Goal: Task Accomplishment & Management: Manage account settings

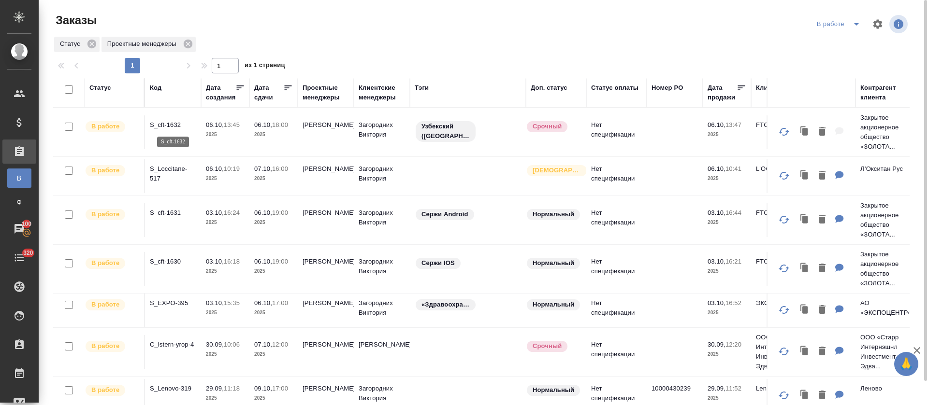
click at [170, 128] on p "S_cft-1632" at bounding box center [173, 125] width 46 height 10
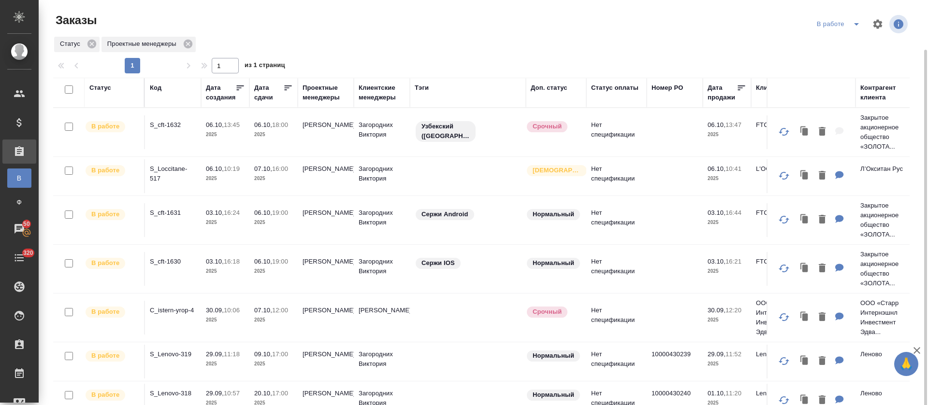
scroll to position [104, 0]
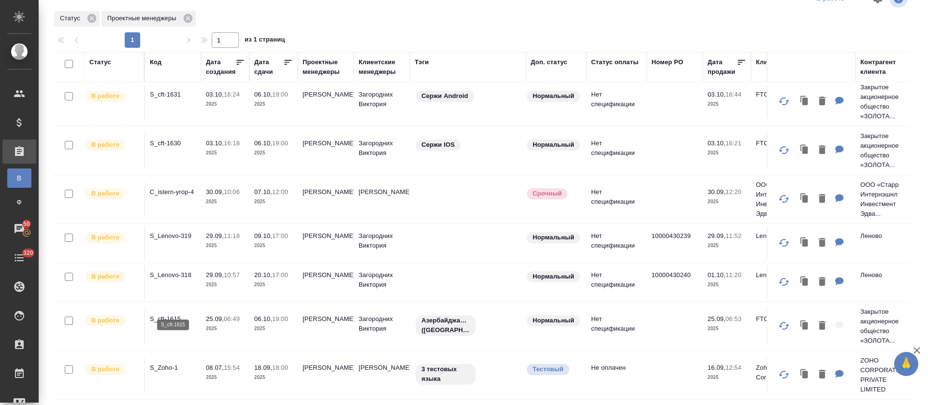
click at [177, 314] on p "S_cft-1615" at bounding box center [173, 319] width 46 height 10
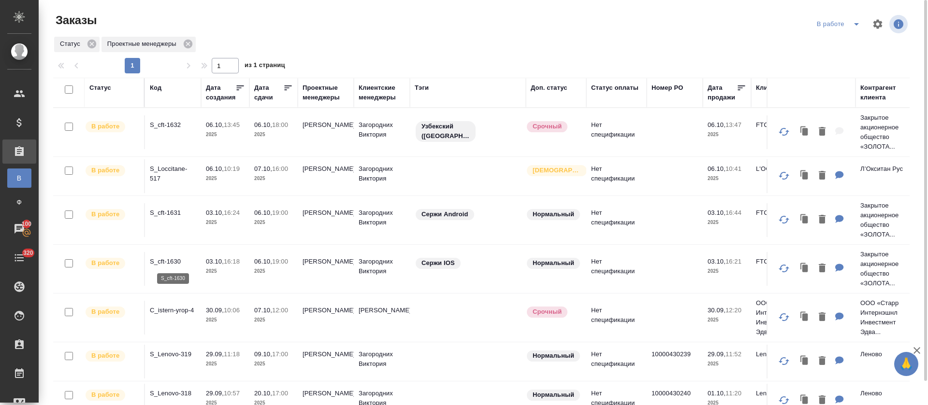
click at [166, 262] on p "S_cft-1630" at bounding box center [173, 262] width 46 height 10
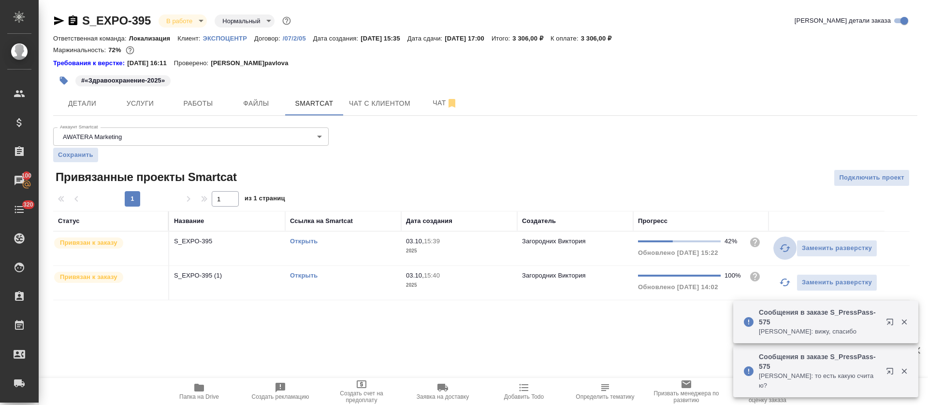
click at [782, 249] on icon "button" at bounding box center [784, 248] width 11 height 8
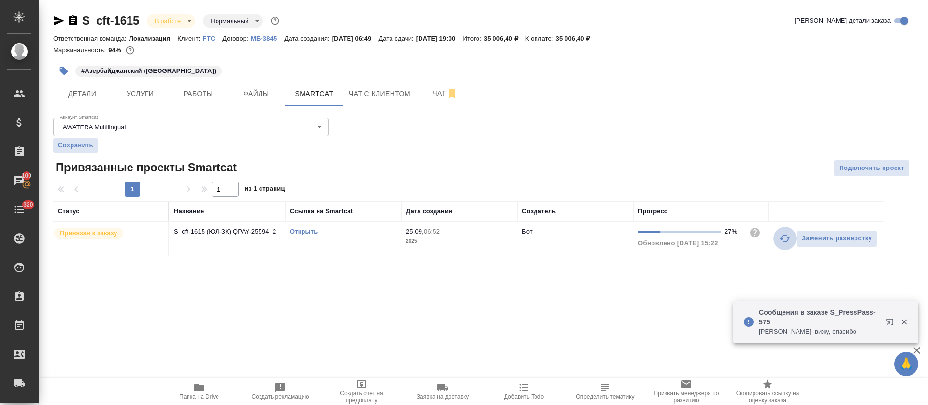
click at [785, 234] on icon "button" at bounding box center [785, 239] width 12 height 12
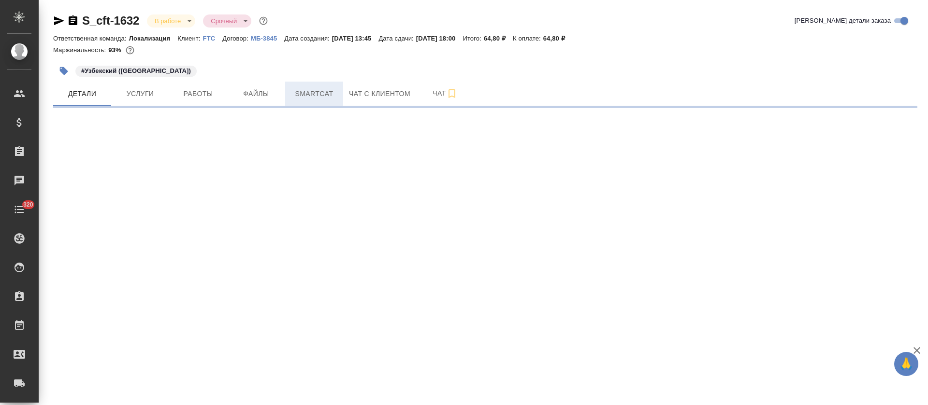
select select "RU"
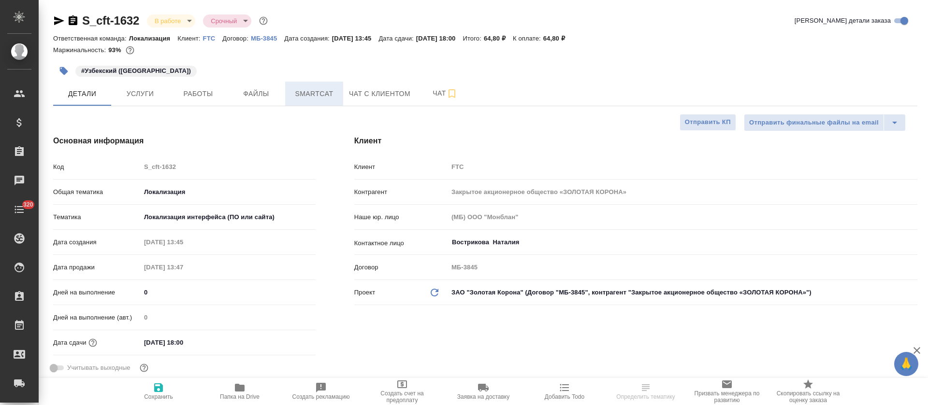
type textarea "x"
click at [337, 93] on button "Smartcat" at bounding box center [314, 94] width 58 height 24
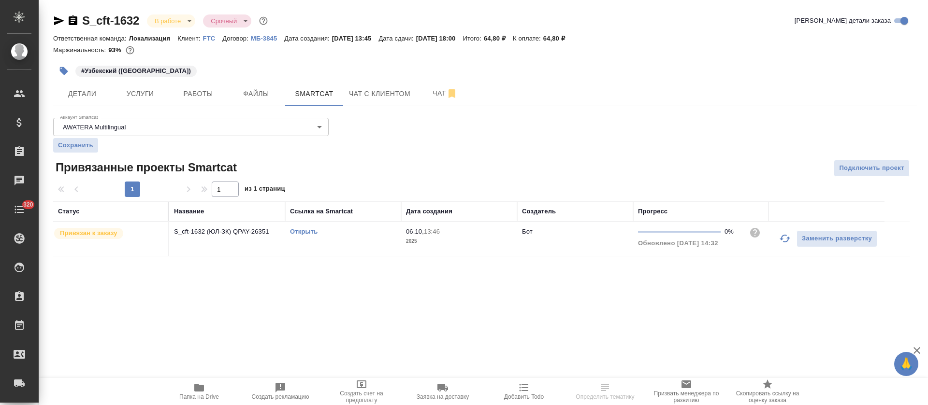
drag, startPoint x: 778, startPoint y: 239, endPoint x: 774, endPoint y: 248, distance: 10.0
click at [778, 239] on button "button" at bounding box center [784, 238] width 23 height 23
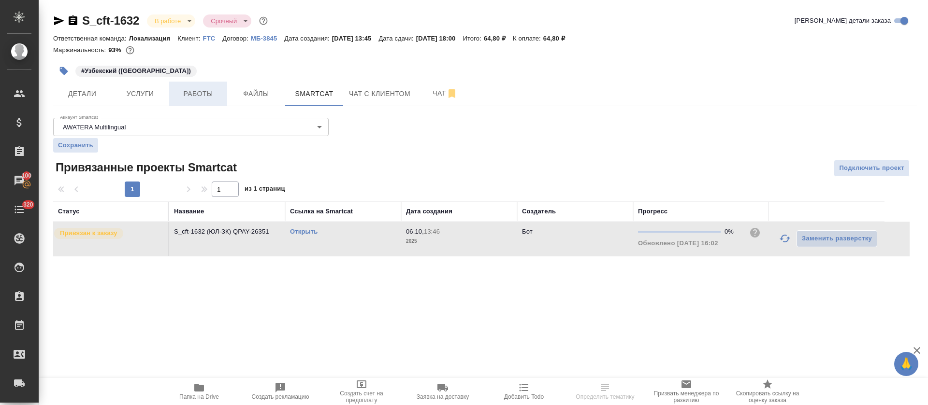
click at [195, 91] on span "Работы" at bounding box center [198, 94] width 46 height 12
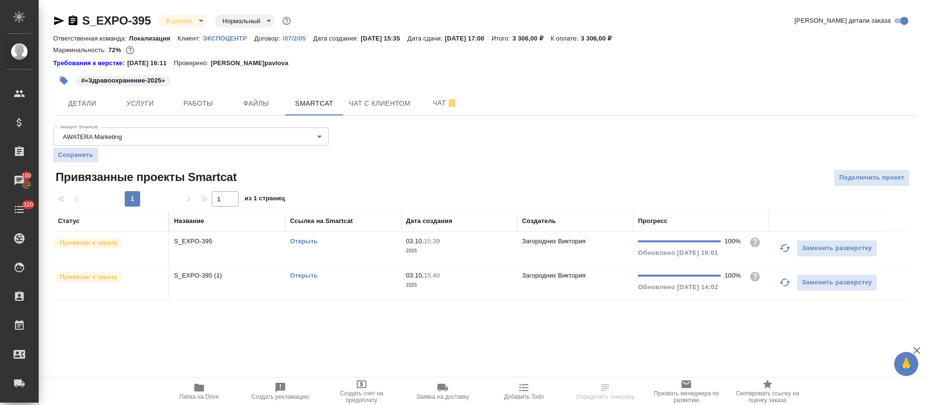
drag, startPoint x: 535, startPoint y: 135, endPoint x: 300, endPoint y: 251, distance: 262.1
click at [536, 135] on div "Аккаунт Smartcat AWATERA Marketing 5ee7302d78bc4a4c4880ed94 Аккаунт Smartcat Со…" at bounding box center [485, 212] width 864 height 177
click at [301, 245] on div "Открыть" at bounding box center [343, 242] width 106 height 10
click at [303, 275] on link "Открыть" at bounding box center [304, 275] width 28 height 7
click at [290, 239] on link "Открыть" at bounding box center [304, 241] width 28 height 7
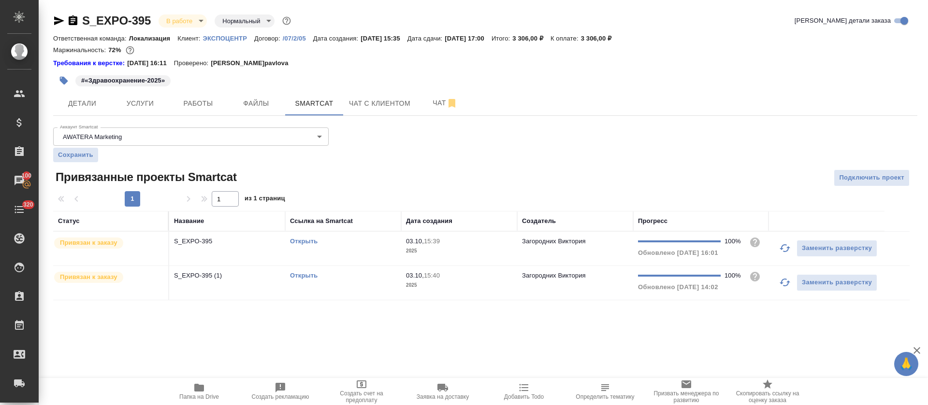
click at [332, 248] on td "Открыть" at bounding box center [343, 249] width 116 height 34
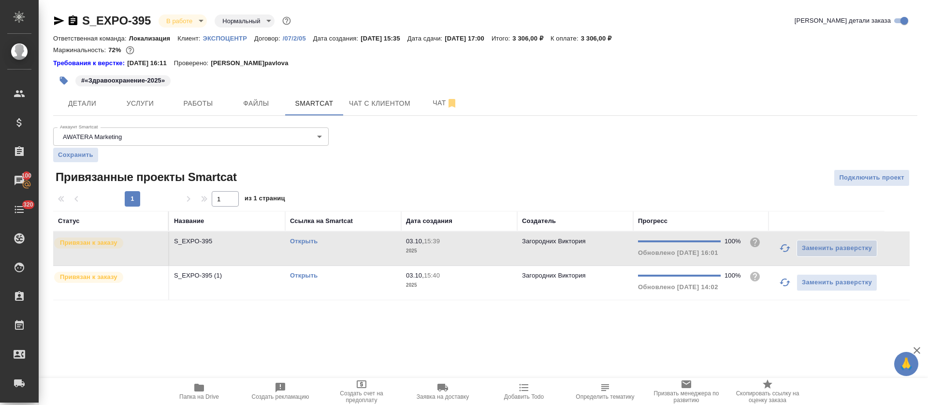
click at [338, 277] on div "Открыть" at bounding box center [343, 276] width 106 height 10
click at [212, 107] on span "Работы" at bounding box center [198, 104] width 46 height 12
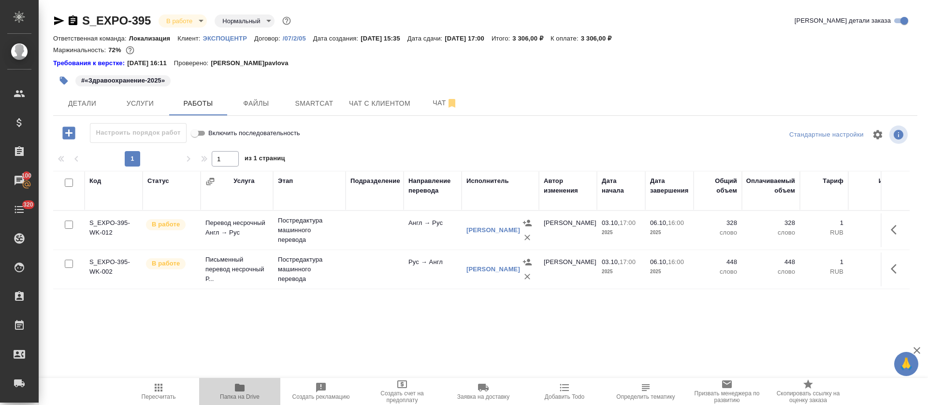
click at [243, 384] on icon "button" at bounding box center [240, 388] width 12 height 12
click at [306, 95] on button "Smartcat" at bounding box center [314, 103] width 58 height 24
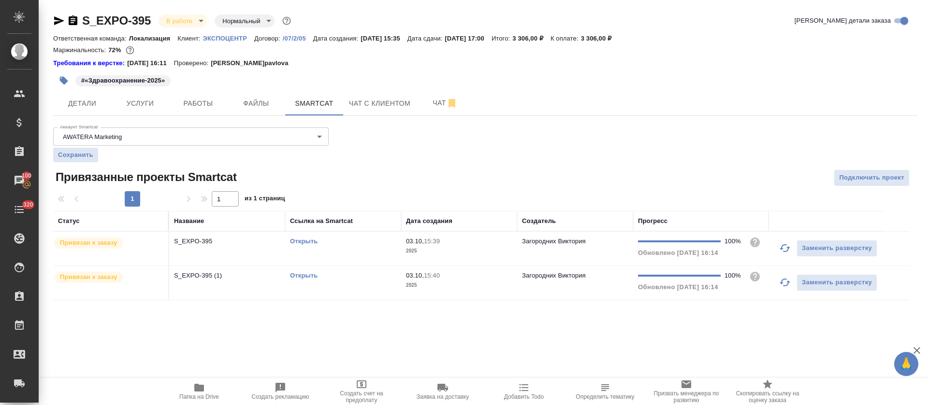
click at [467, 245] on span "03.10, 15:39" at bounding box center [459, 242] width 106 height 10
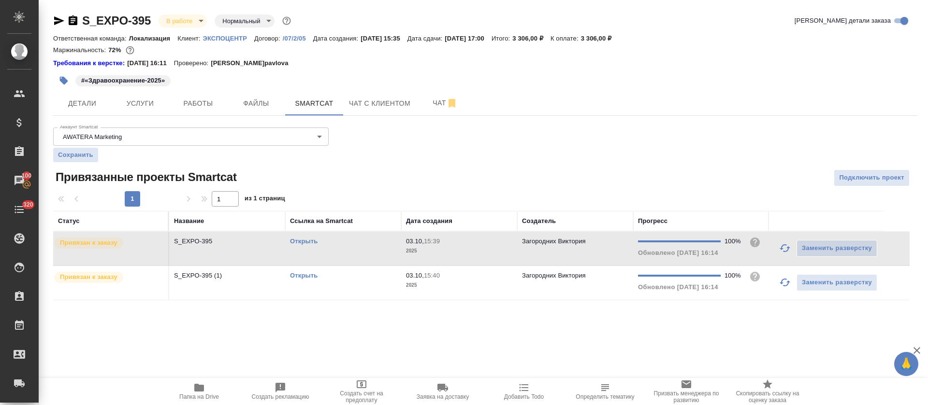
click at [467, 245] on span "03.10, 15:39" at bounding box center [459, 242] width 106 height 10
click at [471, 283] on p "2025" at bounding box center [459, 286] width 106 height 10
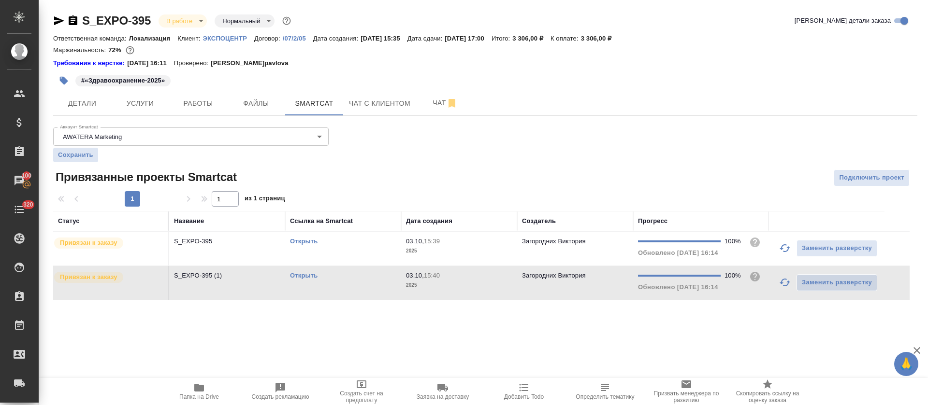
click at [471, 283] on p "2025" at bounding box center [459, 286] width 106 height 10
click at [204, 116] on div "S_EXPO-395 В работе inProgress Нормальный normal Кратко детали заказа Ответстве…" at bounding box center [485, 162] width 874 height 325
click at [204, 113] on button "Работы" at bounding box center [198, 103] width 58 height 24
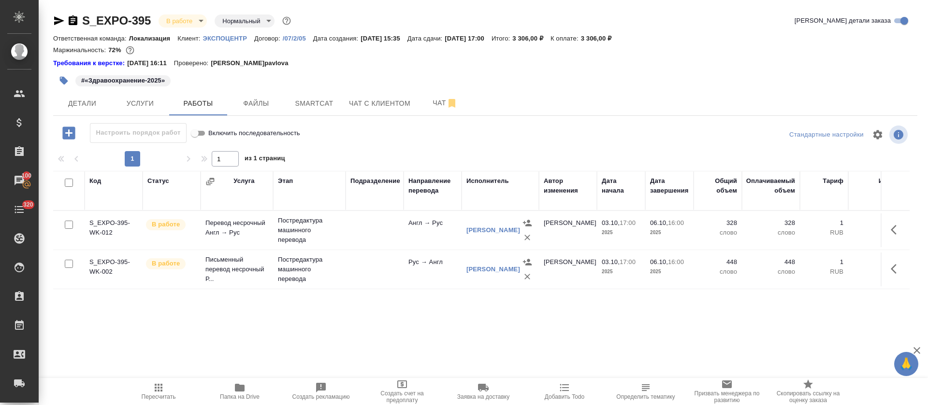
click at [71, 180] on input "checkbox" at bounding box center [69, 183] width 8 height 8
checkbox input "true"
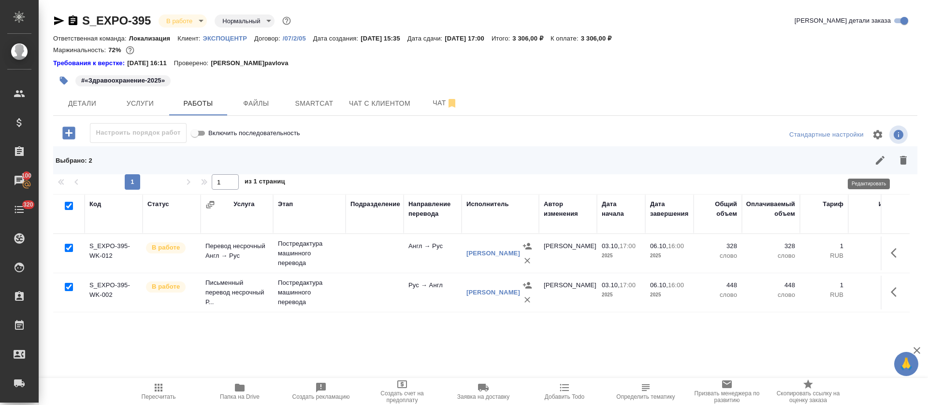
click at [874, 158] on icon "button" at bounding box center [880, 161] width 12 height 12
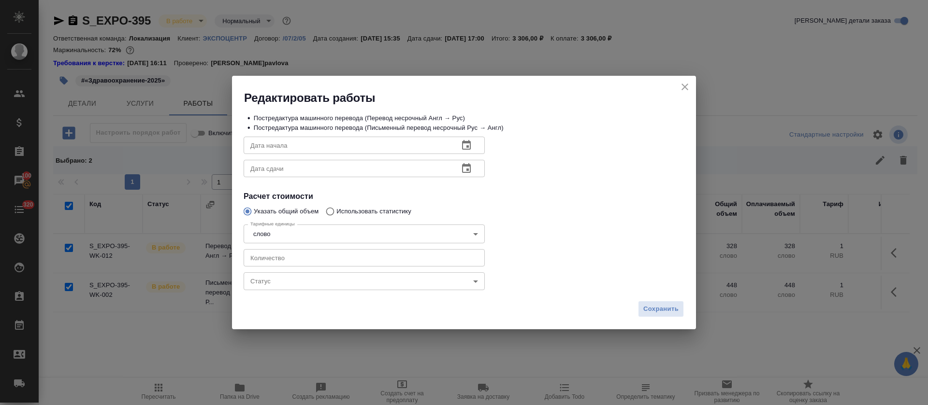
click at [282, 280] on body "🙏 .cls-1 fill:#fff; AWATERA Tretyakova Olga Клиенты Спецификации Заказы 100 Чат…" at bounding box center [464, 202] width 928 height 405
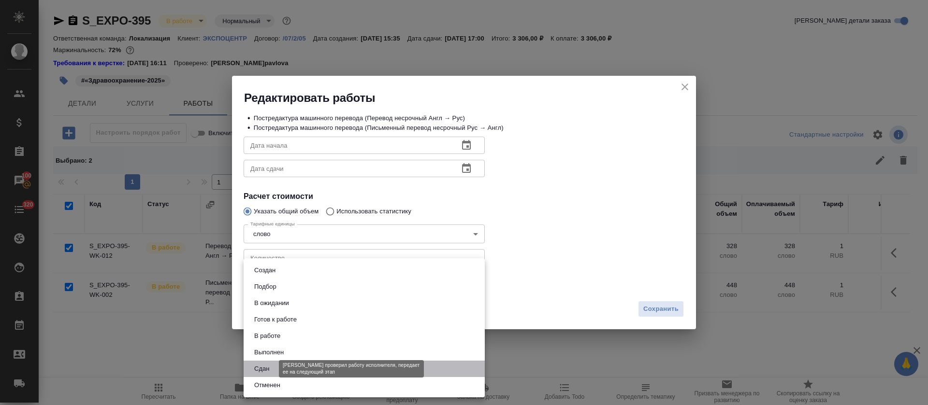
click at [263, 366] on button "Сдан" at bounding box center [261, 369] width 21 height 11
type input "closed"
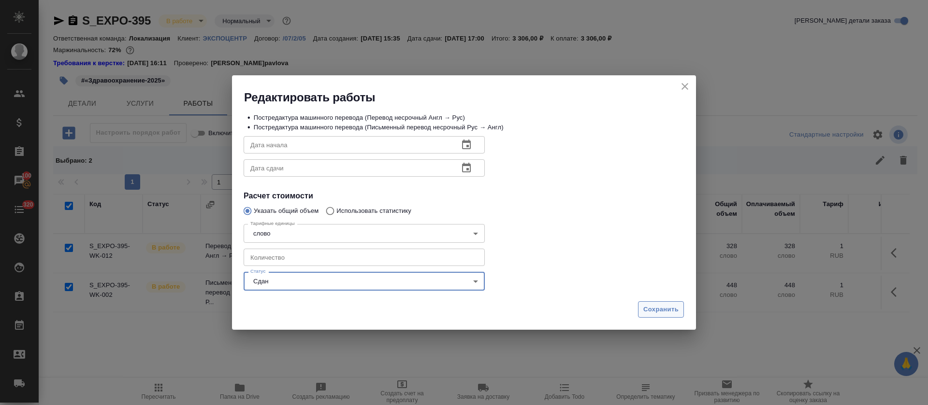
click at [647, 309] on span "Сохранить" at bounding box center [660, 309] width 35 height 11
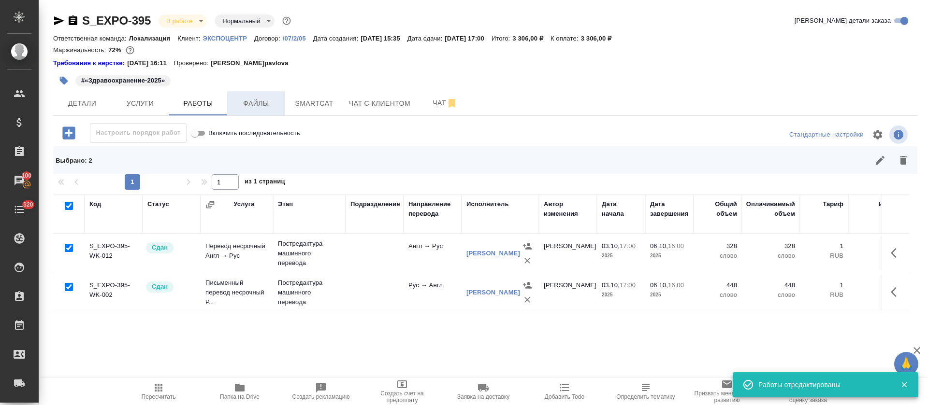
click at [245, 111] on button "Файлы" at bounding box center [256, 103] width 58 height 24
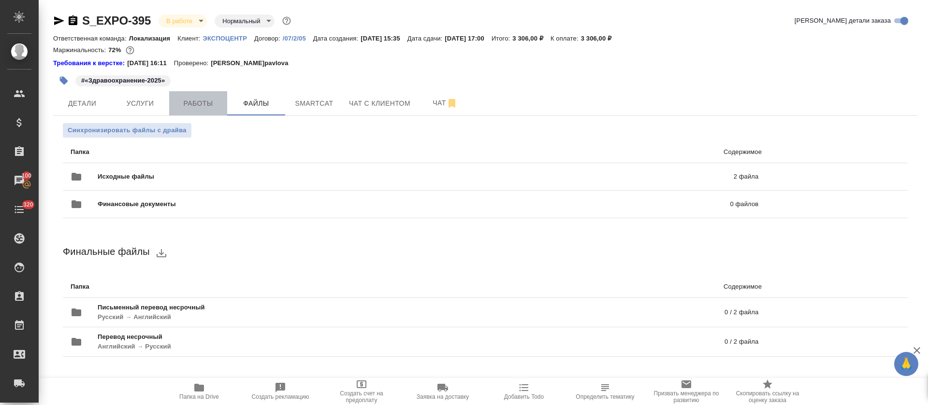
click at [190, 105] on span "Работы" at bounding box center [198, 104] width 46 height 12
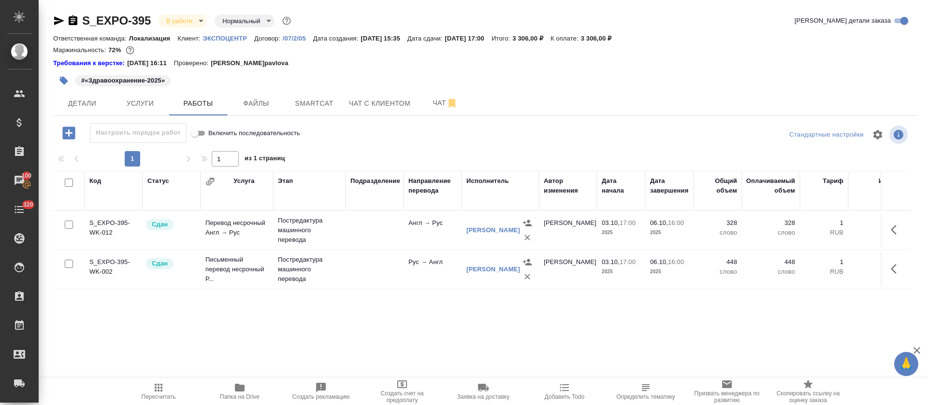
click at [164, 392] on icon "button" at bounding box center [159, 388] width 12 height 12
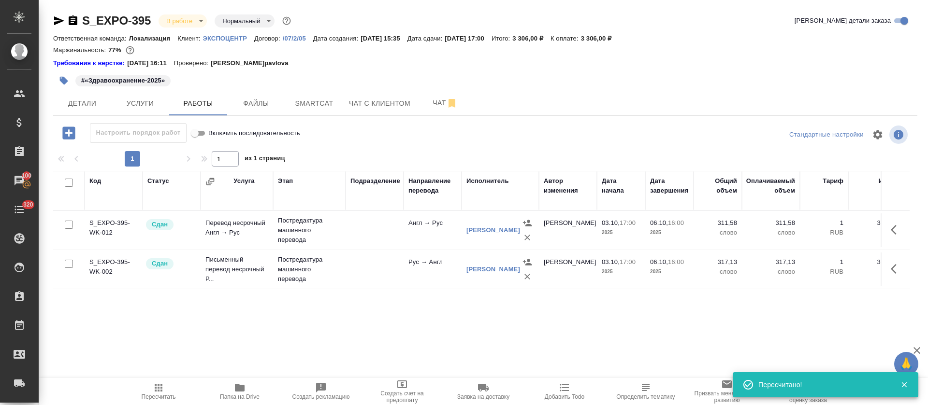
click at [199, 17] on body "🙏 .cls-1 fill:#fff; AWATERA Tretyakova Olga Клиенты Спецификации Заказы 100 Чат…" at bounding box center [464, 202] width 928 height 405
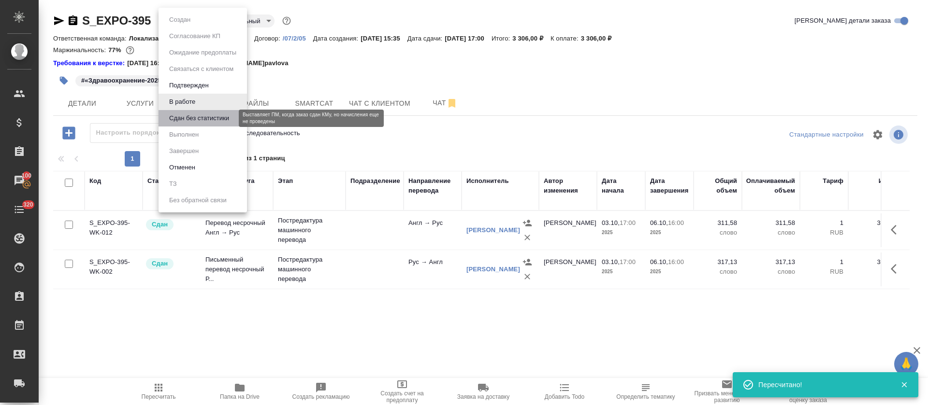
click at [210, 118] on button "Сдан без статистики" at bounding box center [199, 118] width 66 height 11
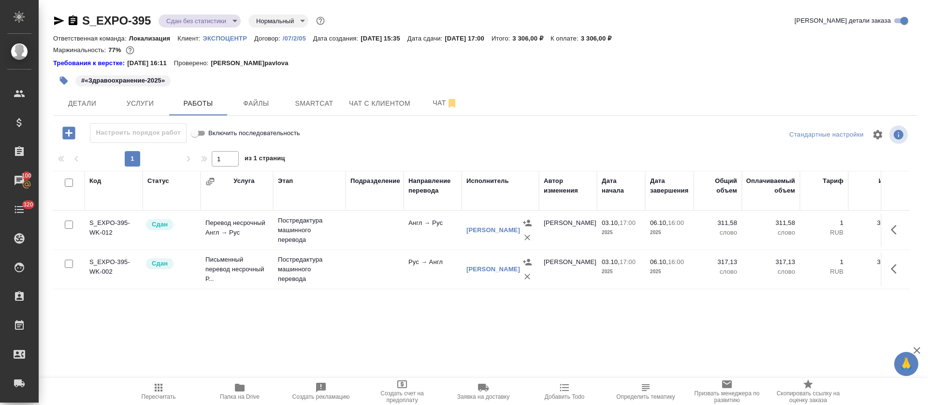
click at [231, 20] on body "🙏 .cls-1 fill:#fff; AWATERA Tretyakova Olga Клиенты Спецификации Заказы 100 Чат…" at bounding box center [464, 202] width 928 height 405
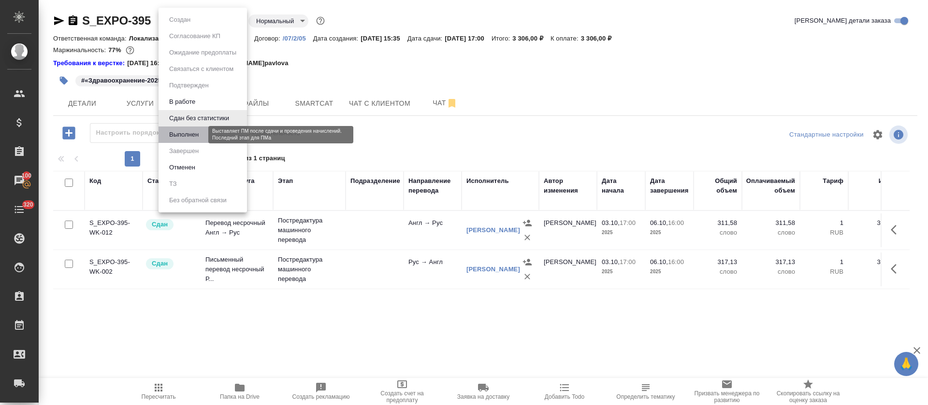
click at [198, 129] on button "Выполнен" at bounding box center [183, 134] width 35 height 11
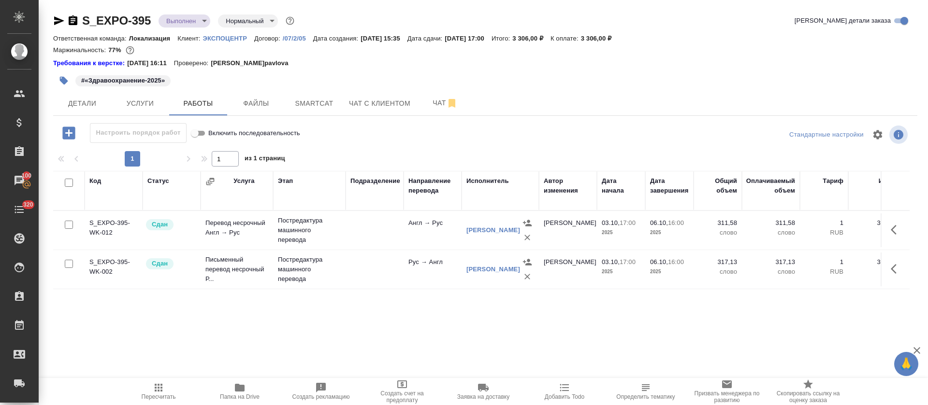
click at [55, 16] on icon "button" at bounding box center [59, 21] width 12 height 12
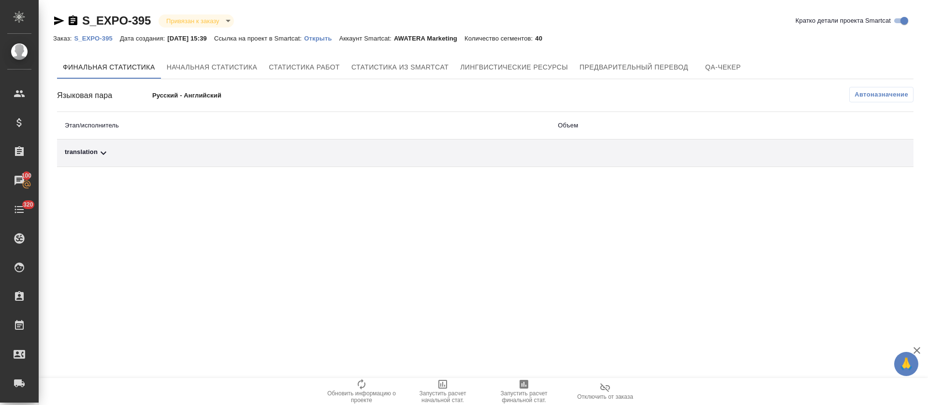
click at [891, 93] on span "Автоназначение" at bounding box center [881, 95] width 54 height 10
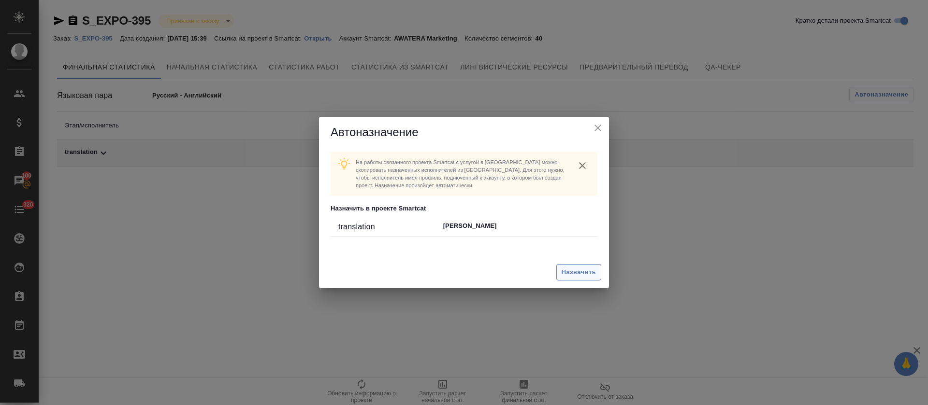
click at [568, 266] on button "Назначить" at bounding box center [578, 272] width 45 height 17
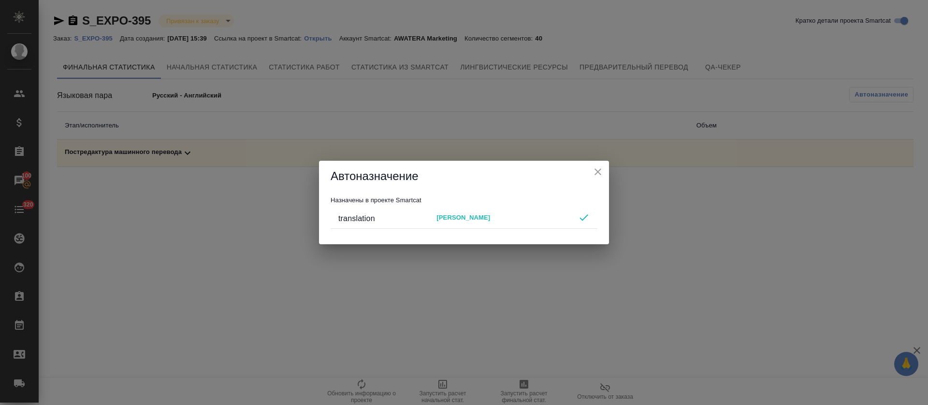
click at [595, 168] on icon "close" at bounding box center [598, 172] width 12 height 12
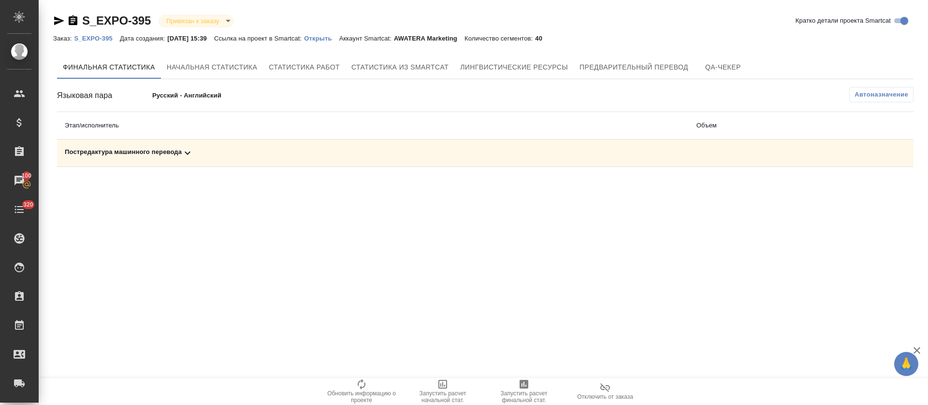
click at [586, 151] on div "Постредактура машинного перевода" at bounding box center [373, 153] width 616 height 12
click at [530, 391] on span "Запустить расчет финальной стат." at bounding box center [524, 397] width 70 height 14
click at [330, 157] on div "Постредактура машинного перевода" at bounding box center [280, 153] width 431 height 12
click at [335, 154] on div "Постредактура машинного перевода" at bounding box center [373, 153] width 616 height 12
click at [526, 391] on span "Запустить расчет финальной стат." at bounding box center [524, 397] width 70 height 14
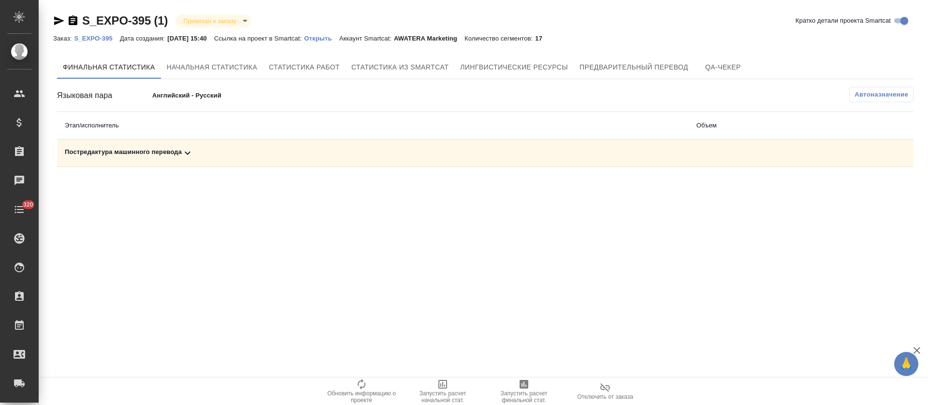
click at [385, 157] on div "Постредактура машинного перевода" at bounding box center [373, 153] width 616 height 12
click at [868, 187] on icon "button" at bounding box center [871, 187] width 10 height 9
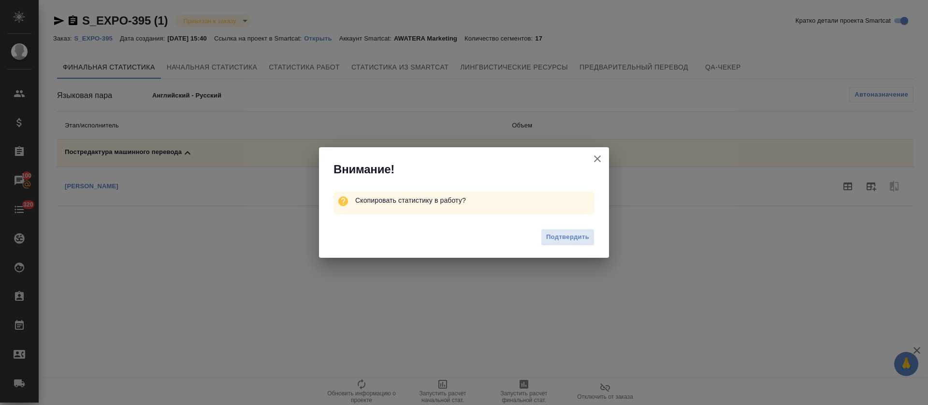
click at [556, 243] on span "Подтвердить" at bounding box center [567, 237] width 43 height 11
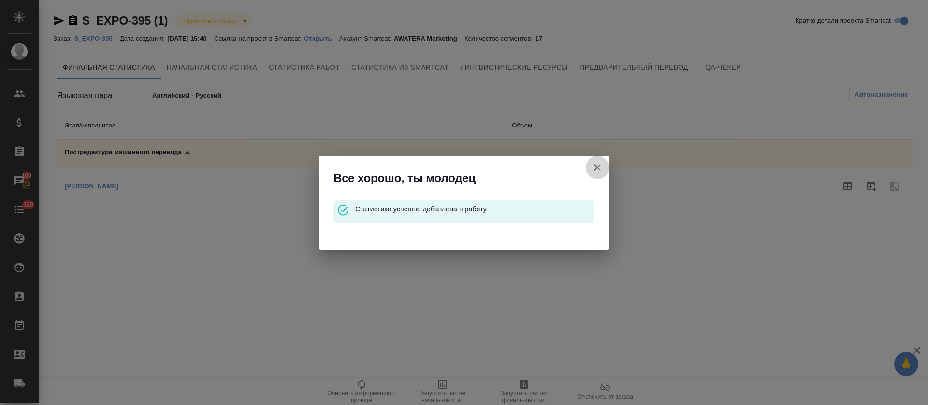
click at [603, 169] on button "Кратко детали проекта Smartcat" at bounding box center [597, 167] width 23 height 23
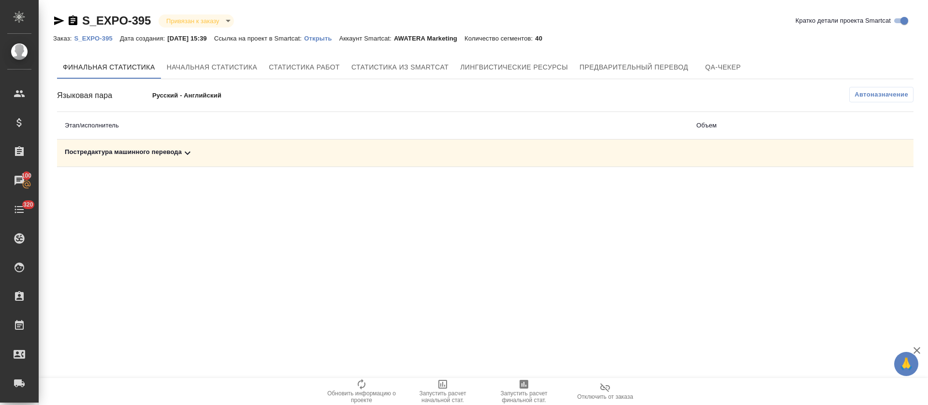
click at [423, 156] on div "Постредактура машинного перевода" at bounding box center [373, 153] width 616 height 12
click at [877, 192] on button "button" at bounding box center [870, 186] width 23 height 23
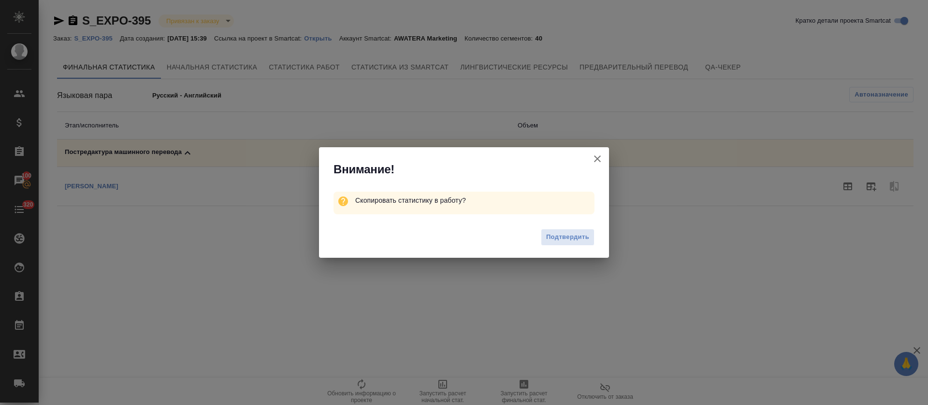
click at [538, 227] on div "Подтвердить" at bounding box center [464, 238] width 290 height 39
click at [549, 241] on span "Подтвердить" at bounding box center [567, 237] width 43 height 11
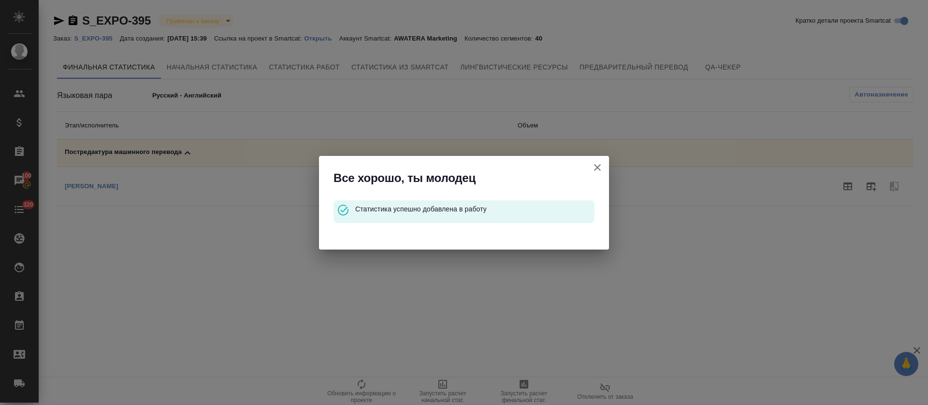
click at [596, 171] on icon "button" at bounding box center [597, 168] width 12 height 12
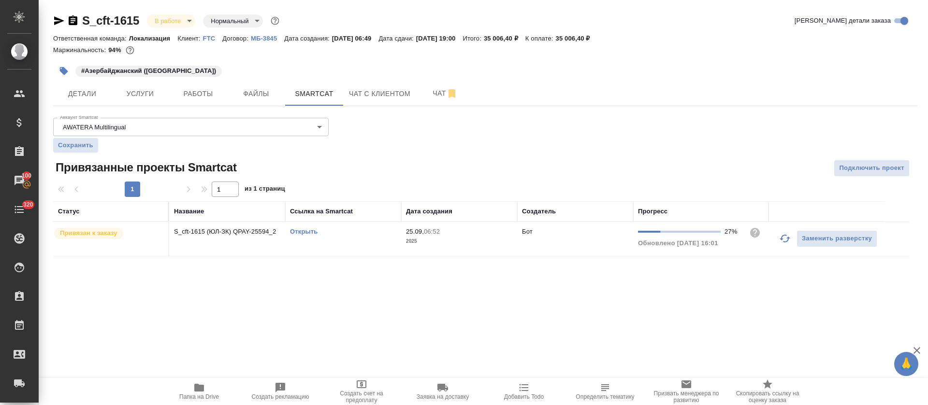
click at [783, 243] on icon "button" at bounding box center [785, 239] width 12 height 12
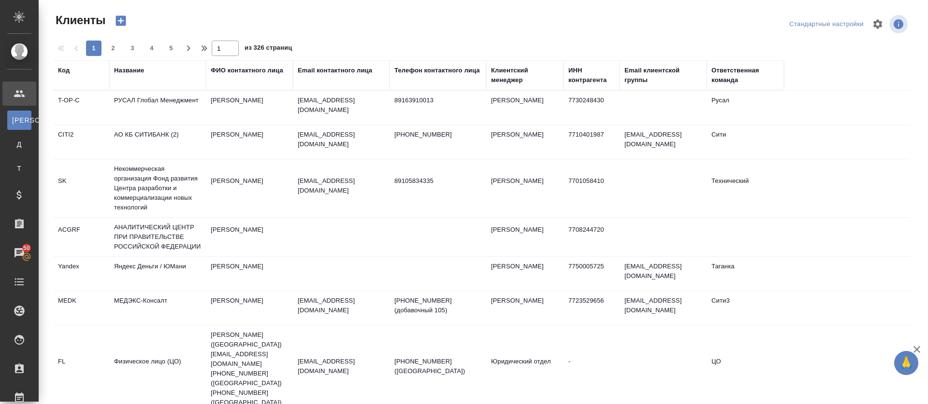
select select "RU"
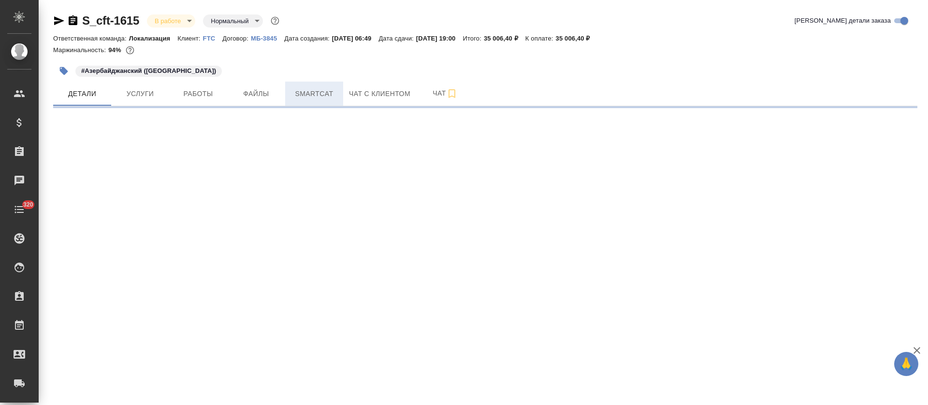
select select "RU"
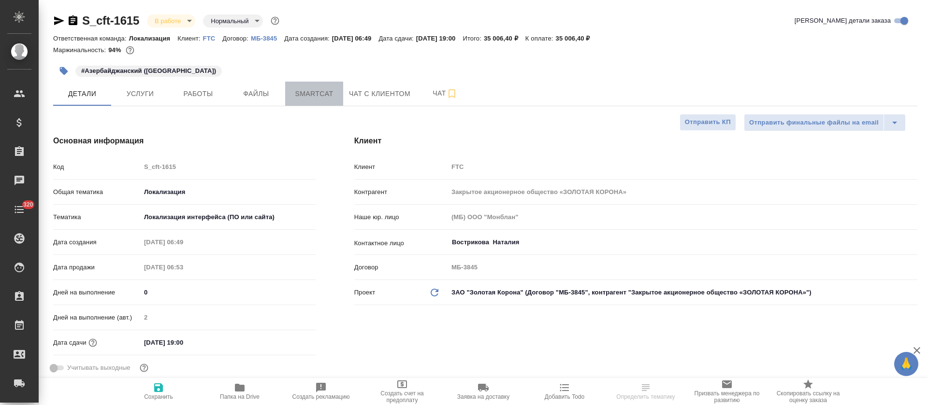
click at [301, 97] on span "Smartcat" at bounding box center [314, 94] width 46 height 12
type textarea "x"
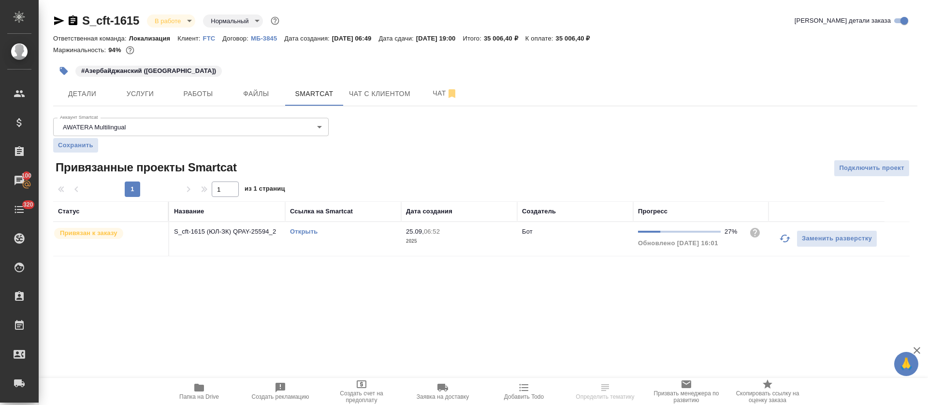
click at [782, 241] on icon "button" at bounding box center [785, 239] width 12 height 12
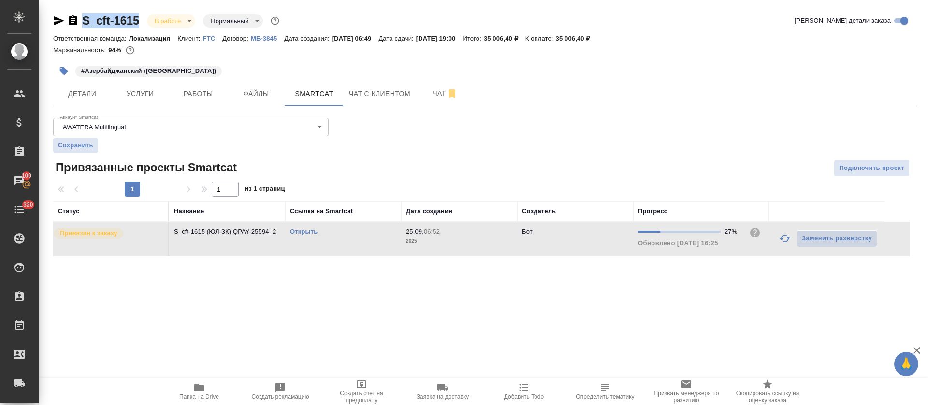
drag, startPoint x: 144, startPoint y: 12, endPoint x: 82, endPoint y: 27, distance: 63.6
click at [82, 27] on div "S_cft-1615 В работе inProgress Нормальный normal Кратко детали заказа Ответстве…" at bounding box center [485, 140] width 874 height 281
copy link "S_cft-1615"
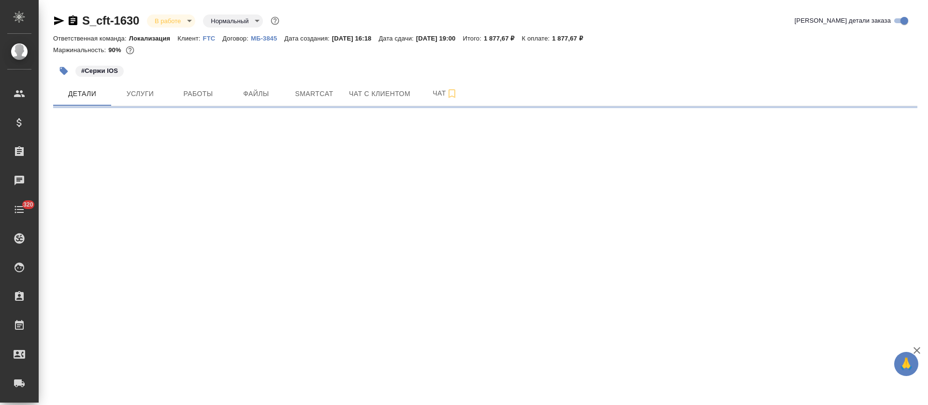
select select "RU"
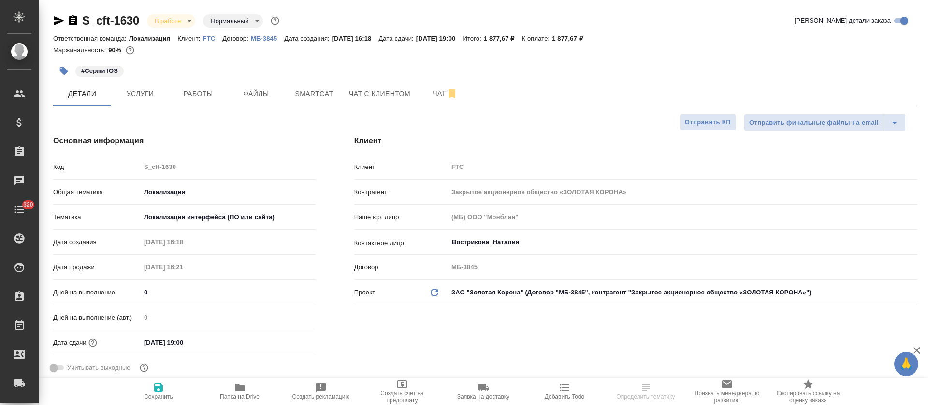
type textarea "x"
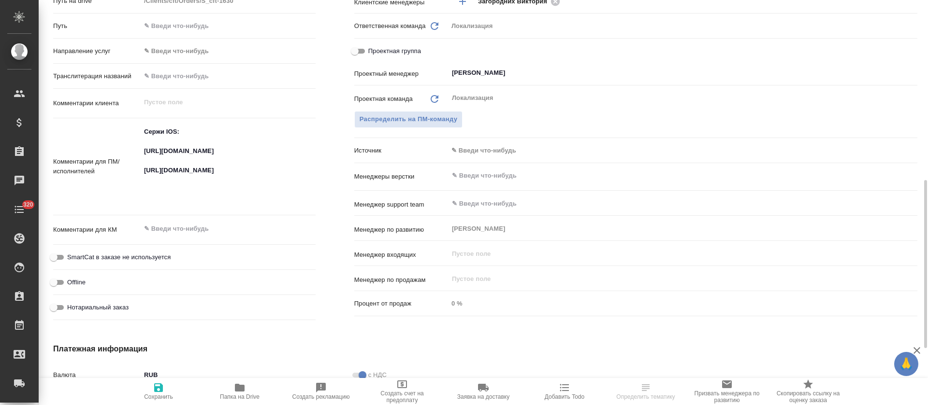
type textarea "x"
click at [224, 157] on textarea "Сержи IOS: https://smartcat.com/projects/cbb2b0c1-053b-4a02-9793-cb712a3e3c97/f…" at bounding box center [228, 166] width 175 height 84
click at [224, 157] on textarea "Сержи IOS: https://smartcat.com/projects/cbb2b0c1-053b-4a02-9793-cb712a3e3c97/f…" at bounding box center [228, 166] width 174 height 84
type textarea "x"
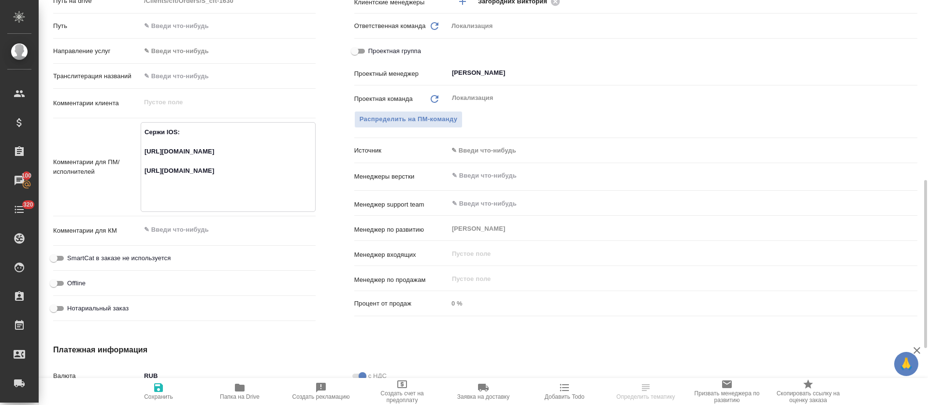
type textarea "x"
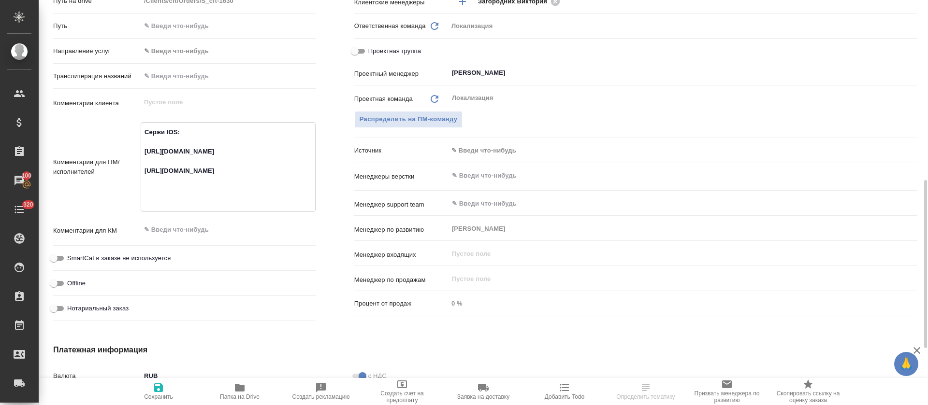
click at [183, 191] on textarea "Сержи IOS: [URL][DOMAIN_NAME] [URL][DOMAIN_NAME]" at bounding box center [228, 166] width 174 height 84
click at [183, 191] on textarea "Сержи IOS: https://smartcat.com/projects/cbb2b0c1-053b-4a02-9793-cb712a3e3c97/f…" at bounding box center [228, 166] width 174 height 84
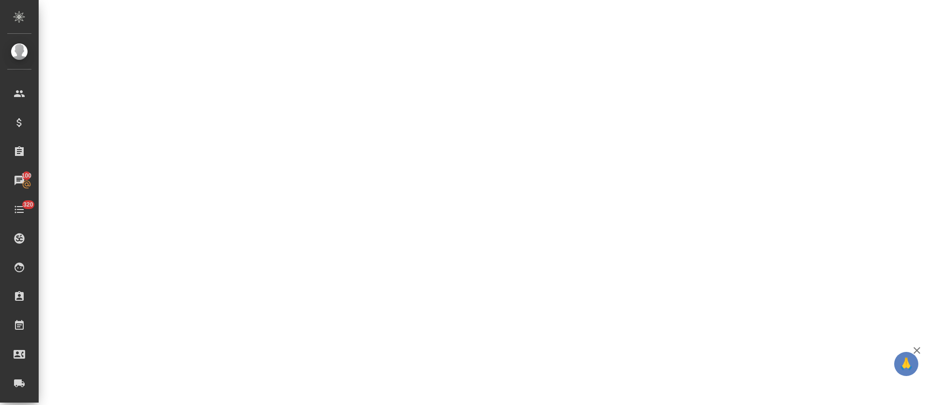
select select "RU"
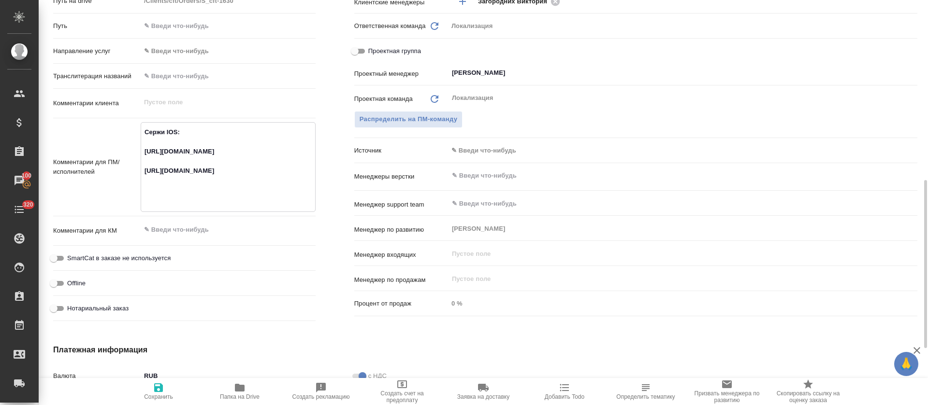
click at [180, 193] on textarea "Сержи IOS: https://smartcat.com/projects/cbb2b0c1-053b-4a02-9793-cb712a3e3c97/f…" at bounding box center [228, 166] width 174 height 84
type textarea "x"
click at [180, 193] on textarea "Сержи IOS: https://smartcat.com/projects/cbb2b0c1-053b-4a02-9793-cb712a3e3c97/f…" at bounding box center [228, 166] width 174 height 84
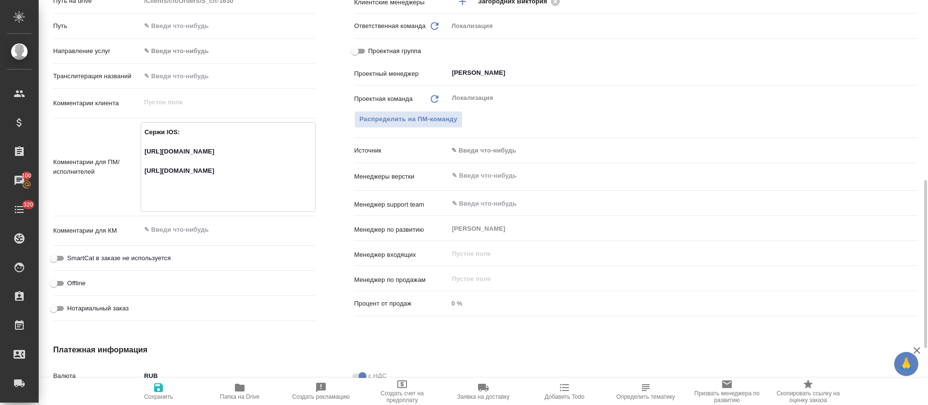
click at [180, 193] on textarea "Сержи IOS: https://smartcat.com/projects/cbb2b0c1-053b-4a02-9793-cb712a3e3c97/f…" at bounding box center [228, 166] width 174 height 84
type textarea "x"
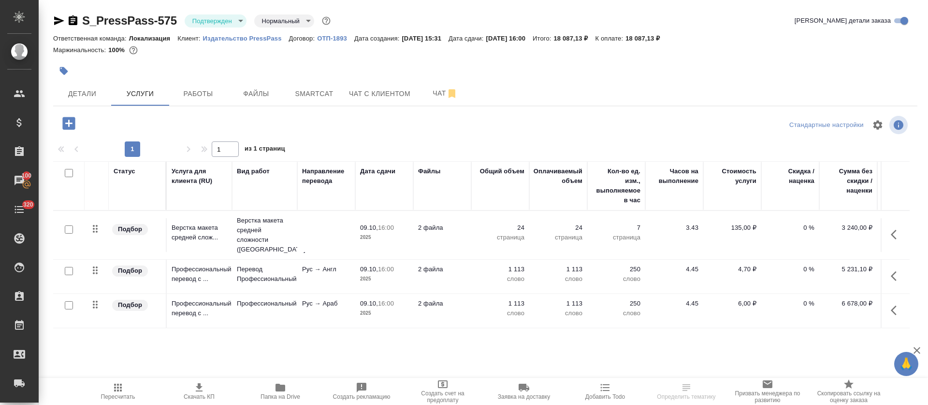
click at [222, 25] on body "🙏 .cls-1 fill:#fff; AWATERA Tretyakova Olga Клиенты Спецификации Заказы 100 Чат…" at bounding box center [464, 202] width 928 height 405
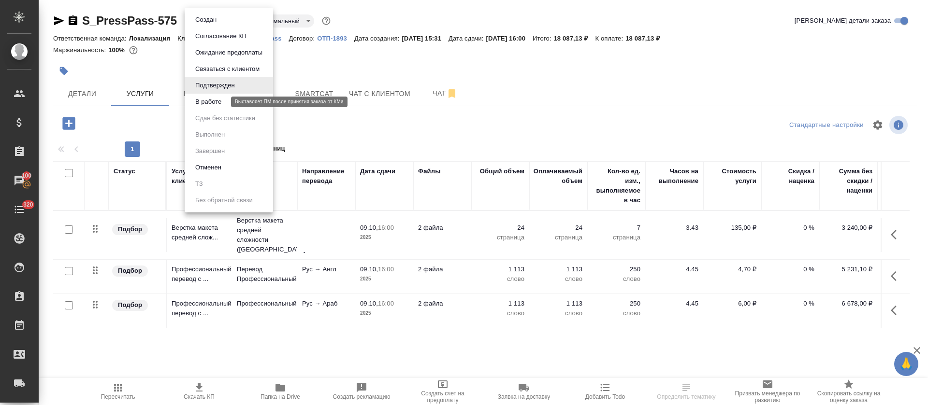
click at [223, 100] on button "В работе" at bounding box center [208, 102] width 32 height 11
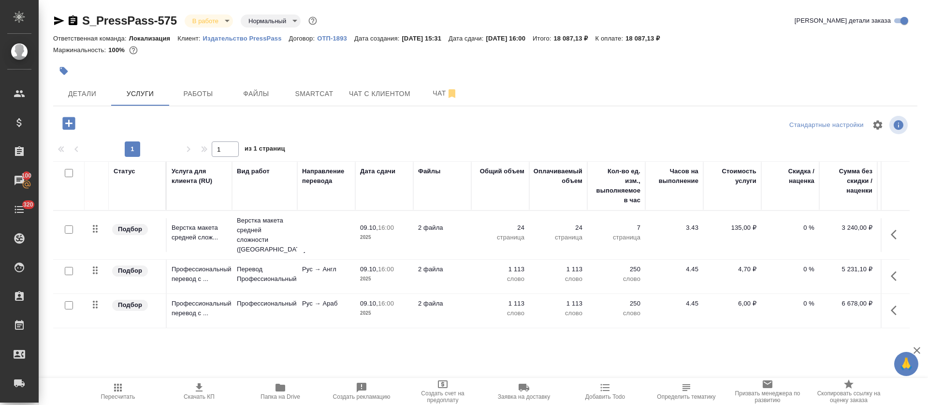
click at [340, 91] on button "Smartcat" at bounding box center [314, 94] width 58 height 24
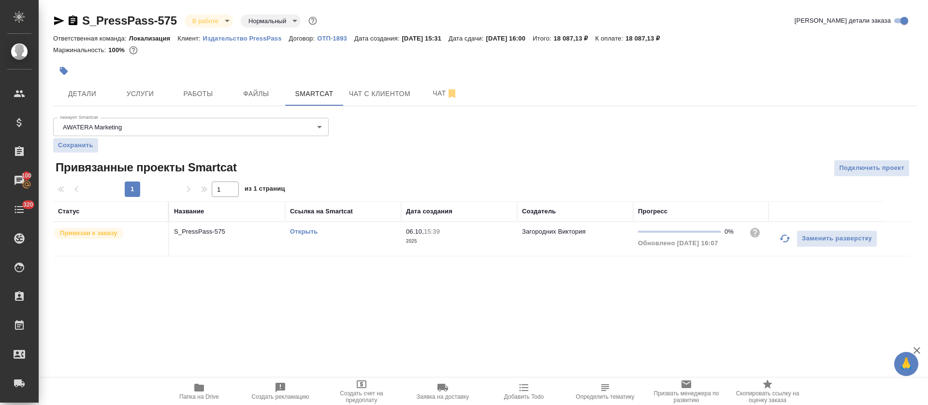
click at [300, 230] on link "Открыть" at bounding box center [304, 231] width 28 height 7
click at [430, 94] on span "Чат" at bounding box center [445, 93] width 46 height 12
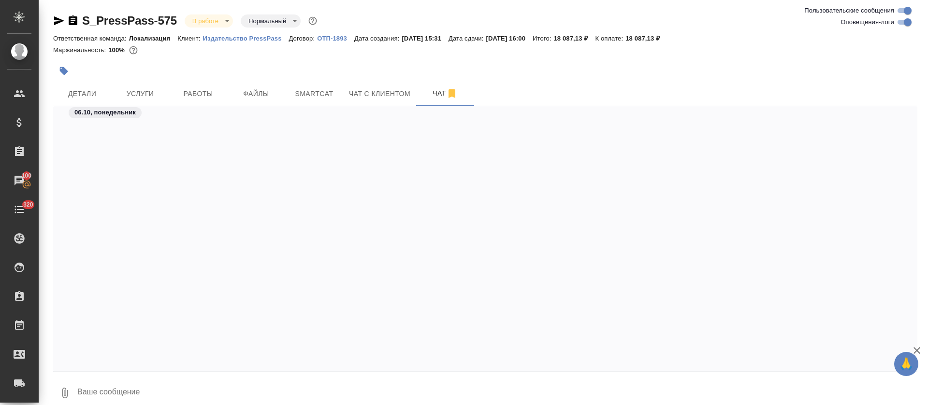
scroll to position [1220, 0]
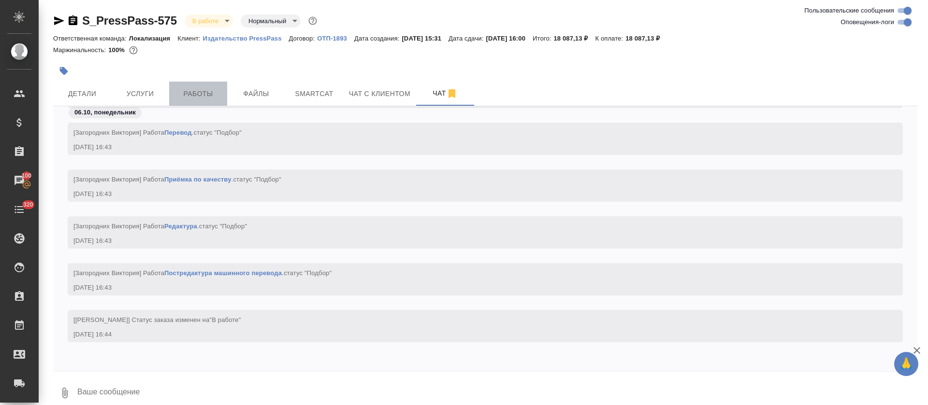
click at [210, 99] on span "Работы" at bounding box center [198, 94] width 46 height 12
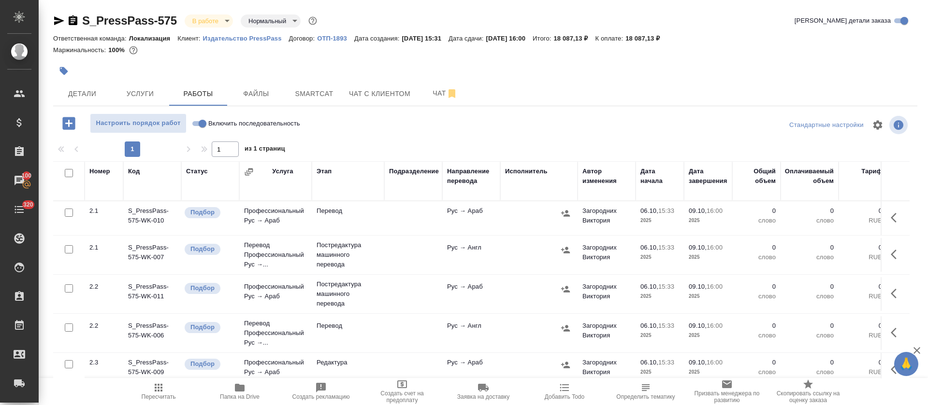
click at [204, 126] on input "Включить последовательность" at bounding box center [202, 124] width 35 height 12
checkbox input "true"
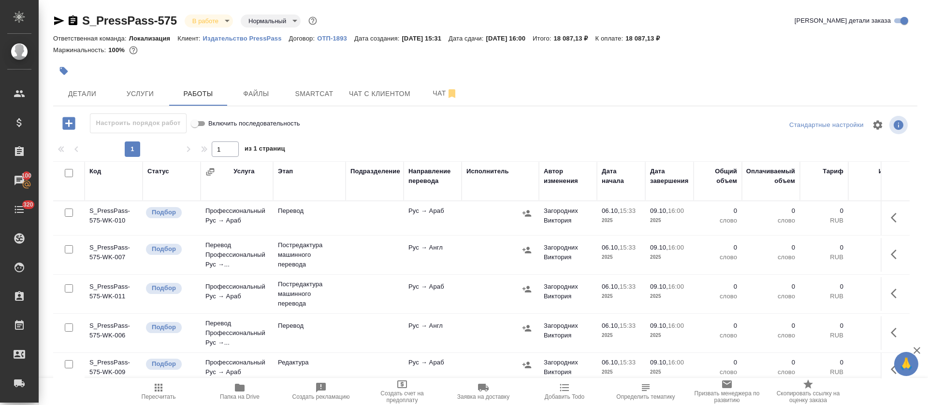
click at [69, 174] on input "checkbox" at bounding box center [69, 173] width 8 height 8
checkbox input "true"
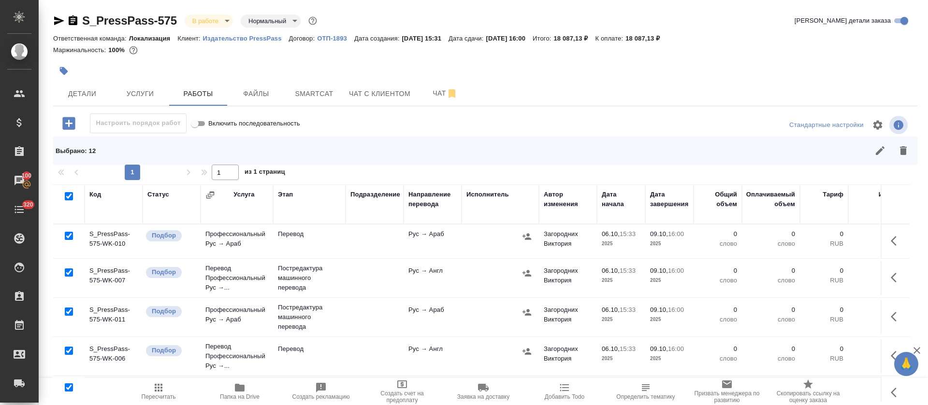
checkbox input "true"
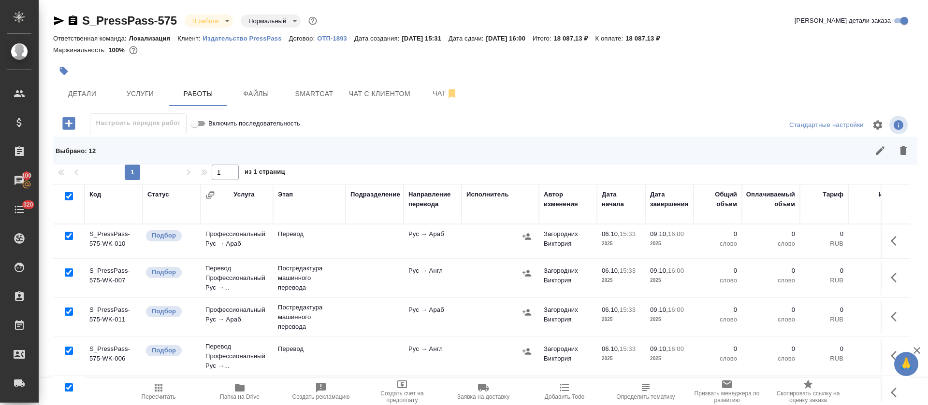
checkbox input "true"
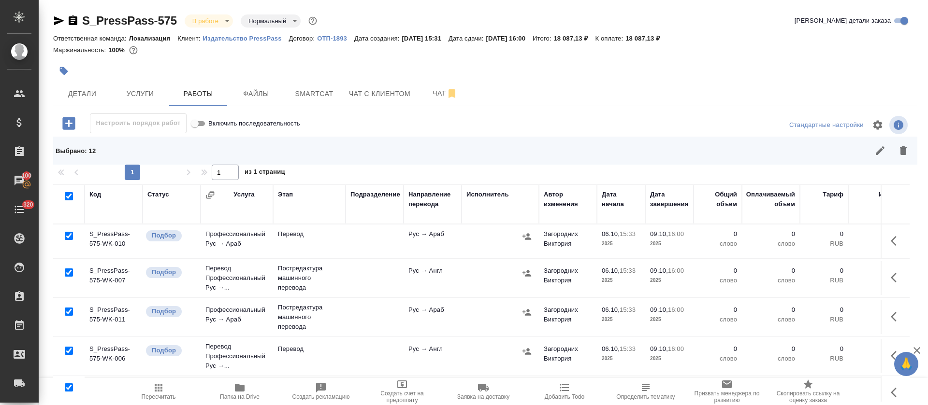
checkbox input "true"
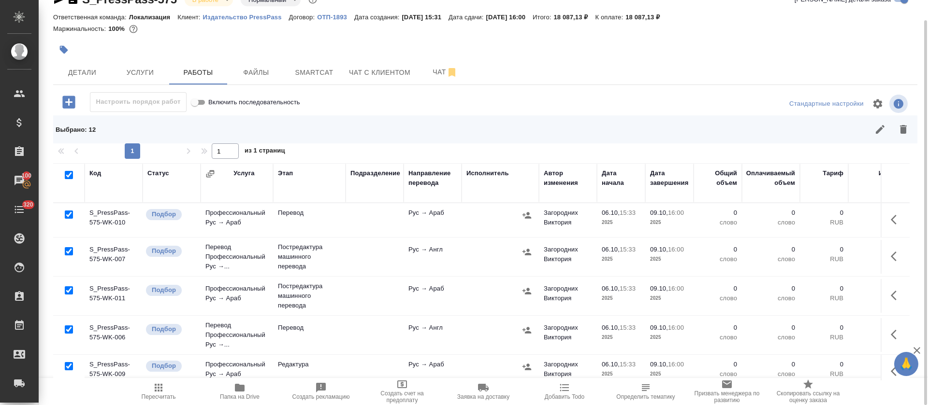
click at [69, 248] on input "checkbox" at bounding box center [69, 251] width 8 height 8
checkbox input "false"
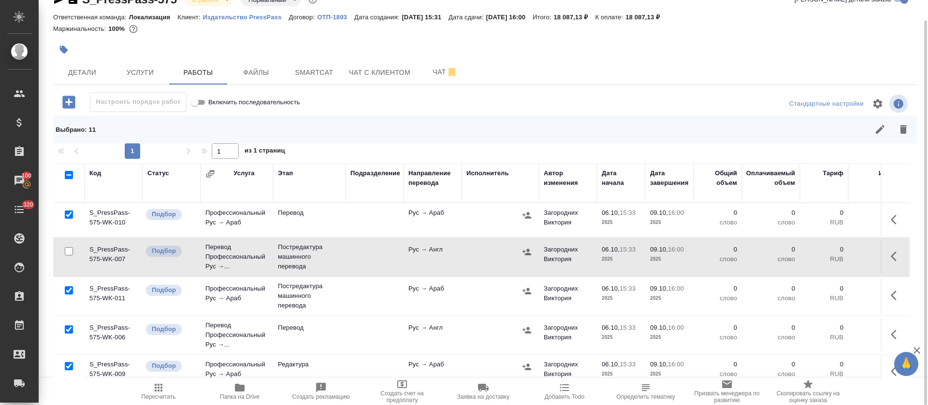
click at [70, 290] on input "checkbox" at bounding box center [69, 290] width 8 height 8
checkbox input "false"
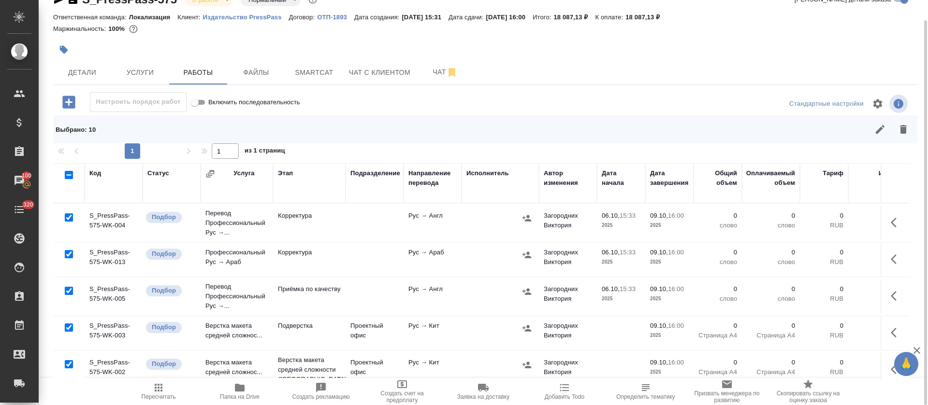
scroll to position [279, 0]
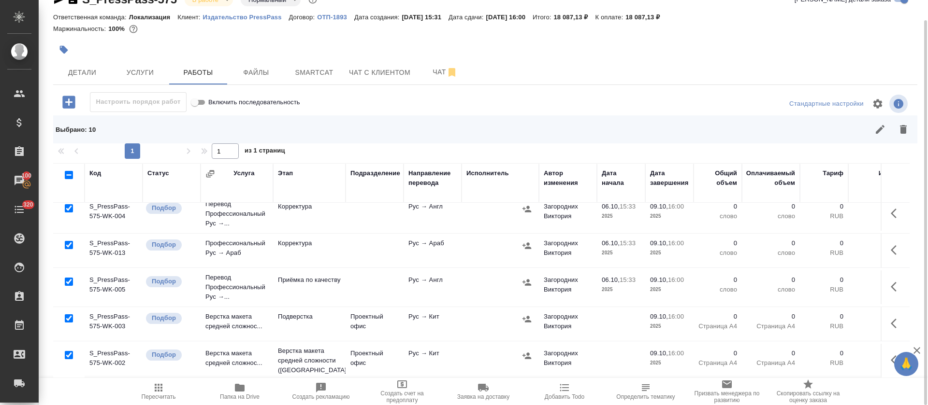
click at [69, 314] on input "checkbox" at bounding box center [69, 318] width 8 height 8
checkbox input "false"
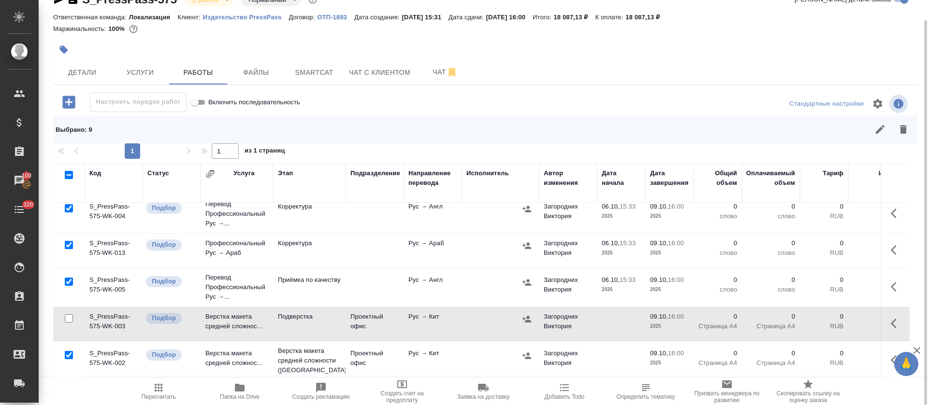
click at [70, 351] on input "checkbox" at bounding box center [69, 355] width 8 height 8
checkbox input "false"
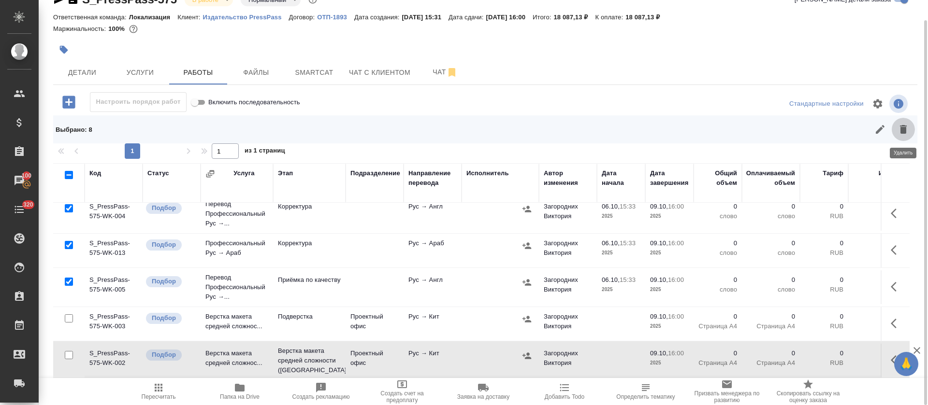
click at [904, 133] on icon "button" at bounding box center [903, 129] width 7 height 9
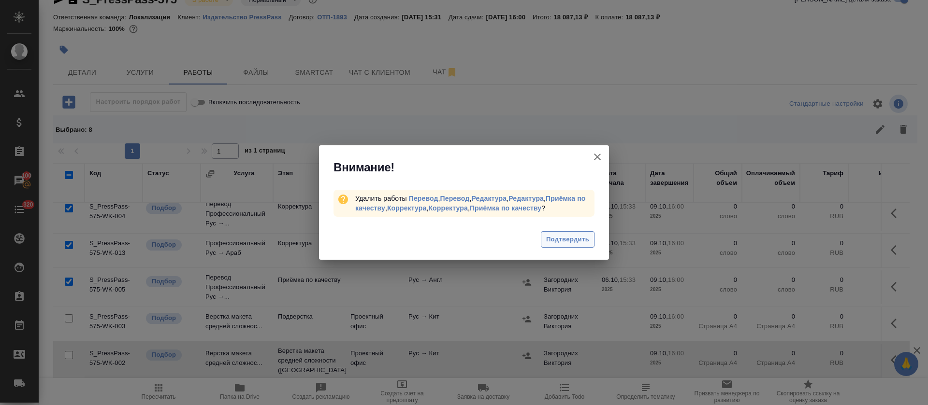
click at [563, 243] on span "Подтвердить" at bounding box center [567, 239] width 43 height 11
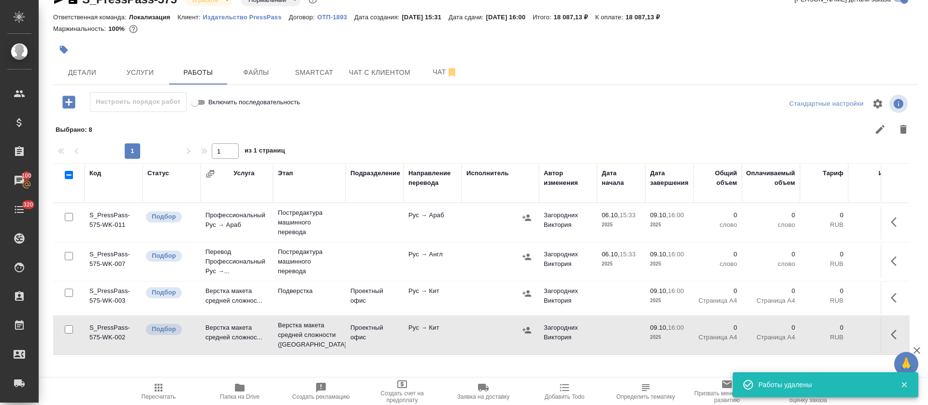
scroll to position [0, 0]
click at [137, 69] on span "Услуги" at bounding box center [140, 73] width 46 height 12
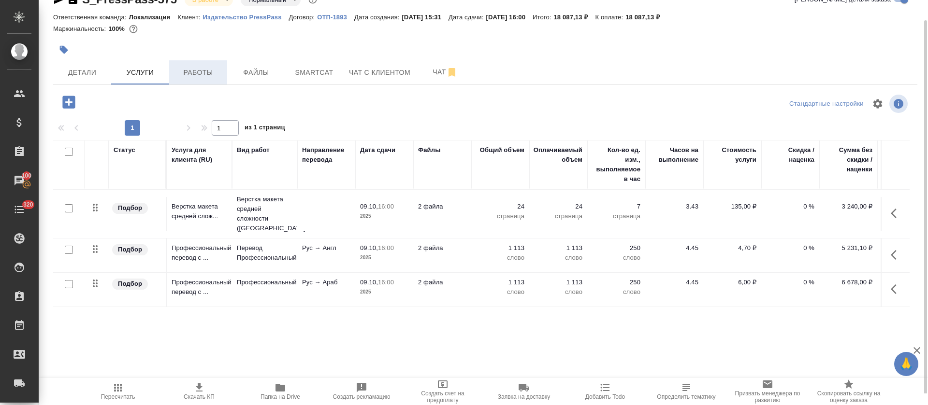
click at [205, 70] on span "Работы" at bounding box center [198, 73] width 46 height 12
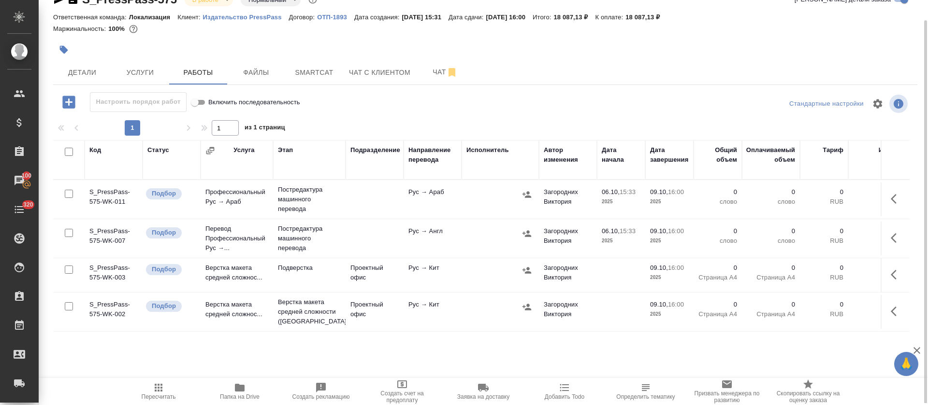
click at [253, 279] on td "Верстка макета средней сложнос..." at bounding box center [236, 275] width 72 height 34
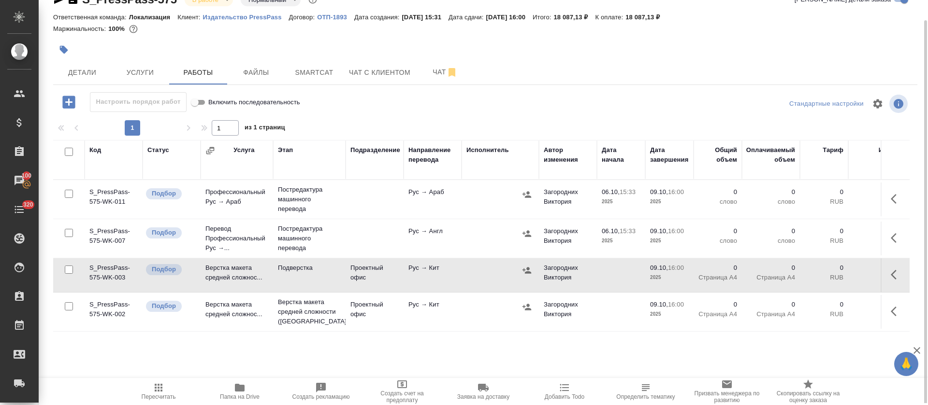
click at [59, 110] on div at bounding box center [69, 102] width 25 height 20
click at [67, 103] on icon "button" at bounding box center [68, 102] width 13 height 13
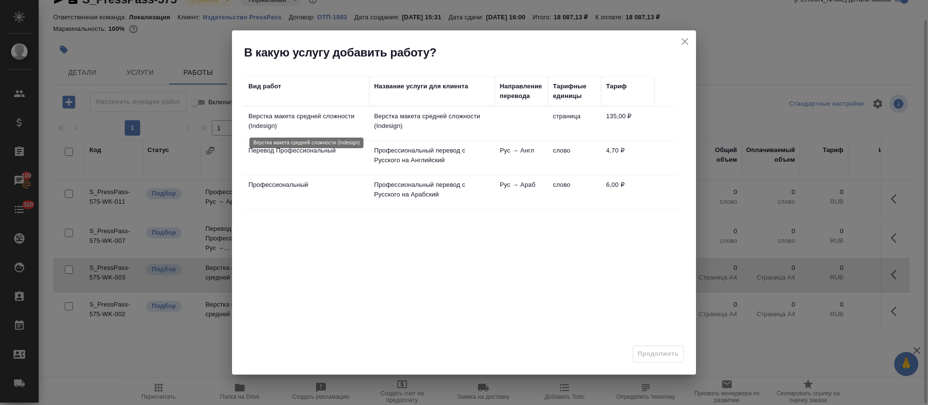
click at [360, 127] on p "Верстка макета средней сложности (Indesign)" at bounding box center [306, 121] width 116 height 19
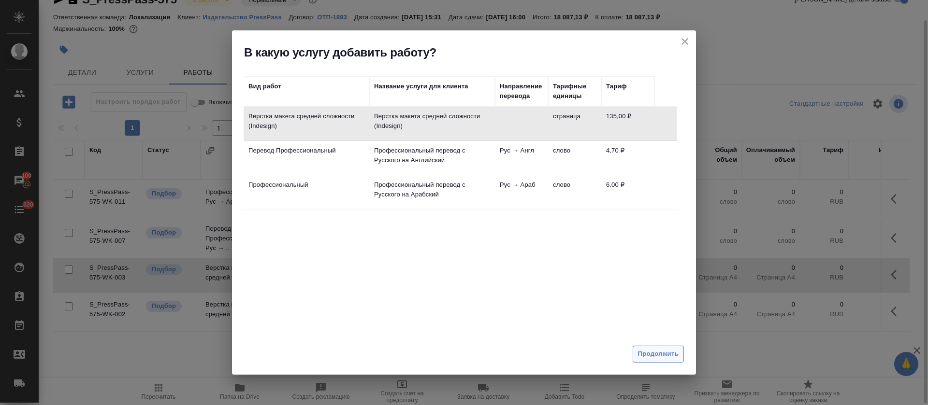
click at [671, 361] on button "Продолжить" at bounding box center [657, 354] width 51 height 17
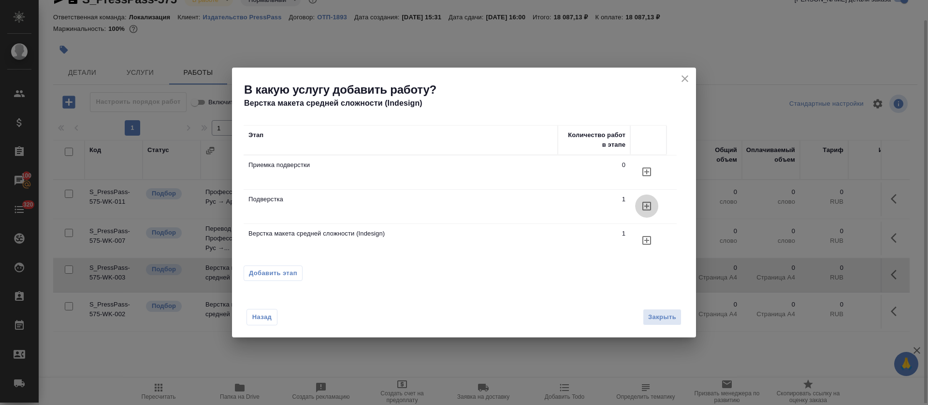
click at [644, 208] on icon "button" at bounding box center [647, 206] width 12 height 12
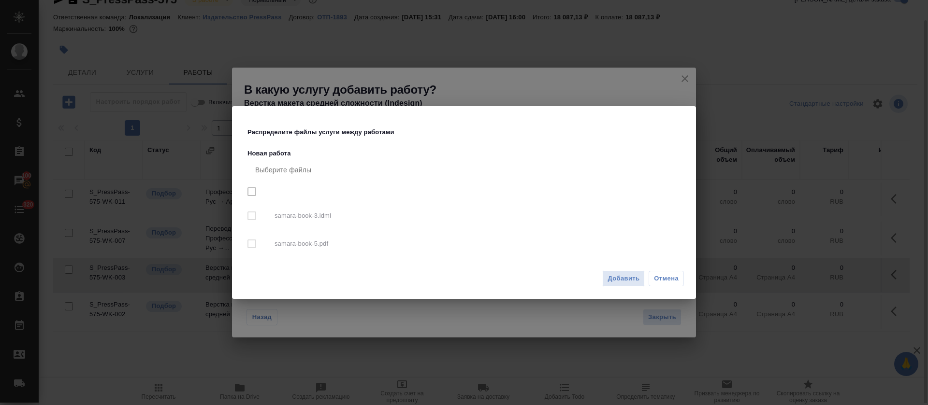
checkbox input "true"
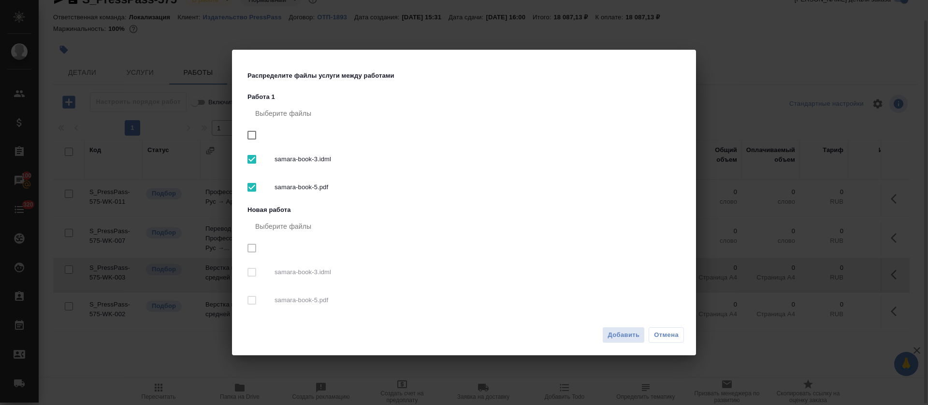
click at [625, 338] on span "Добавить" at bounding box center [623, 335] width 32 height 11
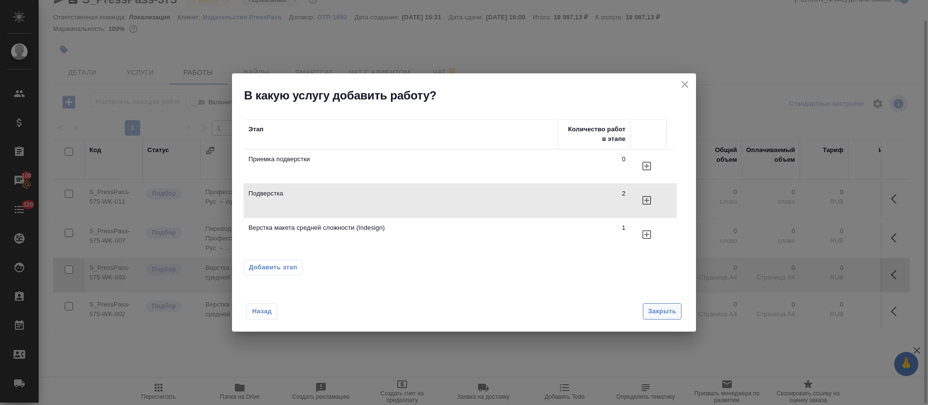
click at [662, 312] on span "Закрыть" at bounding box center [662, 311] width 28 height 11
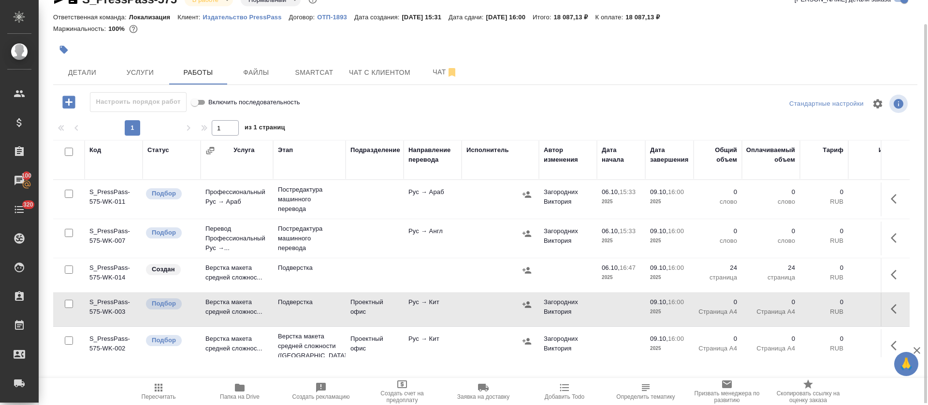
scroll to position [20, 0]
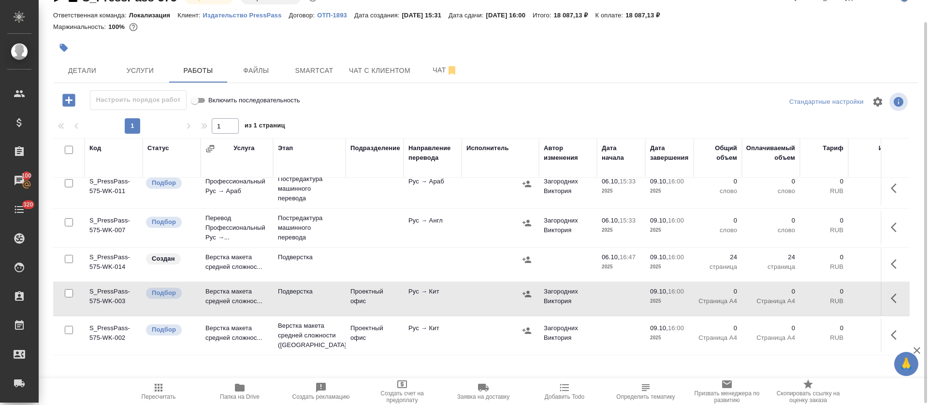
click at [890, 293] on icon "button" at bounding box center [896, 299] width 12 height 12
click at [819, 293] on icon "button" at bounding box center [825, 299] width 12 height 12
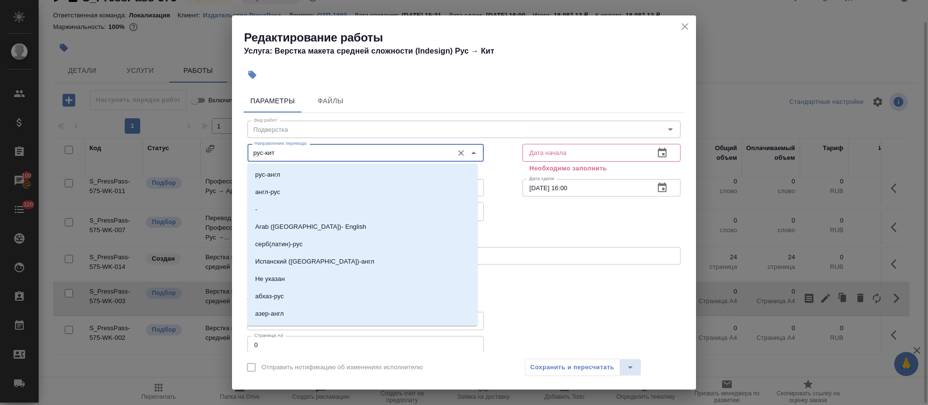
drag, startPoint x: 265, startPoint y: 148, endPoint x: 283, endPoint y: 151, distance: 18.2
click at [283, 151] on input "рус-кит" at bounding box center [349, 153] width 198 height 12
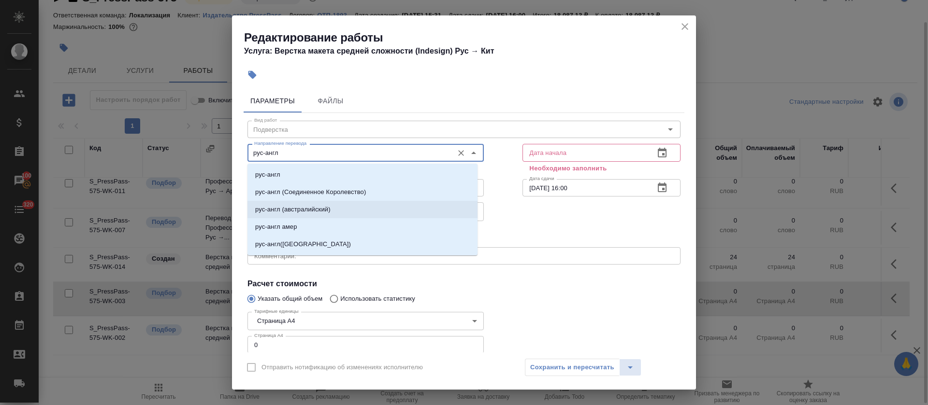
type input "рус-англ"
click at [509, 314] on div at bounding box center [601, 332] width 197 height 86
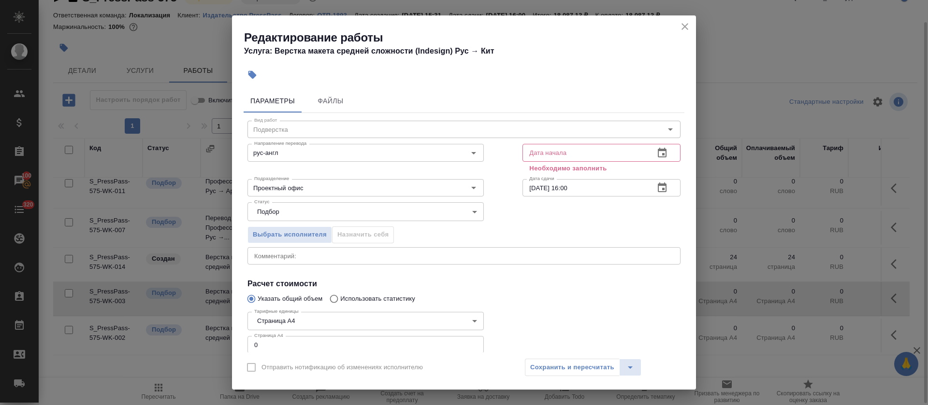
click at [579, 373] on div "Сохранить и пересчитать" at bounding box center [583, 367] width 116 height 17
click at [656, 152] on icon "button" at bounding box center [662, 153] width 12 height 12
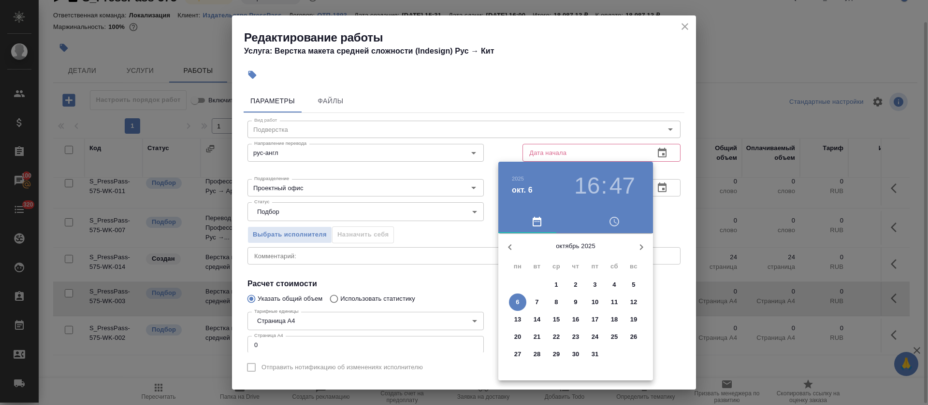
click at [517, 303] on p "6" at bounding box center [516, 303] width 3 height 10
type input "06.10.2025 16:47"
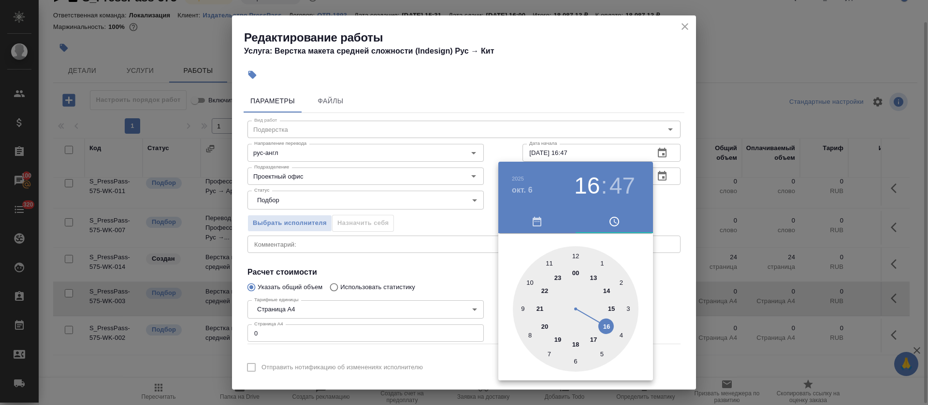
click at [450, 274] on div at bounding box center [464, 202] width 928 height 405
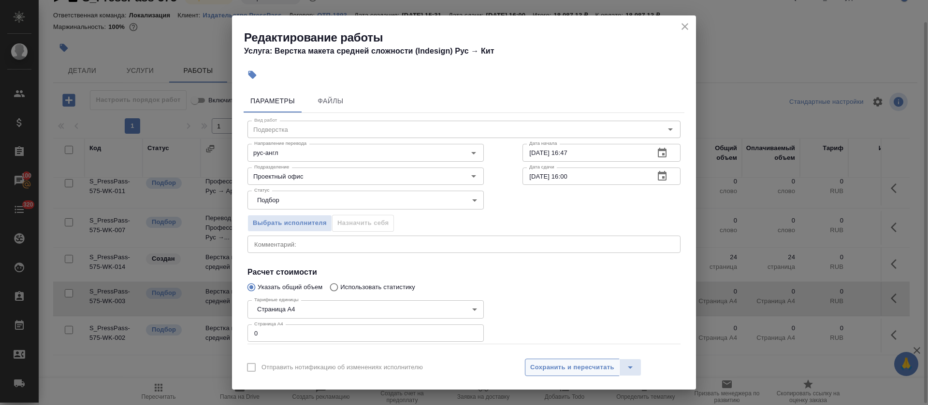
click at [584, 372] on span "Сохранить и пересчитать" at bounding box center [572, 367] width 84 height 11
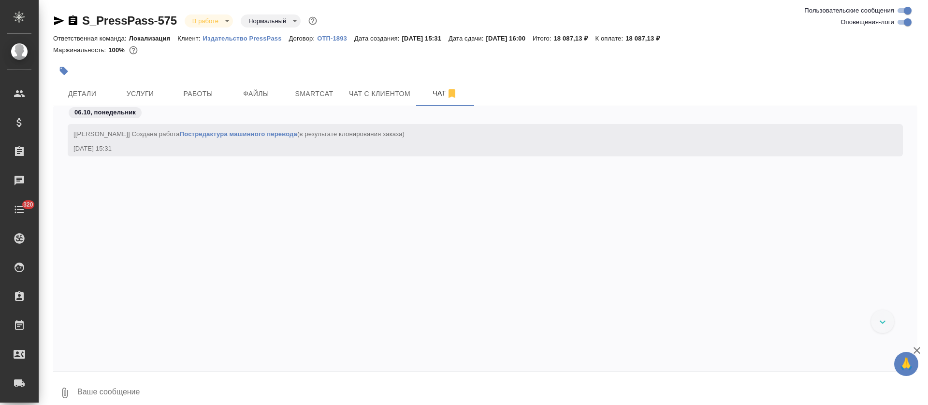
scroll to position [1220, 0]
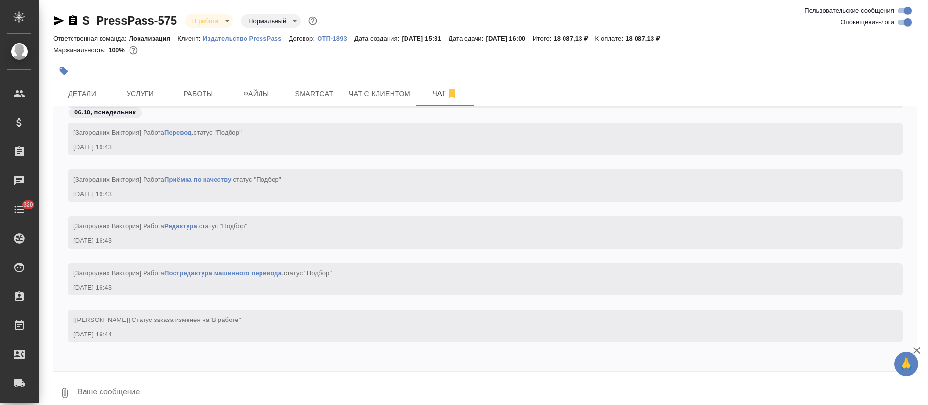
click at [900, 23] on input "Оповещения-логи" at bounding box center [907, 22] width 35 height 12
checkbox input "false"
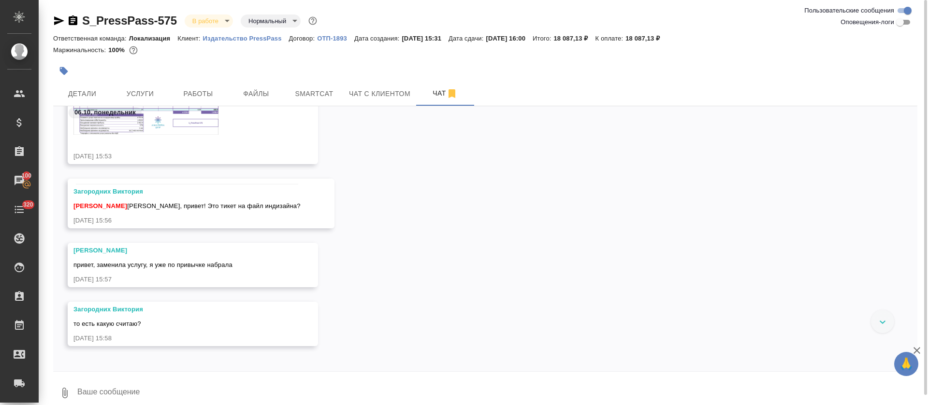
scroll to position [0, 0]
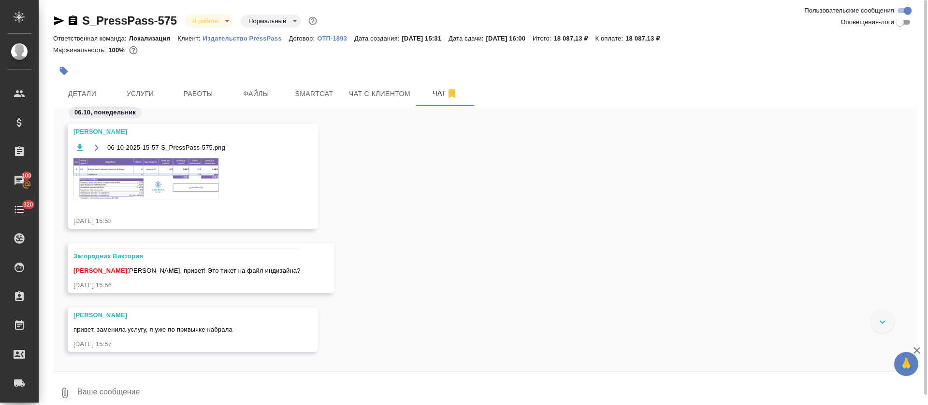
click at [184, 186] on img at bounding box center [145, 178] width 145 height 41
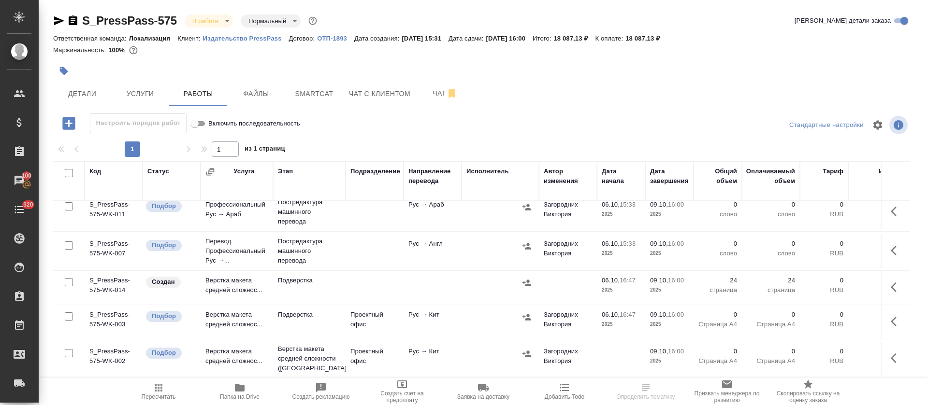
scroll to position [20, 0]
click at [890, 353] on icon "button" at bounding box center [896, 359] width 12 height 12
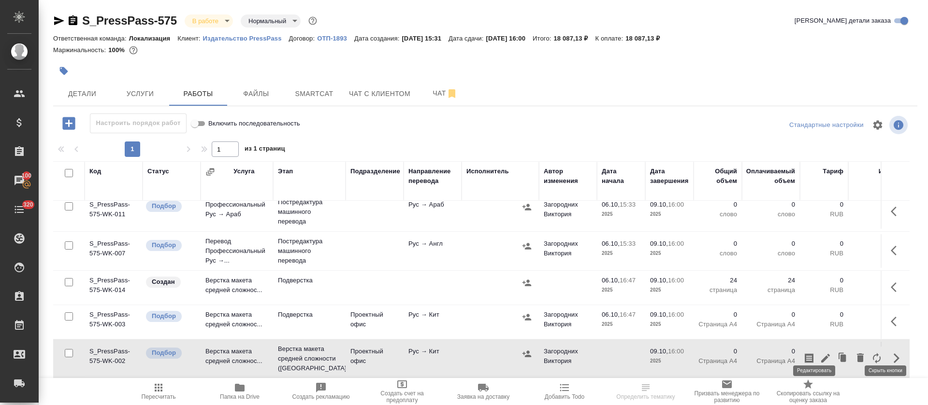
click at [819, 353] on icon "button" at bounding box center [825, 359] width 12 height 12
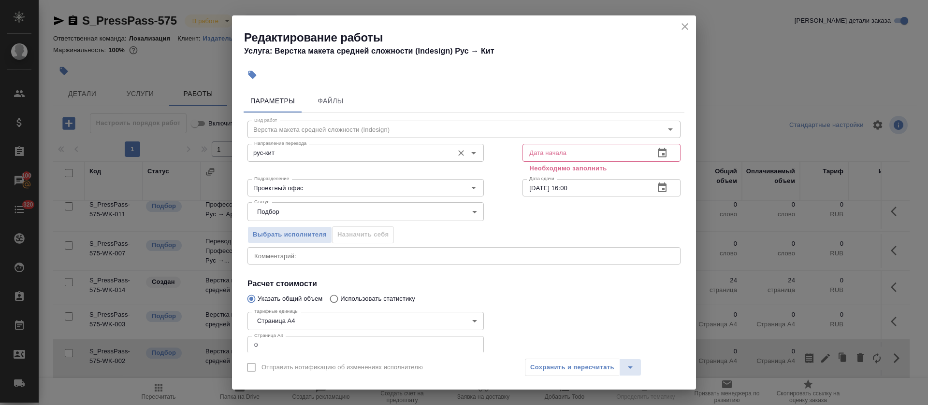
click at [282, 148] on input "рус-кит" at bounding box center [349, 153] width 198 height 12
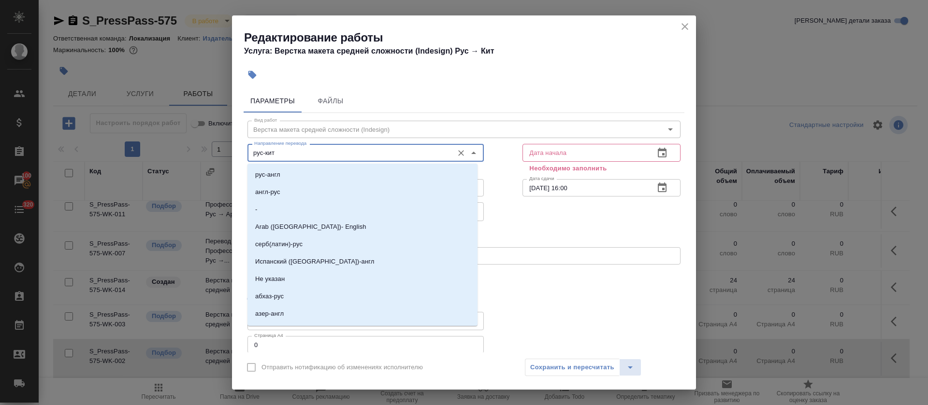
click at [458, 155] on icon "Очистить" at bounding box center [461, 153] width 6 height 6
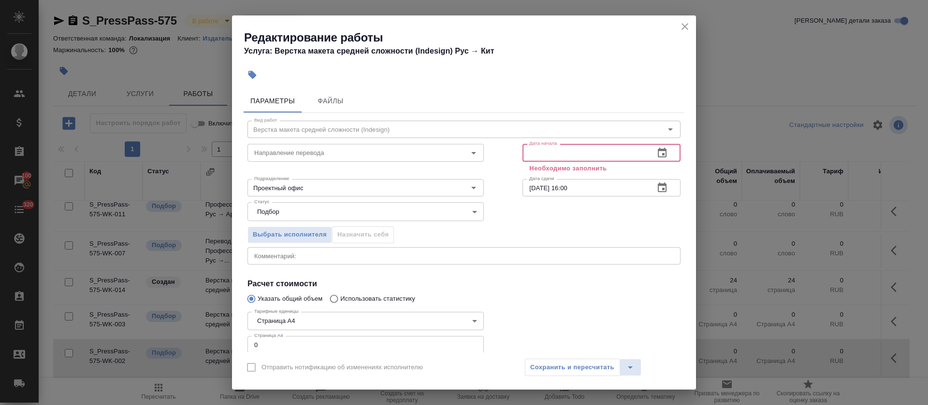
click at [564, 154] on input "text" at bounding box center [584, 152] width 124 height 17
click at [658, 154] on button "button" at bounding box center [661, 153] width 23 height 23
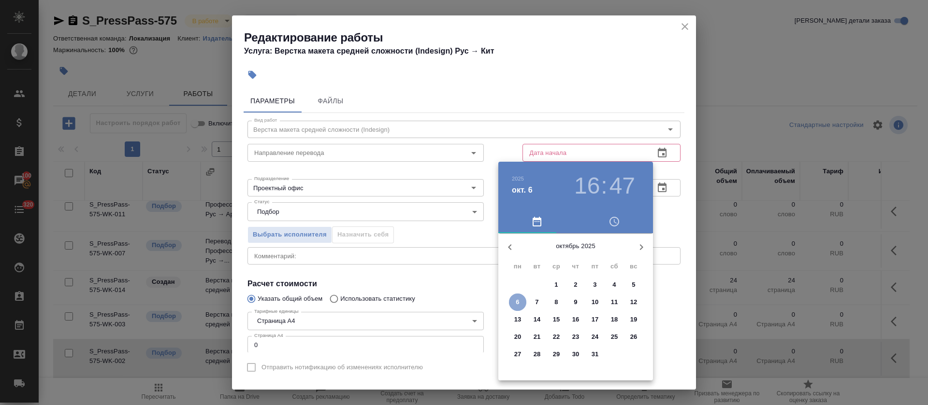
click at [514, 302] on span "6" at bounding box center [517, 303] width 17 height 10
type input "06.10.2025 16:47"
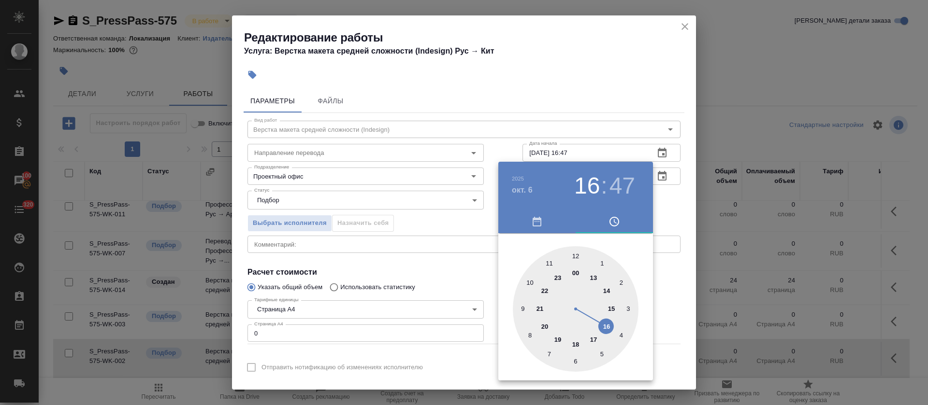
click at [413, 275] on div at bounding box center [464, 202] width 928 height 405
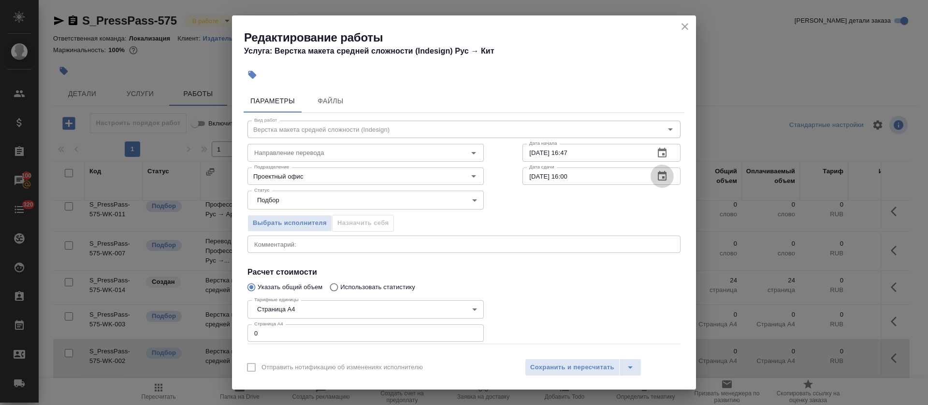
click at [657, 177] on icon "button" at bounding box center [661, 176] width 9 height 10
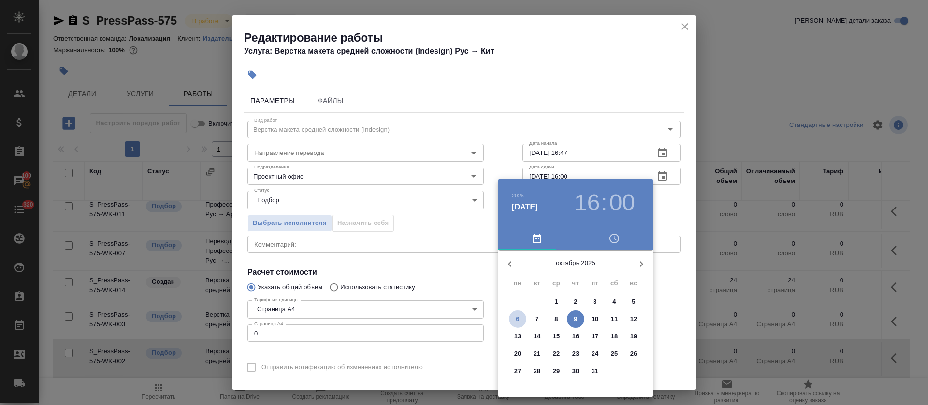
click at [519, 322] on p "6" at bounding box center [516, 319] width 3 height 10
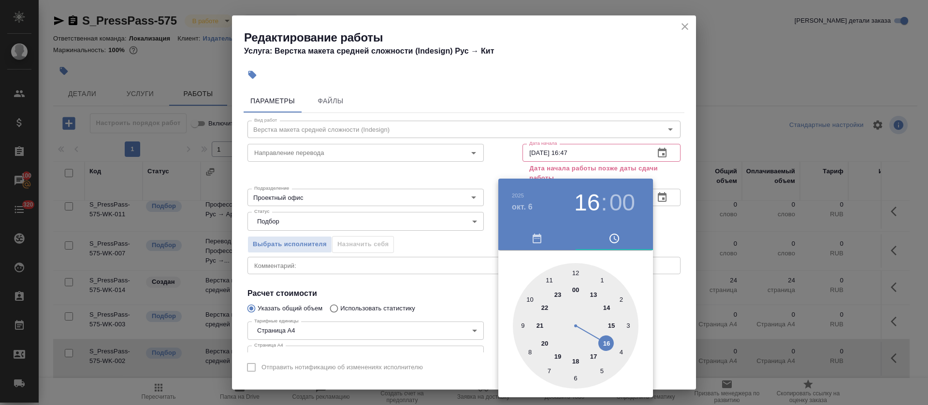
click at [577, 363] on div at bounding box center [576, 326] width 126 height 126
type input "[DATE] 18:00"
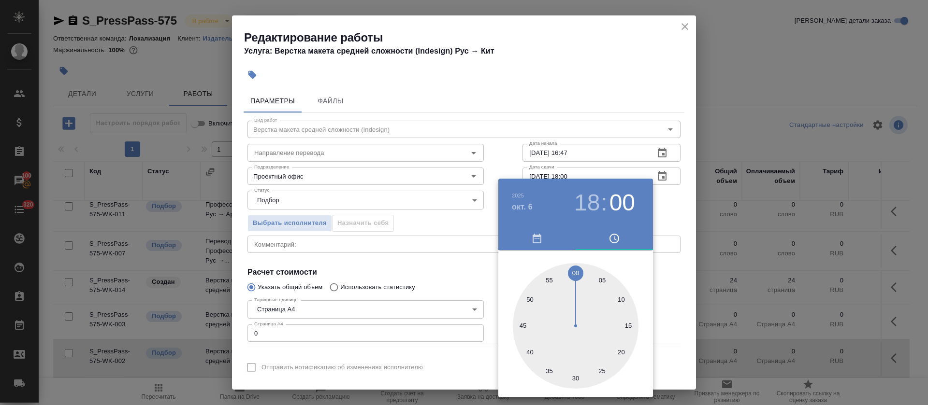
click at [431, 271] on div at bounding box center [464, 202] width 928 height 405
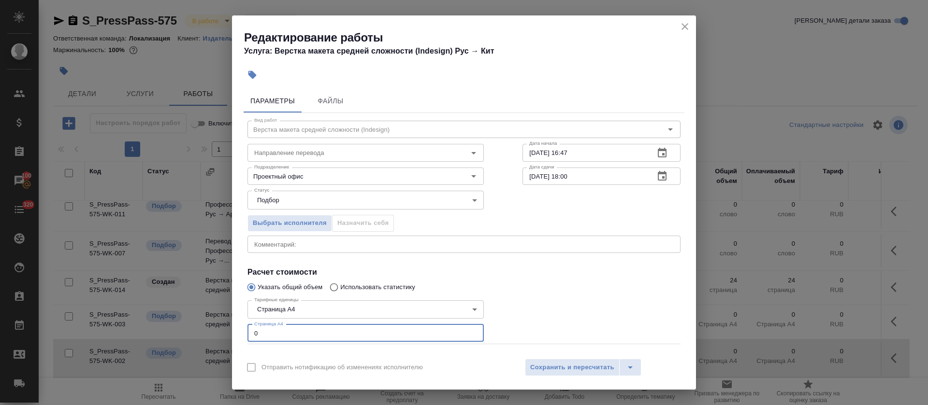
drag, startPoint x: 268, startPoint y: 334, endPoint x: 234, endPoint y: 334, distance: 33.3
click at [234, 334] on div "Параметры Файлы Вид работ Верстка макета средней сложности (Indesign) Вид работ…" at bounding box center [464, 219] width 464 height 267
click at [297, 169] on div "Проектный офис Подразделение" at bounding box center [365, 176] width 236 height 17
type input "24"
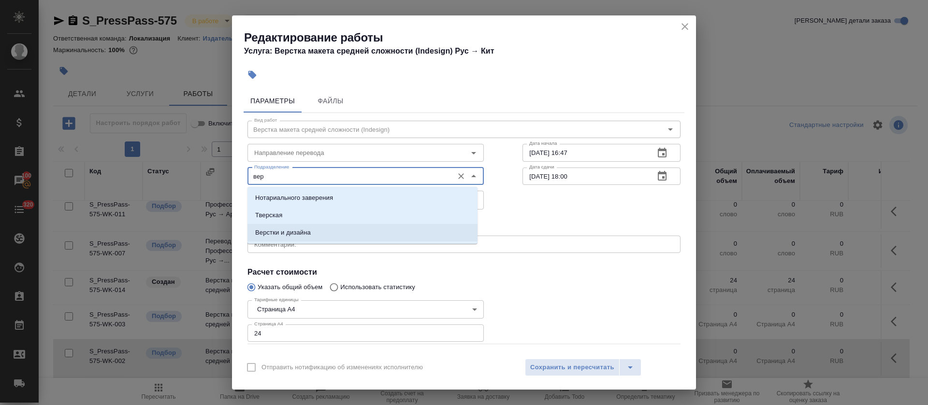
click at [300, 230] on p "Верстки и дизайна" at bounding box center [283, 233] width 56 height 10
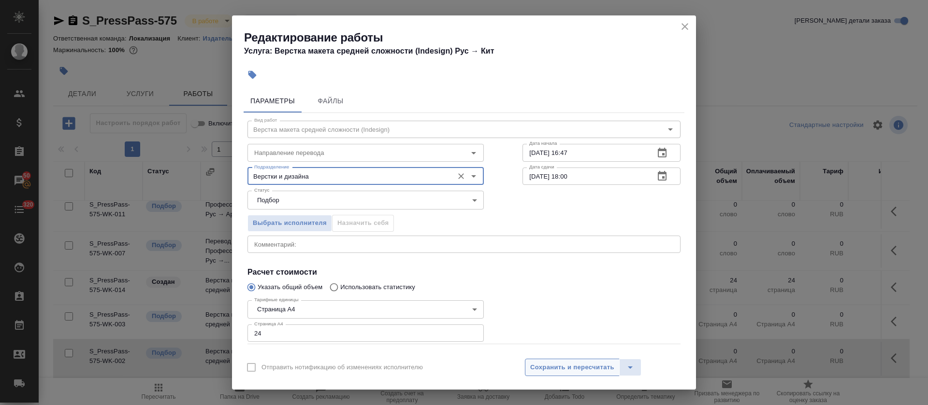
type input "Верстки и дизайна"
click at [571, 369] on span "Сохранить и пересчитать" at bounding box center [572, 367] width 84 height 11
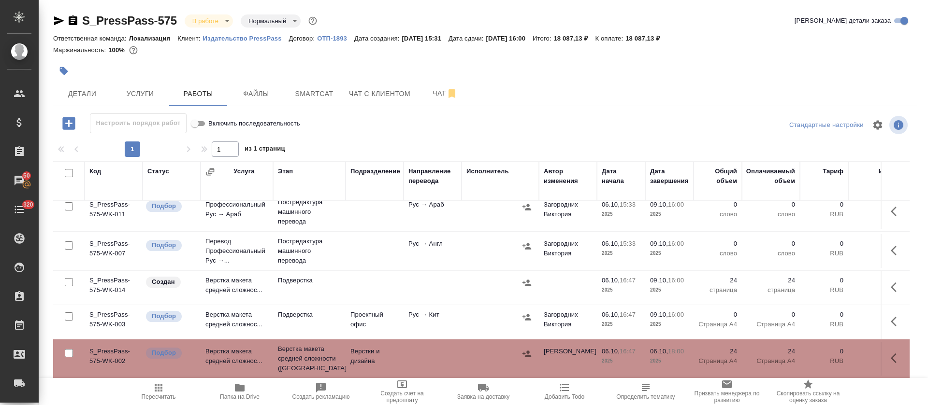
click at [885, 276] on button "button" at bounding box center [896, 287] width 23 height 23
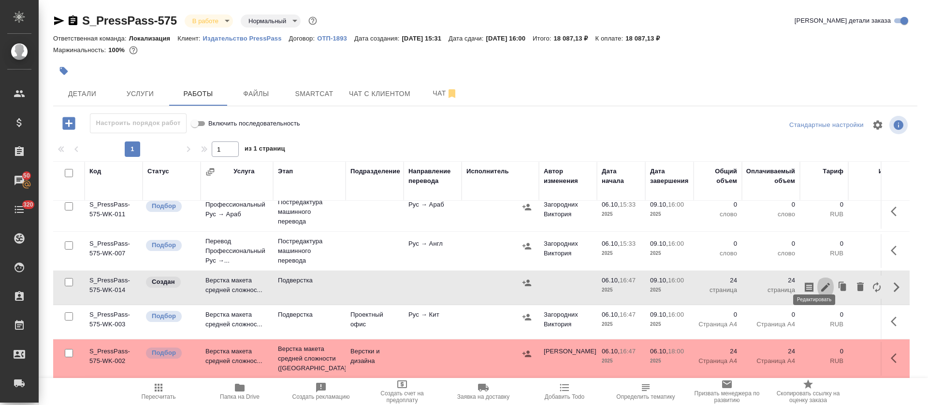
click at [821, 283] on icon "button" at bounding box center [825, 287] width 9 height 9
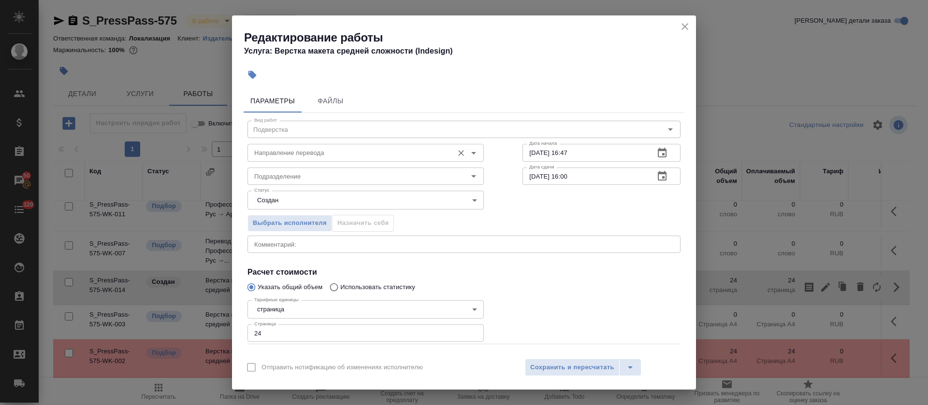
click at [328, 156] on input "Направление перевода" at bounding box center [349, 153] width 198 height 12
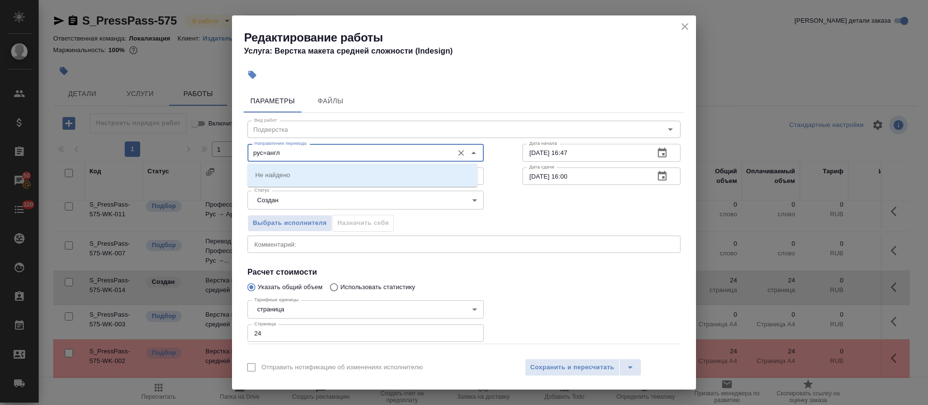
drag, startPoint x: 266, startPoint y: 153, endPoint x: 272, endPoint y: 153, distance: 6.3
click at [266, 152] on input "рус=англ" at bounding box center [349, 153] width 198 height 12
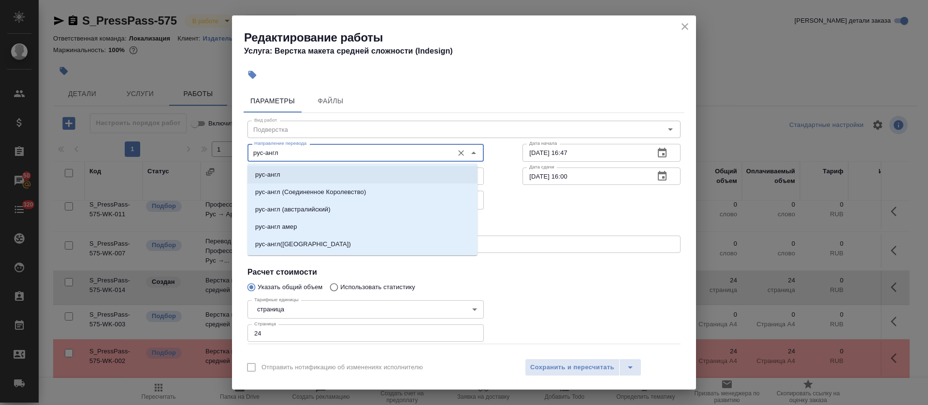
click at [282, 171] on li "рус-англ" at bounding box center [362, 174] width 230 height 17
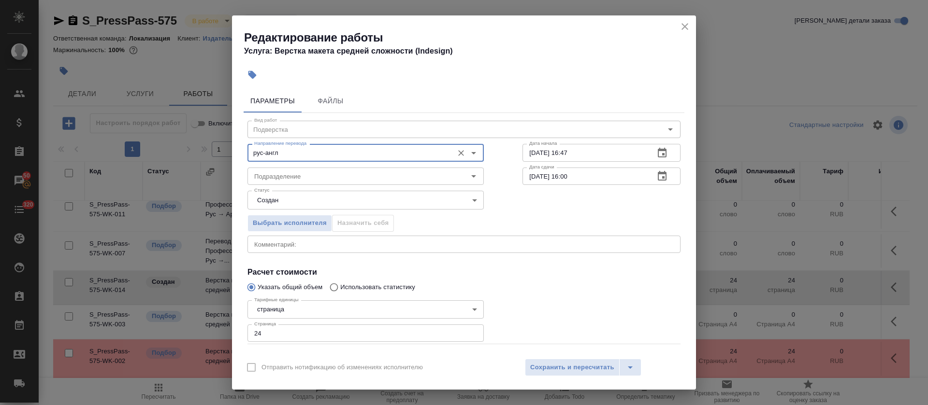
type input "рус-англ"
click at [656, 152] on icon "button" at bounding box center [662, 153] width 12 height 12
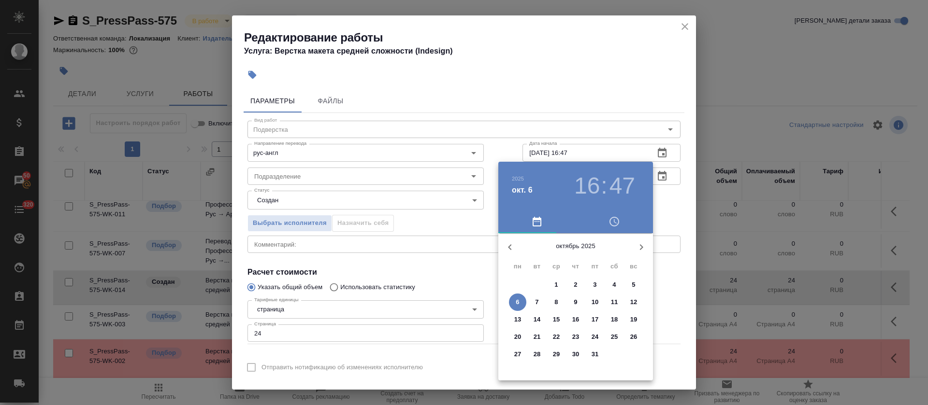
click at [572, 301] on span "9" at bounding box center [575, 303] width 17 height 10
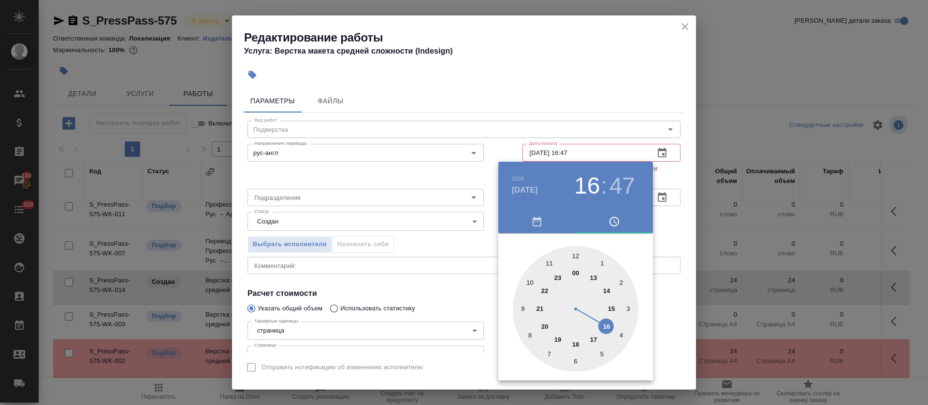
click at [595, 274] on div at bounding box center [576, 309] width 126 height 126
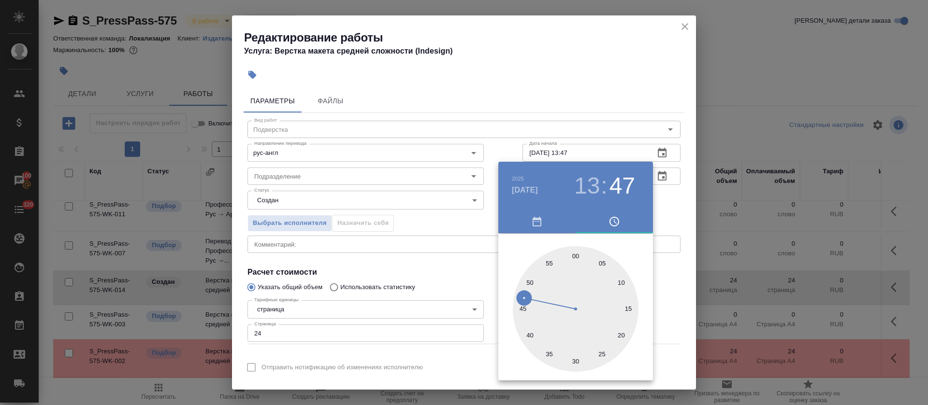
click at [577, 252] on div at bounding box center [576, 309] width 126 height 126
type input "09.10.2025 13:00"
drag, startPoint x: 441, startPoint y: 263, endPoint x: 455, endPoint y: 254, distance: 16.1
click at [442, 263] on div at bounding box center [464, 202] width 928 height 405
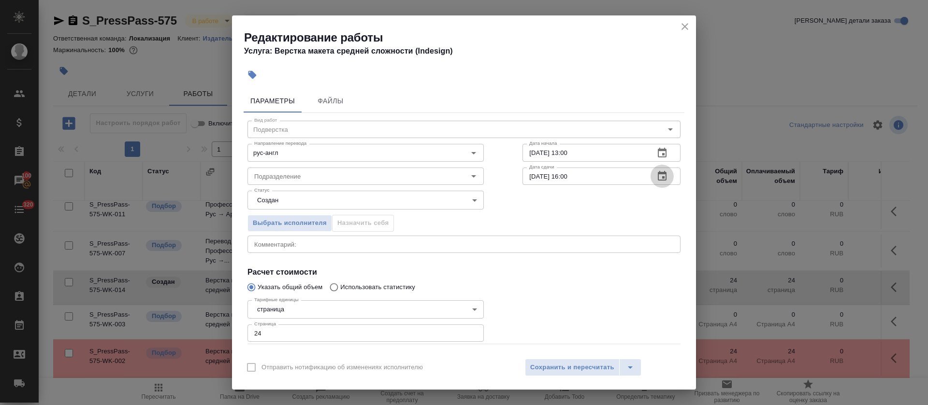
click at [656, 179] on icon "button" at bounding box center [662, 177] width 12 height 12
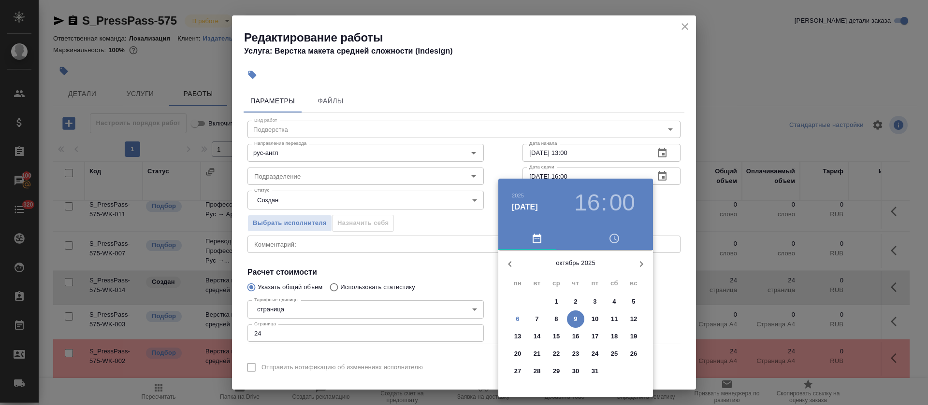
click at [586, 200] on h3 "16" at bounding box center [587, 202] width 26 height 27
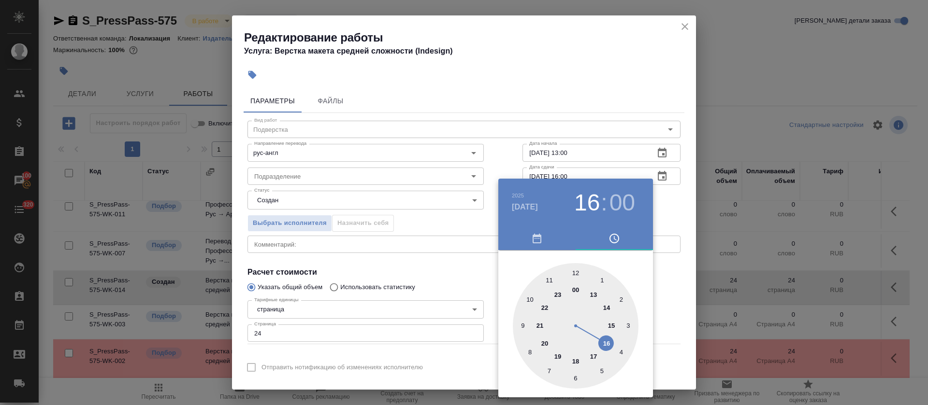
click at [608, 322] on div at bounding box center [576, 326] width 126 height 126
type input "09.10.2025 15:00"
click at [394, 271] on div at bounding box center [464, 202] width 928 height 405
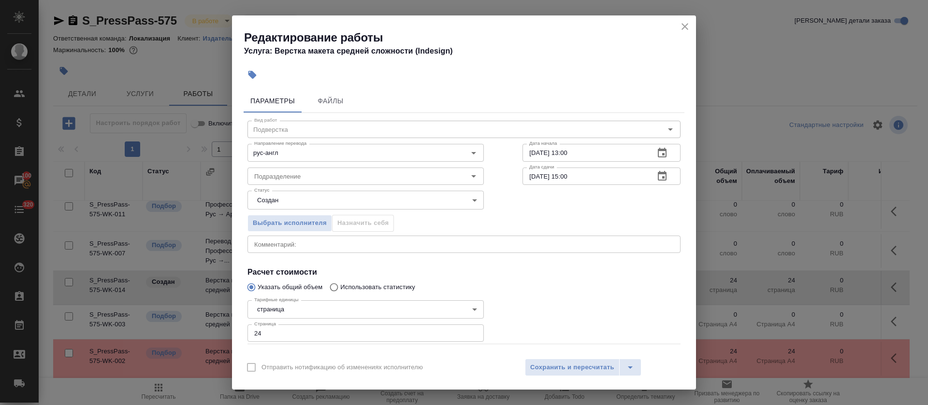
click at [272, 197] on body ".cls-1 fill:#fff; AWATERA Tretyakova Olga Клиенты Спецификации Заказы 100 Чаты …" at bounding box center [464, 202] width 928 height 405
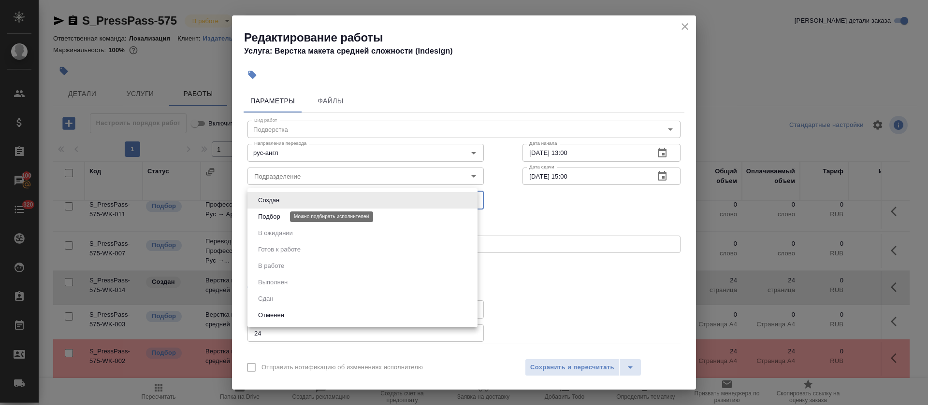
click at [276, 216] on button "Подбор" at bounding box center [269, 217] width 28 height 11
type input "recruiting"
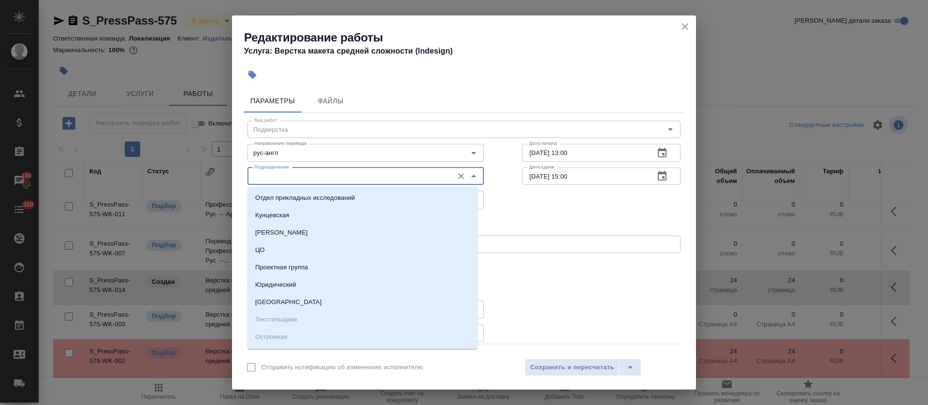
click at [269, 175] on input "Подразделение" at bounding box center [349, 177] width 198 height 12
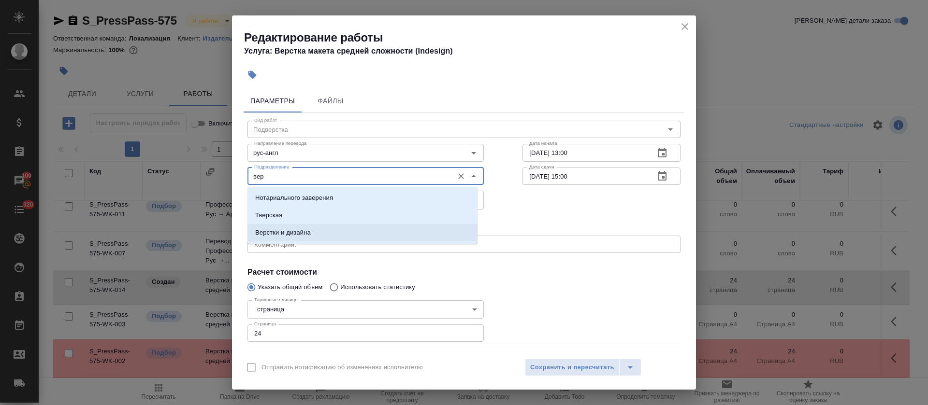
click at [277, 233] on p "Верстки и дизайна" at bounding box center [283, 233] width 56 height 10
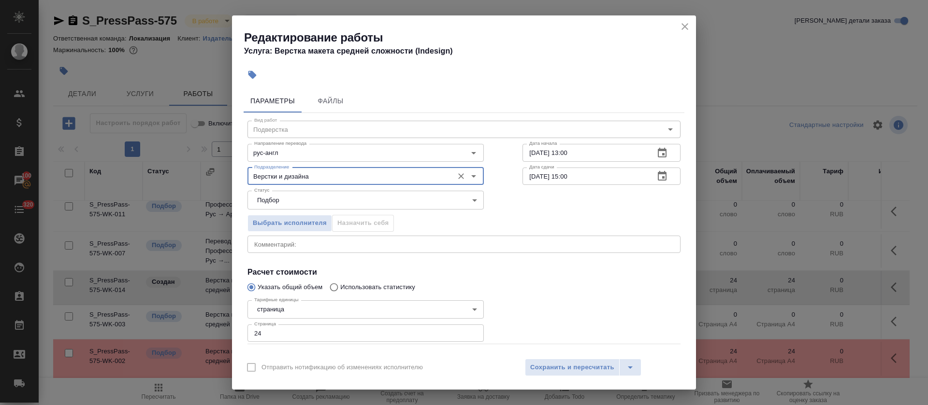
type input "Верстки и дизайна"
click at [254, 75] on icon "button" at bounding box center [252, 75] width 8 height 8
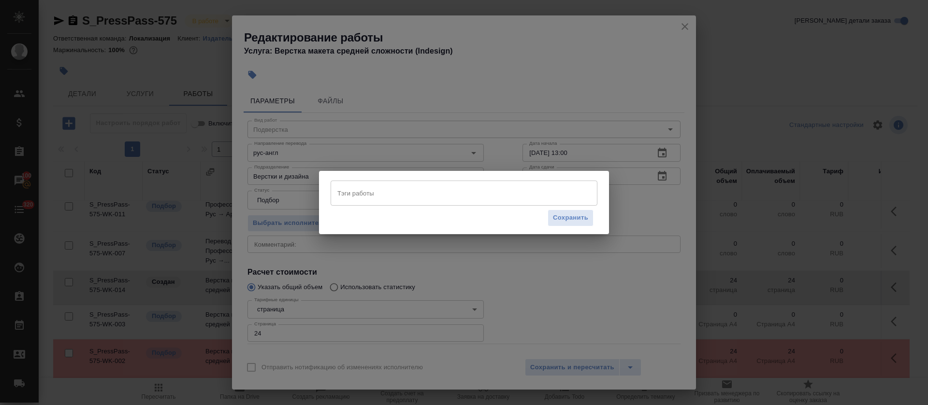
click at [475, 201] on div "Тэги работы" at bounding box center [463, 193] width 267 height 25
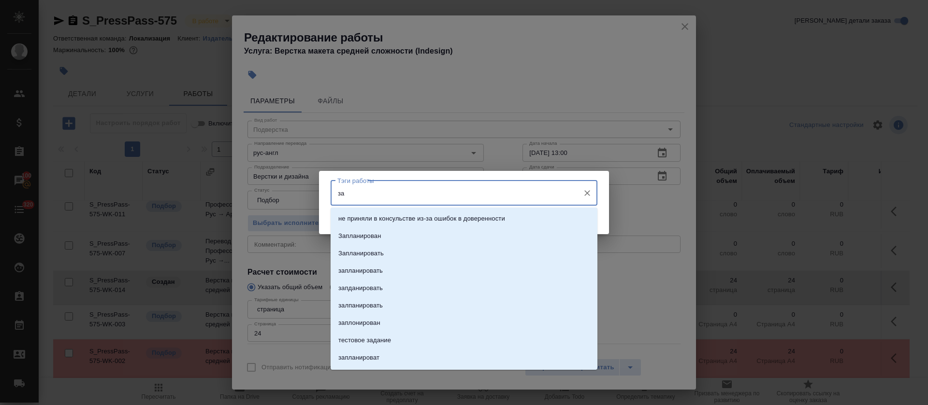
type input "зап"
click at [387, 218] on li "Запланирован" at bounding box center [463, 218] width 267 height 17
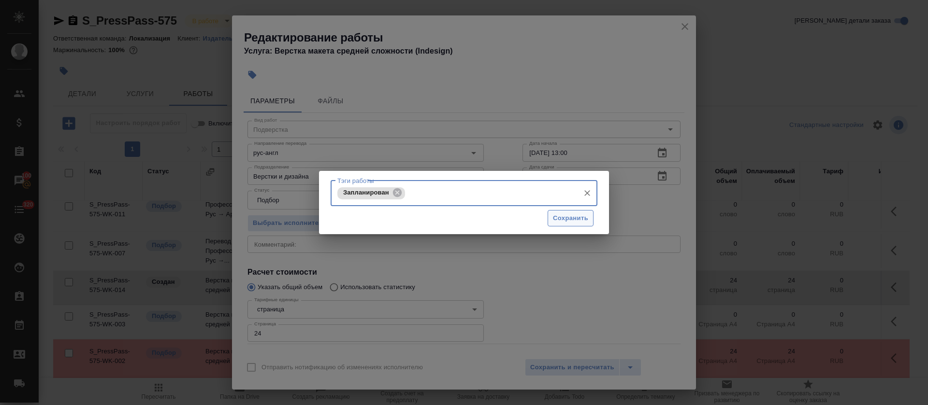
click at [563, 218] on span "Сохранить" at bounding box center [570, 218] width 35 height 11
type input "06.10.2025 16:47"
type input "09.10.2025 16:00"
type input "created"
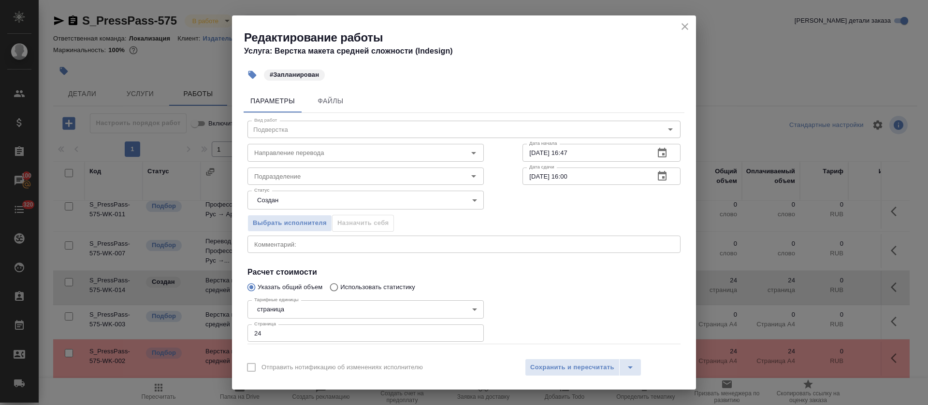
click at [656, 152] on icon "button" at bounding box center [662, 153] width 12 height 12
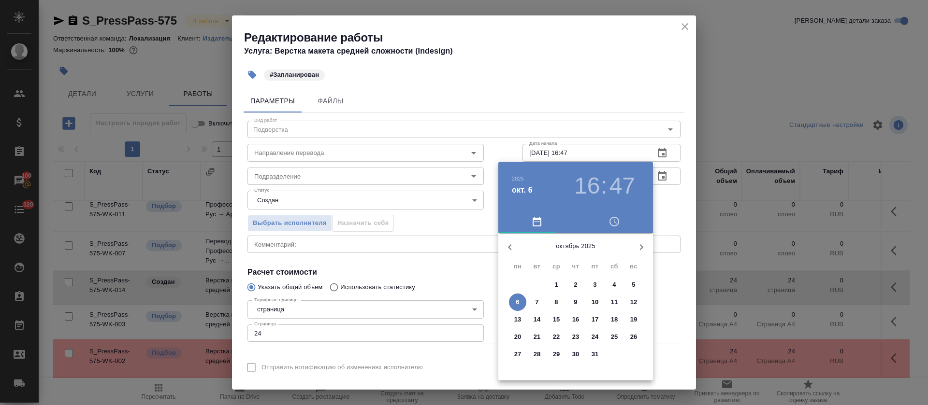
click at [572, 303] on span "9" at bounding box center [575, 303] width 17 height 10
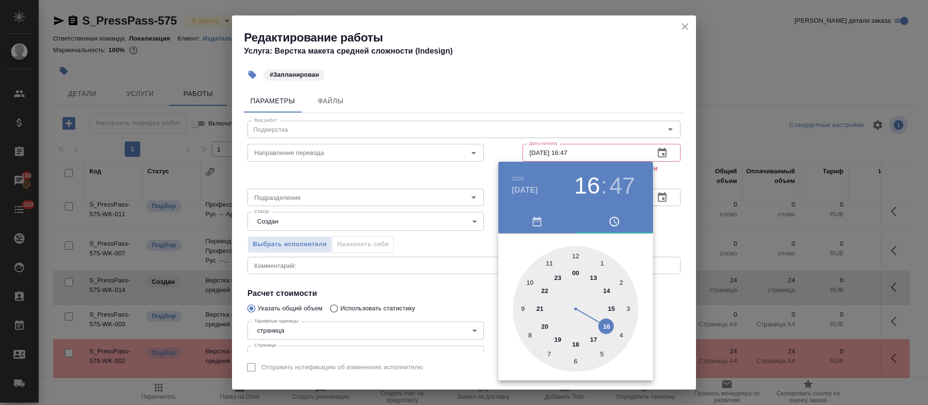
drag, startPoint x: 595, startPoint y: 280, endPoint x: 577, endPoint y: 263, distance: 24.3
click at [594, 280] on div at bounding box center [576, 309] width 126 height 126
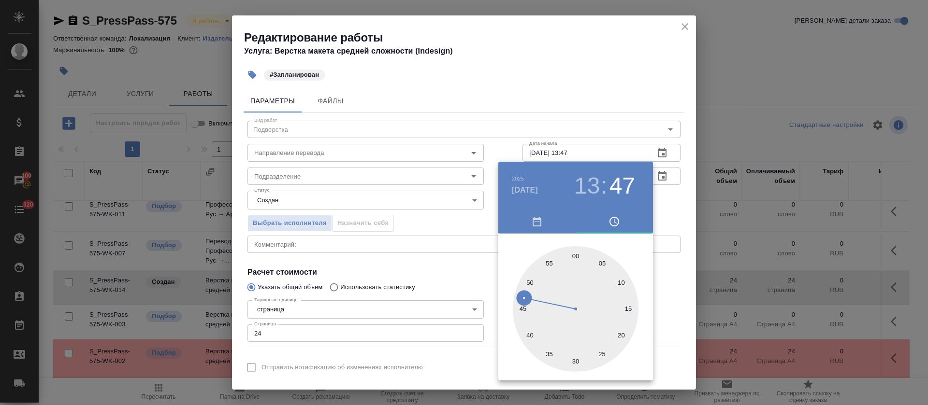
click at [577, 259] on div at bounding box center [576, 309] width 126 height 126
type input "09.10.2025 13:00"
click at [357, 287] on div at bounding box center [464, 202] width 928 height 405
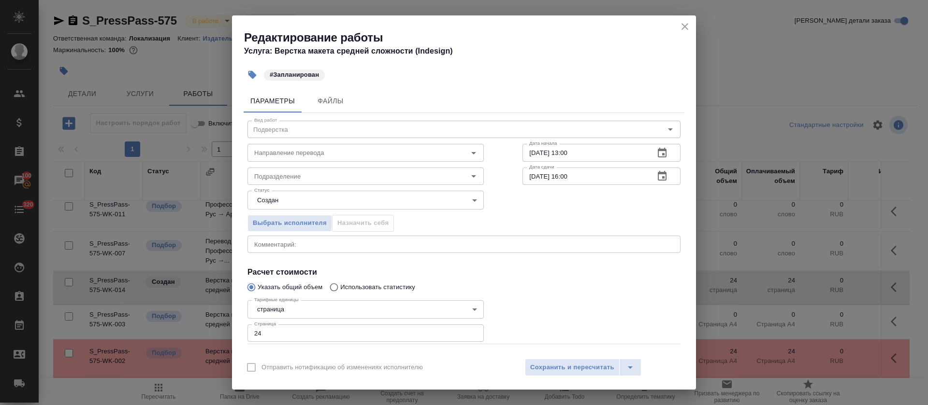
click at [657, 176] on button "button" at bounding box center [661, 176] width 23 height 23
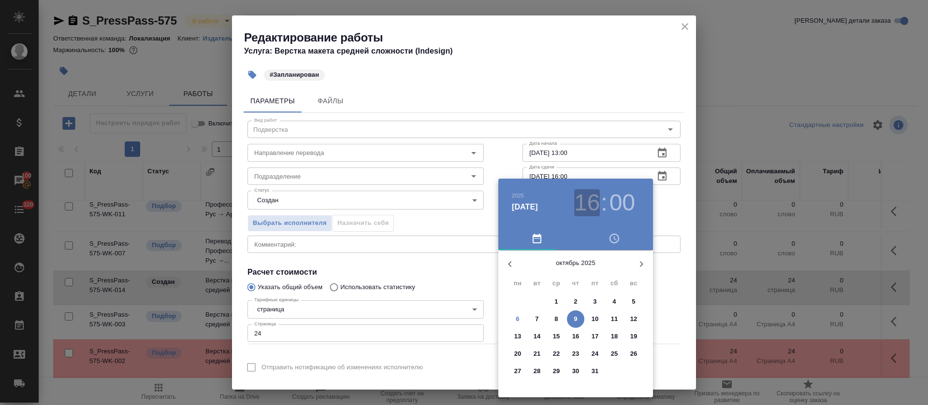
click at [590, 203] on h3 "16" at bounding box center [587, 202] width 26 height 27
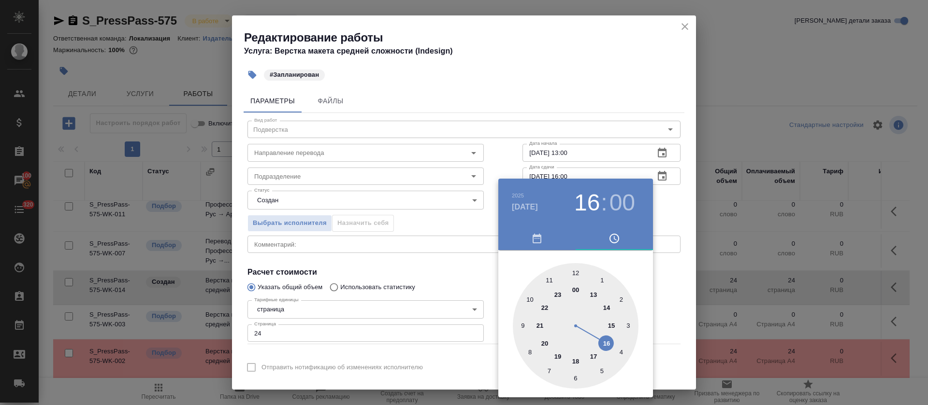
click at [608, 326] on div at bounding box center [576, 326] width 126 height 126
type input "09.10.2025 15:00"
click at [423, 281] on div at bounding box center [464, 202] width 928 height 405
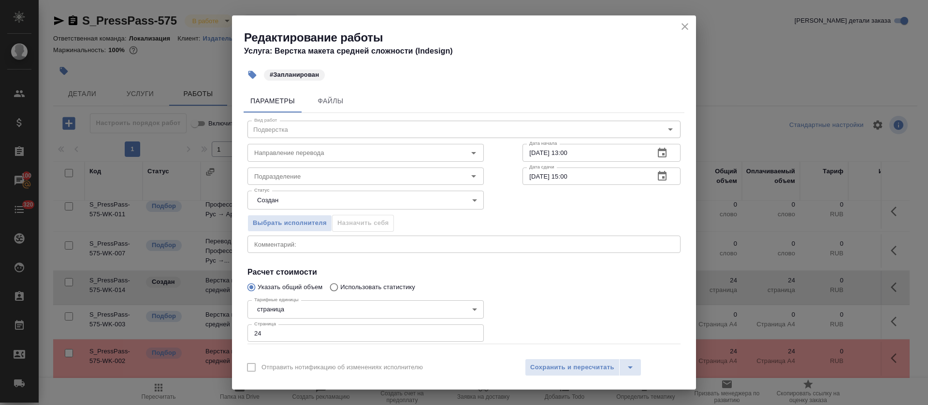
click at [271, 196] on body ".cls-1 fill:#fff; AWATERA Tretyakova Olga Клиенты Спецификации Заказы 100 Чаты …" at bounding box center [464, 202] width 928 height 405
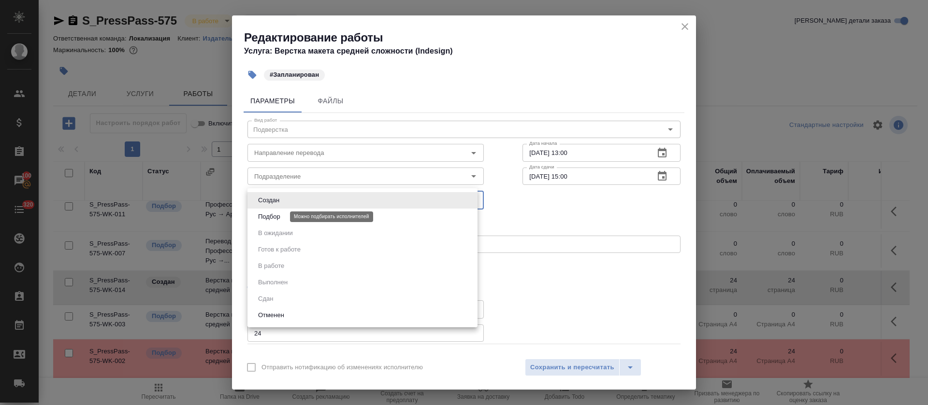
click at [271, 213] on button "Подбор" at bounding box center [269, 217] width 28 height 11
type input "recruiting"
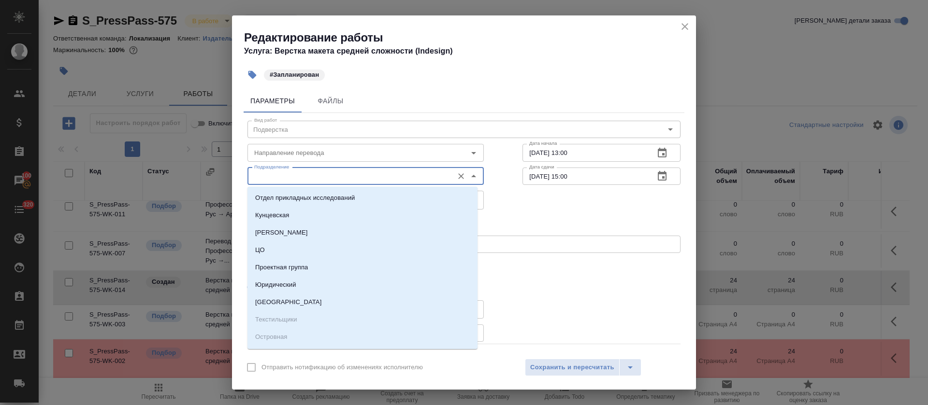
click at [274, 174] on input "Подразделение" at bounding box center [349, 177] width 198 height 12
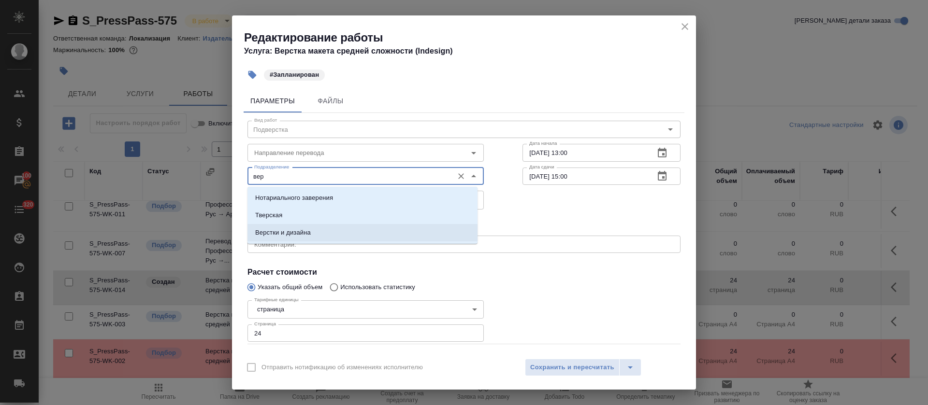
drag, startPoint x: 293, startPoint y: 233, endPoint x: 280, endPoint y: 186, distance: 49.4
click at [292, 233] on p "Верстки и дизайна" at bounding box center [283, 233] width 56 height 10
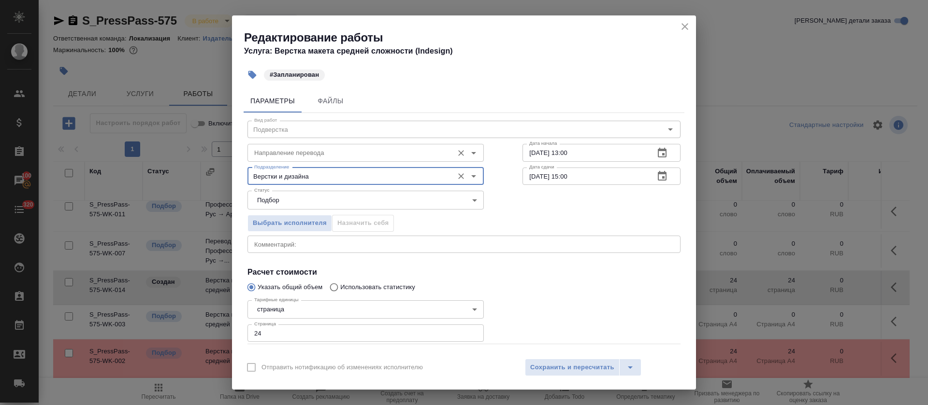
type input "Верстки и дизайна"
click at [275, 149] on input "Направление перевода" at bounding box center [349, 153] width 198 height 12
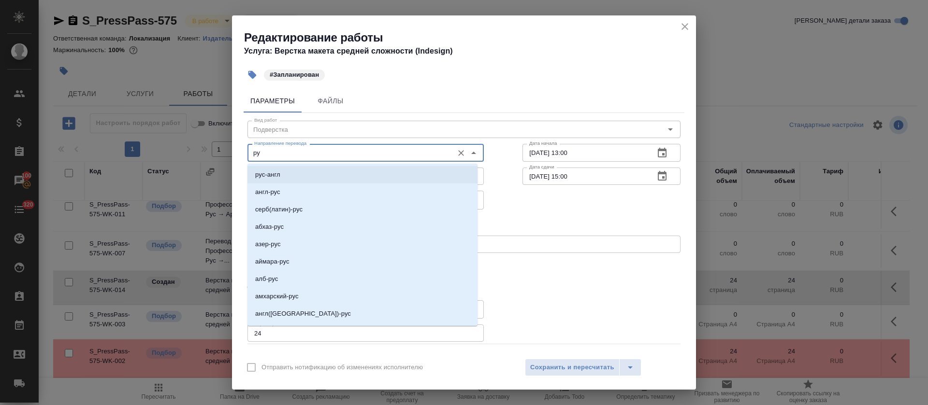
click at [284, 181] on li "рус-англ" at bounding box center [362, 174] width 230 height 17
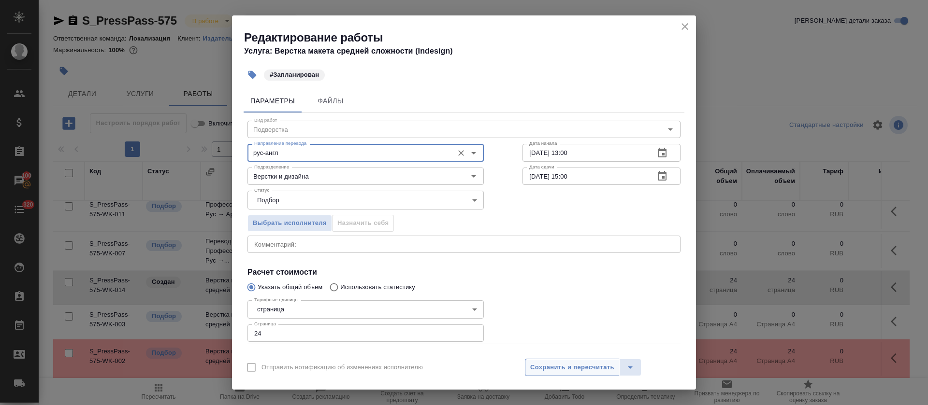
type input "рус-англ"
click at [561, 365] on span "Сохранить и пересчитать" at bounding box center [572, 367] width 84 height 11
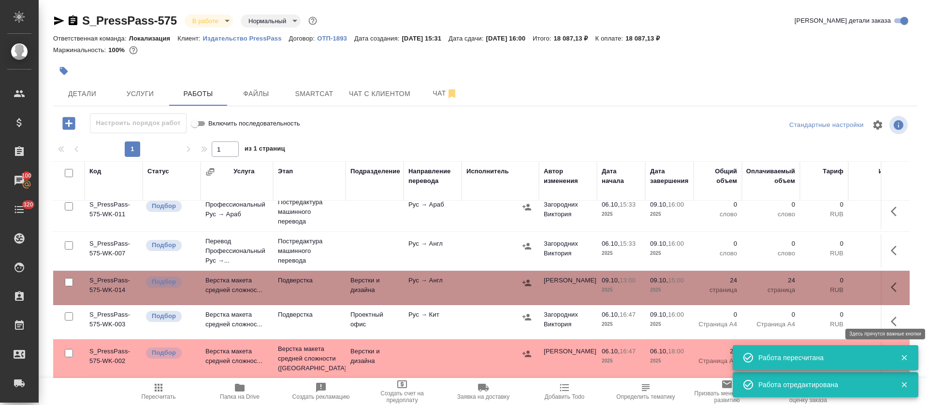
drag, startPoint x: 886, startPoint y: 311, endPoint x: 854, endPoint y: 345, distance: 46.8
click at [890, 316] on icon "button" at bounding box center [896, 322] width 12 height 12
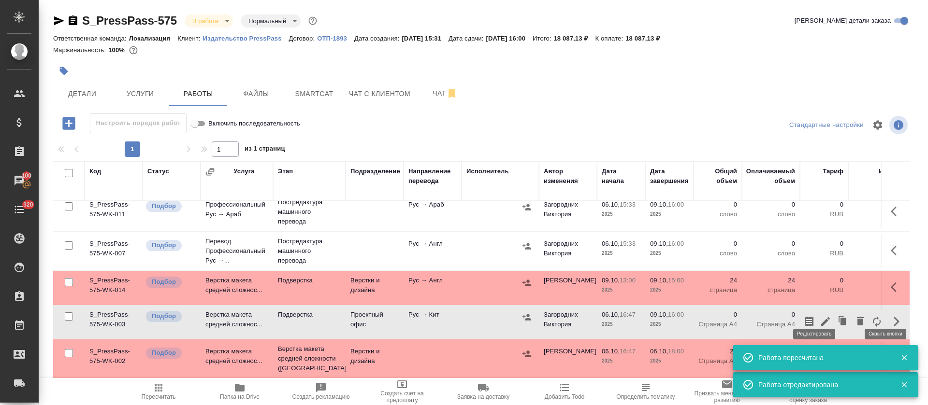
click at [819, 316] on icon "button" at bounding box center [825, 322] width 12 height 12
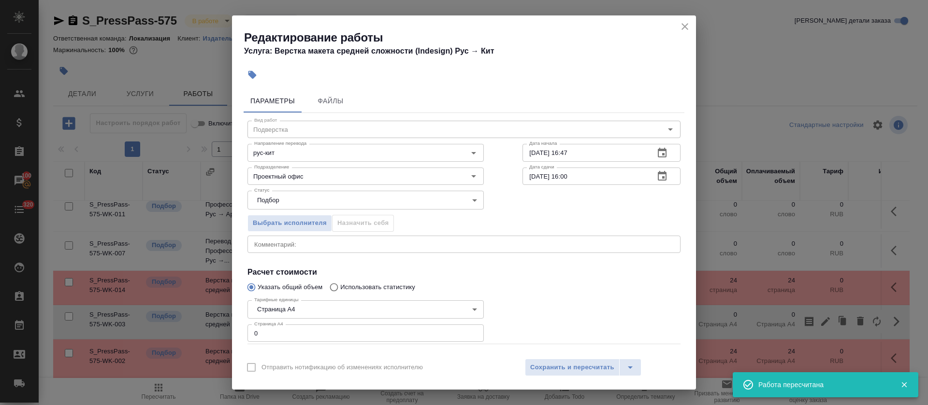
click at [298, 308] on body ".cls-1 fill:#fff; AWATERA Tretyakova Olga Клиенты Спецификации Заказы 100 Чаты …" at bounding box center [464, 202] width 928 height 405
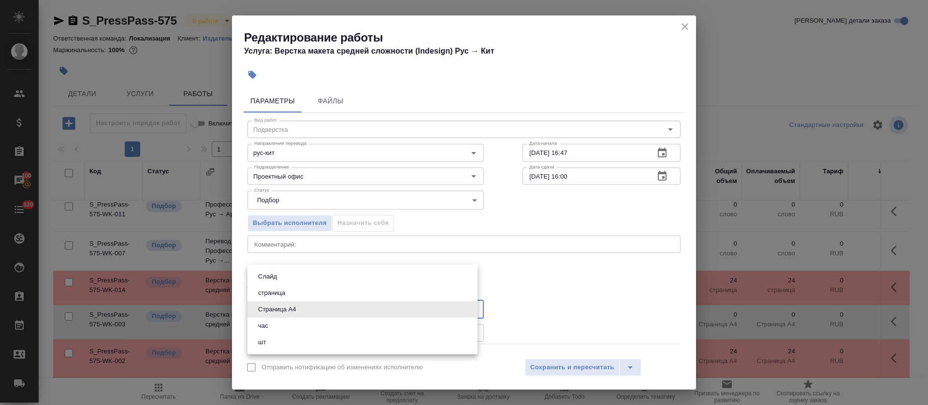
click at [277, 298] on button "страница" at bounding box center [271, 293] width 33 height 11
type input "5a8b1489cc6b4906c91bfdb2"
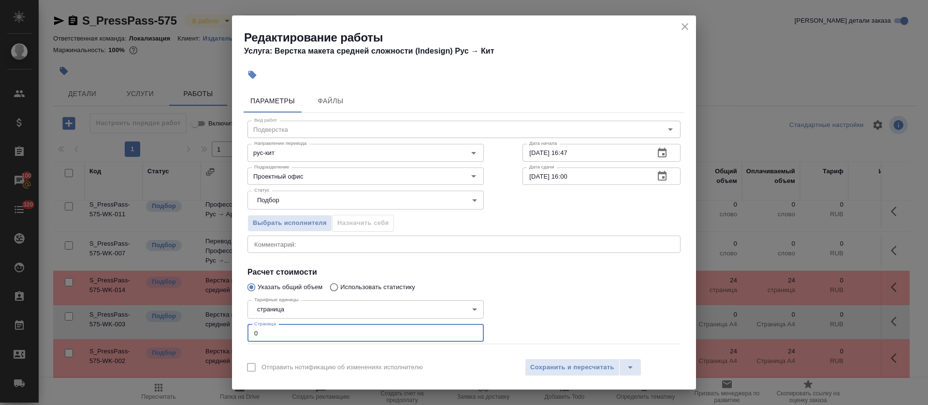
drag, startPoint x: 266, startPoint y: 329, endPoint x: 252, endPoint y: 329, distance: 13.5
click at [252, 329] on input "0" at bounding box center [365, 333] width 236 height 17
type input "24"
click at [288, 193] on body ".cls-1 fill:#fff; AWATERA Tretyakova Olga Клиенты Спецификации Заказы 100 Чаты …" at bounding box center [464, 202] width 928 height 405
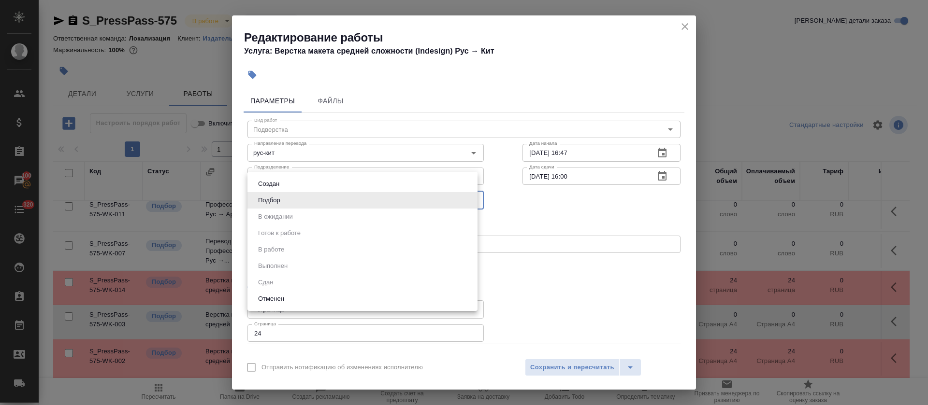
click at [591, 205] on div at bounding box center [464, 202] width 928 height 405
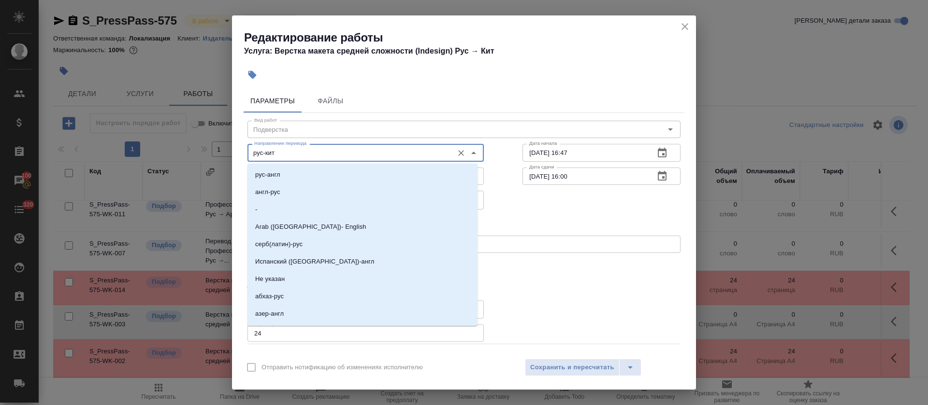
drag, startPoint x: 273, startPoint y: 154, endPoint x: 302, endPoint y: 154, distance: 28.5
click at [302, 154] on input "рус-кит" at bounding box center [349, 153] width 198 height 12
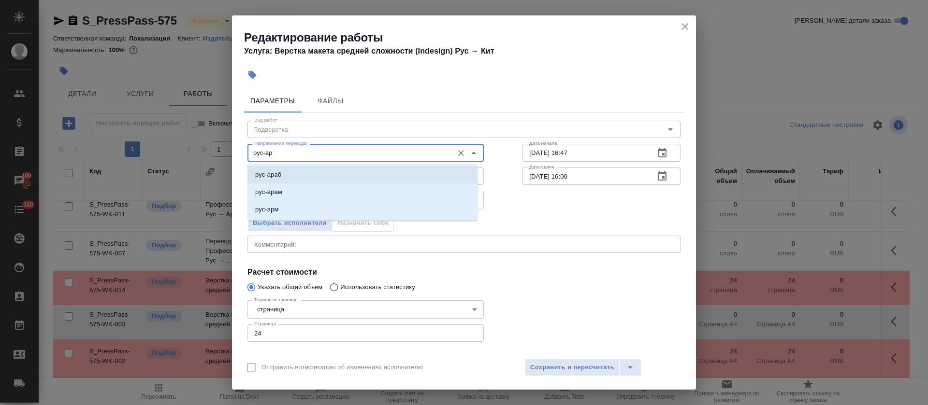
click at [309, 174] on li "рус-араб" at bounding box center [362, 174] width 230 height 17
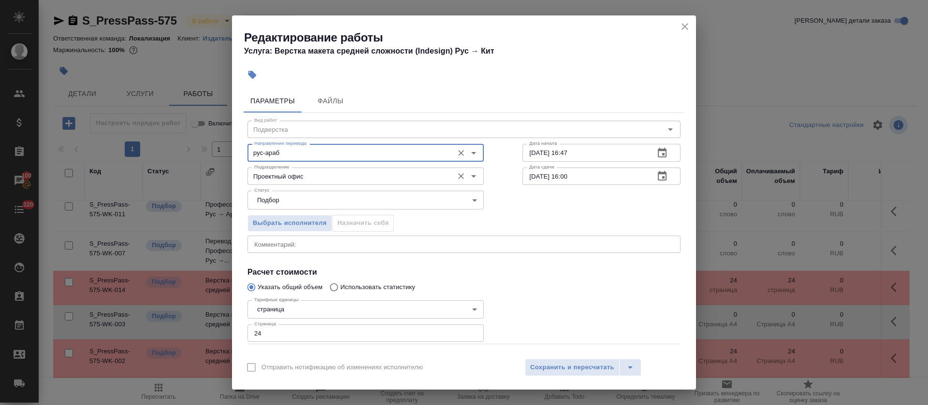
click at [259, 164] on div "Подразделение Проектный офис Подразделение" at bounding box center [365, 175] width 236 height 23
type input "рус-араб"
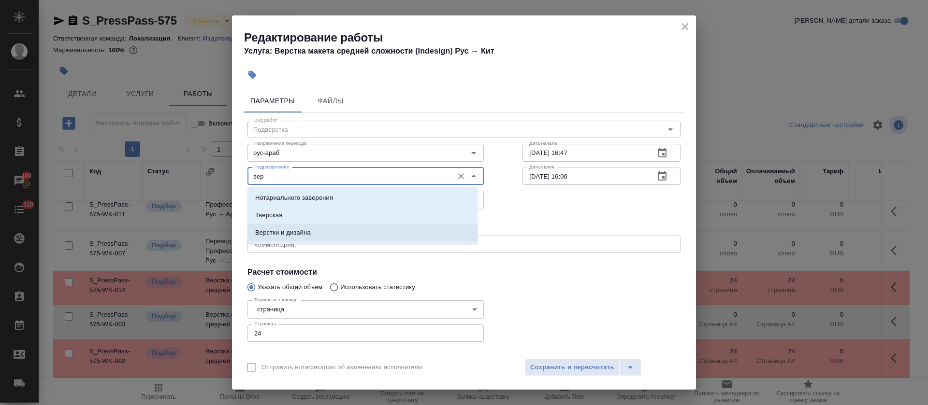
click at [283, 231] on p "Верстки и дизайна" at bounding box center [283, 233] width 56 height 10
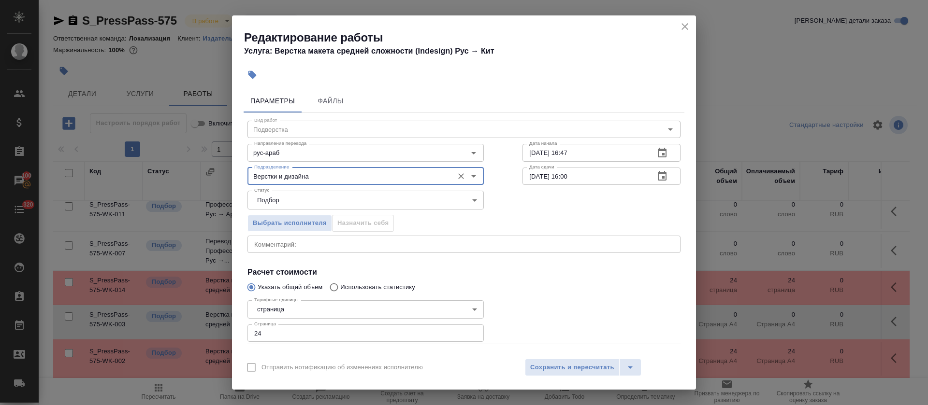
type input "Верстки и дизайна"
click at [656, 157] on icon "button" at bounding box center [662, 153] width 12 height 12
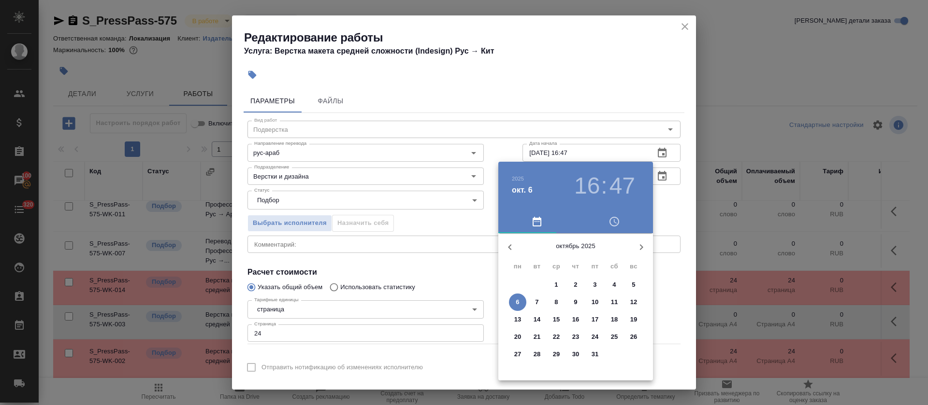
click at [573, 298] on span "9" at bounding box center [575, 303] width 17 height 10
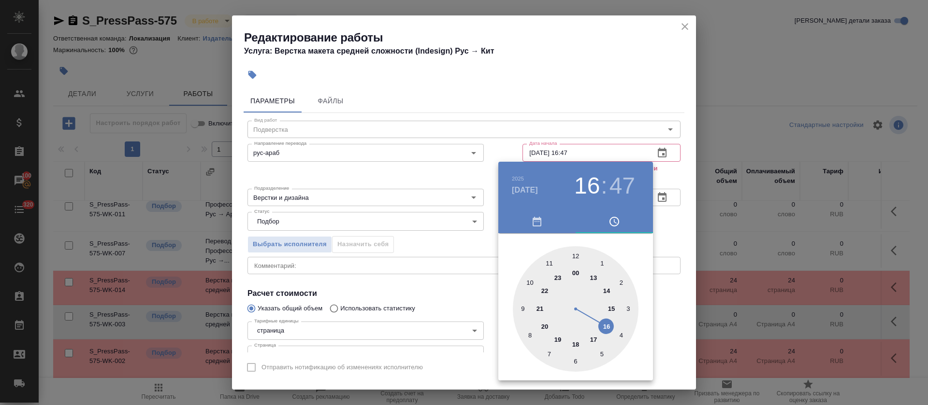
drag, startPoint x: 592, startPoint y: 284, endPoint x: 584, endPoint y: 269, distance: 16.9
click at [592, 282] on div at bounding box center [576, 309] width 126 height 126
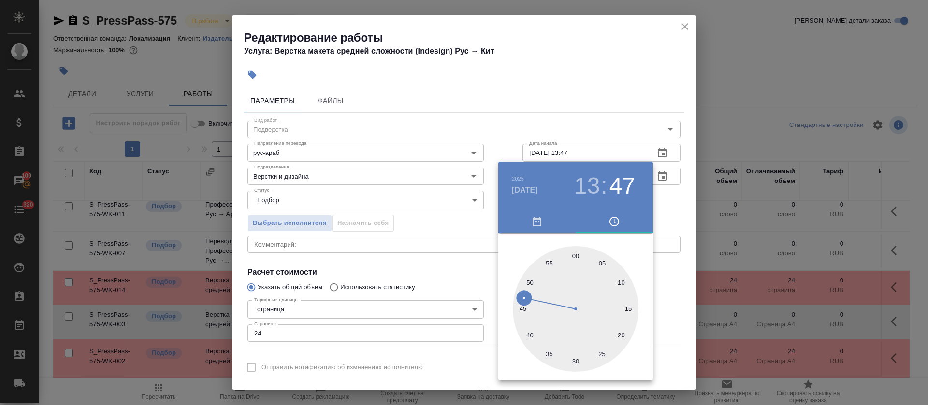
click at [576, 253] on div at bounding box center [576, 309] width 126 height 126
type input "09.10.2025 13:00"
click at [479, 264] on div at bounding box center [464, 202] width 928 height 405
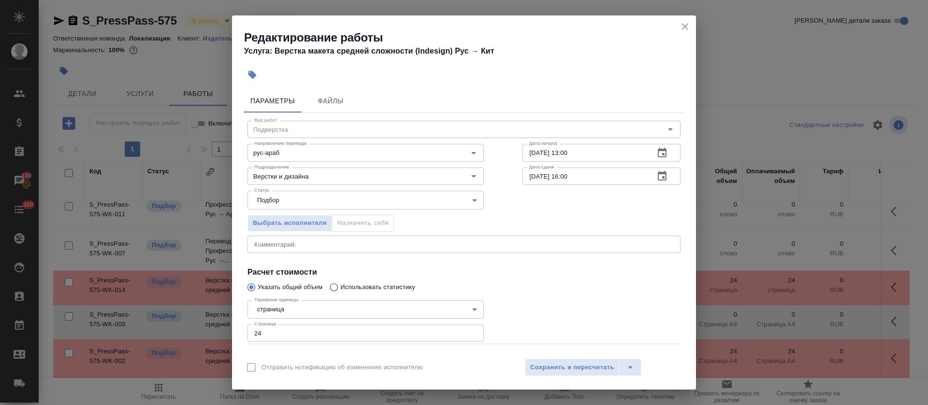
click at [650, 184] on button "button" at bounding box center [661, 176] width 23 height 23
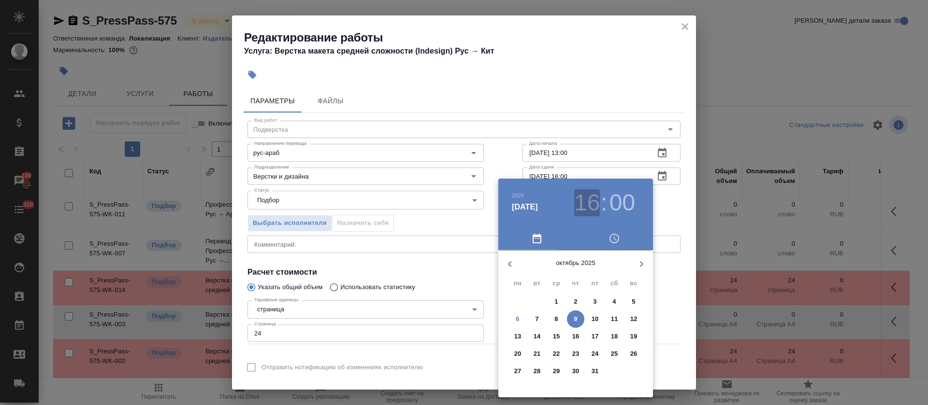
click at [589, 210] on h3 "16" at bounding box center [587, 202] width 26 height 27
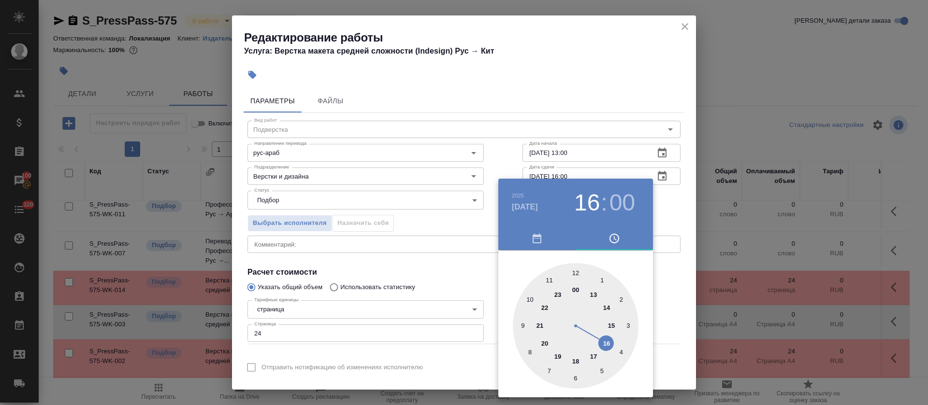
click at [608, 327] on div at bounding box center [576, 326] width 126 height 126
type input "09.10.2025 15:00"
click at [461, 296] on div at bounding box center [464, 202] width 928 height 405
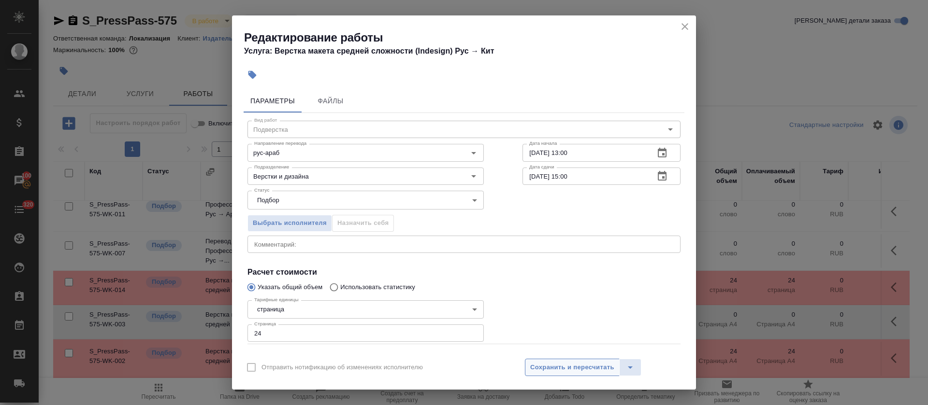
click at [546, 370] on span "Сохранить и пересчитать" at bounding box center [572, 367] width 84 height 11
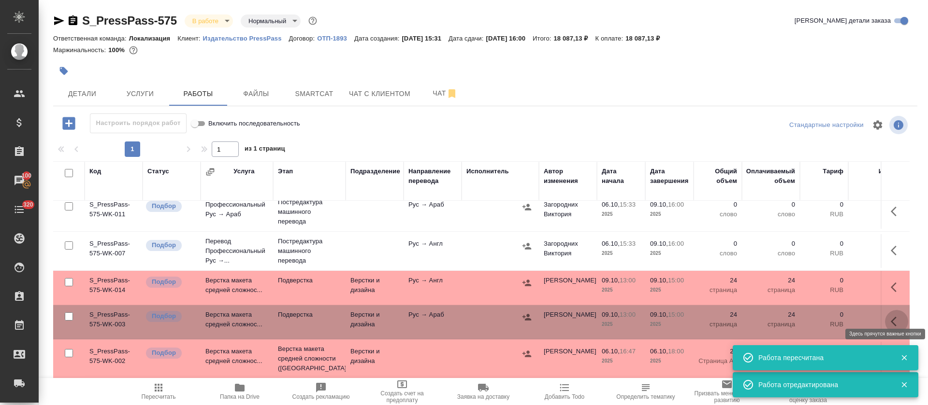
click at [890, 316] on icon "button" at bounding box center [896, 322] width 12 height 12
click at [819, 316] on icon "button" at bounding box center [825, 322] width 12 height 12
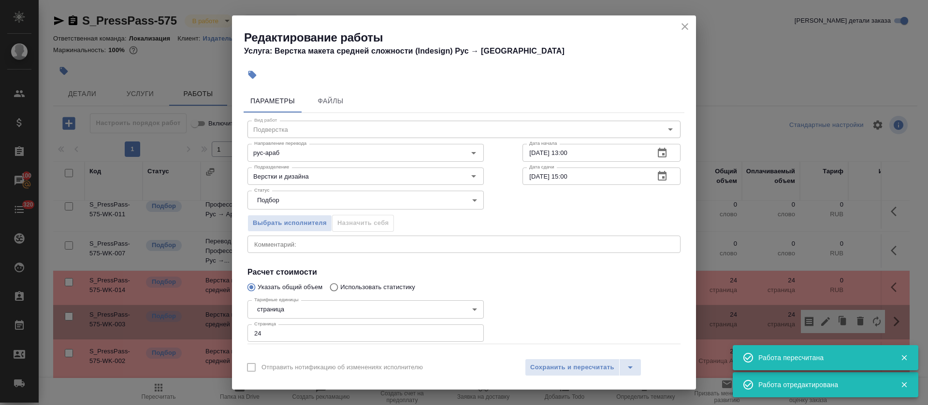
click at [259, 81] on button "button" at bounding box center [252, 74] width 21 height 21
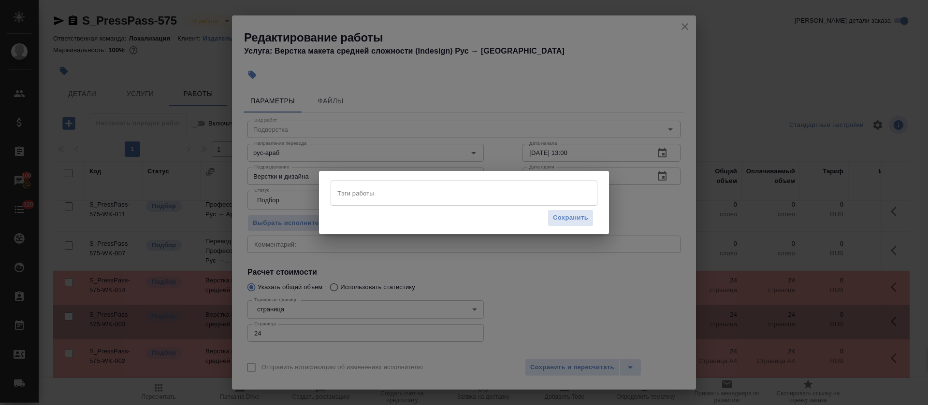
click at [369, 188] on input "Тэги работы" at bounding box center [455, 193] width 240 height 16
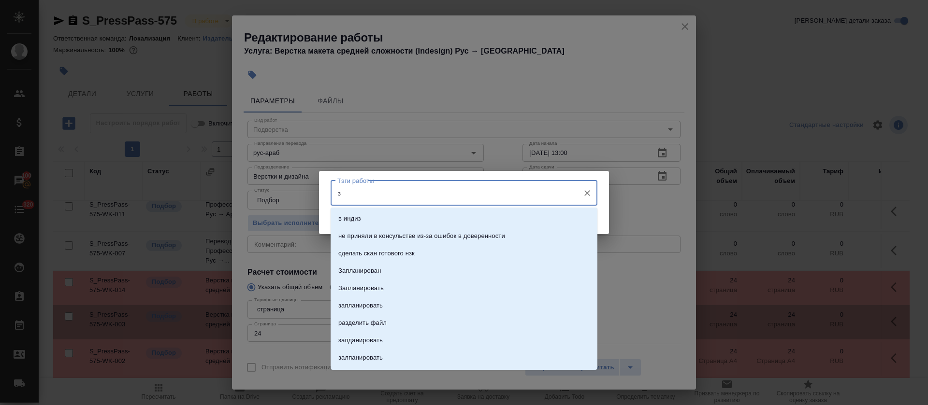
type input "за"
click at [368, 240] on p "Запланирован" at bounding box center [359, 236] width 43 height 10
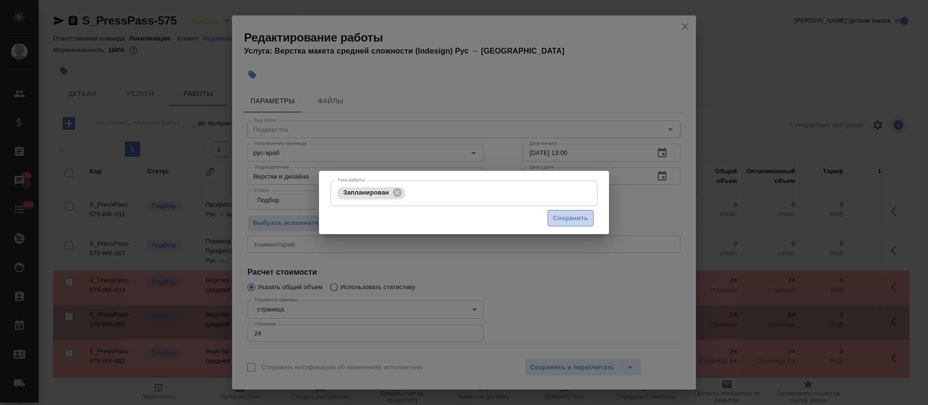
click at [583, 218] on span "Сохранить" at bounding box center [570, 218] width 35 height 11
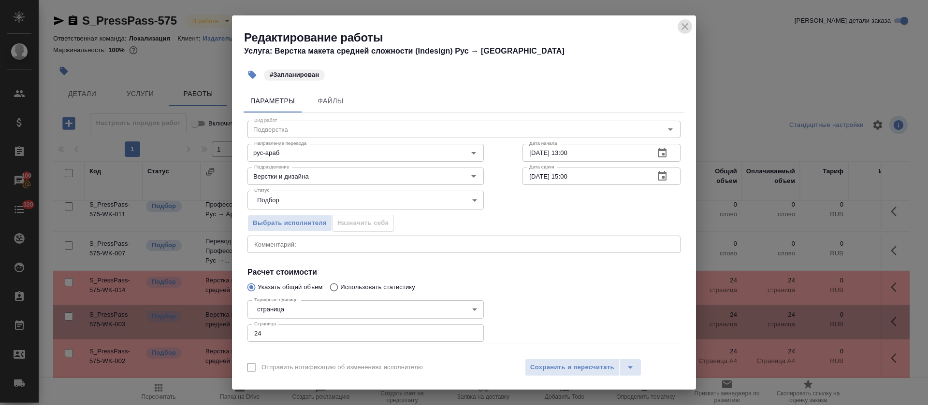
click at [682, 27] on icon "close" at bounding box center [685, 27] width 12 height 12
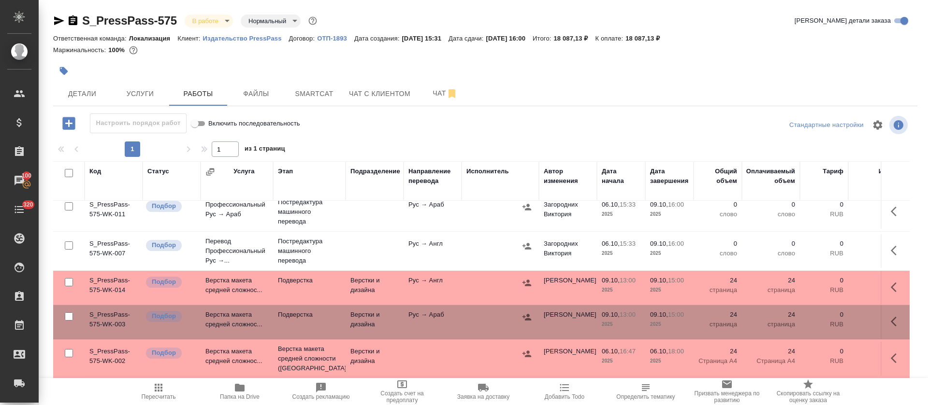
click at [119, 76] on div at bounding box center [341, 70] width 576 height 21
click at [126, 96] on span "Услуги" at bounding box center [140, 94] width 46 height 12
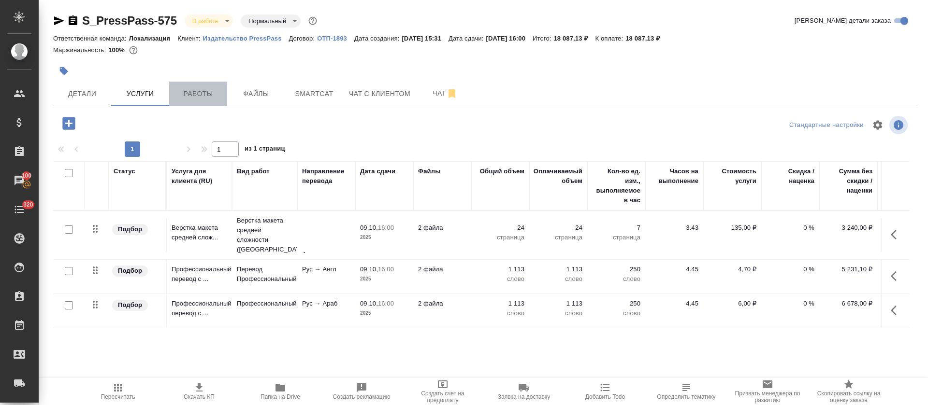
click at [214, 97] on span "Работы" at bounding box center [198, 94] width 46 height 12
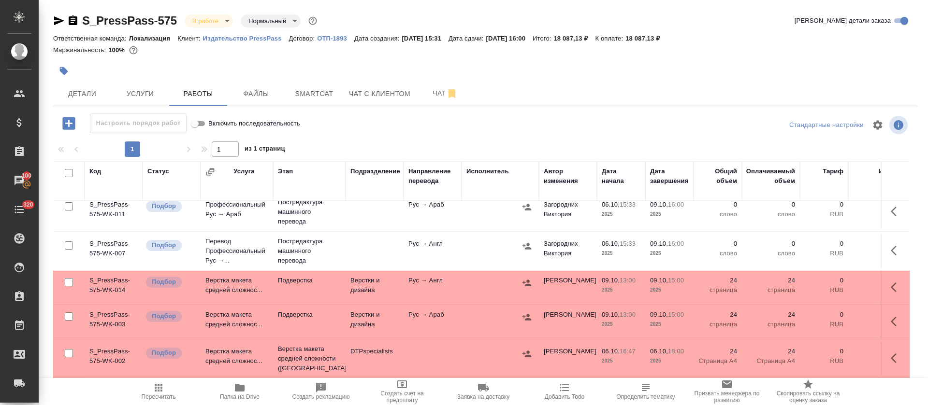
scroll to position [20, 0]
click at [68, 278] on input "checkbox" at bounding box center [69, 282] width 8 height 8
checkbox input "true"
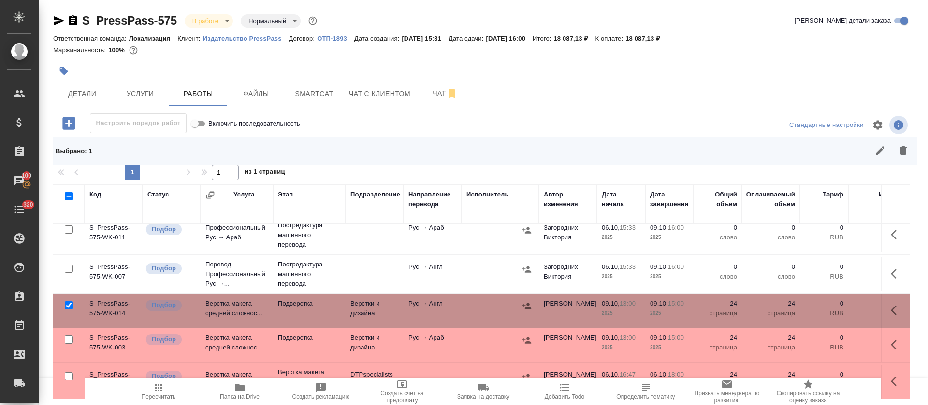
click at [69, 336] on input "checkbox" at bounding box center [69, 340] width 8 height 8
checkbox input "true"
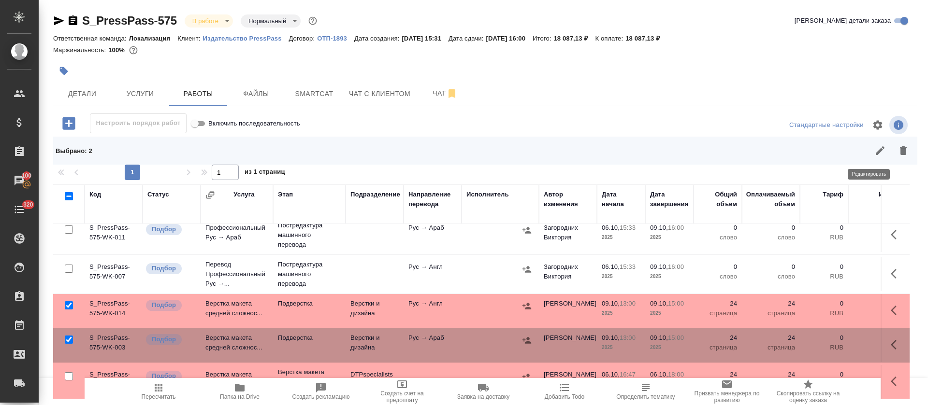
click at [874, 155] on icon "button" at bounding box center [880, 151] width 12 height 12
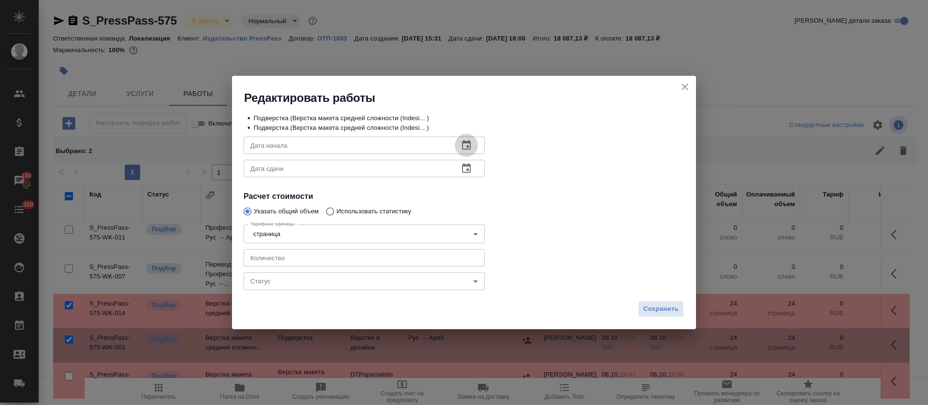
click at [473, 138] on button "button" at bounding box center [466, 145] width 23 height 23
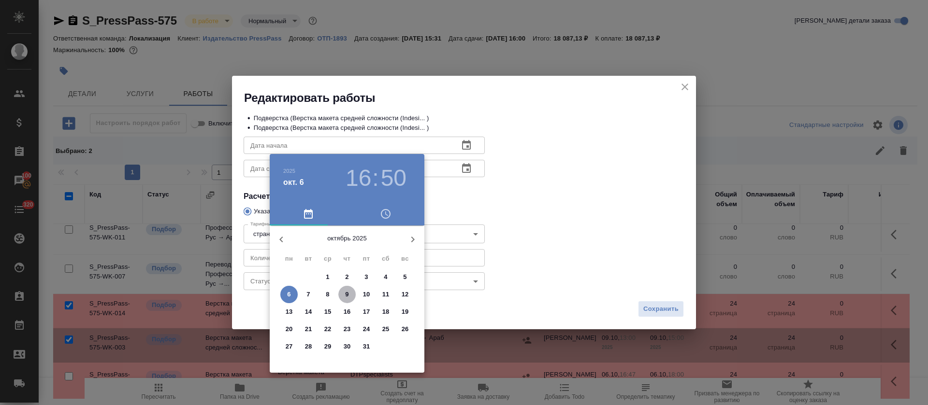
click at [346, 291] on p "9" at bounding box center [346, 295] width 3 height 10
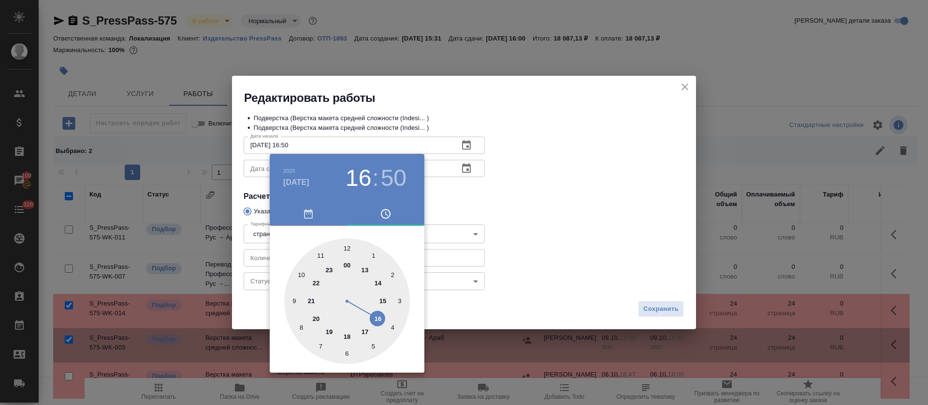
click at [320, 257] on div at bounding box center [347, 302] width 126 height 126
click at [348, 246] on div at bounding box center [347, 302] width 126 height 126
type input "09.10.2025 11:00"
click at [519, 208] on div at bounding box center [464, 202] width 928 height 405
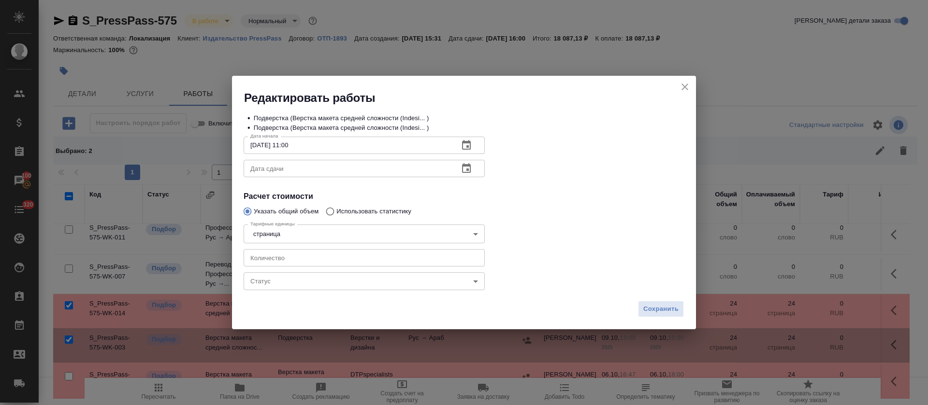
click at [470, 177] on button "button" at bounding box center [466, 168] width 23 height 23
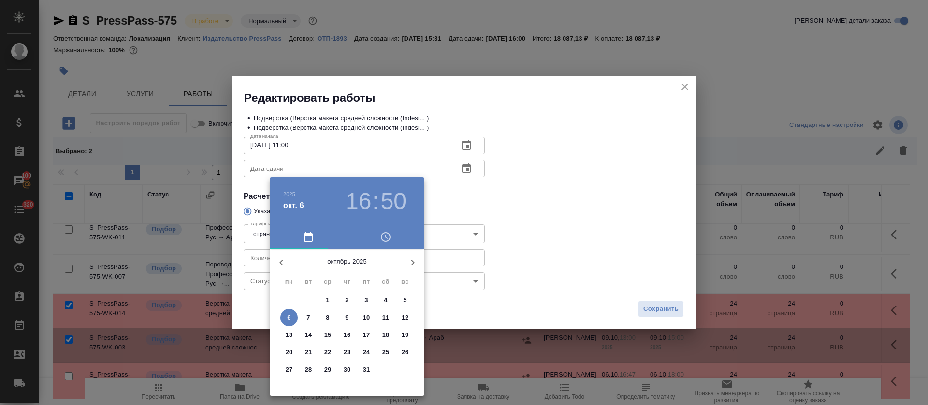
click at [349, 315] on span "9" at bounding box center [346, 318] width 17 height 10
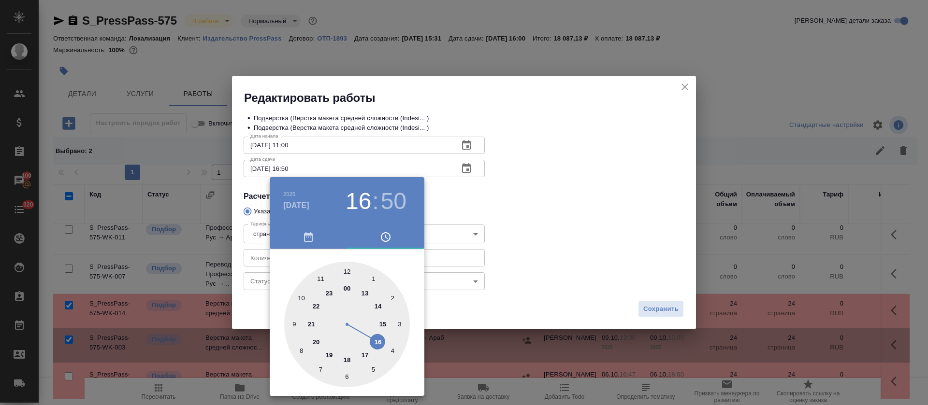
click at [364, 296] on div at bounding box center [347, 325] width 126 height 126
click at [347, 268] on div at bounding box center [347, 325] width 126 height 126
type input "09.10.2025 13:00"
click at [516, 217] on div at bounding box center [464, 202] width 928 height 405
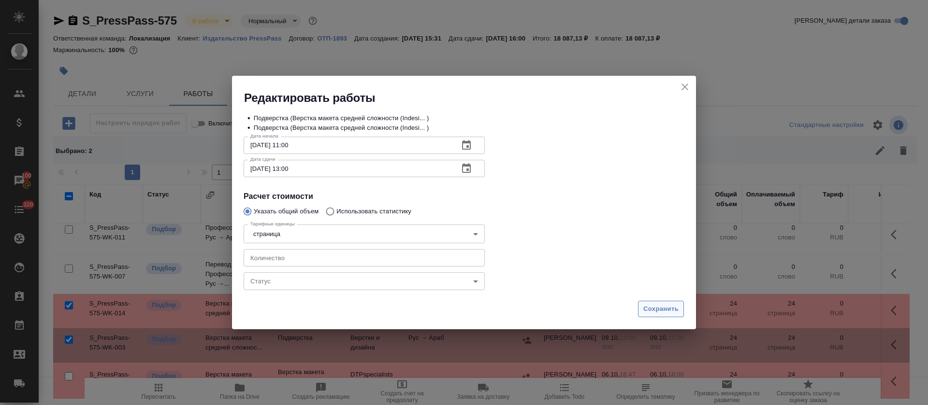
click at [642, 309] on button "Сохранить" at bounding box center [661, 309] width 46 height 17
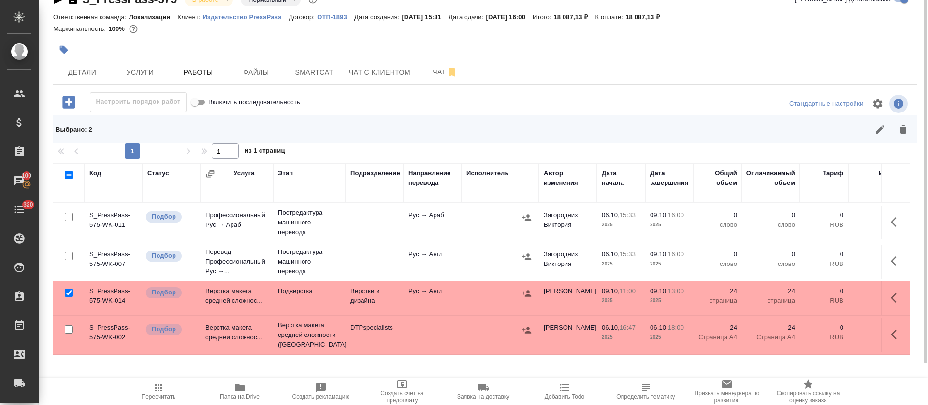
scroll to position [0, 0]
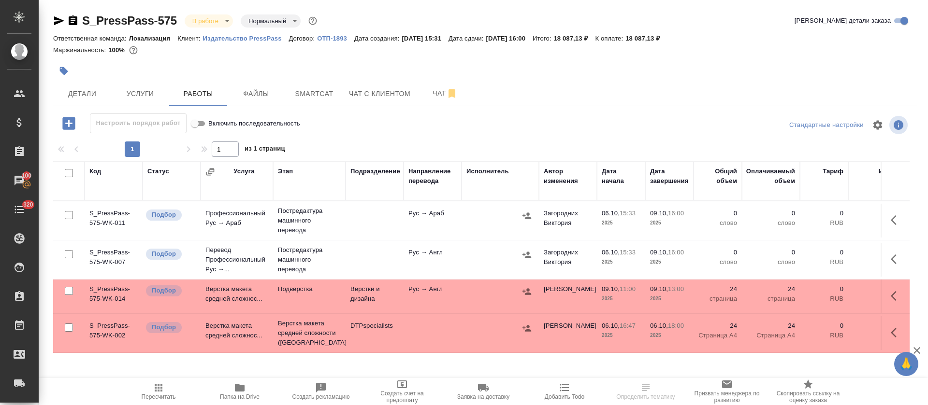
click at [914, 351] on icon "button" at bounding box center [917, 351] width 12 height 12
click at [496, 323] on div at bounding box center [500, 328] width 68 height 14
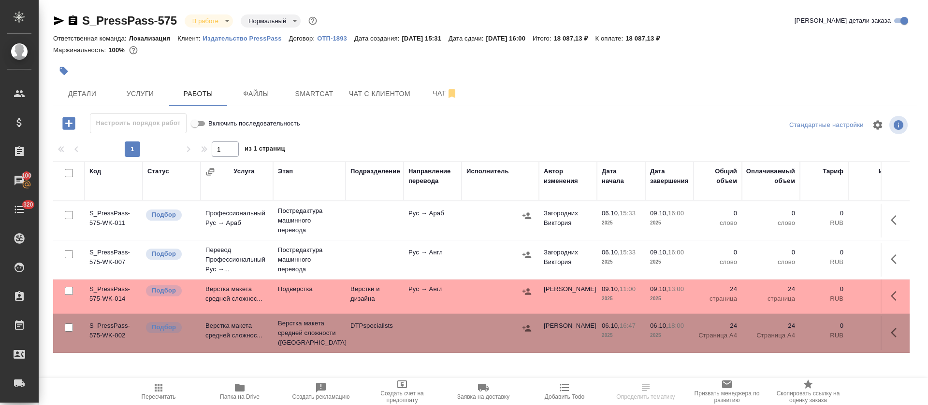
click at [486, 286] on div at bounding box center [500, 292] width 68 height 14
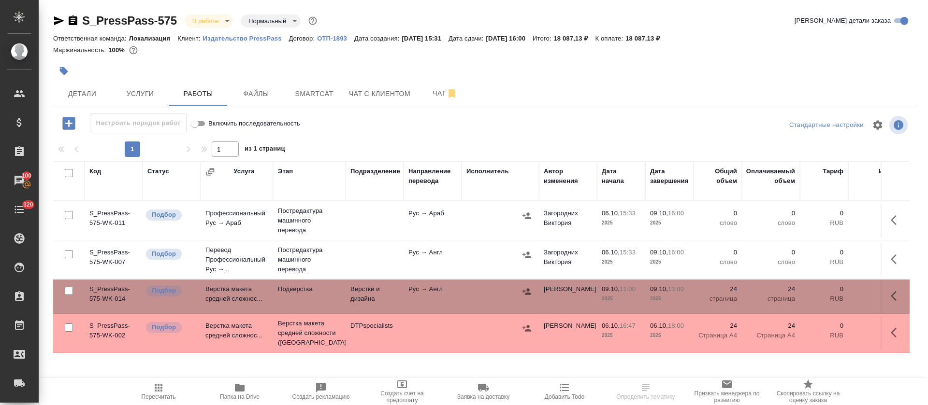
click at [486, 243] on td at bounding box center [499, 260] width 77 height 34
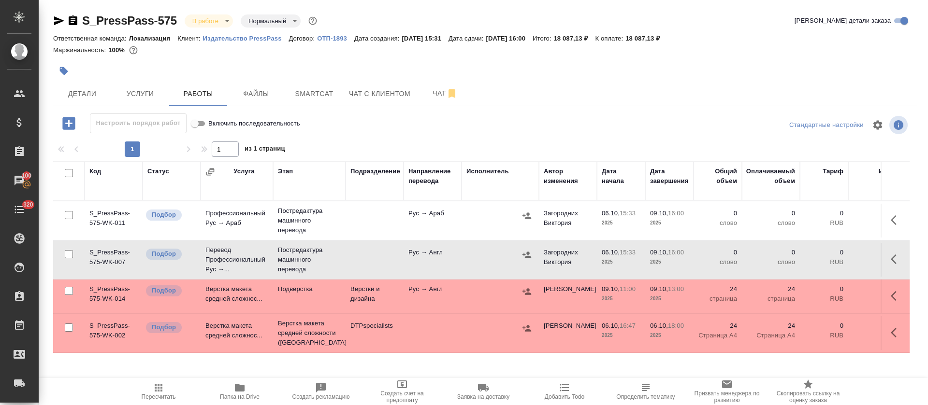
click at [491, 209] on div at bounding box center [500, 216] width 68 height 14
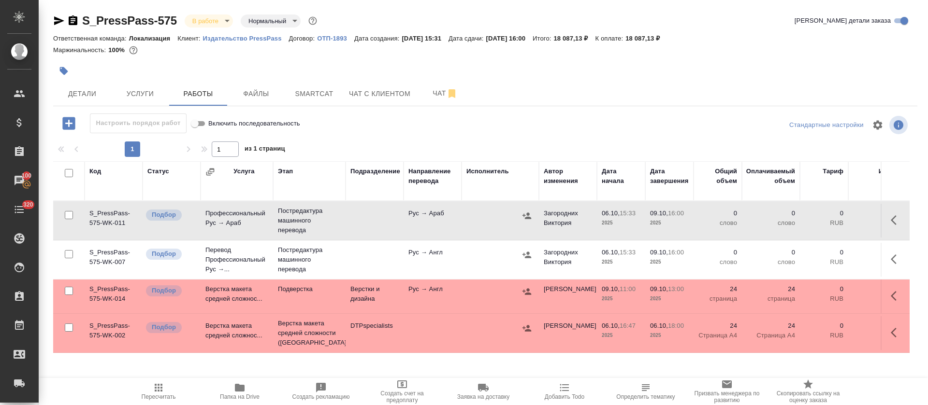
click at [483, 287] on div at bounding box center [500, 292] width 68 height 14
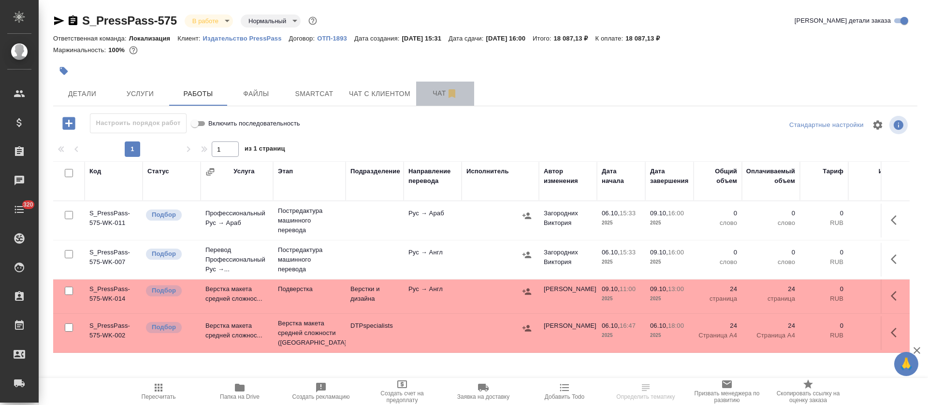
click at [432, 104] on button "Чат" at bounding box center [445, 94] width 58 height 24
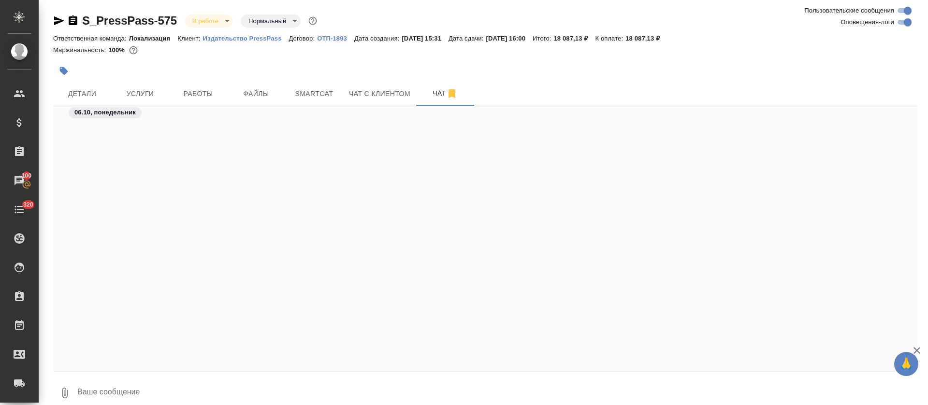
scroll to position [2457, 0]
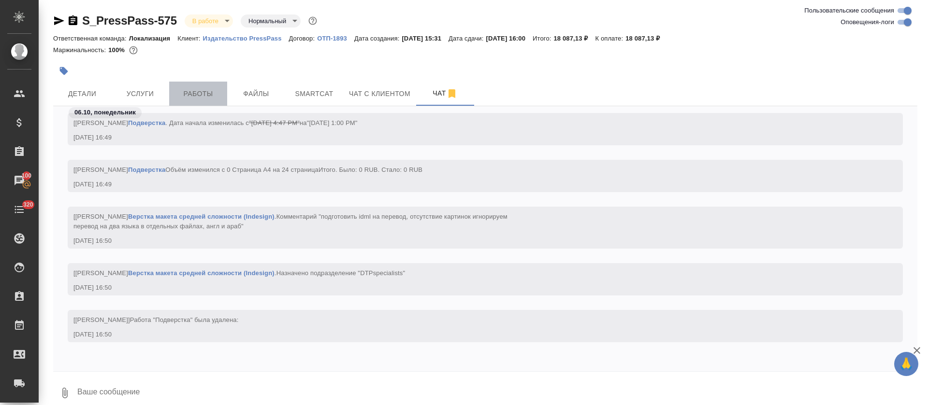
click at [203, 100] on button "Работы" at bounding box center [198, 94] width 58 height 24
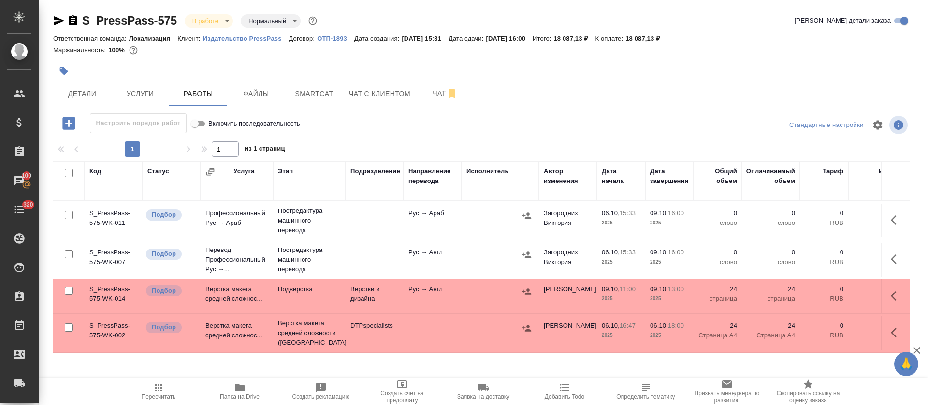
click at [71, 214] on input "checkbox" at bounding box center [69, 215] width 8 height 8
checkbox input "true"
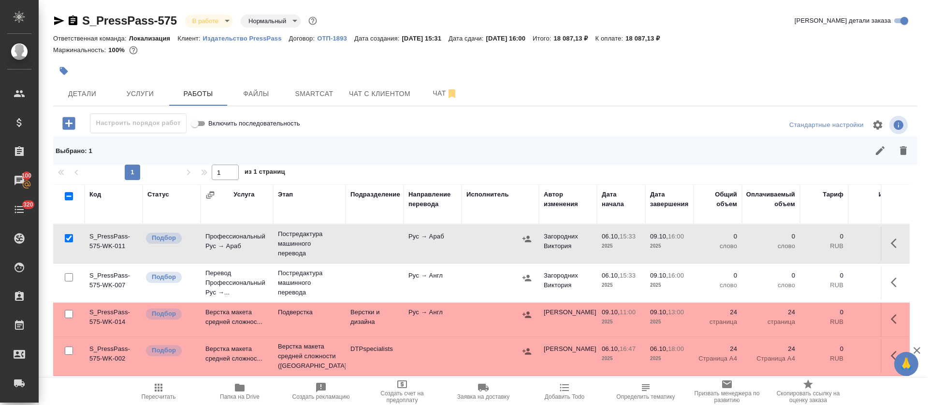
click at [66, 279] on input "checkbox" at bounding box center [69, 277] width 8 height 8
checkbox input "true"
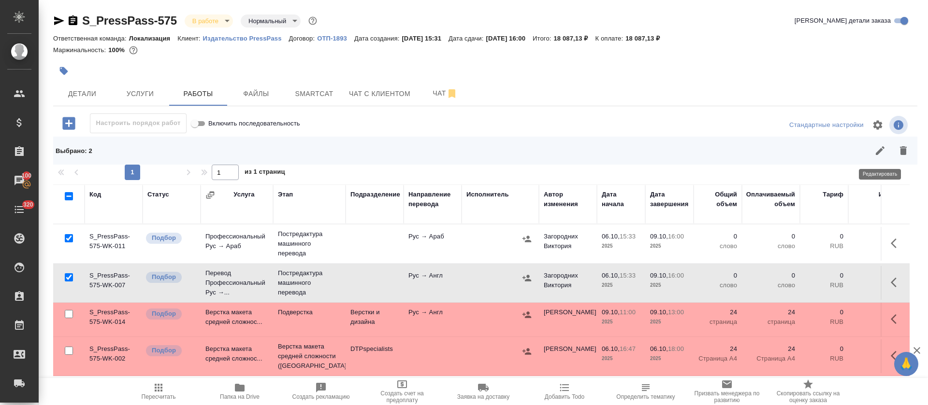
click at [874, 152] on icon "button" at bounding box center [880, 151] width 12 height 12
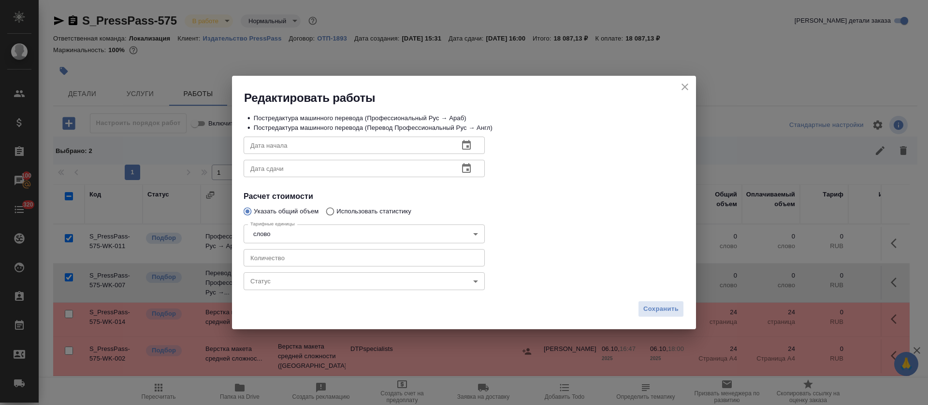
click at [256, 258] on input "number" at bounding box center [363, 257] width 241 height 17
type input "1000"
click at [466, 147] on icon "button" at bounding box center [466, 146] width 12 height 12
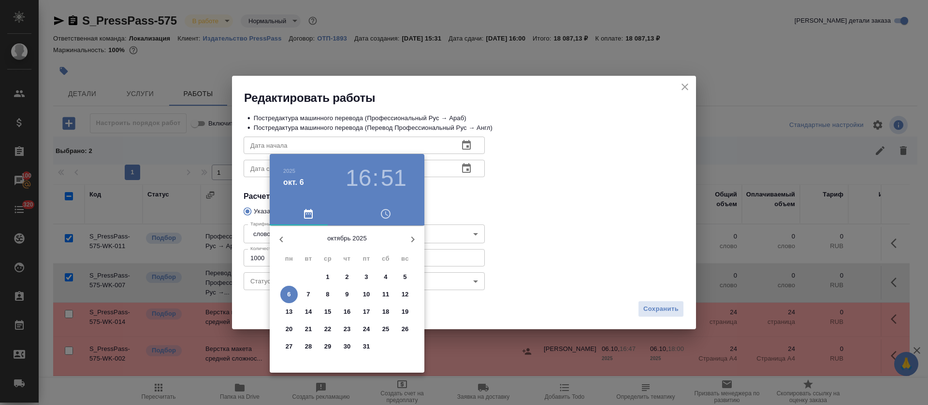
click at [289, 295] on p "6" at bounding box center [288, 295] width 3 height 10
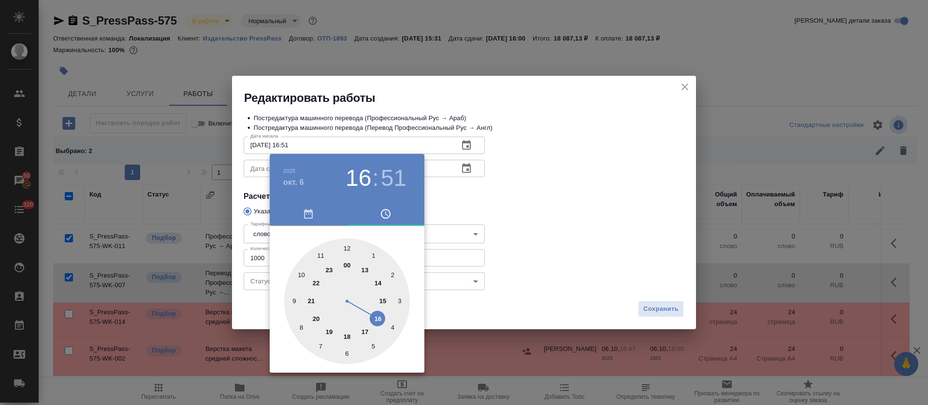
click at [347, 340] on div at bounding box center [347, 302] width 126 height 126
click at [349, 247] on div at bounding box center [347, 302] width 126 height 126
type input "06.10.2025 18:00"
click at [487, 204] on div at bounding box center [464, 202] width 928 height 405
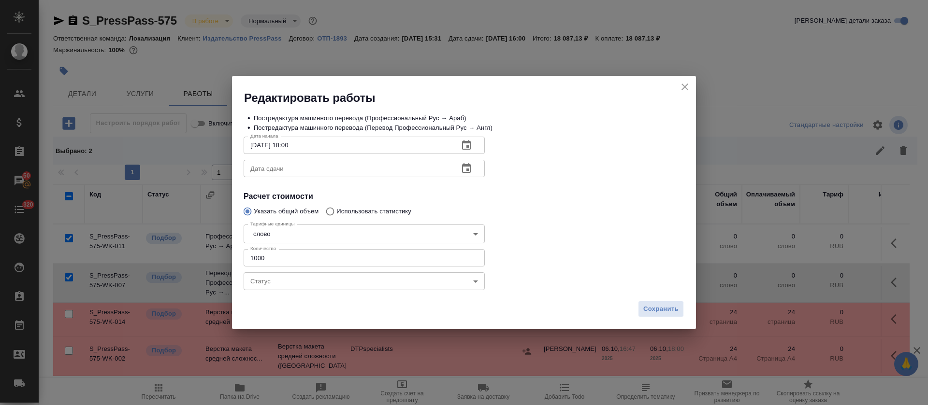
click at [467, 171] on icon "button" at bounding box center [466, 168] width 9 height 10
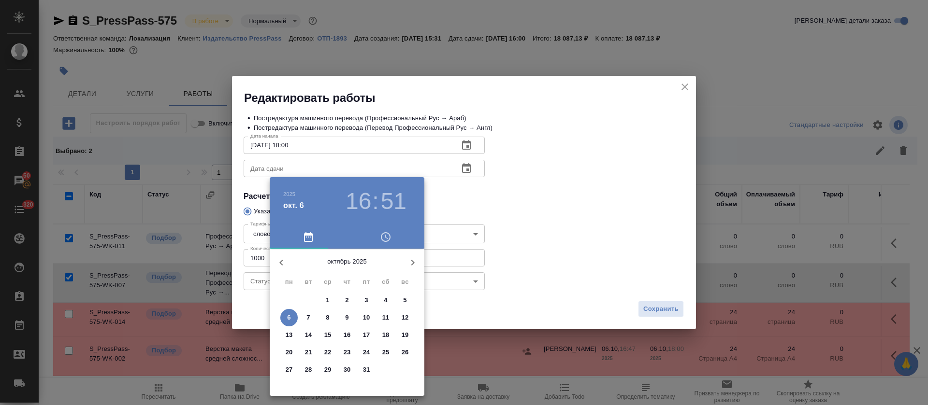
click at [325, 317] on span "8" at bounding box center [327, 318] width 17 height 10
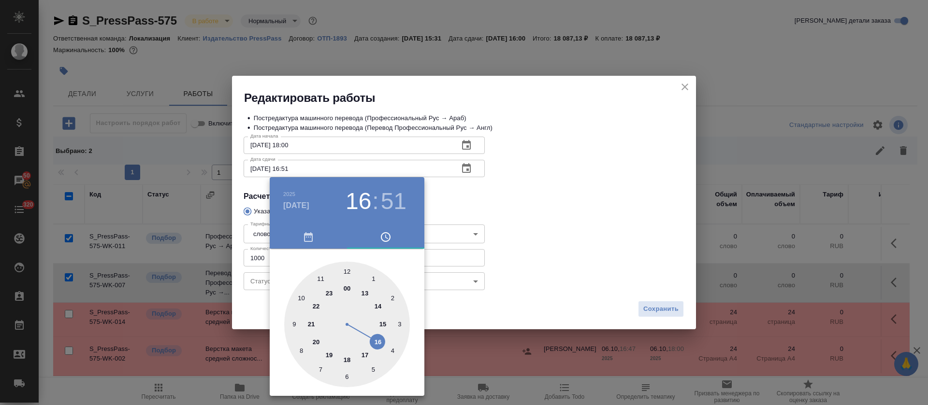
click at [363, 357] on div at bounding box center [347, 325] width 126 height 126
click at [348, 272] on div at bounding box center [347, 325] width 126 height 126
type input "08.10.2025 17:00"
click at [540, 194] on div at bounding box center [464, 202] width 928 height 405
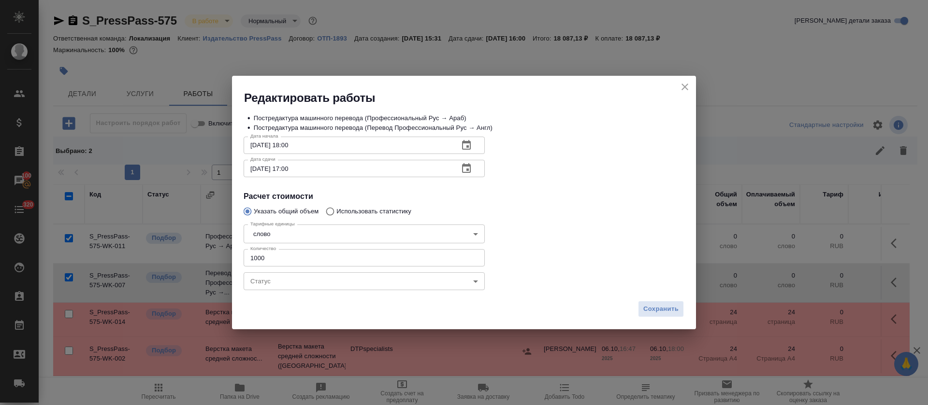
click at [468, 152] on button "button" at bounding box center [466, 145] width 23 height 23
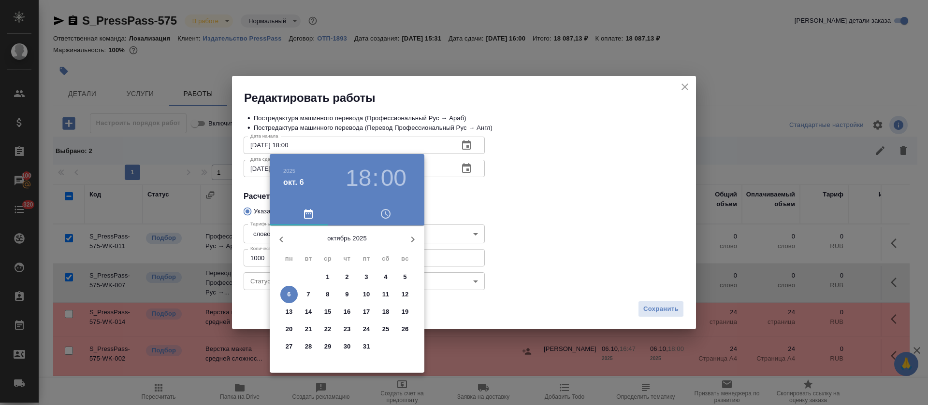
click at [388, 176] on h3 "00" at bounding box center [394, 178] width 26 height 27
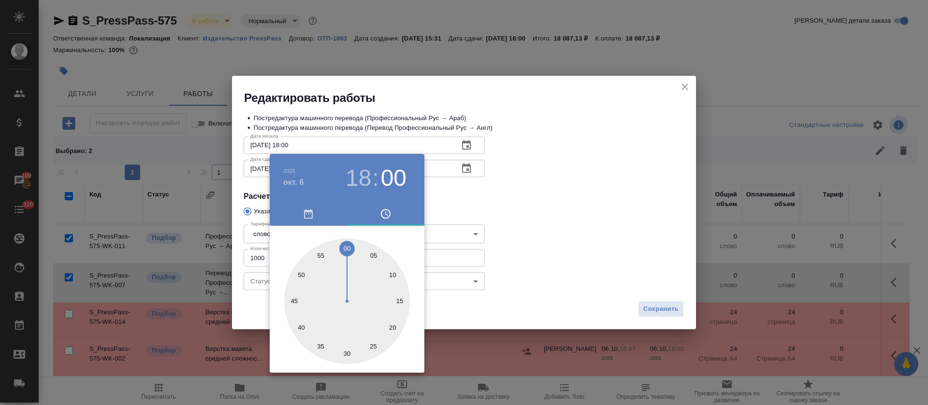
click at [557, 194] on div at bounding box center [464, 202] width 928 height 405
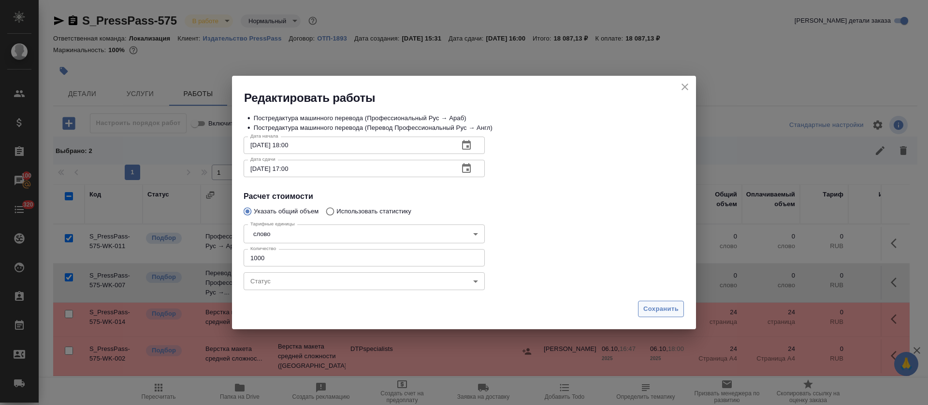
click at [648, 302] on button "Сохранить" at bounding box center [661, 309] width 46 height 17
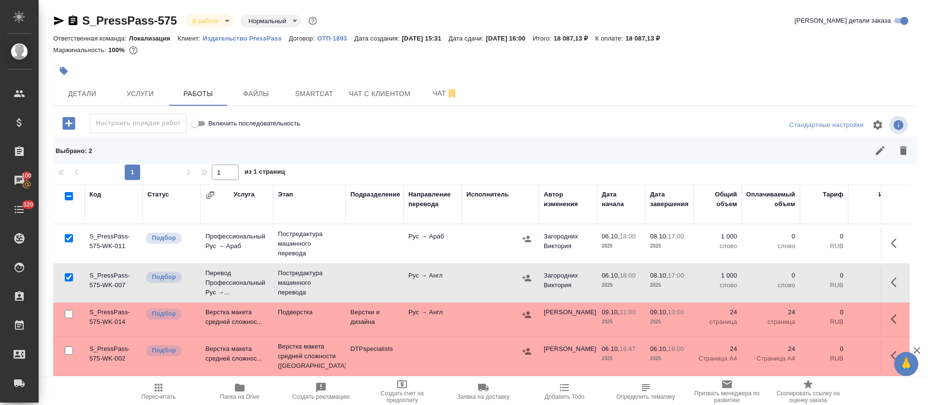
click at [568, 393] on icon "button" at bounding box center [564, 388] width 12 height 12
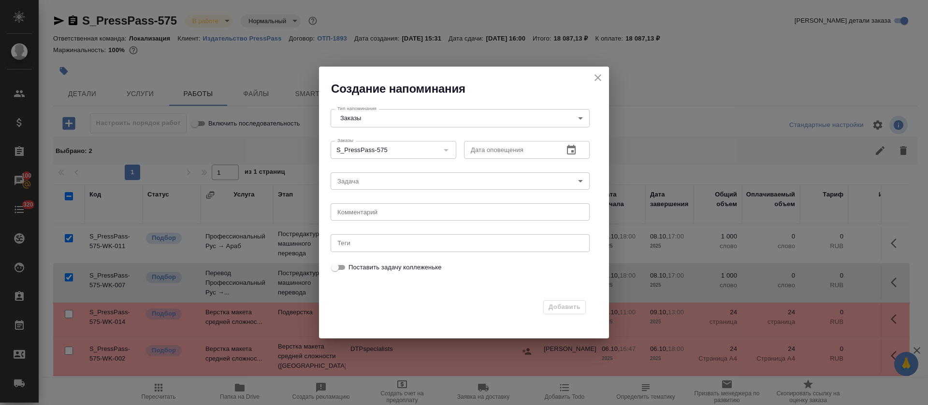
click at [565, 143] on button "button" at bounding box center [570, 150] width 23 height 23
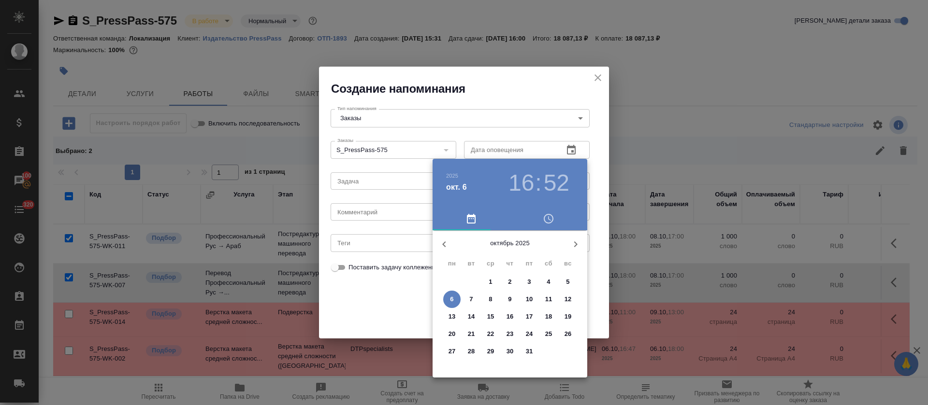
click at [450, 298] on p "6" at bounding box center [451, 300] width 3 height 10
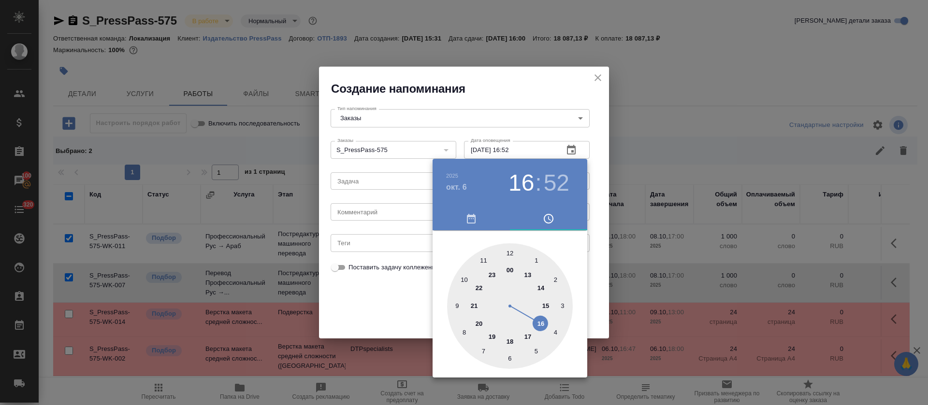
click at [510, 341] on div at bounding box center [510, 306] width 126 height 126
click at [512, 248] on div at bounding box center [510, 306] width 126 height 126
type input "06.10.2025 18:00"
click at [394, 202] on div at bounding box center [464, 202] width 928 height 405
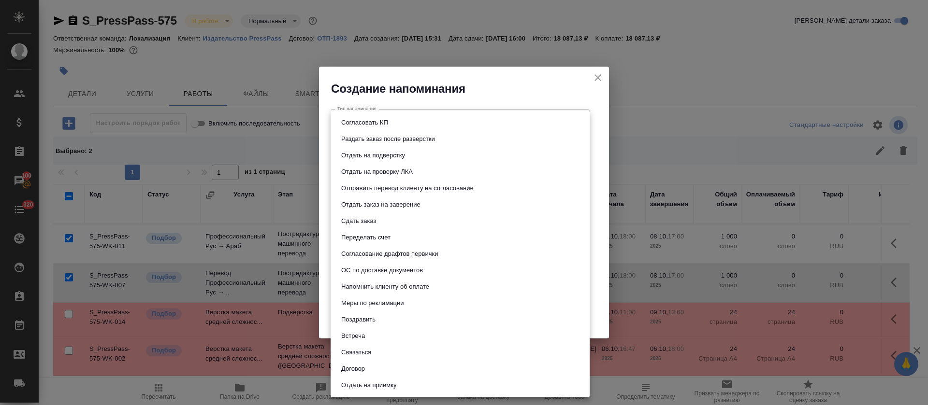
click at [385, 185] on body "🙏 .cls-1 fill:#fff; AWATERA Tretyakova Olga Клиенты Спецификации Заказы 100 Чат…" at bounding box center [464, 202] width 928 height 405
click at [388, 142] on button "Раздать заказ после разверстки" at bounding box center [388, 139] width 100 height 11
type input "Раздать заказ после разверстки"
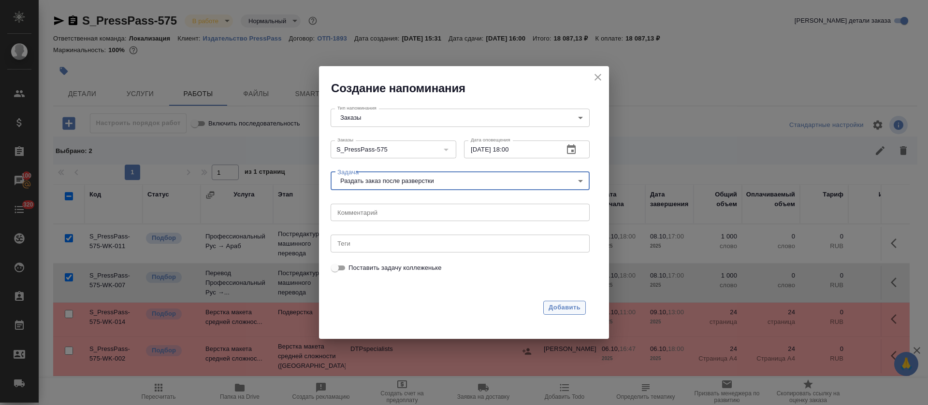
click at [551, 302] on span "Добавить" at bounding box center [564, 307] width 32 height 11
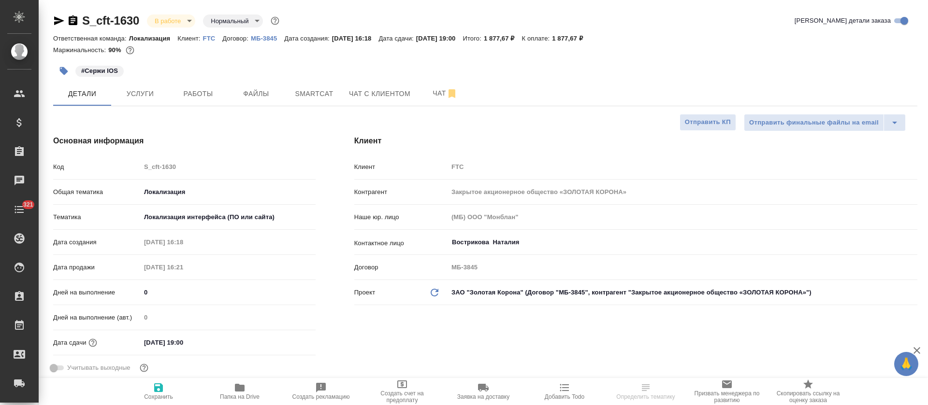
select select "RU"
type textarea "x"
click at [251, 82] on button "Файлы" at bounding box center [256, 94] width 58 height 24
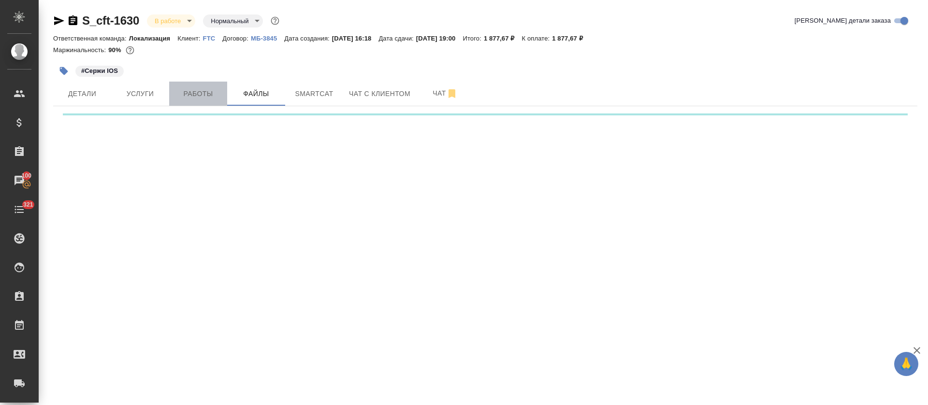
click at [207, 90] on span "Работы" at bounding box center [198, 94] width 46 height 12
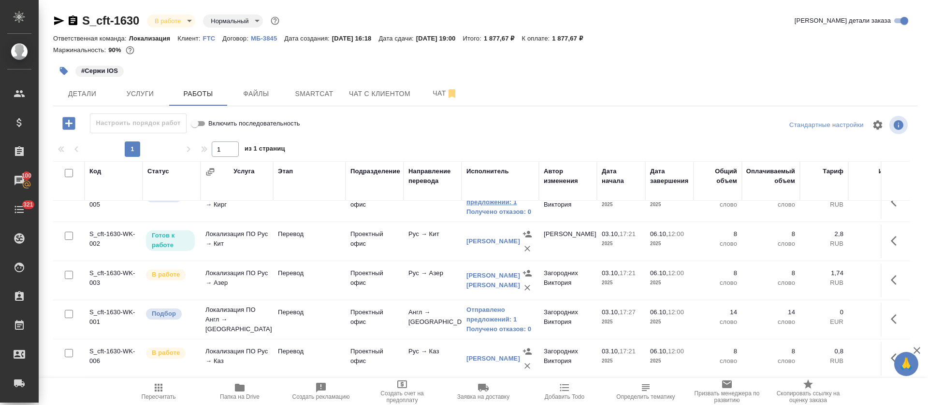
scroll to position [264, 0]
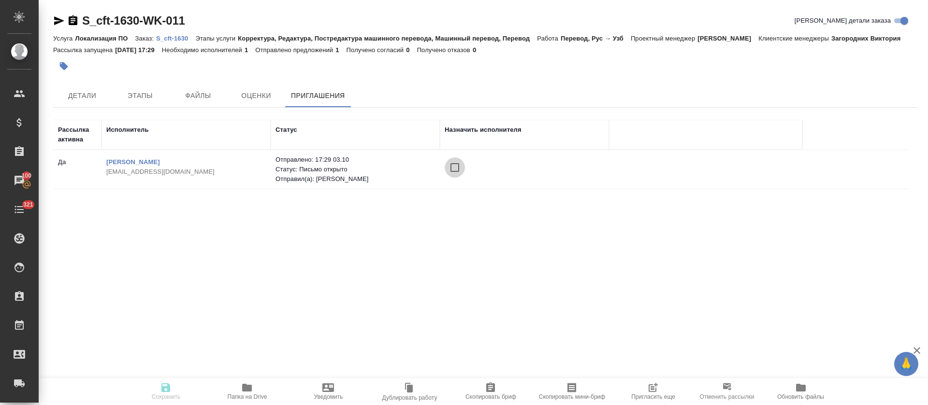
click at [452, 167] on input "checkbox" at bounding box center [454, 167] width 20 height 20
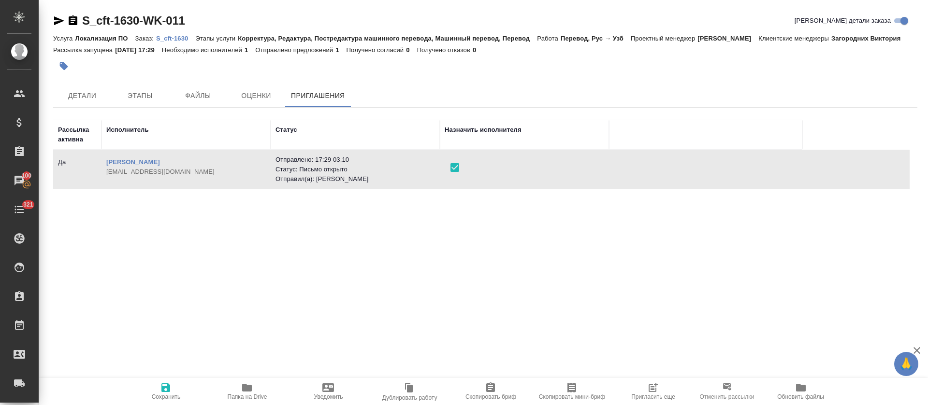
drag, startPoint x: 240, startPoint y: 396, endPoint x: 411, endPoint y: 304, distance: 194.1
click at [431, 316] on div "Рассылка активна Исполнитель Статус Назначить исполнителя [PERSON_NAME] [EMAIL_…" at bounding box center [485, 250] width 864 height 271
drag, startPoint x: 163, startPoint y: 391, endPoint x: 417, endPoint y: 37, distance: 435.6
click at [164, 391] on icon "button" at bounding box center [165, 388] width 9 height 9
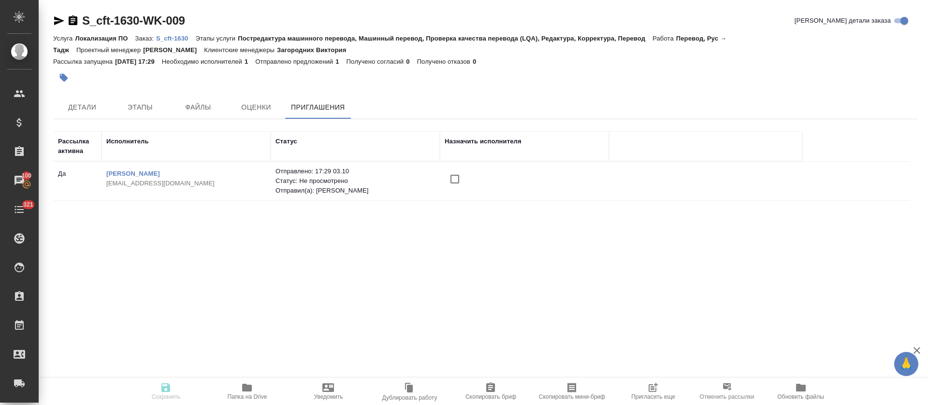
click at [448, 185] on input "checkbox" at bounding box center [454, 179] width 20 height 20
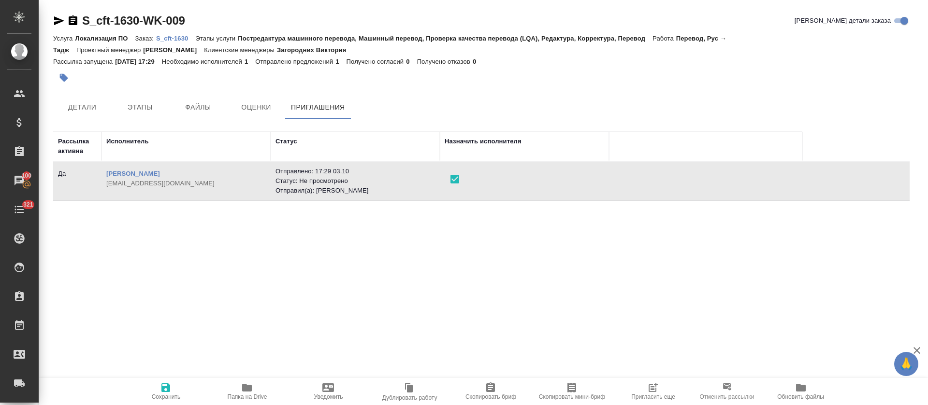
click at [168, 388] on icon "button" at bounding box center [165, 388] width 9 height 9
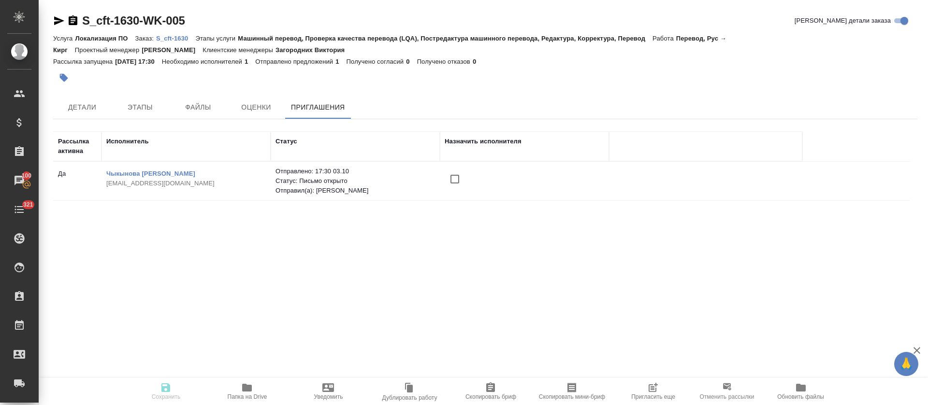
click at [459, 178] on input "checkbox" at bounding box center [454, 179] width 20 height 20
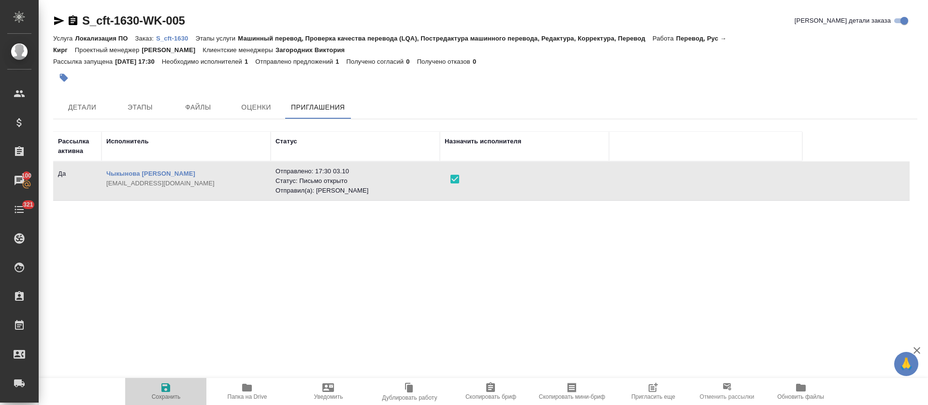
click at [163, 388] on icon "button" at bounding box center [165, 388] width 9 height 9
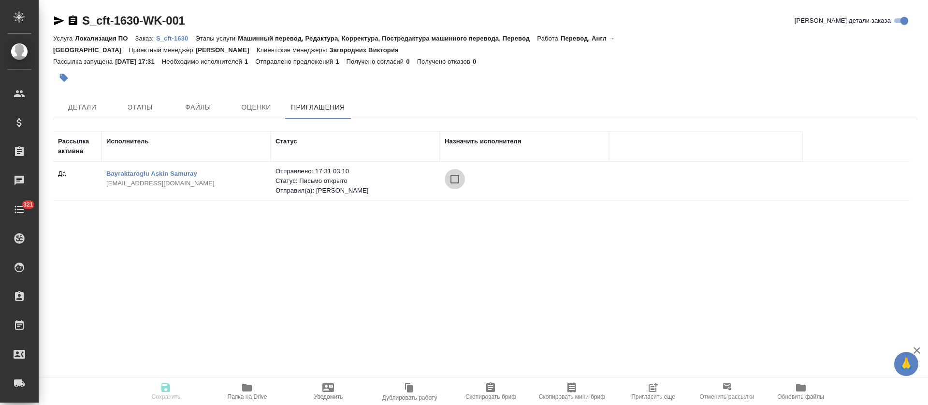
click at [464, 169] on input "checkbox" at bounding box center [454, 179] width 20 height 20
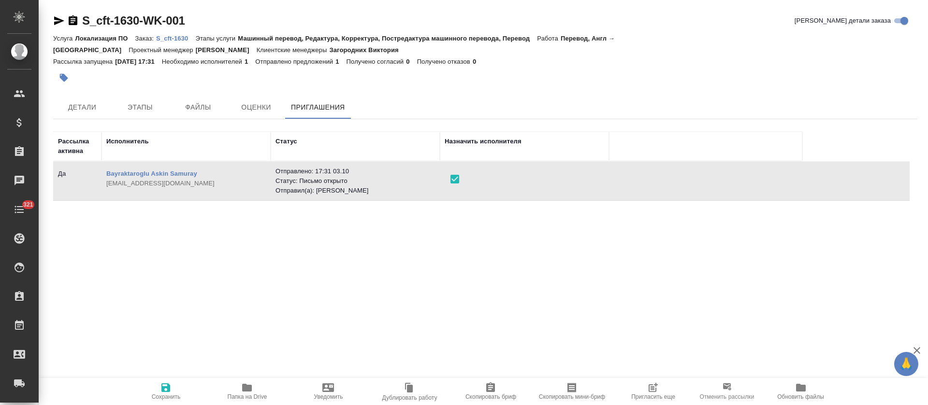
click at [165, 387] on icon "button" at bounding box center [165, 388] width 9 height 9
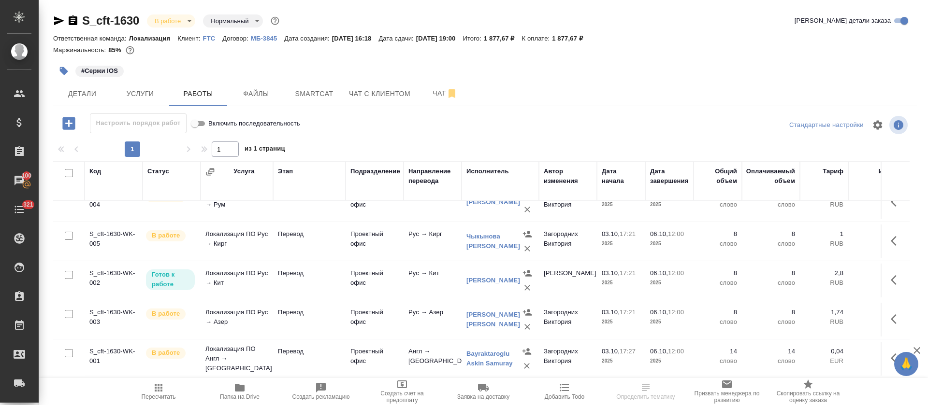
scroll to position [192, 0]
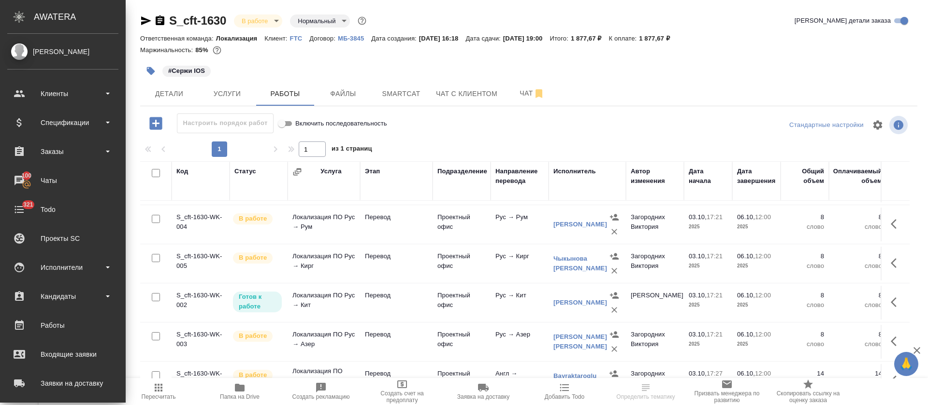
click at [152, 174] on input "checkbox" at bounding box center [156, 173] width 8 height 8
checkbox input "true"
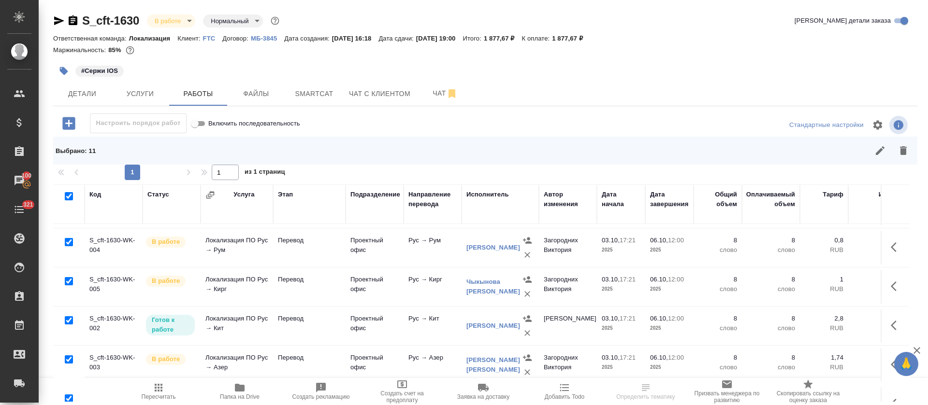
checkbox input "true"
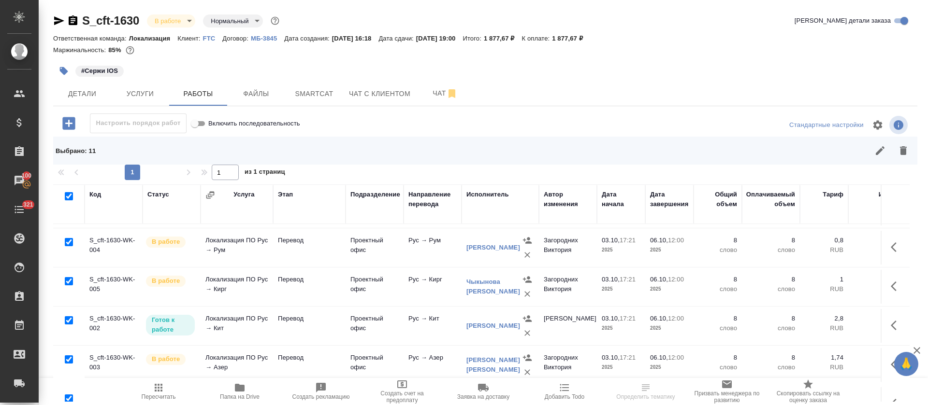
checkbox input "true"
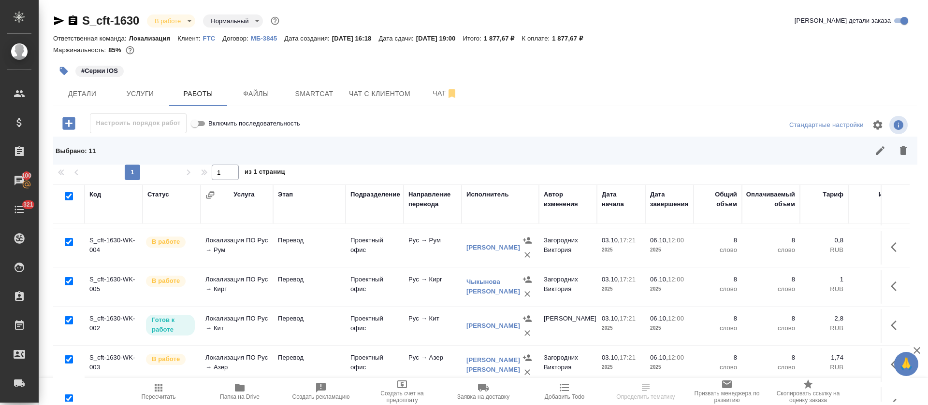
checkbox input "true"
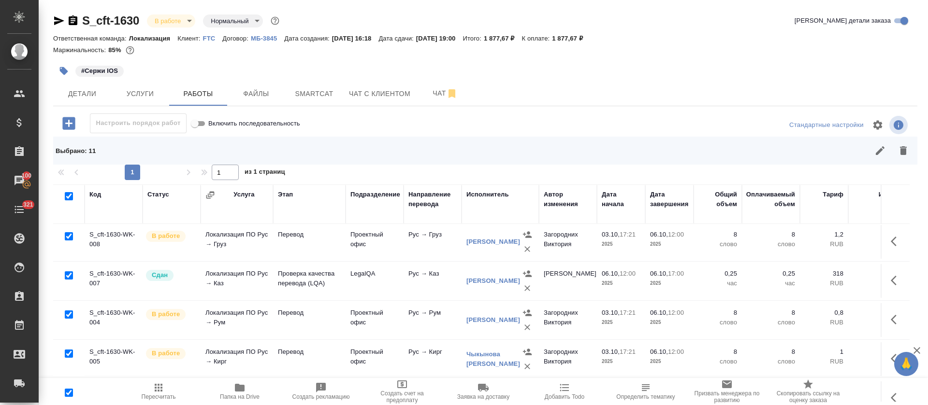
click at [68, 279] on input "checkbox" at bounding box center [69, 275] width 8 height 8
checkbox input "false"
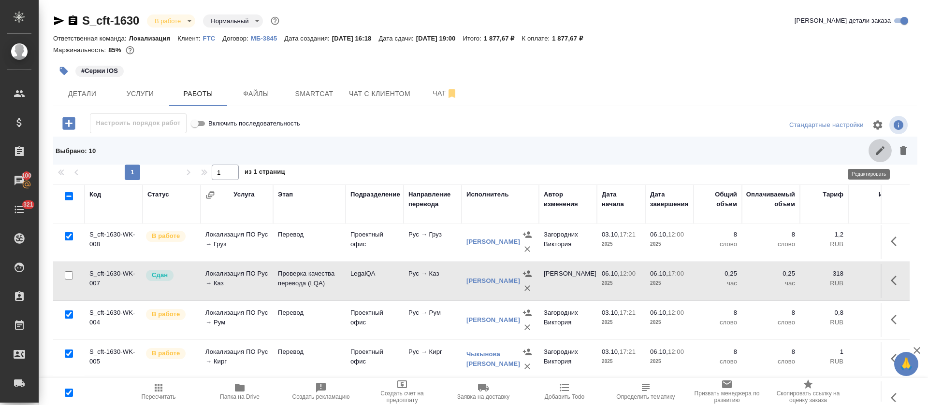
click at [875, 152] on icon "button" at bounding box center [879, 150] width 9 height 9
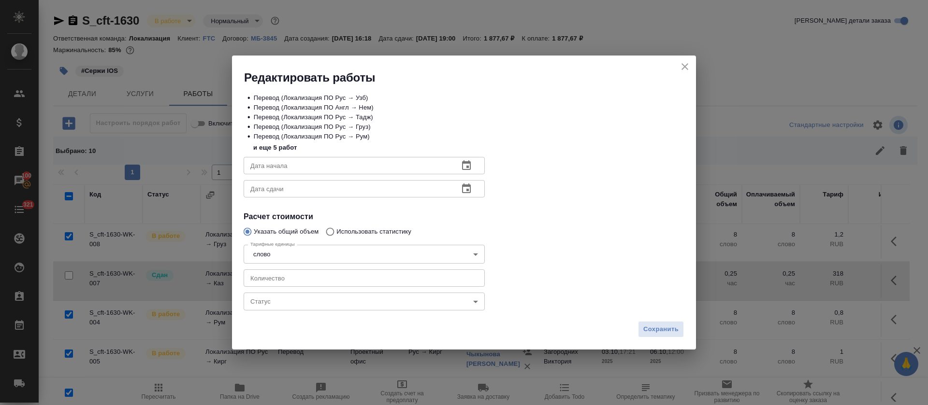
click at [359, 300] on body "🙏 .cls-1 fill:#fff; AWATERA Tretyakova Olga Клиенты Спецификации Заказы 100 Чат…" at bounding box center [464, 202] width 928 height 405
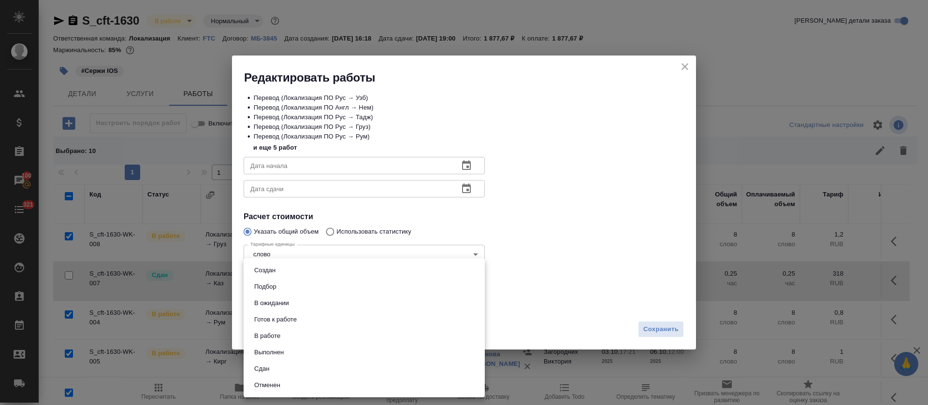
click at [262, 364] on button "Сдан" at bounding box center [261, 369] width 21 height 11
type input "closed"
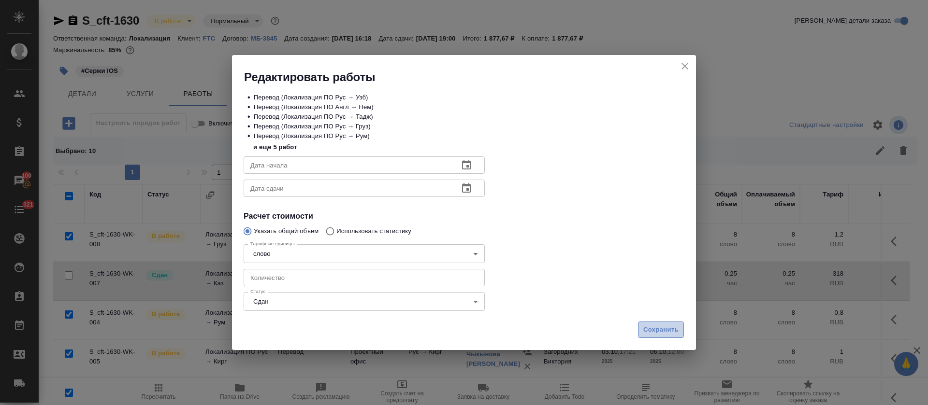
click at [645, 331] on span "Сохранить" at bounding box center [660, 330] width 35 height 11
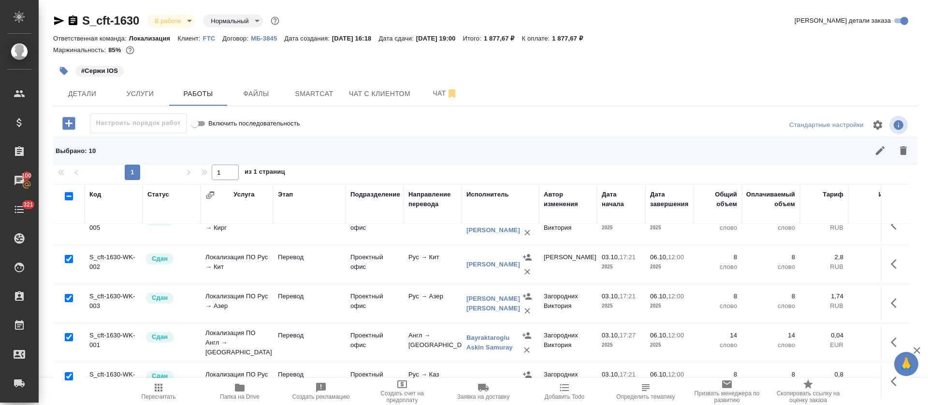
scroll to position [0, 0]
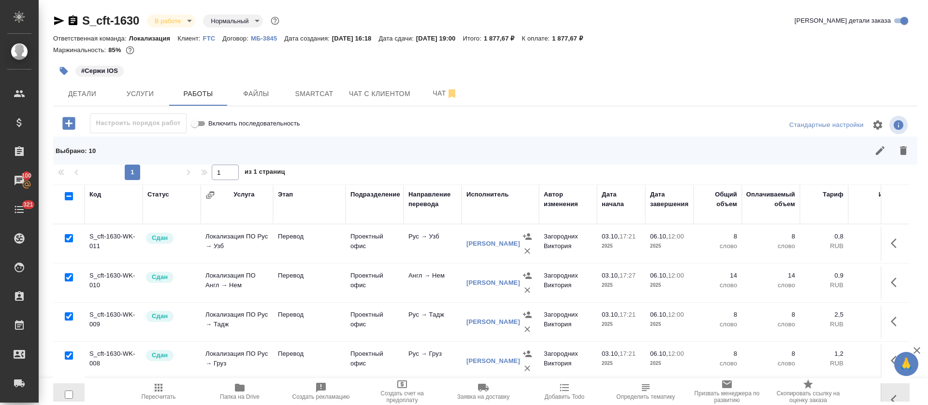
click at [148, 400] on button "Пересчитать" at bounding box center [158, 391] width 81 height 27
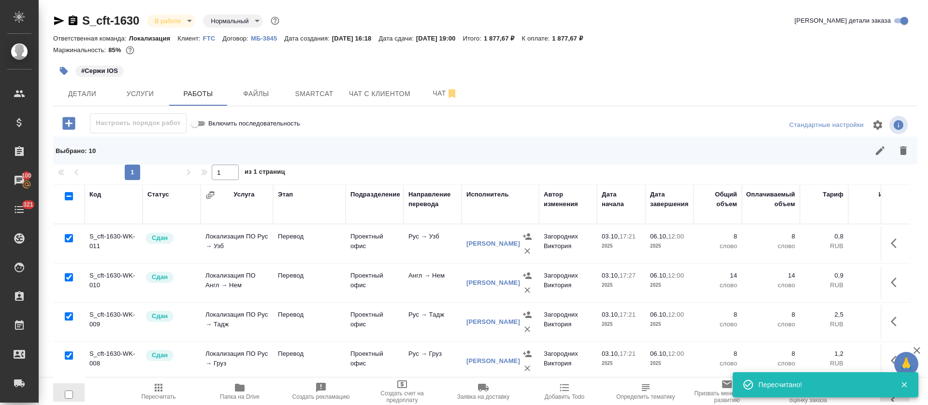
click at [188, 22] on body "🙏 .cls-1 fill:#fff; AWATERA Tretyakova Olga Клиенты Спецификации Заказы 100 Чат…" at bounding box center [464, 202] width 928 height 405
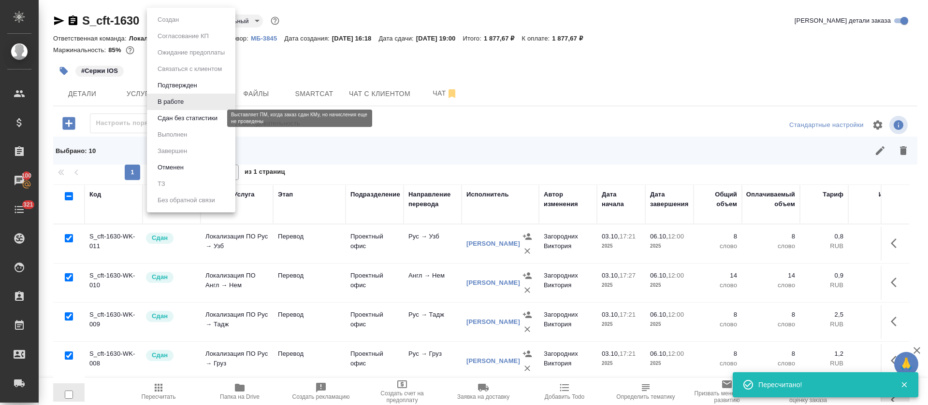
click at [200, 114] on button "Сдан без статистики" at bounding box center [188, 118] width 66 height 11
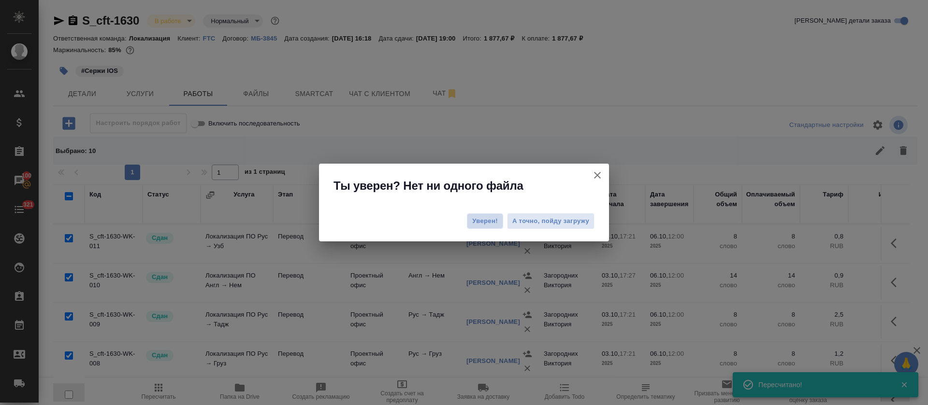
click at [497, 220] on span "Уверен!" at bounding box center [485, 221] width 26 height 10
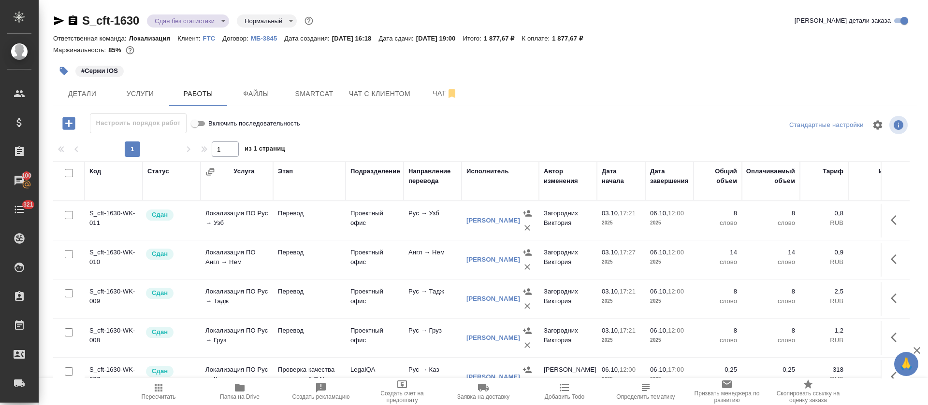
click at [222, 20] on body "🙏 .cls-1 fill:#fff; AWATERA Tretyakova Olga Клиенты Спецификации Заказы 100 Чат…" at bounding box center [464, 202] width 928 height 405
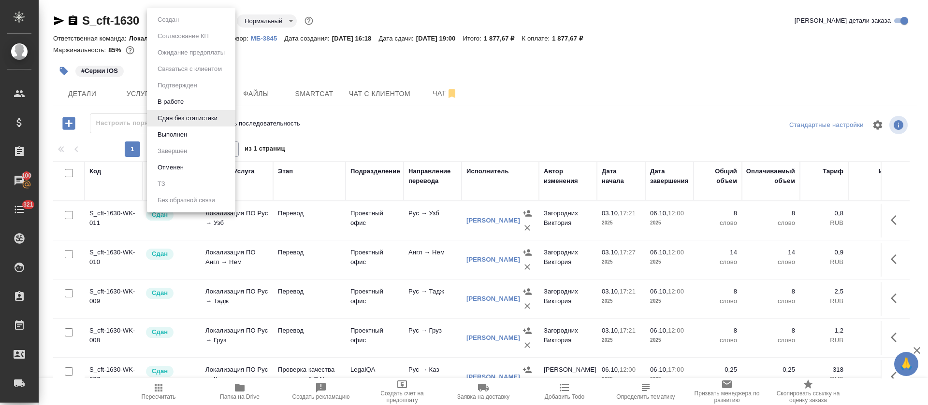
click at [203, 134] on li "Выполнен" at bounding box center [191, 135] width 88 height 16
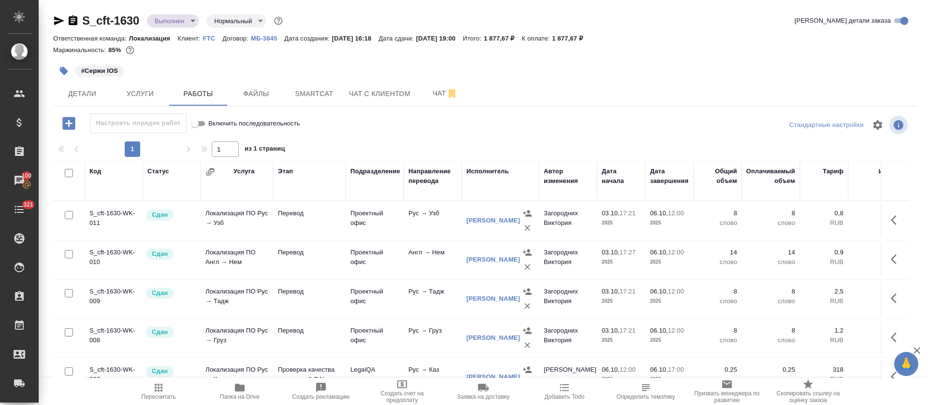
drag, startPoint x: 63, startPoint y: 21, endPoint x: 83, endPoint y: 24, distance: 20.0
click at [58, 21] on icon "button" at bounding box center [59, 21] width 12 height 12
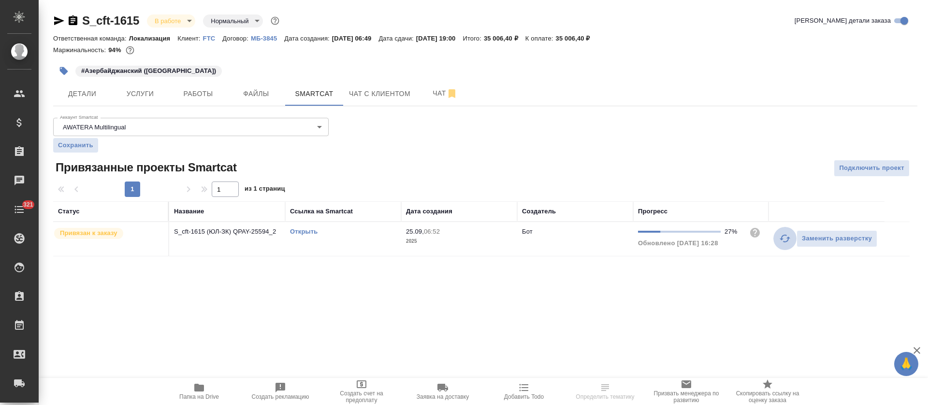
click at [778, 239] on button "button" at bounding box center [784, 238] width 23 height 23
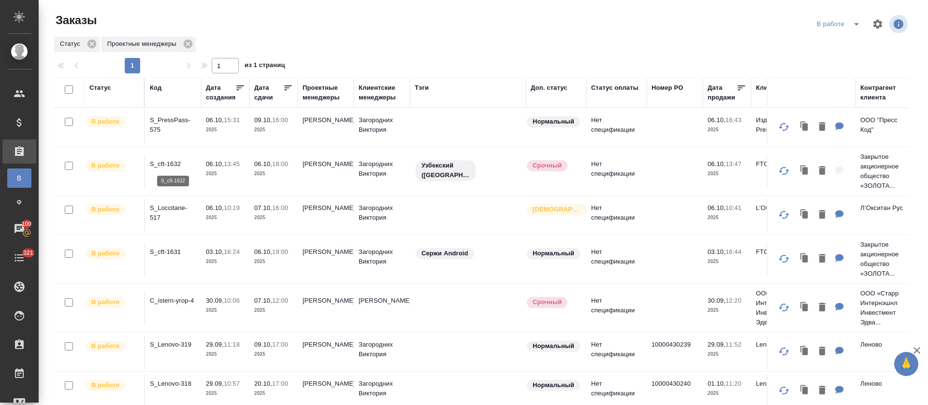
click at [172, 166] on p "S_cft-1632" at bounding box center [173, 164] width 46 height 10
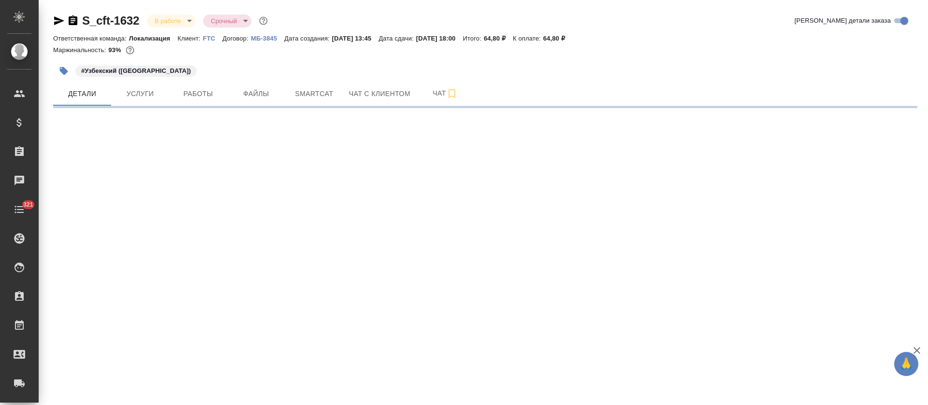
select select "RU"
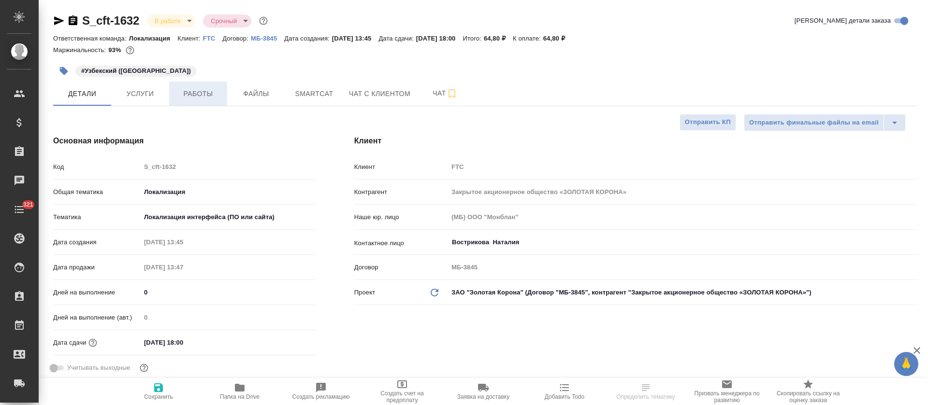
click at [208, 90] on span "Работы" at bounding box center [198, 94] width 46 height 12
type textarea "x"
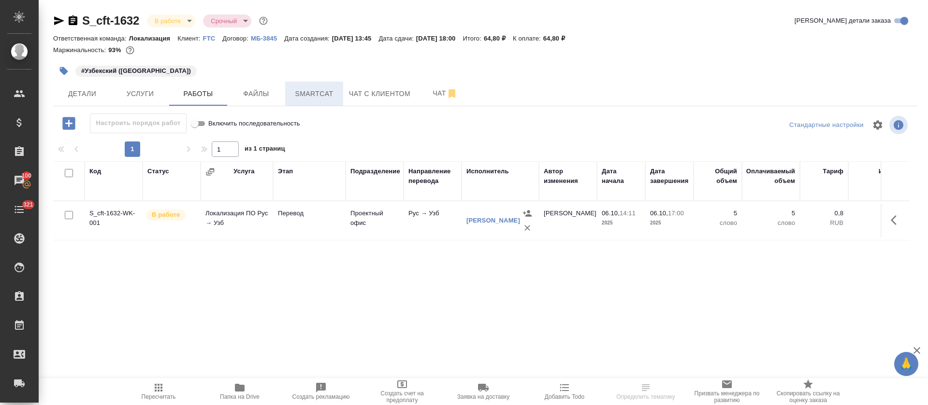
click at [320, 89] on span "Smartcat" at bounding box center [314, 94] width 46 height 12
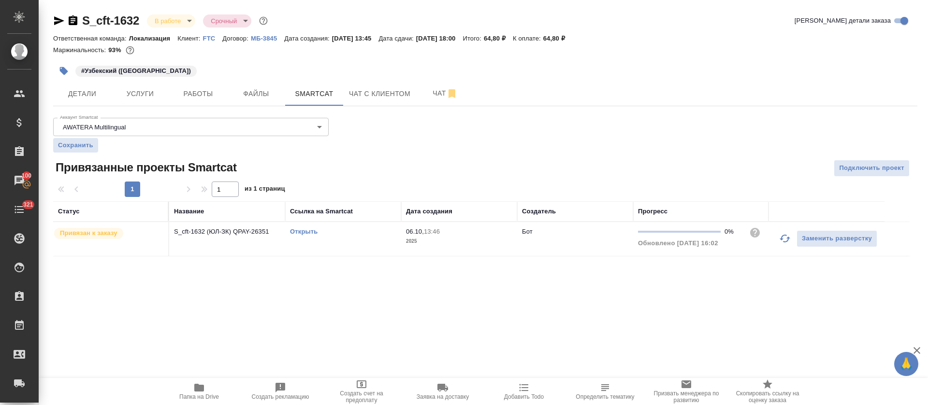
click at [776, 240] on button "button" at bounding box center [784, 238] width 23 height 23
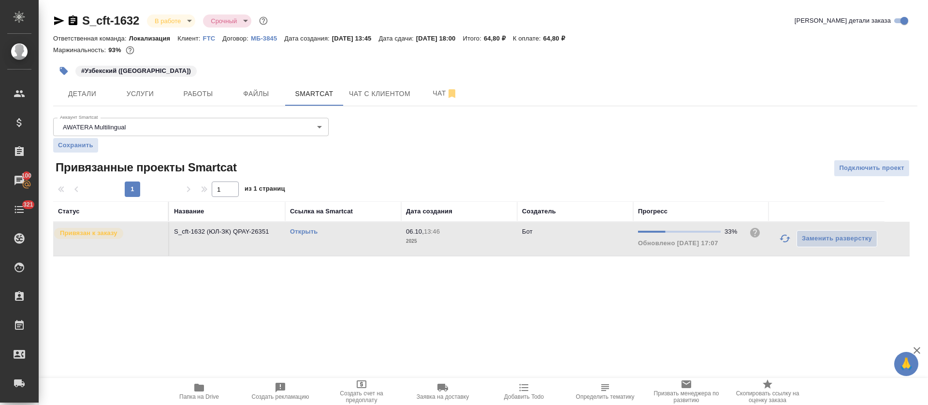
click at [305, 231] on link "Открыть" at bounding box center [304, 231] width 28 height 7
click at [206, 85] on button "Работы" at bounding box center [198, 94] width 58 height 24
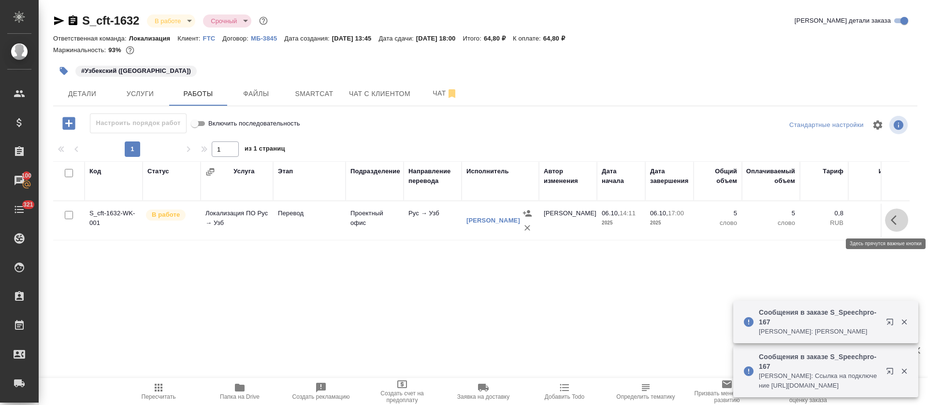
click at [898, 217] on icon "button" at bounding box center [896, 220] width 12 height 12
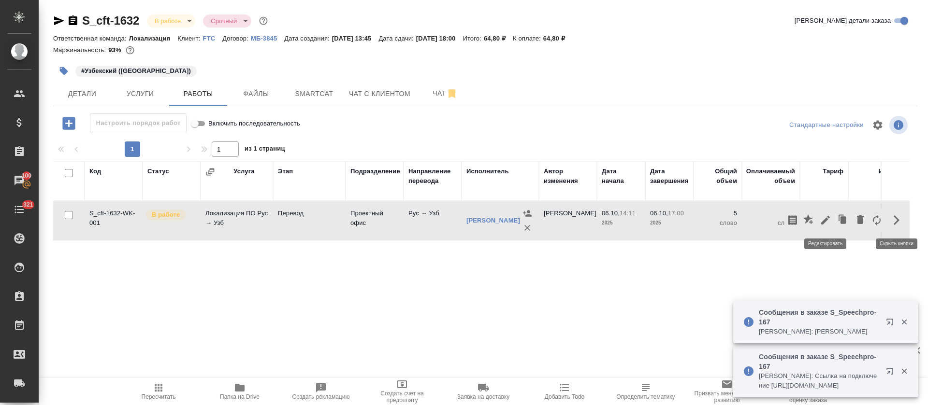
click at [825, 217] on icon "button" at bounding box center [825, 220] width 12 height 12
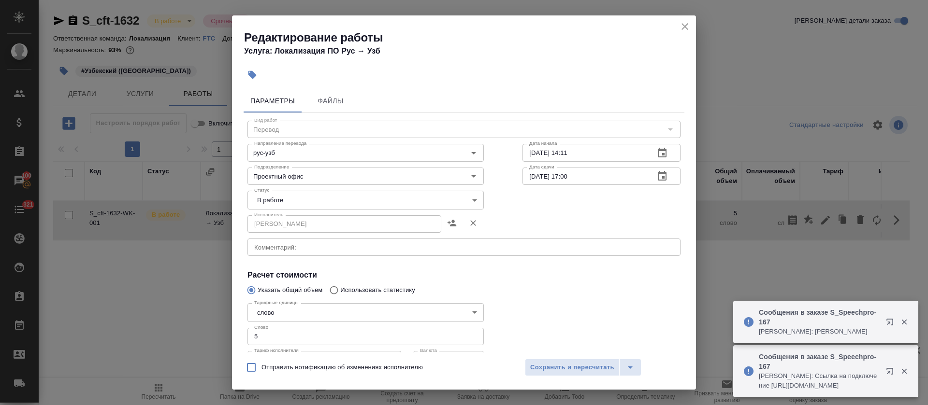
click at [271, 196] on body "🙏 .cls-1 fill:#fff; AWATERA Tretyakova Olga Клиенты Спецификации Заказы 100 Чат…" at bounding box center [464, 202] width 928 height 405
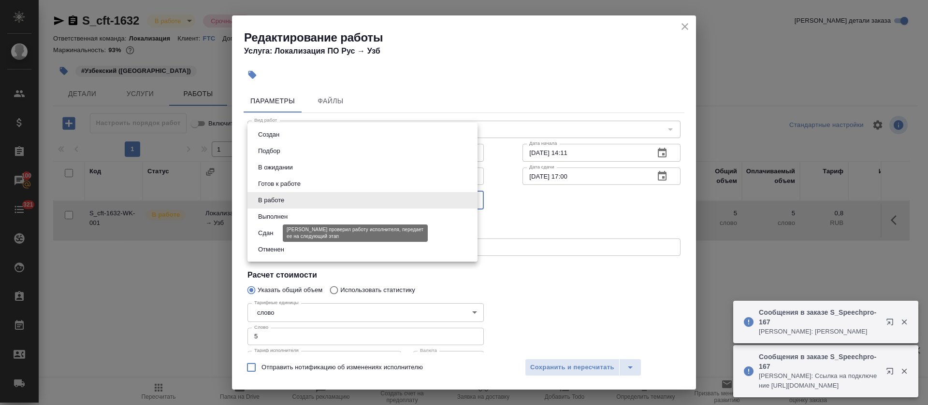
click at [272, 237] on button "Сдан" at bounding box center [265, 233] width 21 height 11
type input "closed"
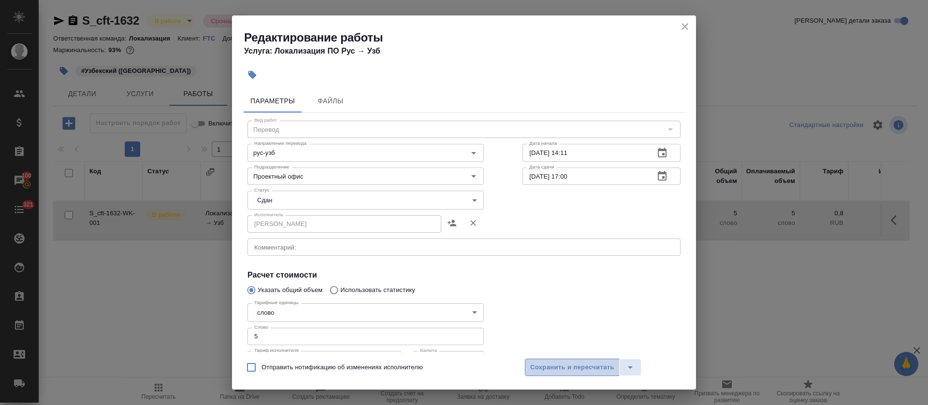
click at [558, 368] on span "Сохранить и пересчитать" at bounding box center [572, 367] width 84 height 11
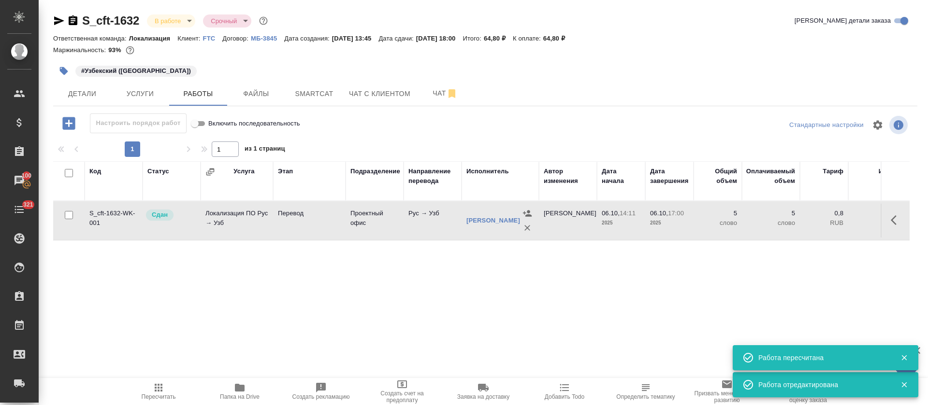
click at [188, 19] on body "🙏 .cls-1 fill:#fff; AWATERA Tretyakova Olga Клиенты Спецификации Заказы 100 Чат…" at bounding box center [464, 202] width 928 height 405
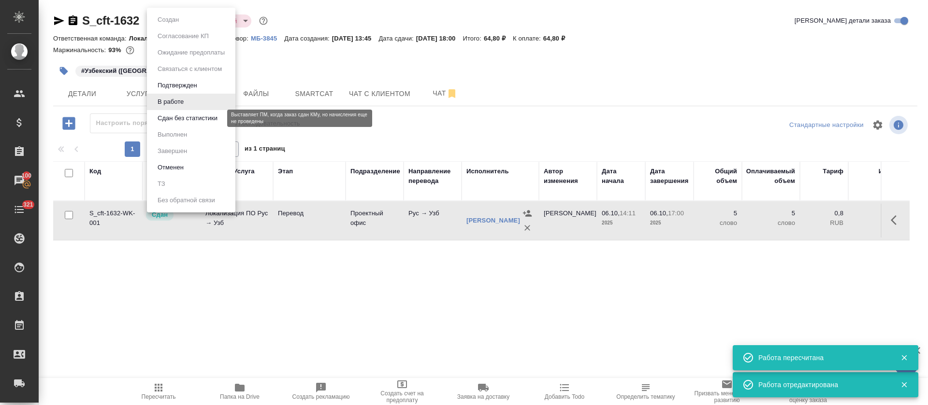
click at [186, 117] on button "Сдан без статистики" at bounding box center [188, 118] width 66 height 11
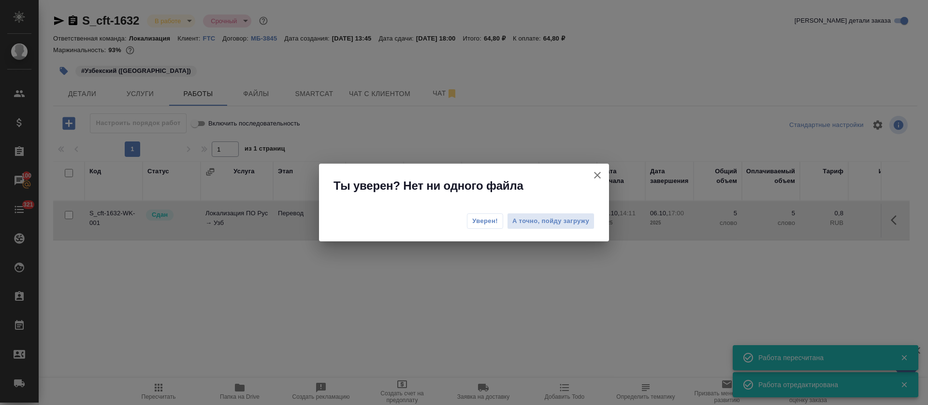
click at [472, 224] on span "Уверен!" at bounding box center [485, 221] width 26 height 10
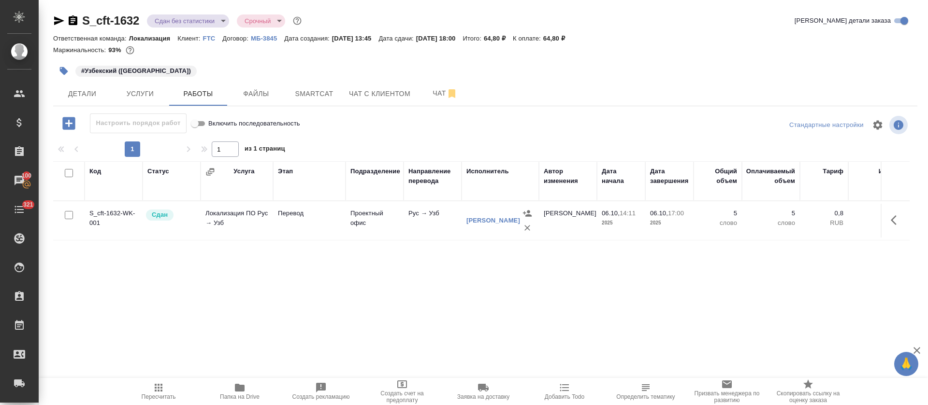
click at [221, 22] on body "🙏 .cls-1 fill:#fff; AWATERA Tretyakova Olga Клиенты Спецификации Заказы 100 Чат…" at bounding box center [464, 202] width 928 height 405
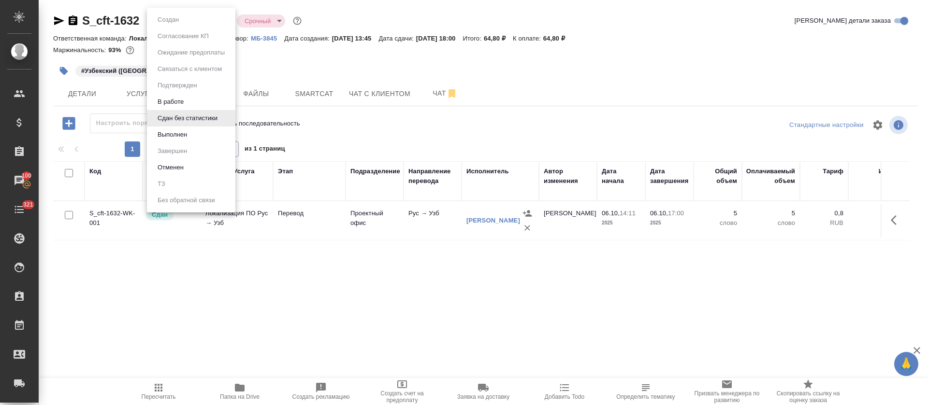
click at [205, 138] on li "Выполнен" at bounding box center [191, 135] width 88 height 16
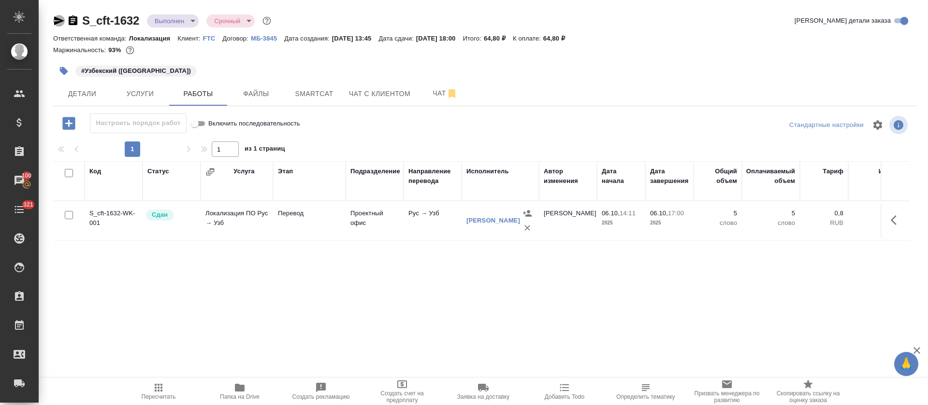
click at [57, 19] on icon "button" at bounding box center [59, 20] width 10 height 9
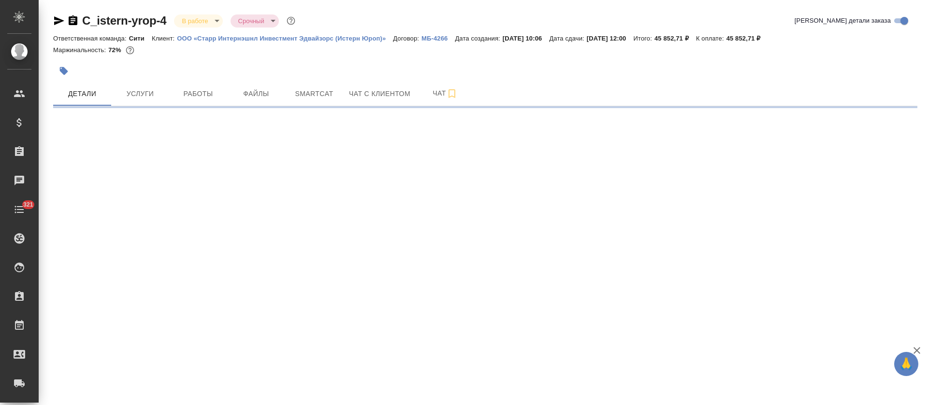
click at [220, 100] on button "Работы" at bounding box center [198, 94] width 58 height 24
select select "RU"
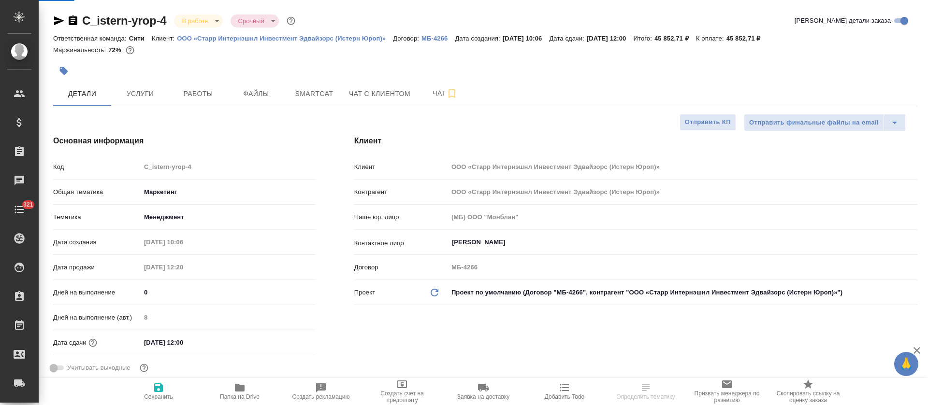
type textarea "x"
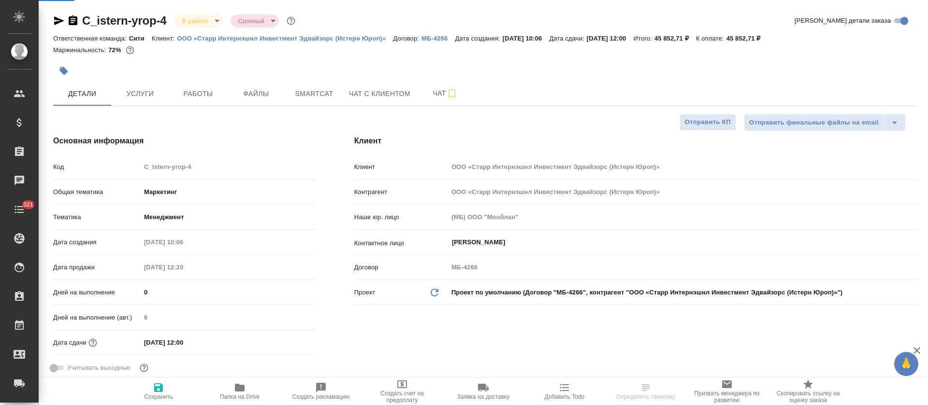
type textarea "x"
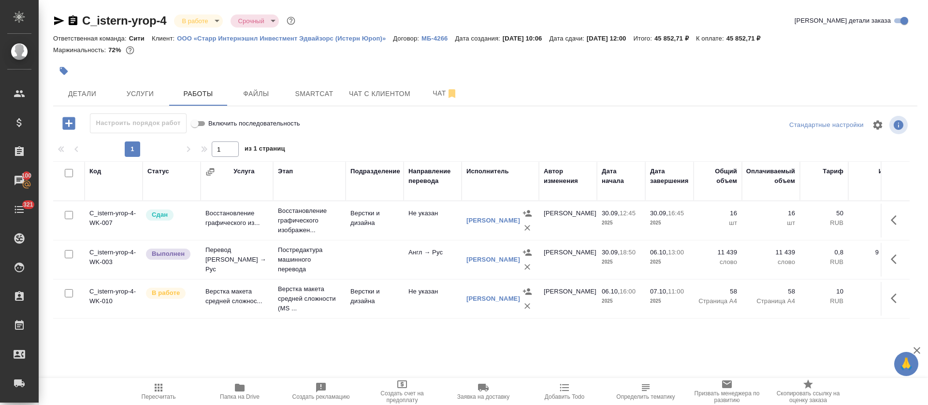
click at [575, 389] on span "Добавить Todo" at bounding box center [564, 391] width 70 height 18
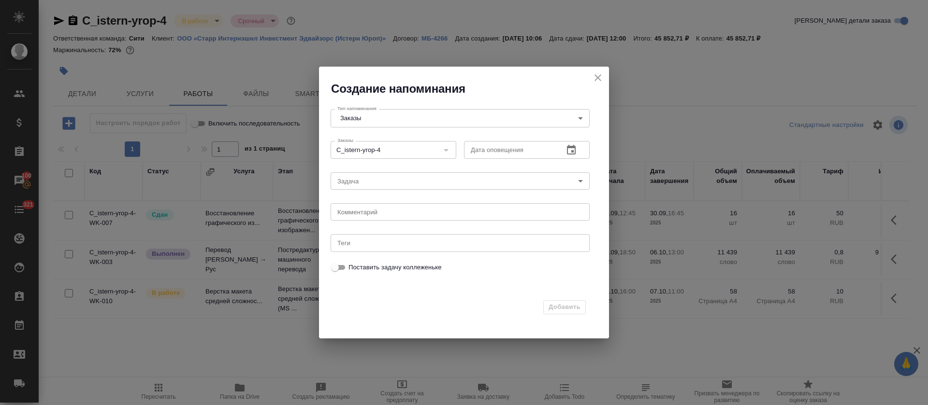
click at [575, 151] on icon "button" at bounding box center [571, 150] width 9 height 10
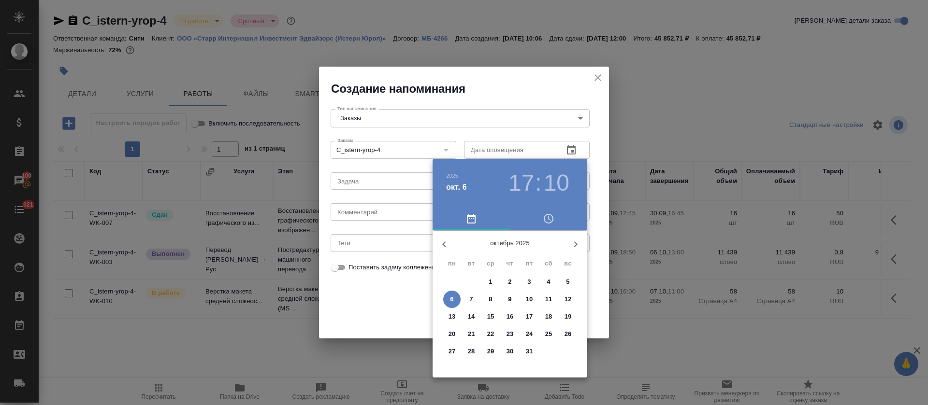
drag, startPoint x: 467, startPoint y: 288, endPoint x: 469, endPoint y: 297, distance: 8.9
click at [469, 294] on div "29 30 1 2 3 4 5 6 7 8 9 10 11 12 13 14 15 16 17 18 19 20 21 22 23 24 25 26 27 2…" at bounding box center [509, 316] width 155 height 87
click at [470, 298] on p "7" at bounding box center [470, 300] width 3 height 10
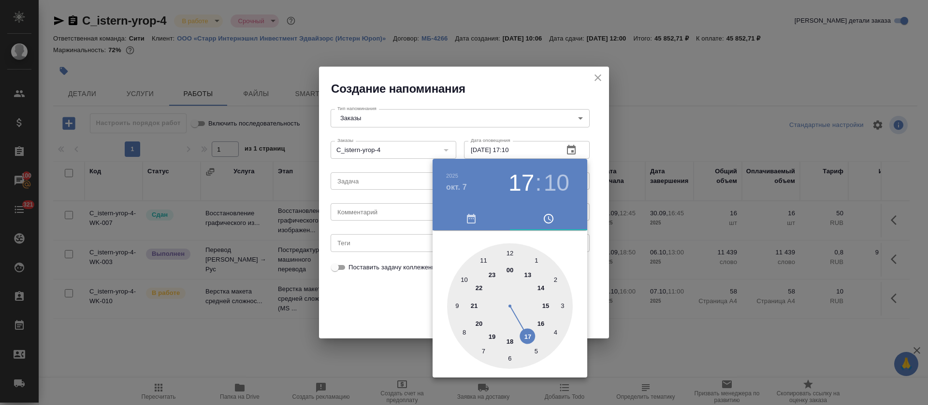
drag, startPoint x: 483, startPoint y: 262, endPoint x: 504, endPoint y: 257, distance: 21.3
click at [485, 261] on div at bounding box center [510, 306] width 126 height 126
click at [512, 256] on div at bounding box center [510, 306] width 126 height 126
type input "07.10.2025 11:00"
drag, startPoint x: 388, startPoint y: 319, endPoint x: 378, endPoint y: 271, distance: 49.5
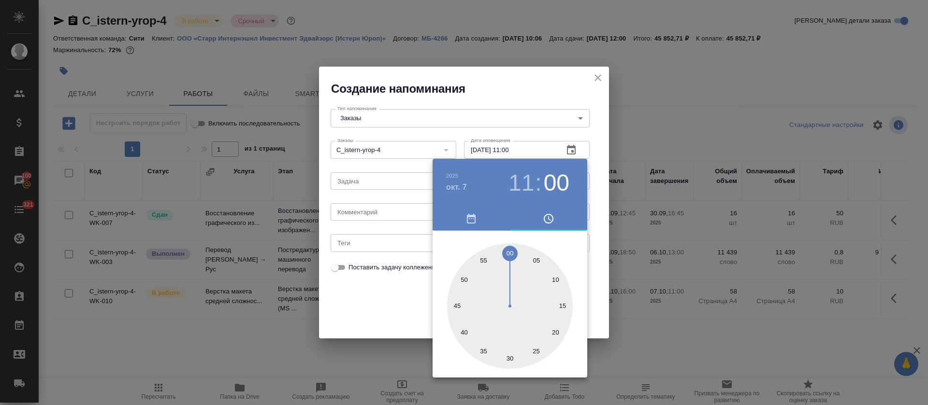
click at [385, 316] on div at bounding box center [464, 202] width 928 height 405
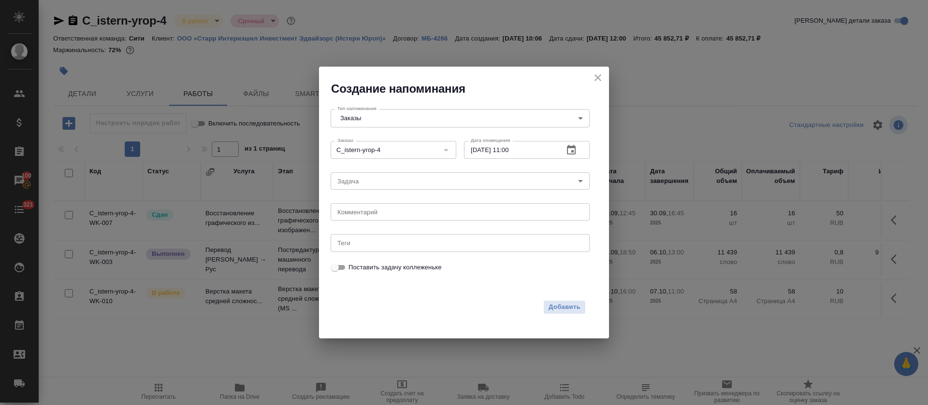
click at [374, 186] on body "🙏 .cls-1 fill:#fff; AWATERA Tretyakova Olga Клиенты Спецификации Заказы 100 Чат…" at bounding box center [464, 202] width 928 height 405
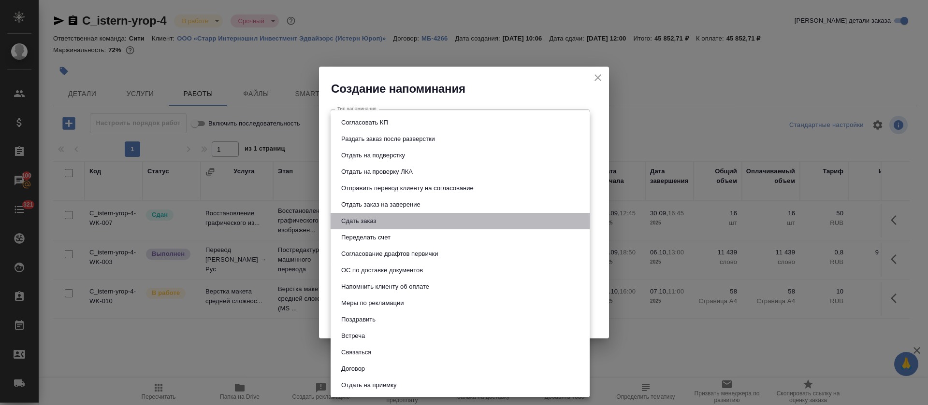
click at [377, 221] on button "Сдать заказ" at bounding box center [358, 221] width 41 height 11
type input "Сдать заказ"
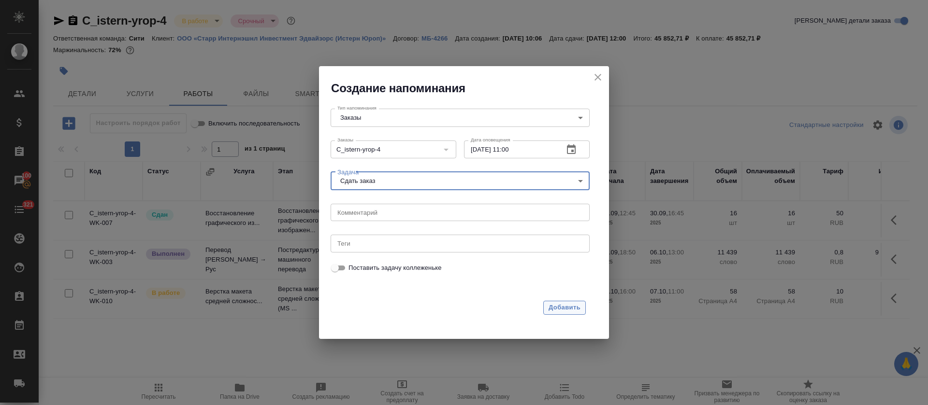
click at [581, 308] on button "Добавить" at bounding box center [564, 308] width 43 height 14
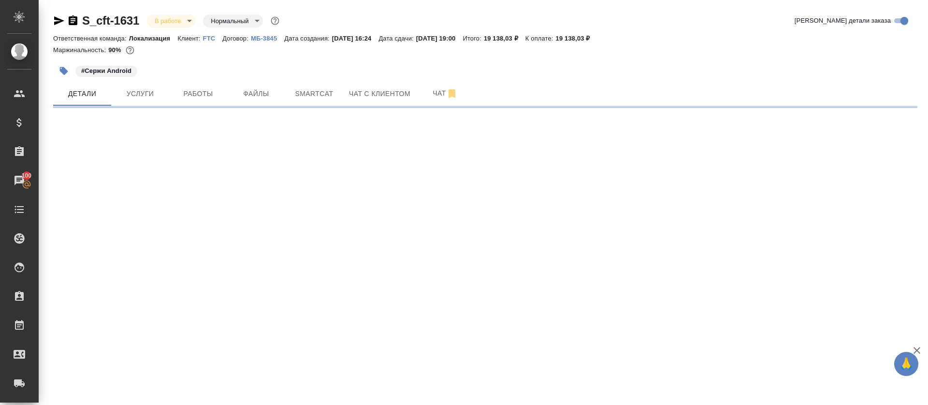
select select "RU"
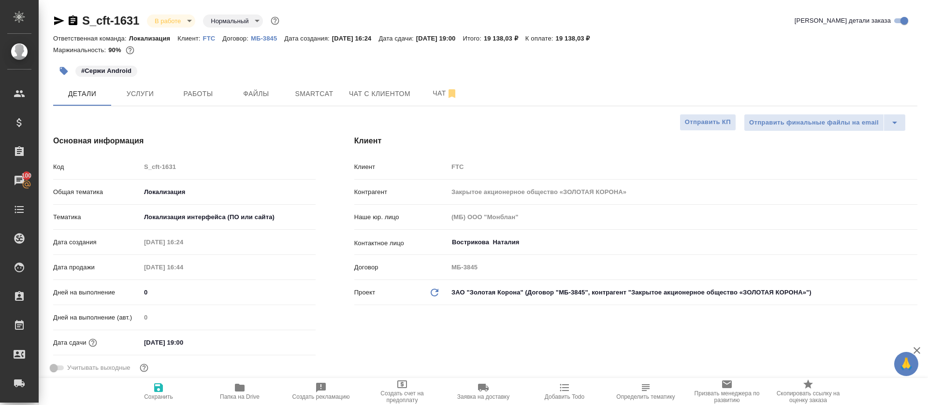
type textarea "x"
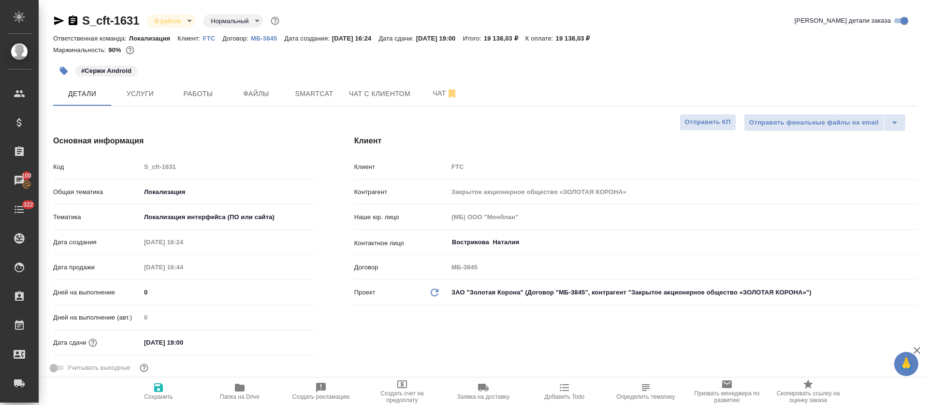
type textarea "x"
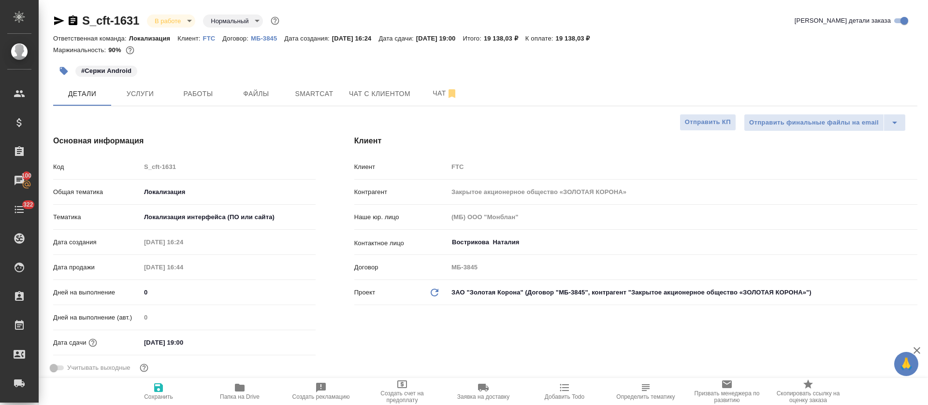
type textarea "x"
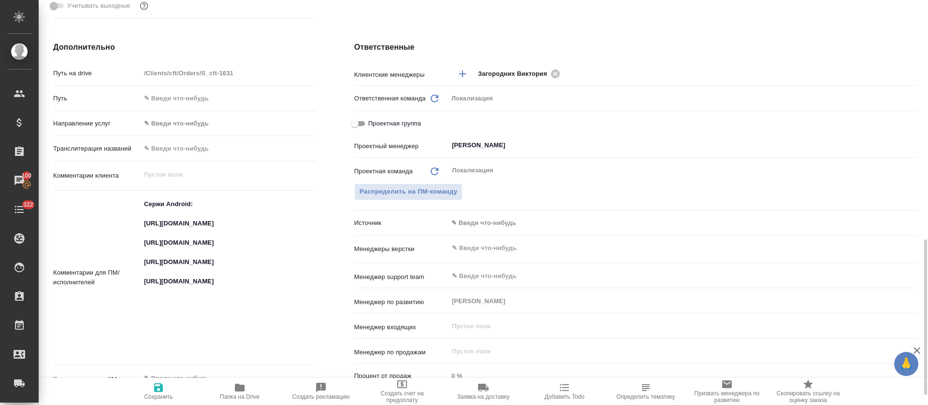
scroll to position [435, 0]
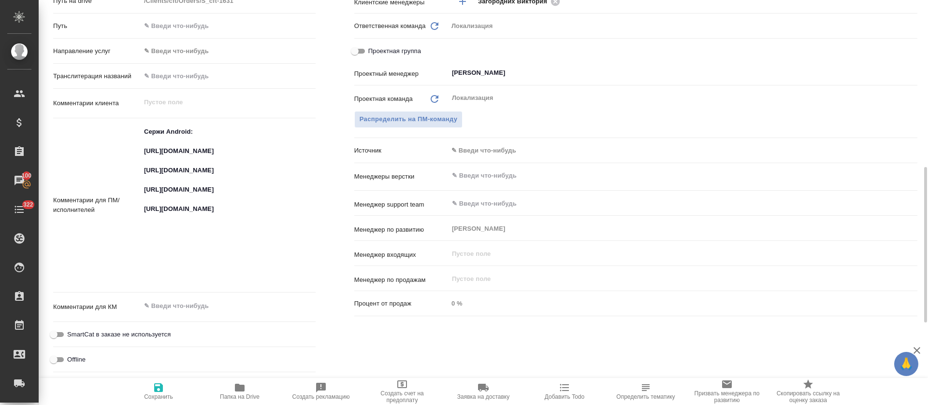
type textarea "x"
click at [213, 142] on textarea "Сержи Android: [URL][DOMAIN_NAME] [URL][DOMAIN_NAME] [URL][DOMAIN_NAME] [URL][D…" at bounding box center [228, 204] width 174 height 161
click at [199, 155] on textarea "Сержи Android: [URL][DOMAIN_NAME] [URL][DOMAIN_NAME] [URL][DOMAIN_NAME] [URL][D…" at bounding box center [228, 204] width 174 height 161
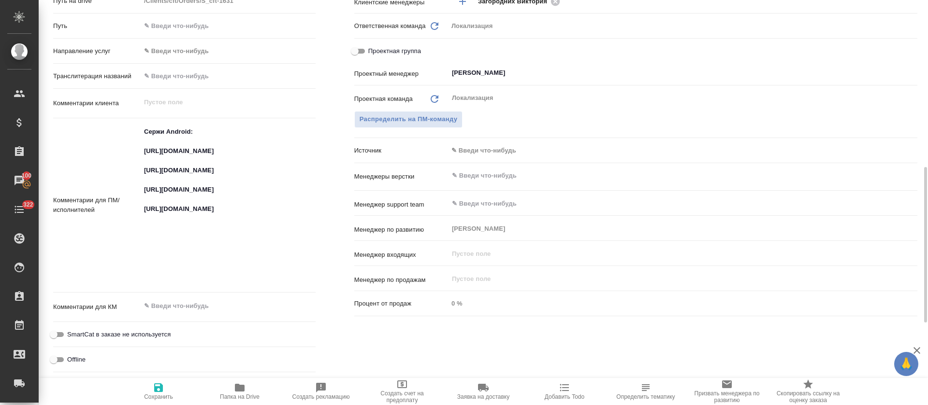
type textarea "x"
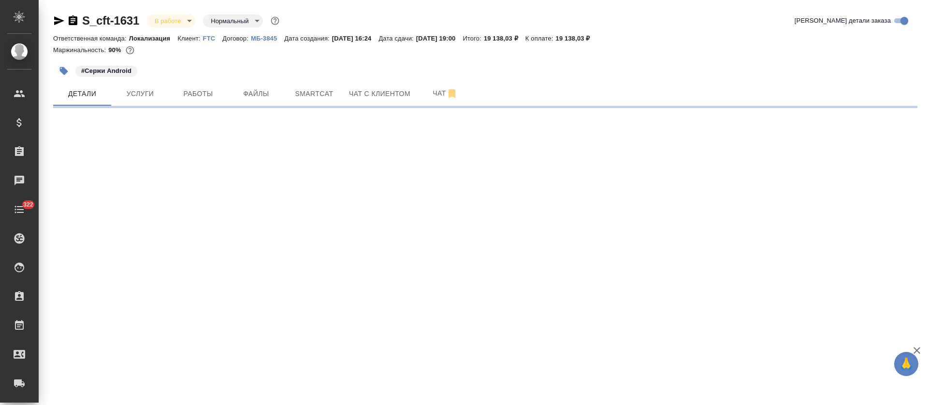
select select "RU"
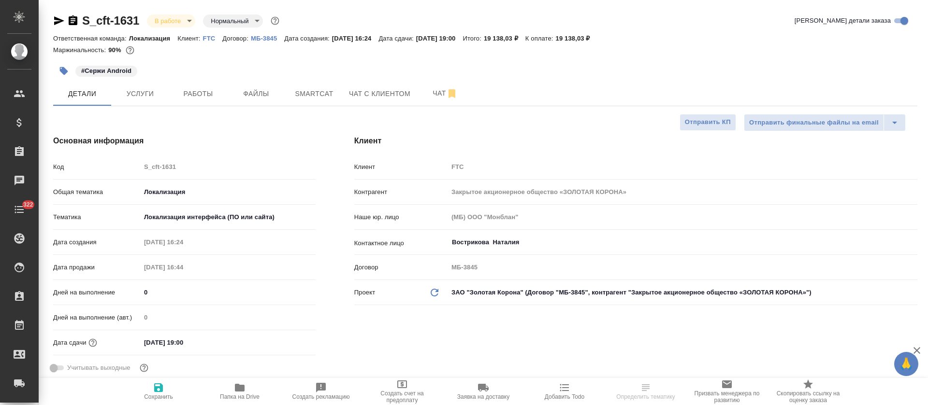
type textarea "x"
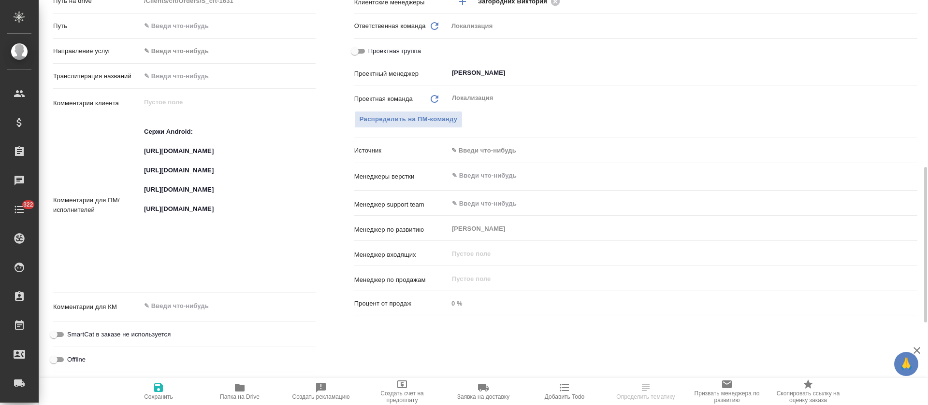
click at [175, 180] on textarea "Сержи Android: [URL][DOMAIN_NAME] [URL][DOMAIN_NAME] [URL][DOMAIN_NAME] [URL][D…" at bounding box center [228, 204] width 175 height 161
type textarea "x"
click at [175, 180] on textarea "Сержи Android: https://smartcat.com/projects/ce1e2d04-3e56-436e-975d-80da745dea…" at bounding box center [228, 204] width 174 height 161
type textarea "x"
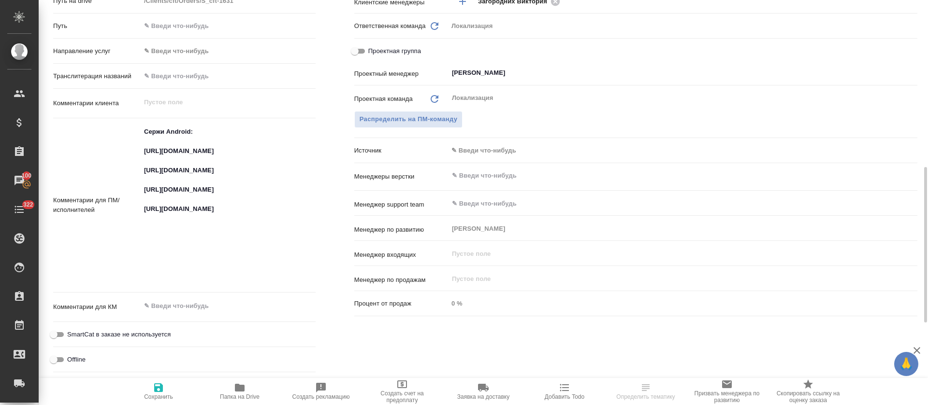
type textarea "x"
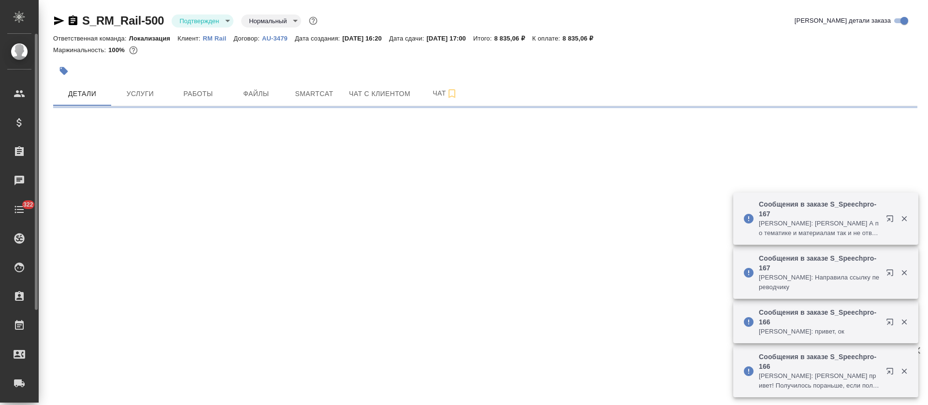
select select "RU"
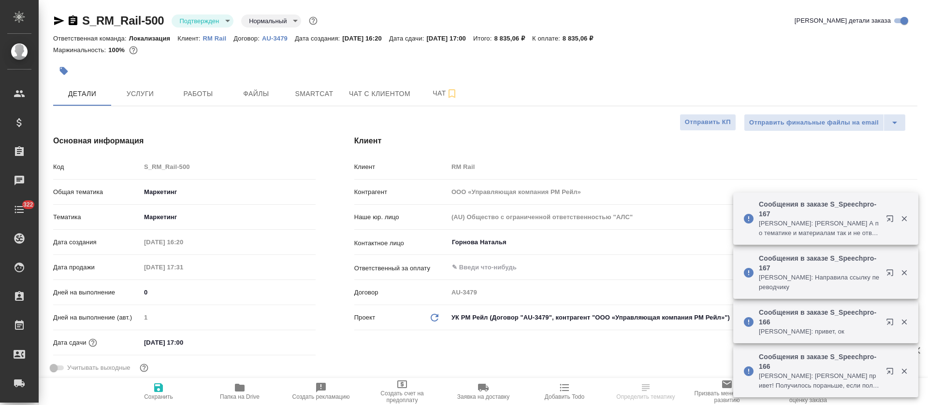
type textarea "x"
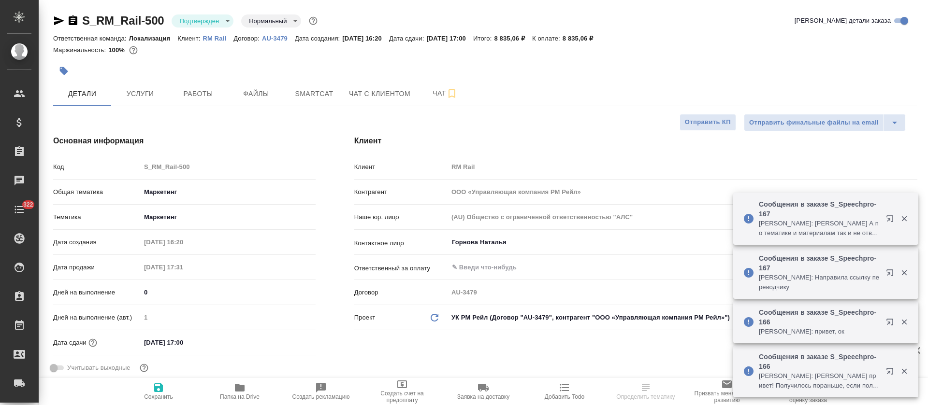
type textarea "x"
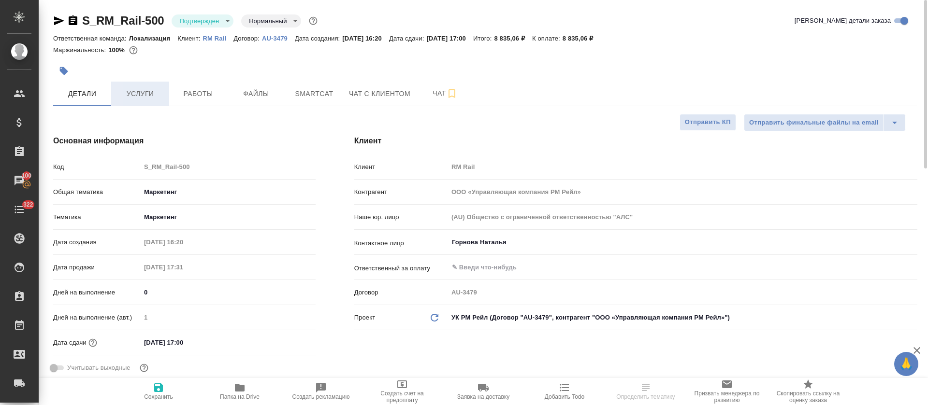
click at [144, 89] on span "Услуги" at bounding box center [140, 94] width 46 height 12
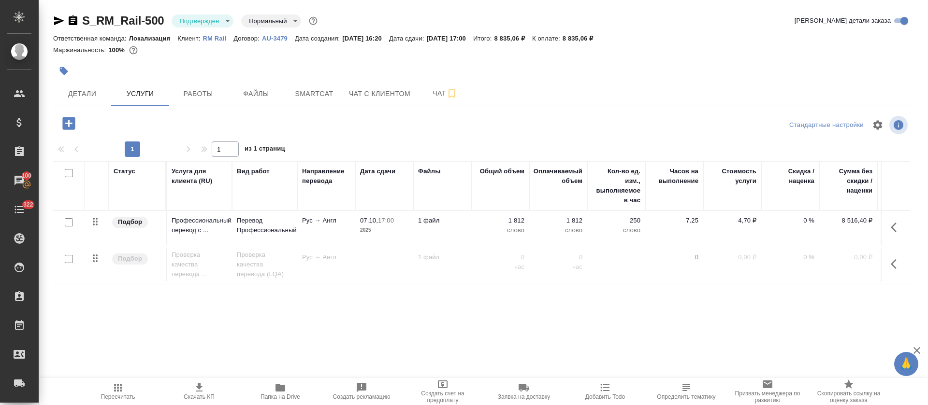
click at [229, 23] on body "🙏 .cls-1 fill:#fff; AWATERA Tretyakova Olga Клиенты Спецификации Заказы 100 Чат…" at bounding box center [464, 202] width 928 height 405
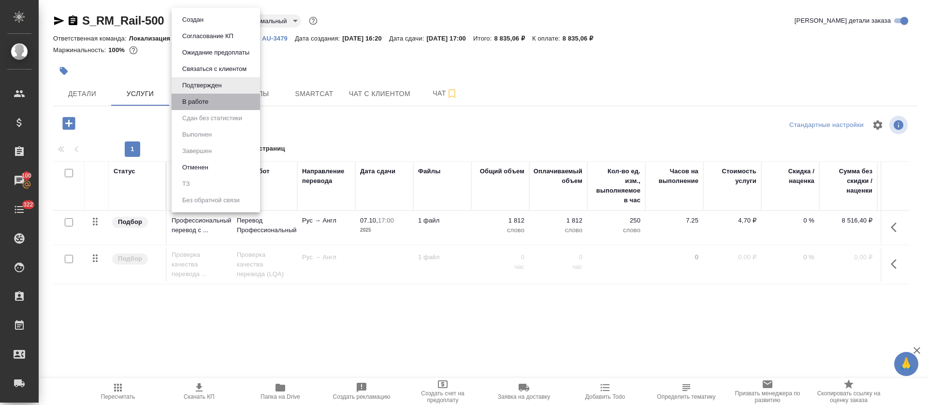
drag, startPoint x: 214, startPoint y: 108, endPoint x: 236, endPoint y: 102, distance: 22.5
click at [214, 107] on li "В работе" at bounding box center [215, 102] width 88 height 16
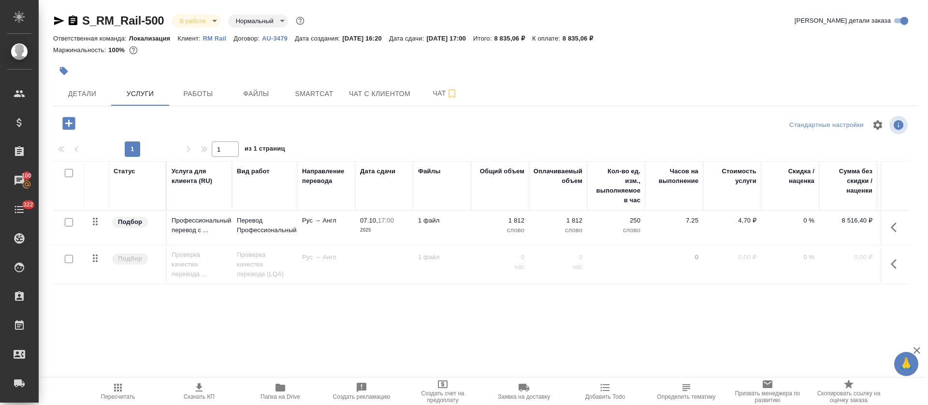
click at [324, 97] on span "Smartcat" at bounding box center [314, 94] width 46 height 12
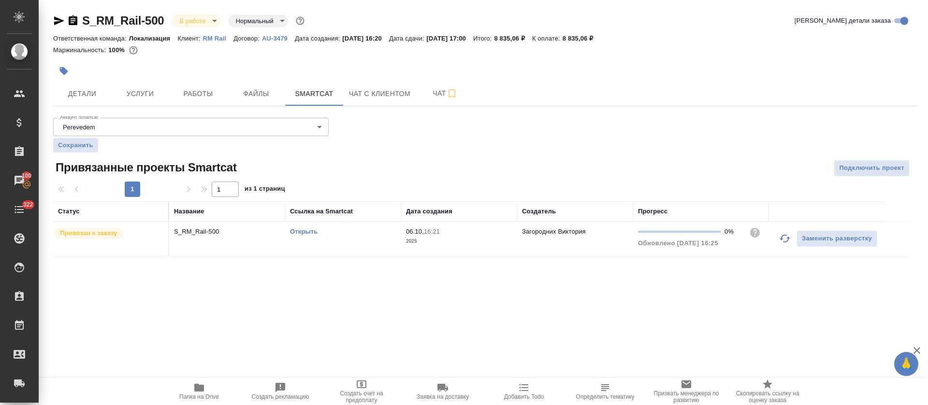
click at [364, 246] on td "Открыть" at bounding box center [343, 239] width 116 height 34
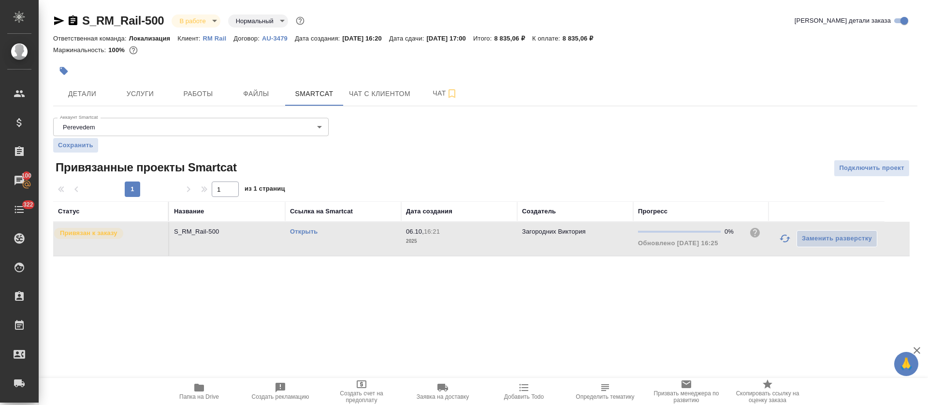
click at [364, 246] on td "Открыть" at bounding box center [343, 239] width 116 height 34
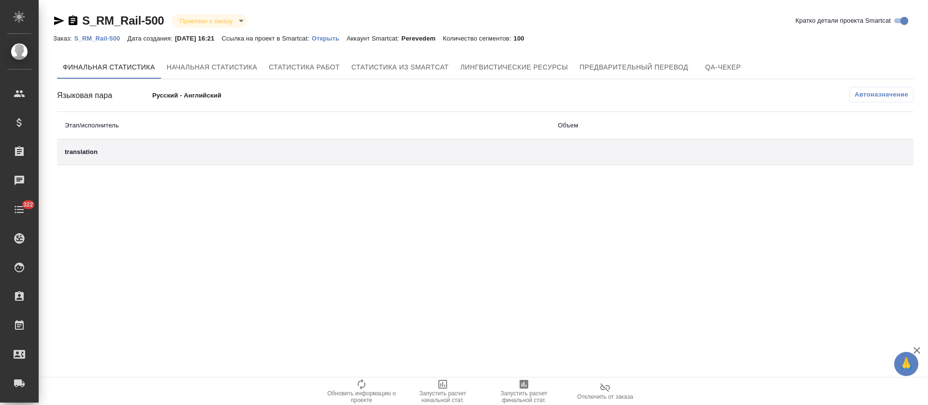
click at [484, 70] on span "Лингвистические ресурсы" at bounding box center [514, 67] width 108 height 12
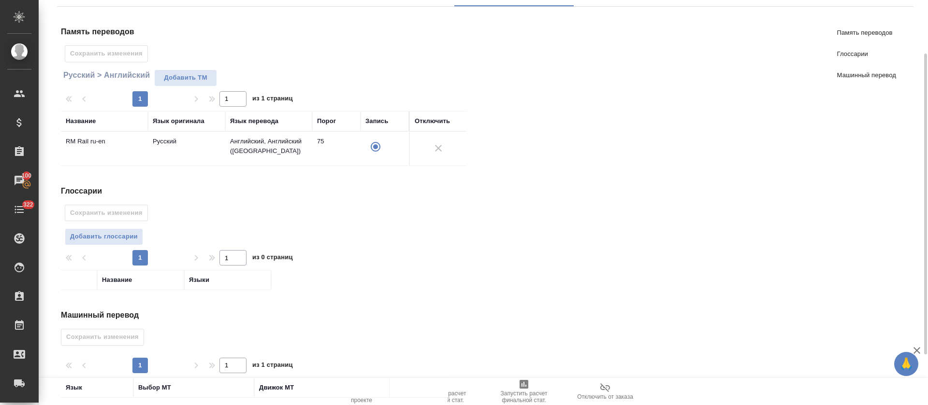
scroll to position [140, 0]
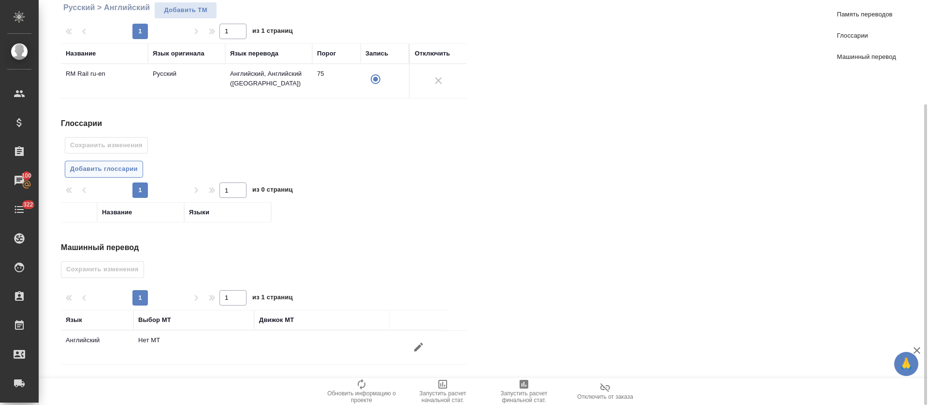
click at [123, 172] on span "Добавить глоссарии" at bounding box center [104, 169] width 68 height 11
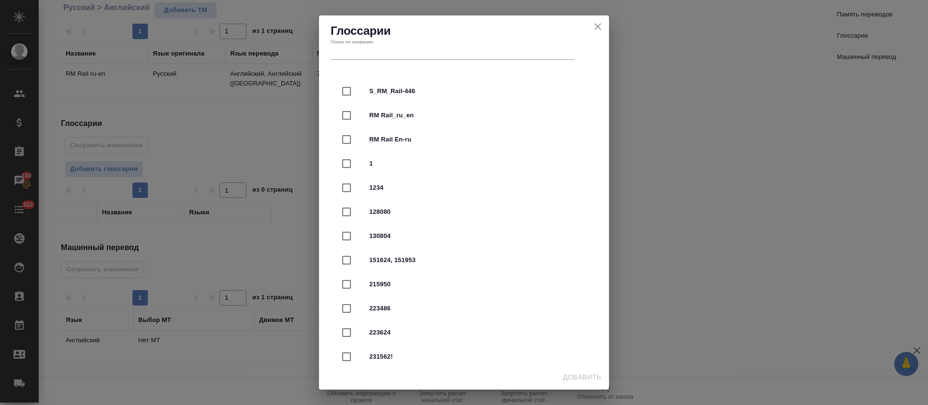
click at [343, 93] on input "checkbox" at bounding box center [346, 91] width 20 height 20
checkbox input "true"
click at [345, 108] on input "checkbox" at bounding box center [346, 115] width 20 height 20
checkbox input "true"
click at [345, 137] on input "checkbox" at bounding box center [346, 139] width 20 height 20
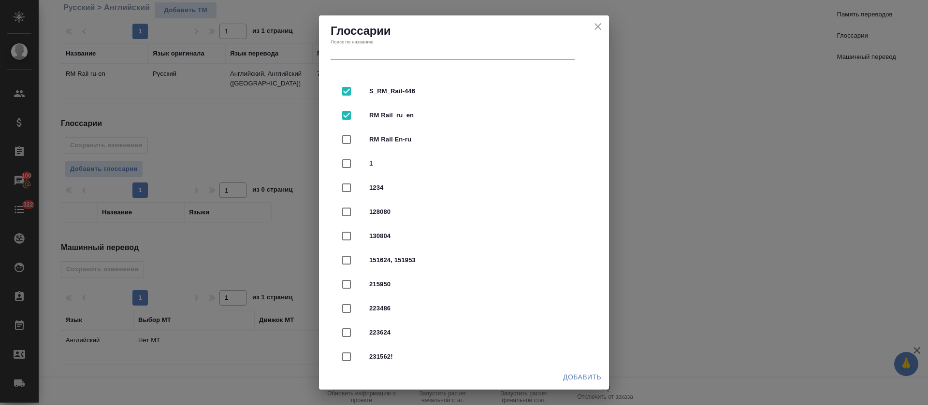
checkbox input "true"
click at [565, 378] on span "Добавить" at bounding box center [582, 377] width 38 height 12
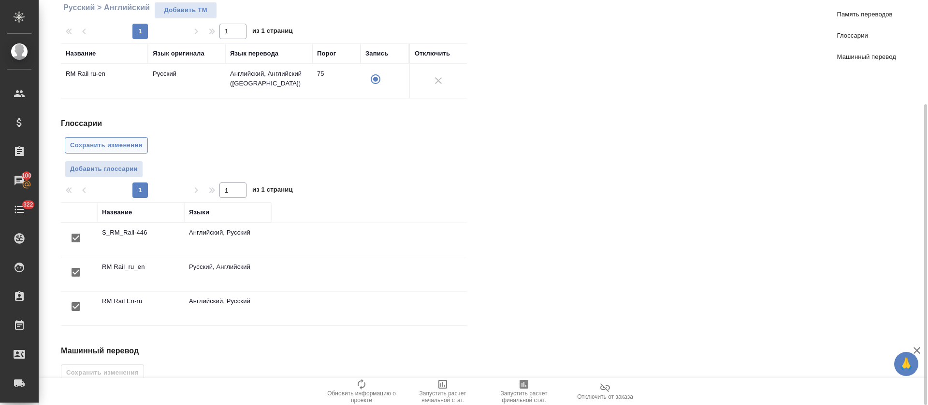
click at [111, 144] on span "Сохранить изменения" at bounding box center [106, 145] width 72 height 11
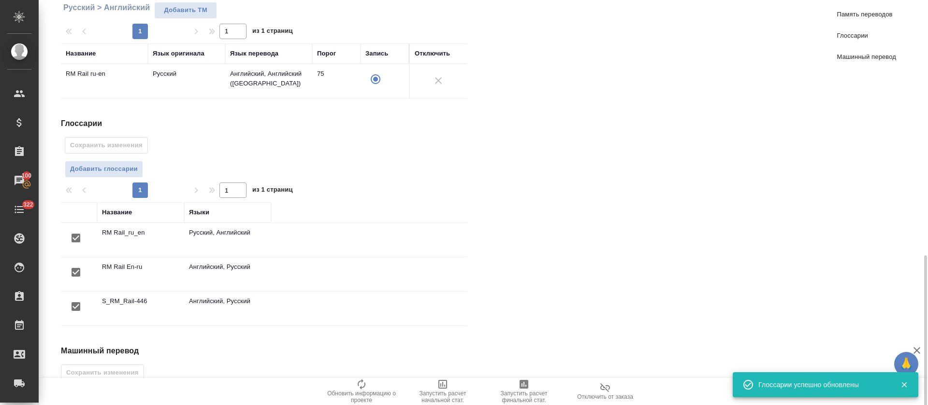
scroll to position [243, 0]
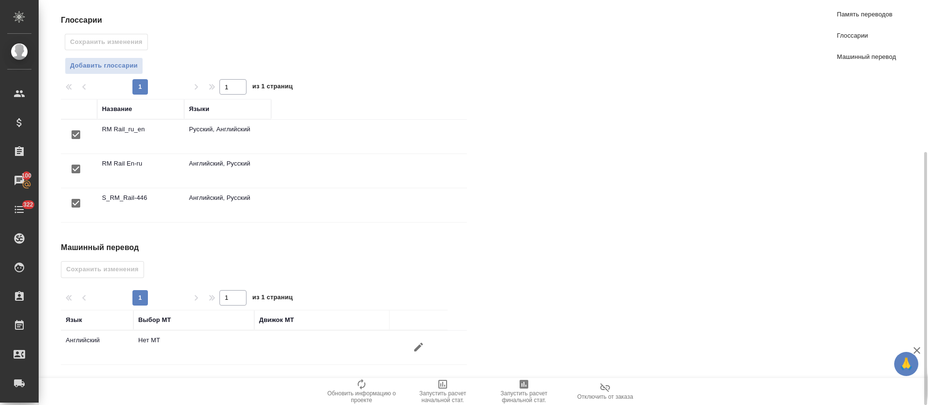
click at [421, 348] on icon "button" at bounding box center [419, 348] width 12 height 12
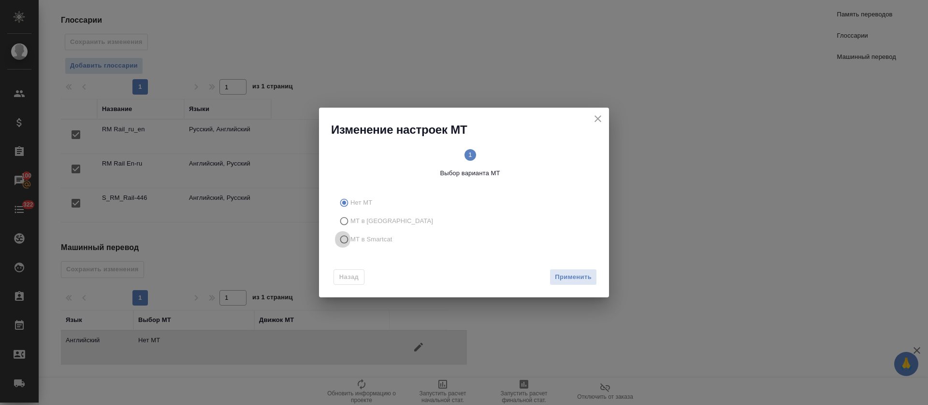
click at [348, 244] on input "МТ в Smartcat" at bounding box center [342, 239] width 15 height 18
radio input "true"
click at [588, 279] on span "Вперед" at bounding box center [579, 277] width 24 height 11
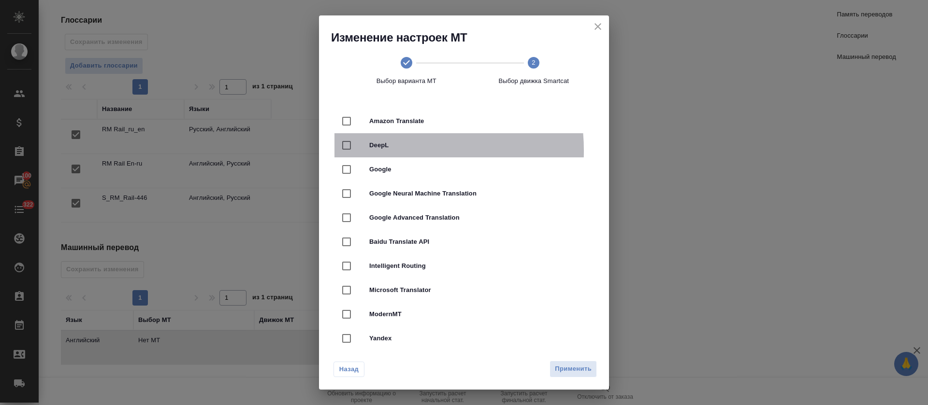
click at [376, 151] on div "DeepL" at bounding box center [463, 145] width 259 height 24
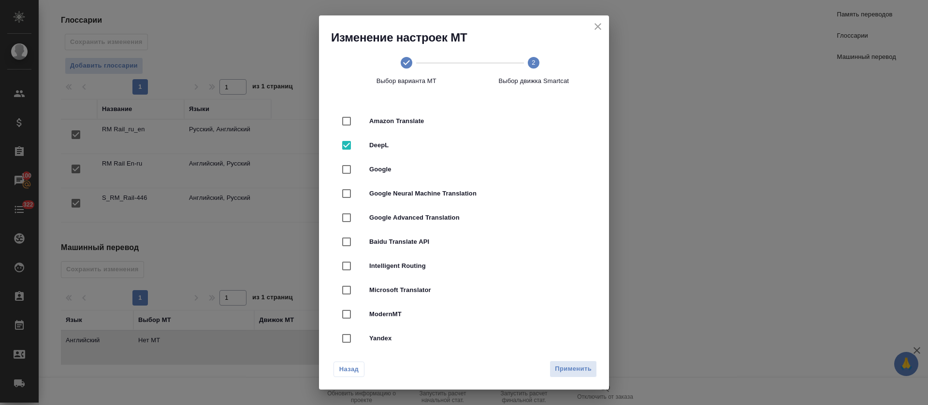
checkbox input "true"
click at [576, 364] on span "Применить" at bounding box center [573, 369] width 37 height 11
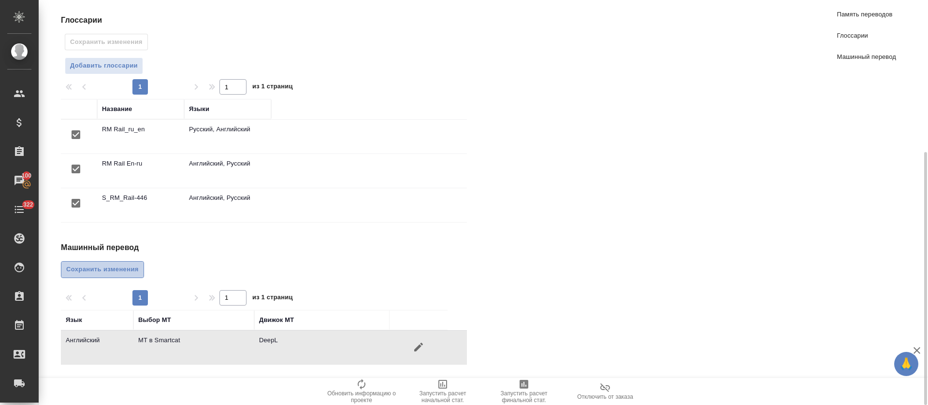
click at [113, 276] on button "Сохранить изменения" at bounding box center [102, 269] width 83 height 17
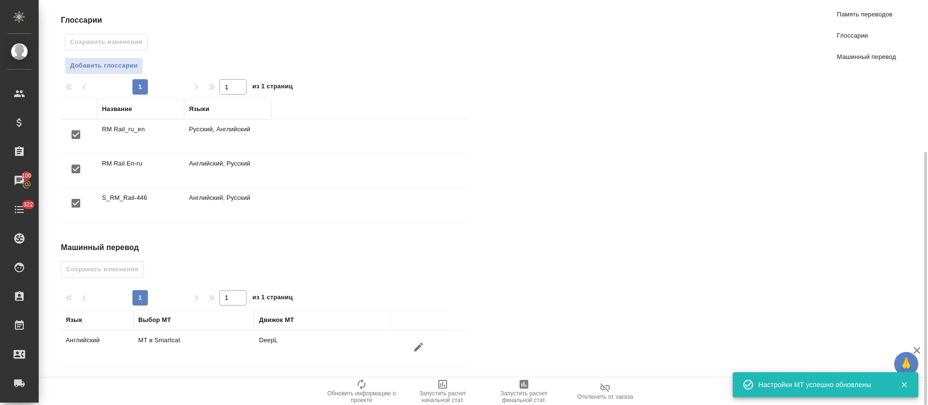
scroll to position [0, 0]
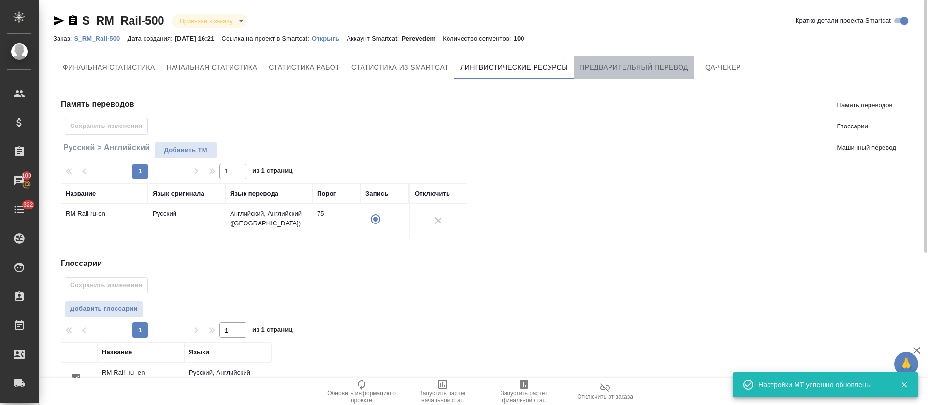
click at [663, 61] on span "Предварительный перевод" at bounding box center [633, 67] width 109 height 12
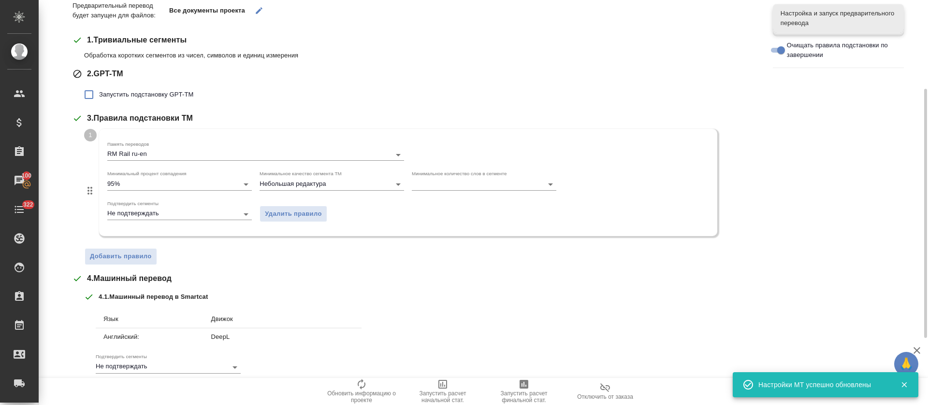
scroll to position [253, 0]
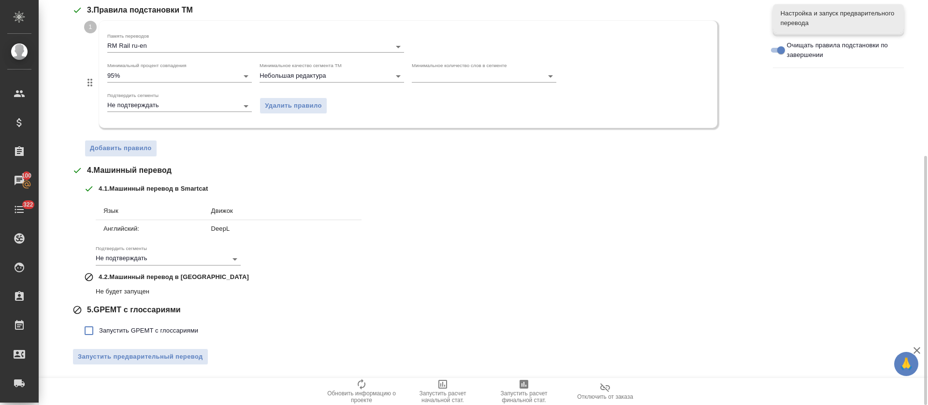
click at [127, 336] on label "Запустить GPEMT с глоссариями" at bounding box center [138, 331] width 119 height 20
click at [99, 336] on input "Запустить GPEMT с глоссариями" at bounding box center [89, 331] width 20 height 20
checkbox input "true"
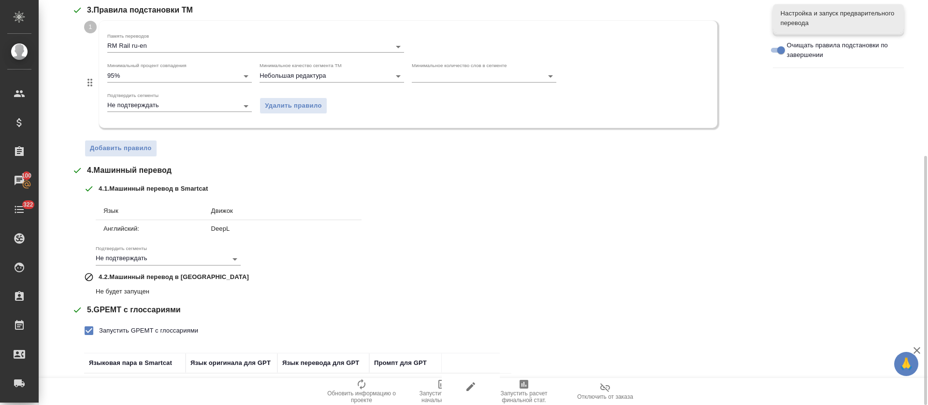
scroll to position [320, 0]
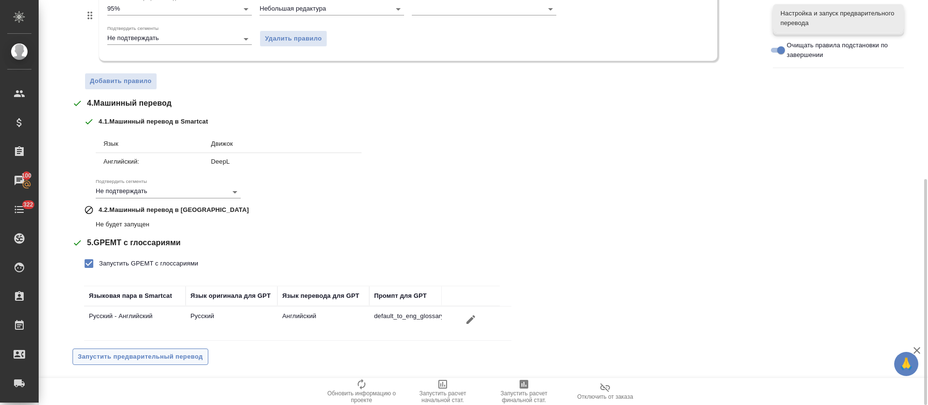
click at [120, 358] on span "Запустить предварительный перевод" at bounding box center [140, 357] width 125 height 11
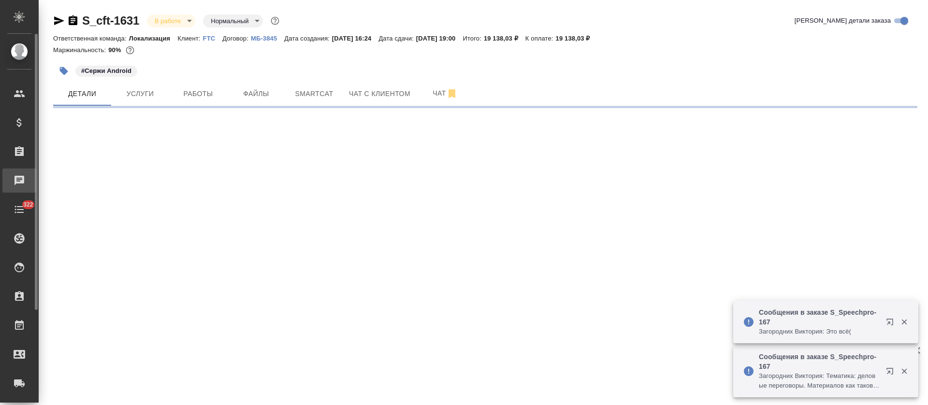
select select "RU"
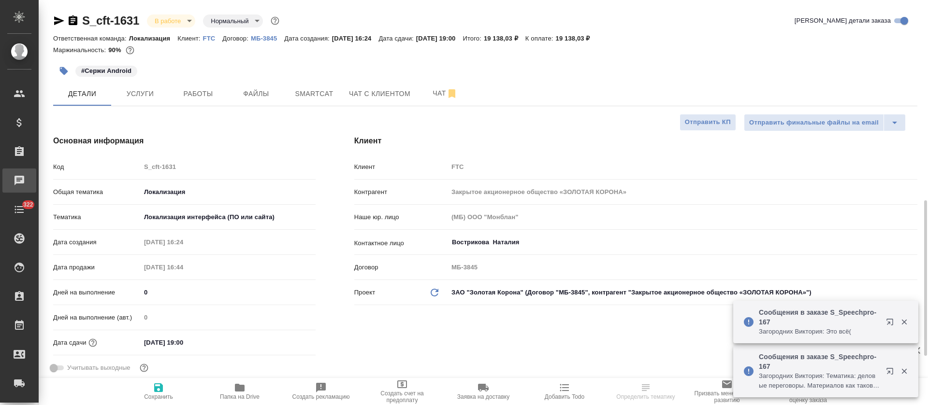
type textarea "x"
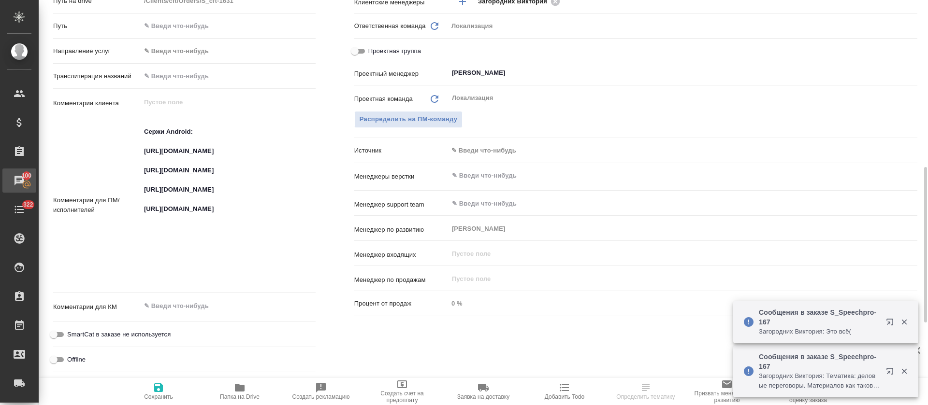
scroll to position [507, 0]
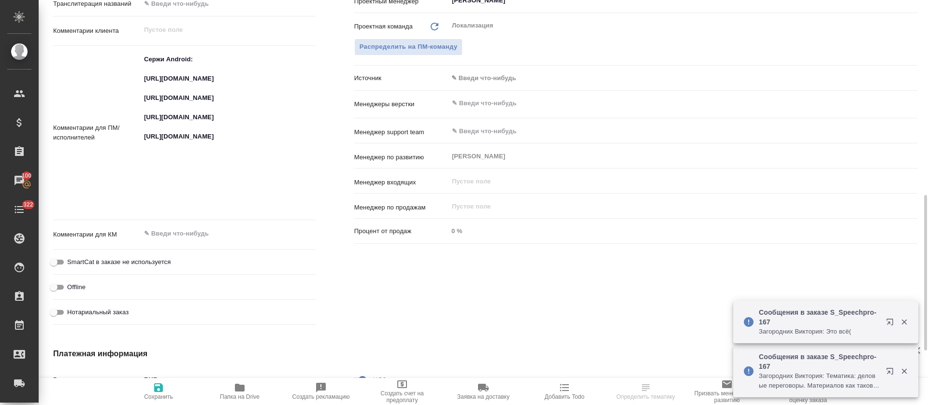
click at [184, 151] on textarea "Сержи Android: [URL][DOMAIN_NAME] [URL][DOMAIN_NAME] [URL][DOMAIN_NAME] [URL][D…" at bounding box center [228, 131] width 175 height 161
type textarea "x"
click at [184, 151] on textarea "Сержи Android: [URL][DOMAIN_NAME] [URL][DOMAIN_NAME] [URL][DOMAIN_NAME] [URL][D…" at bounding box center [228, 132] width 174 height 161
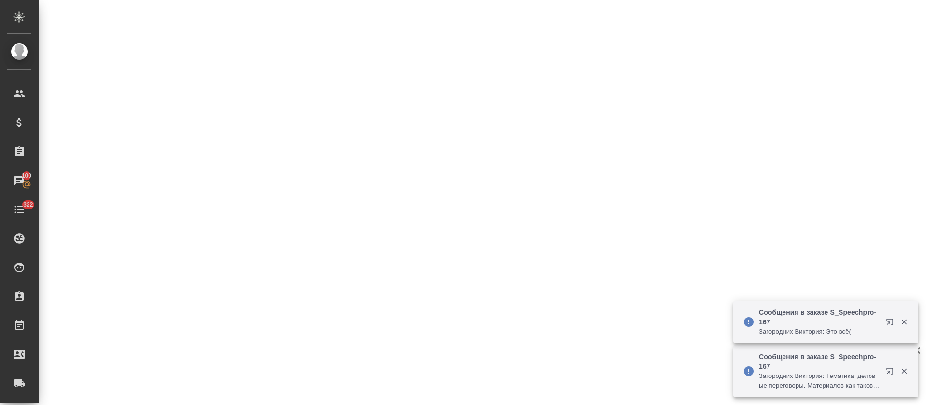
select select "RU"
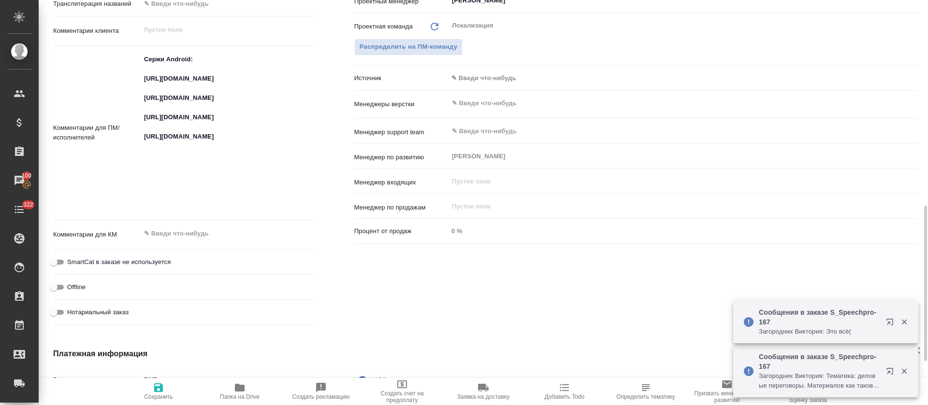
scroll to position [515, 0]
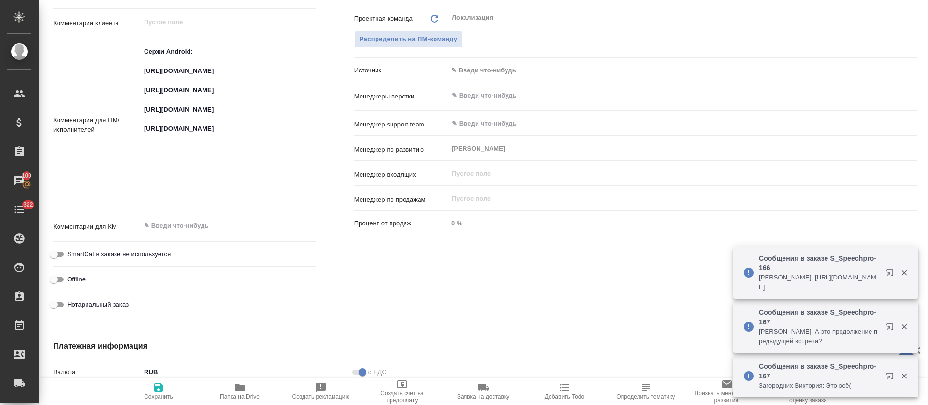
click at [197, 191] on textarea "Сержи Android: [URL][DOMAIN_NAME] [URL][DOMAIN_NAME] [URL][DOMAIN_NAME] [URL][D…" at bounding box center [228, 123] width 175 height 161
type textarea "x"
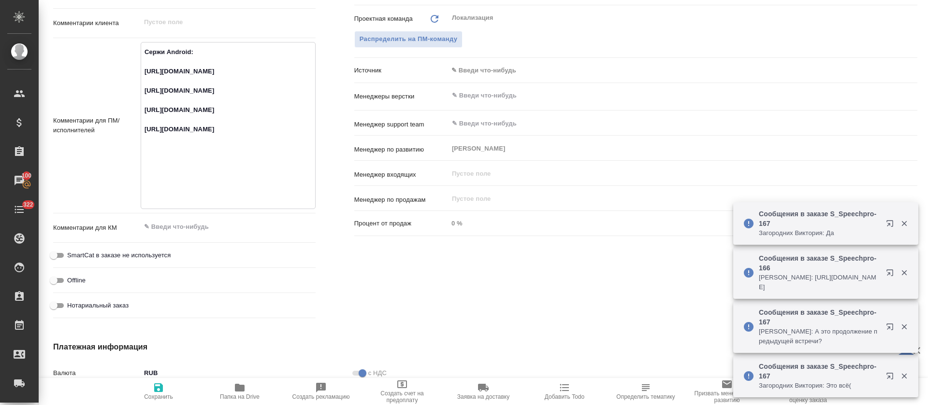
click at [197, 191] on textarea "Сержи Android: [URL][DOMAIN_NAME] [URL][DOMAIN_NAME] [URL][DOMAIN_NAME] [URL][D…" at bounding box center [228, 124] width 174 height 161
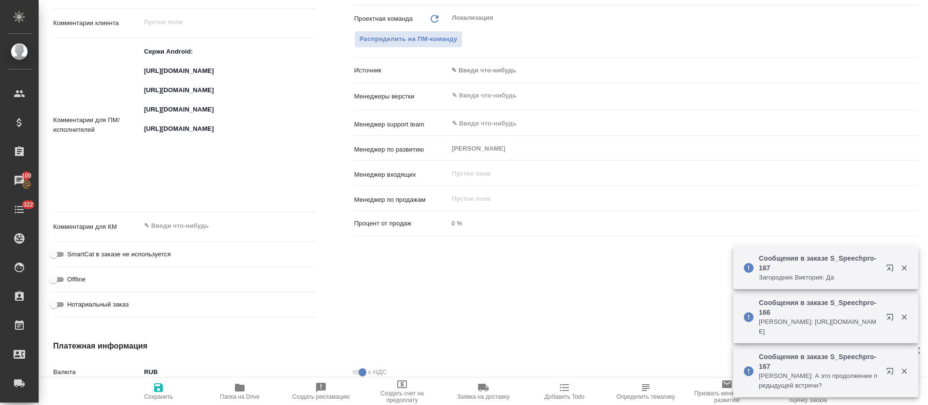
type textarea "x"
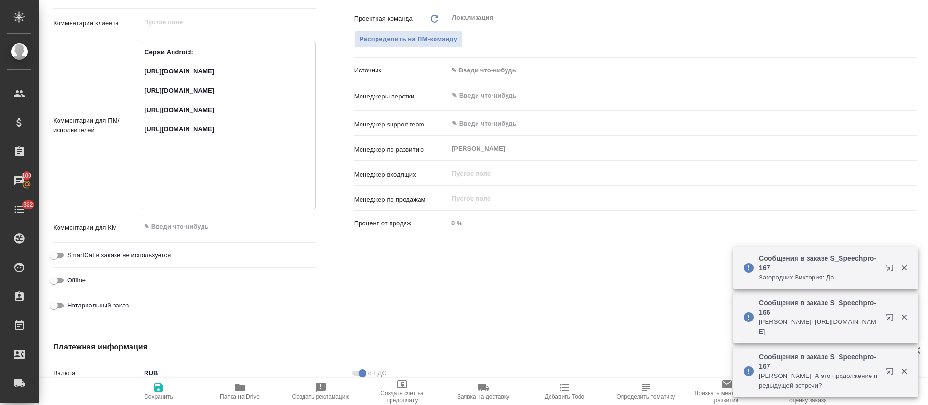
type textarea "x"
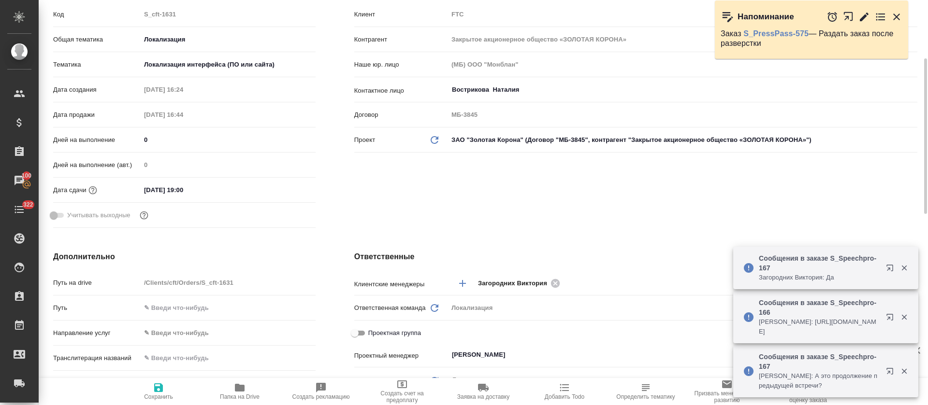
scroll to position [0, 0]
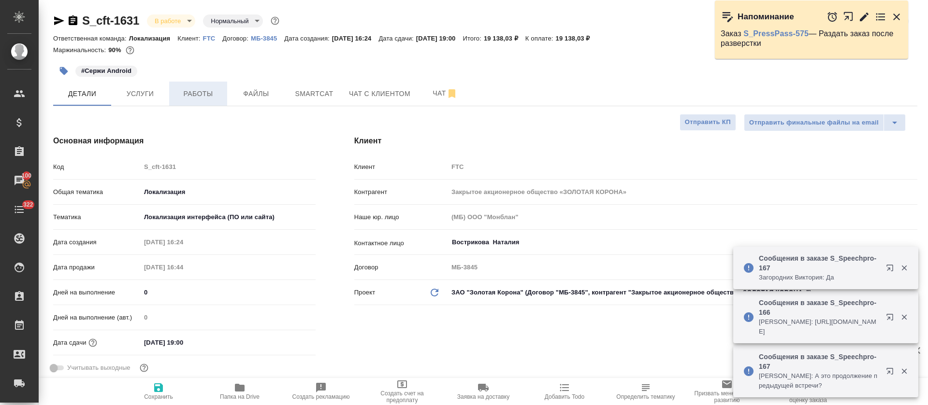
type textarea "x"
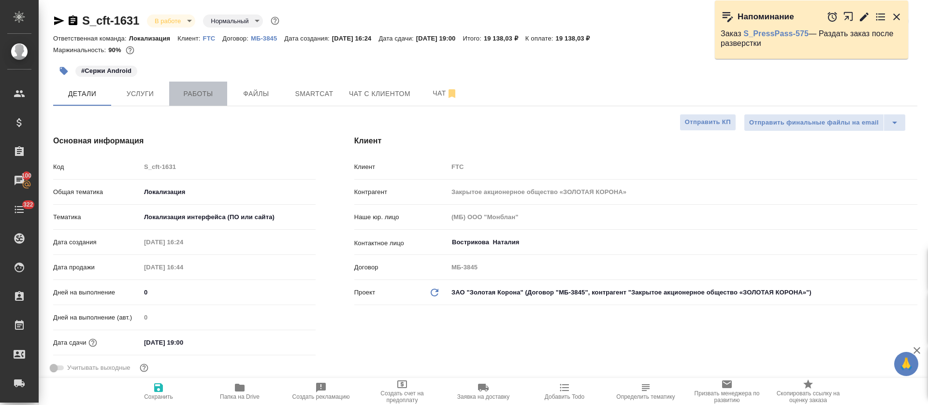
click at [223, 99] on button "Работы" at bounding box center [198, 94] width 58 height 24
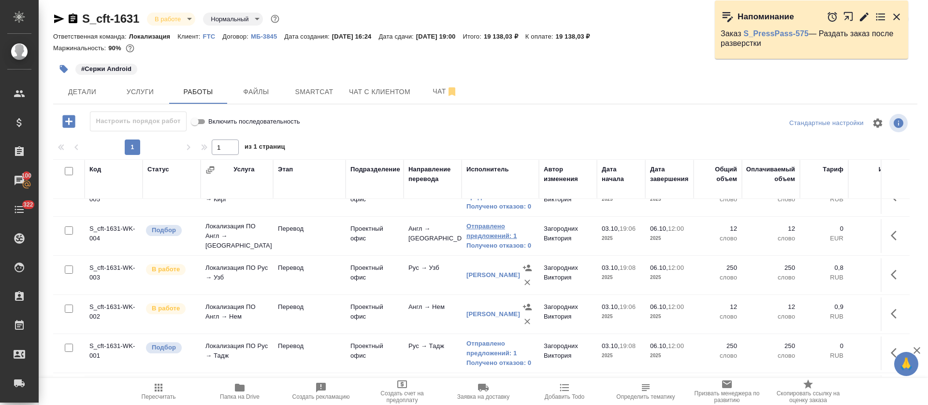
scroll to position [264, 0]
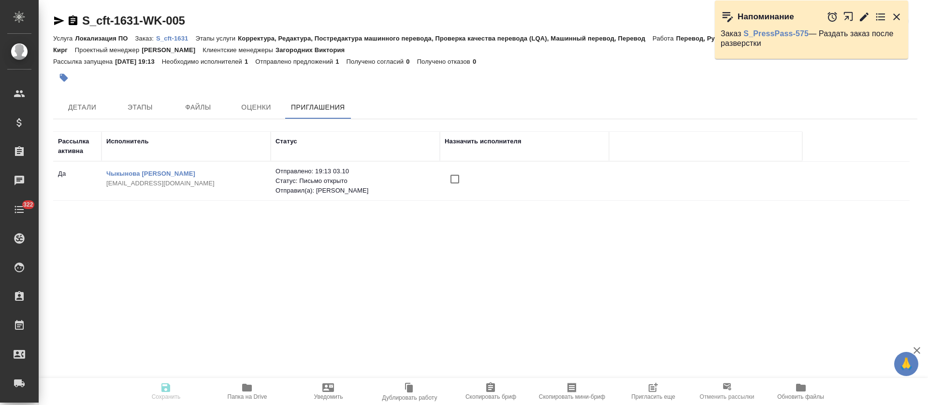
click at [460, 179] on input "checkbox" at bounding box center [454, 179] width 20 height 20
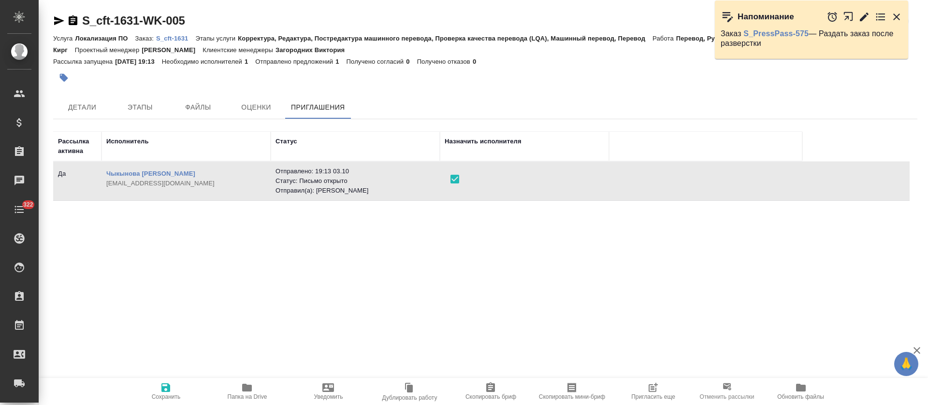
click at [173, 387] on span "Сохранить" at bounding box center [166, 391] width 70 height 18
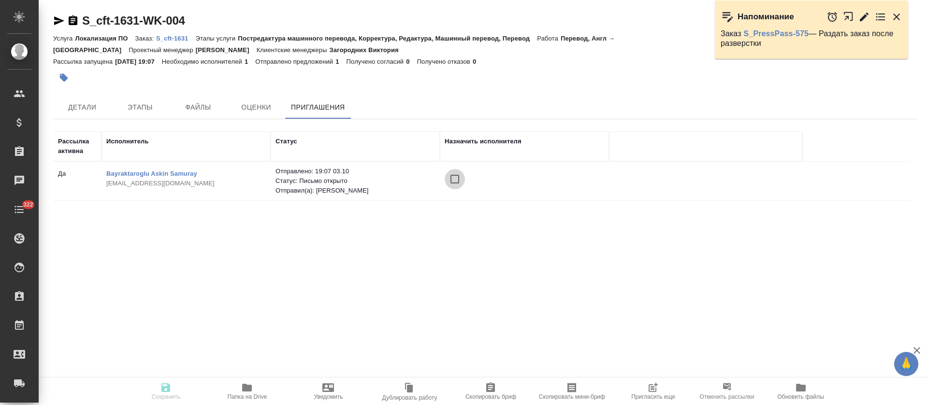
click at [446, 175] on input "checkbox" at bounding box center [454, 179] width 20 height 20
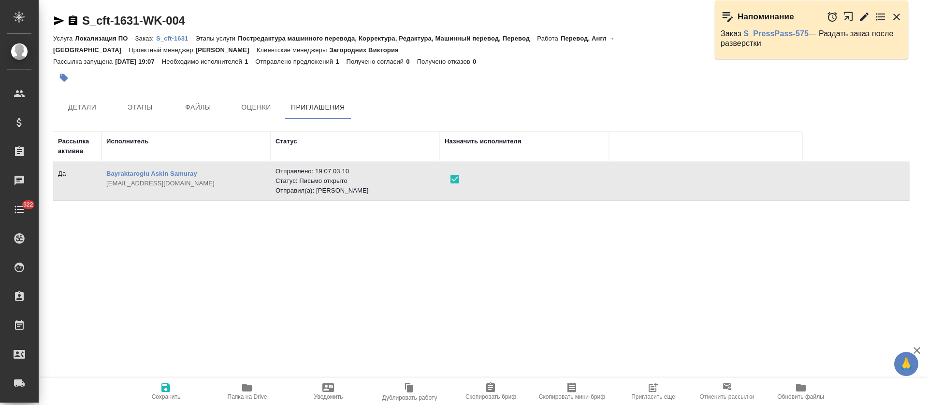
click at [162, 396] on span "Сохранить" at bounding box center [166, 397] width 29 height 7
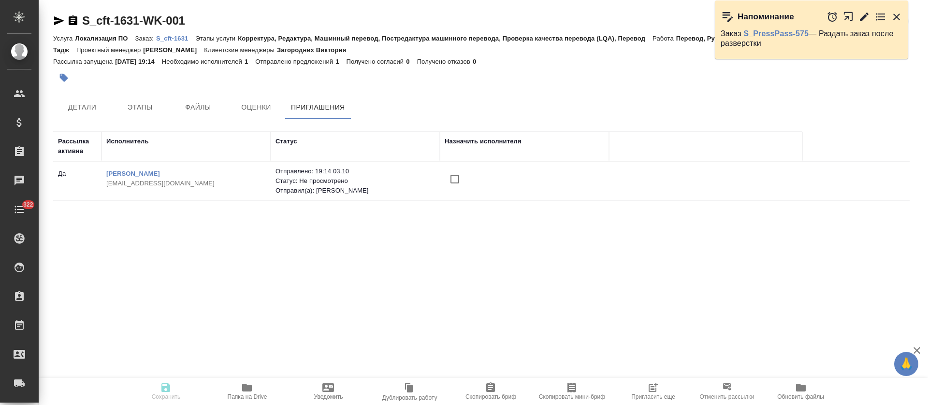
click at [452, 182] on input "checkbox" at bounding box center [454, 179] width 20 height 20
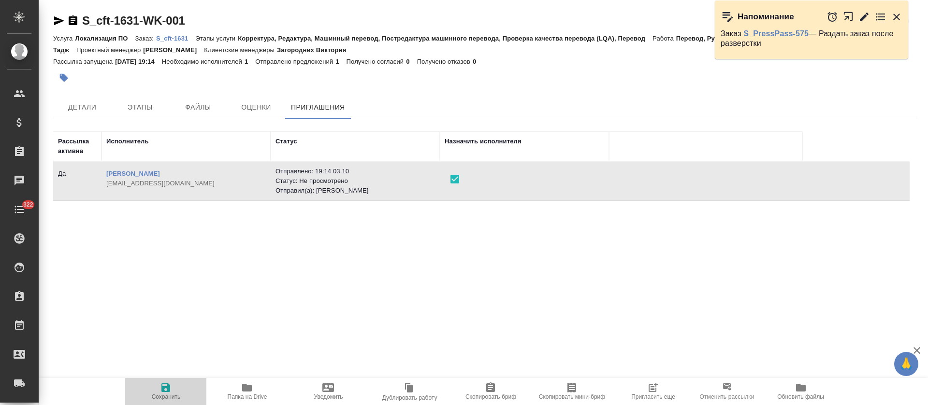
click at [161, 396] on span "Сохранить" at bounding box center [166, 397] width 29 height 7
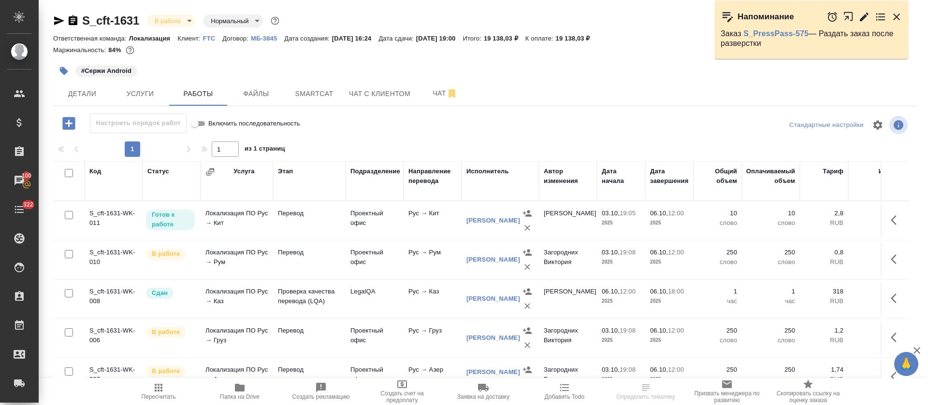
click at [70, 174] on input "checkbox" at bounding box center [69, 173] width 8 height 8
checkbox input "true"
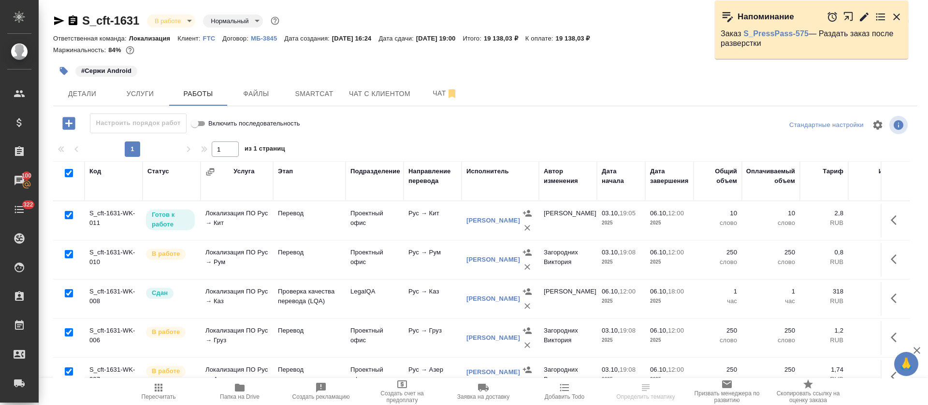
checkbox input "true"
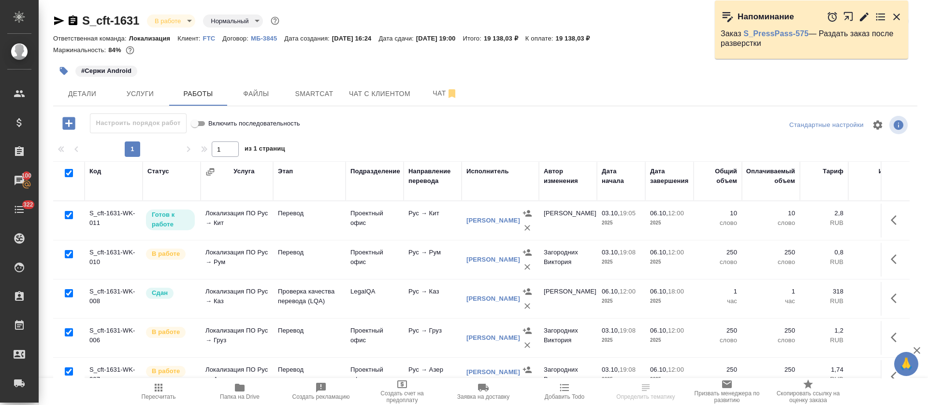
checkbox input "true"
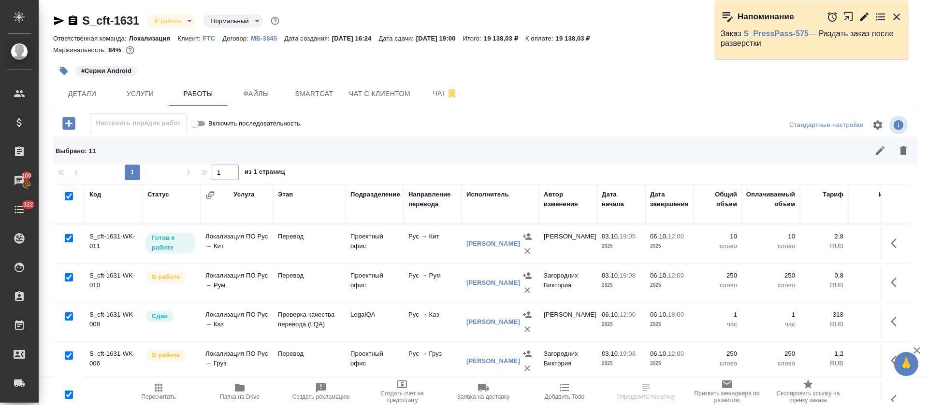
click at [67, 316] on input "checkbox" at bounding box center [69, 317] width 8 height 8
checkbox input "false"
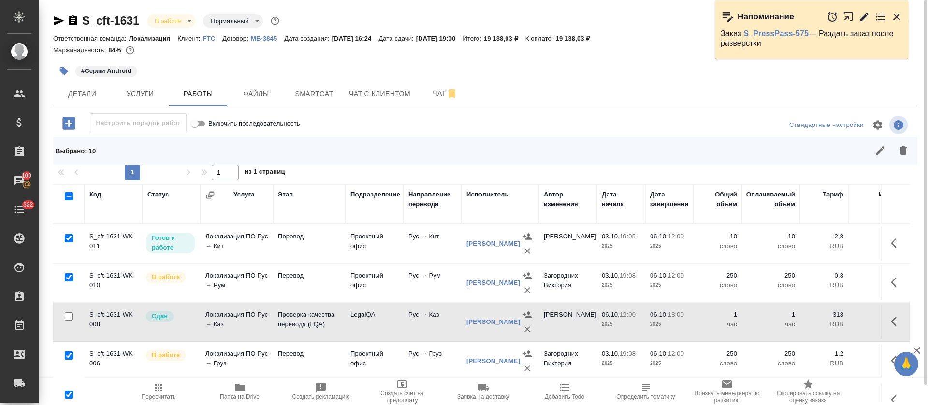
click at [875, 148] on button "button" at bounding box center [879, 150] width 23 height 23
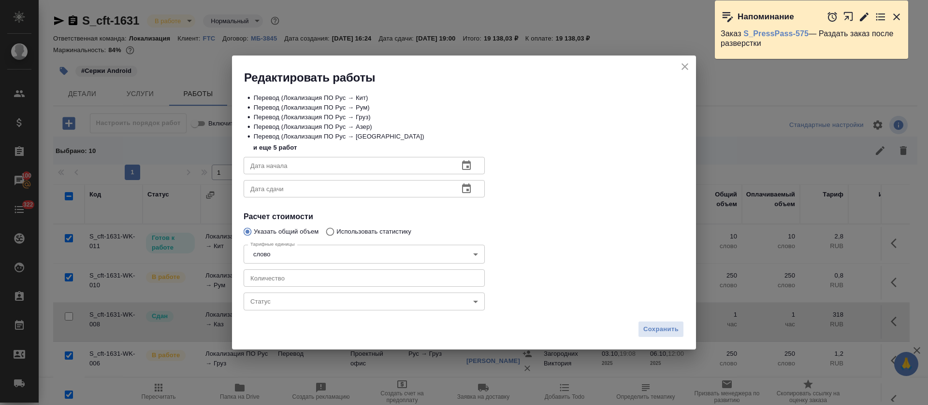
click at [298, 304] on body "🙏 .cls-1 fill:#fff; AWATERA Tretyakova Olga Клиенты Спецификации Заказы 100 Чат…" at bounding box center [464, 202] width 928 height 405
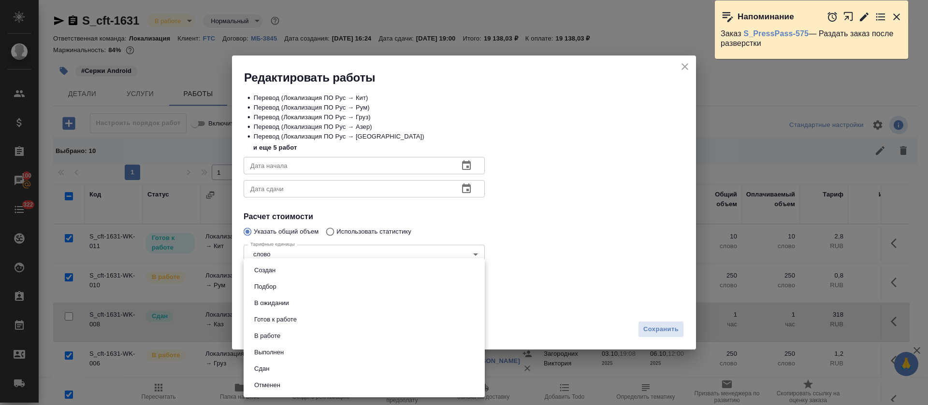
drag, startPoint x: 287, startPoint y: 366, endPoint x: 304, endPoint y: 367, distance: 17.4
click at [287, 367] on li "Сдан" at bounding box center [363, 369] width 241 height 16
type input "closed"
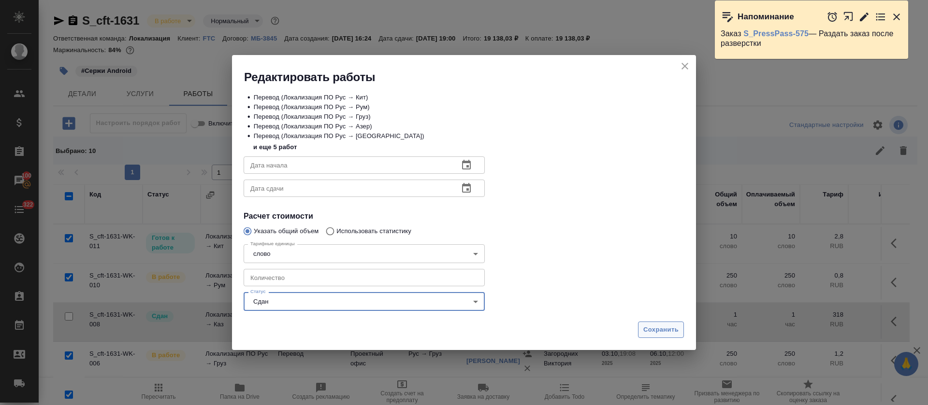
click at [657, 331] on span "Сохранить" at bounding box center [660, 330] width 35 height 11
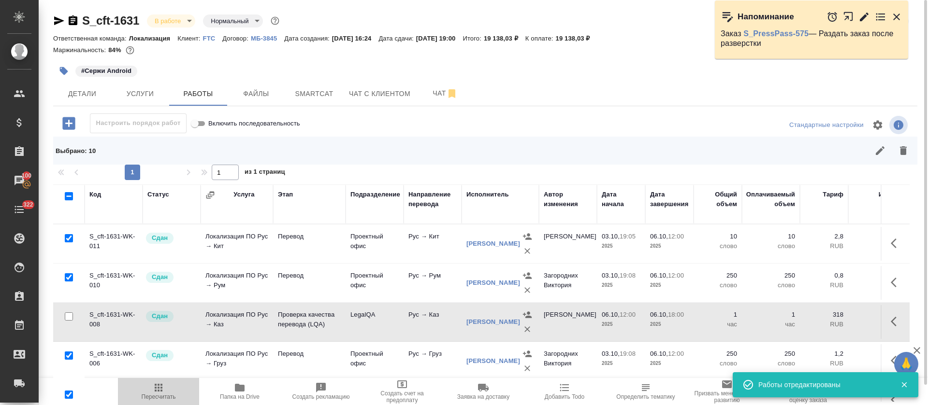
click at [163, 389] on icon "button" at bounding box center [159, 388] width 12 height 12
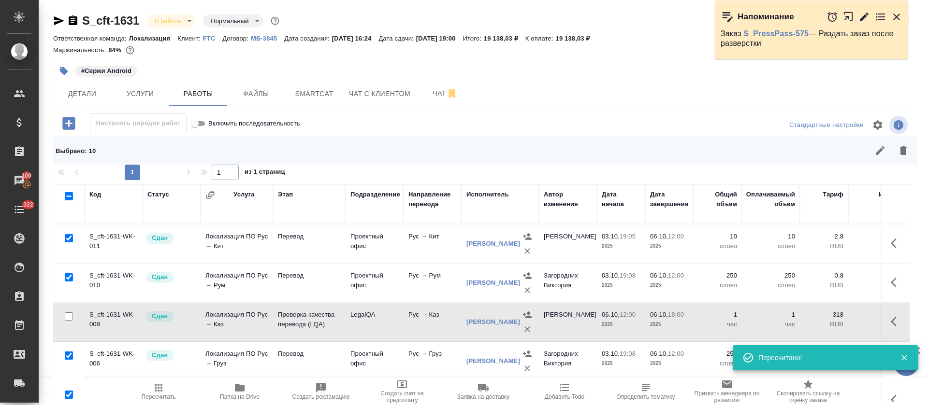
click at [191, 22] on body "🙏 .cls-1 fill:#fff; AWATERA Tretyakova Olga Клиенты Спецификации Заказы 100 Чат…" at bounding box center [464, 202] width 928 height 405
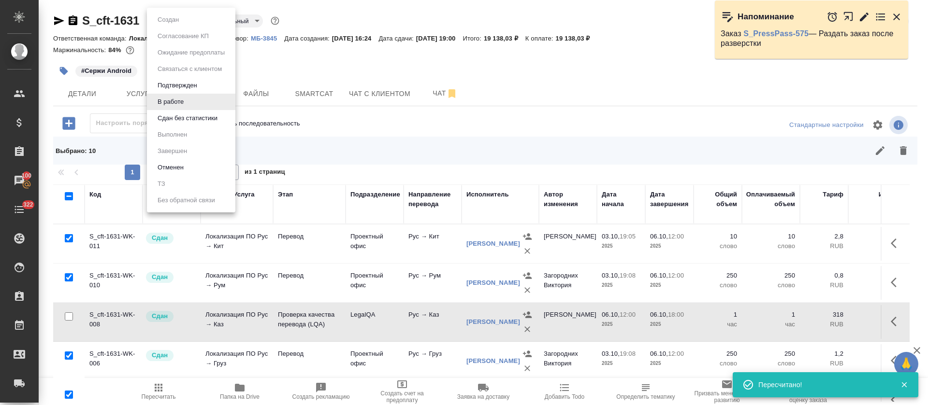
click at [195, 117] on button "Сдан без статистики" at bounding box center [188, 118] width 66 height 11
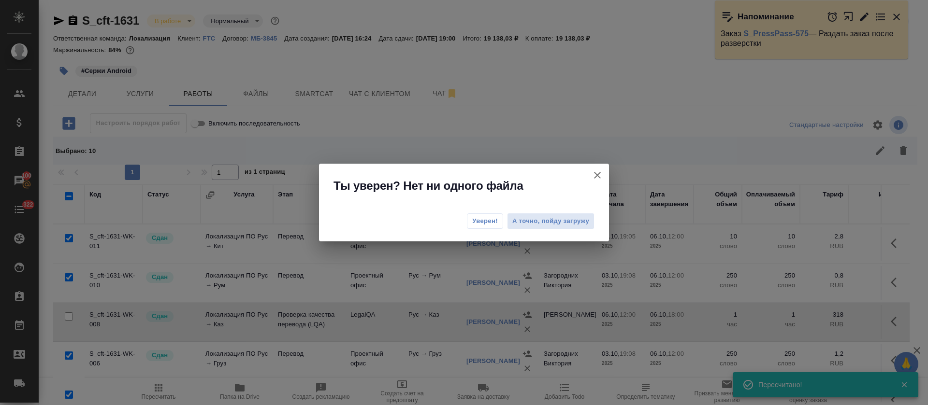
click at [472, 223] on span "Уверен!" at bounding box center [485, 221] width 26 height 10
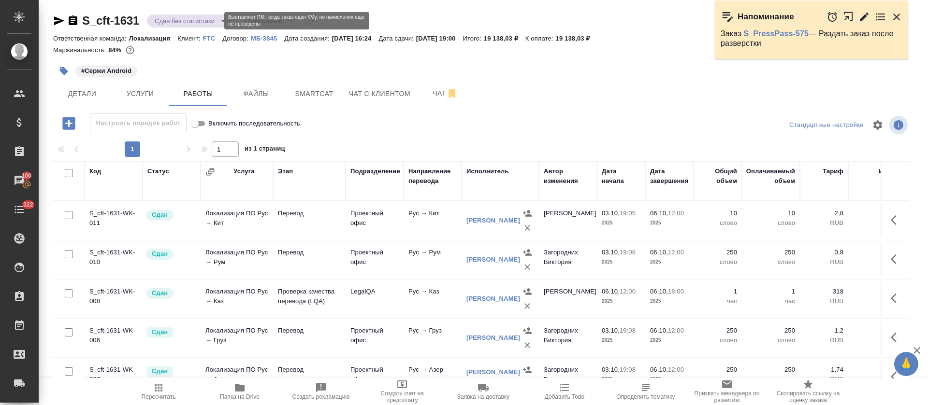
click at [221, 21] on body "🙏 .cls-1 fill:#fff; AWATERA Tretyakova Olga Клиенты Спецификации Заказы 100 Чат…" at bounding box center [464, 202] width 928 height 405
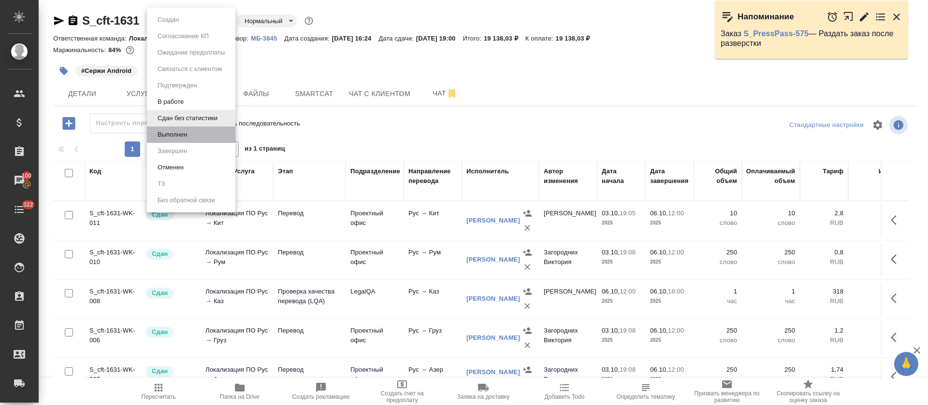
click at [193, 139] on li "Выполнен" at bounding box center [191, 135] width 88 height 16
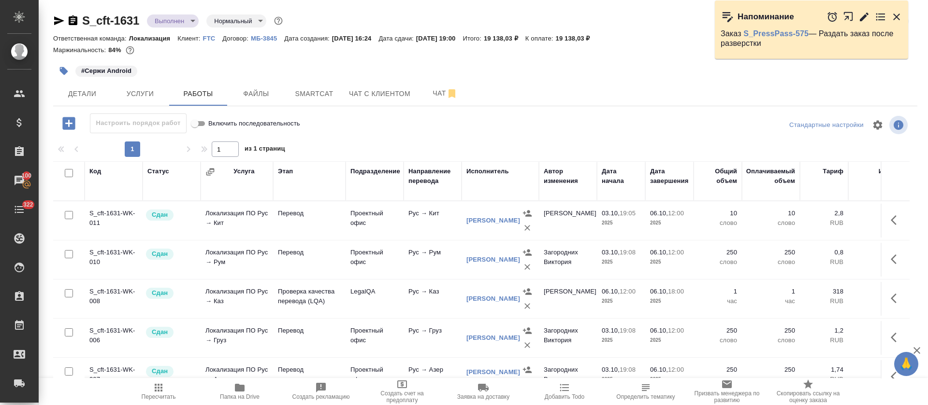
click at [58, 19] on icon "button" at bounding box center [59, 20] width 10 height 9
click at [766, 33] on link "S_PressPass-575" at bounding box center [775, 33] width 65 height 8
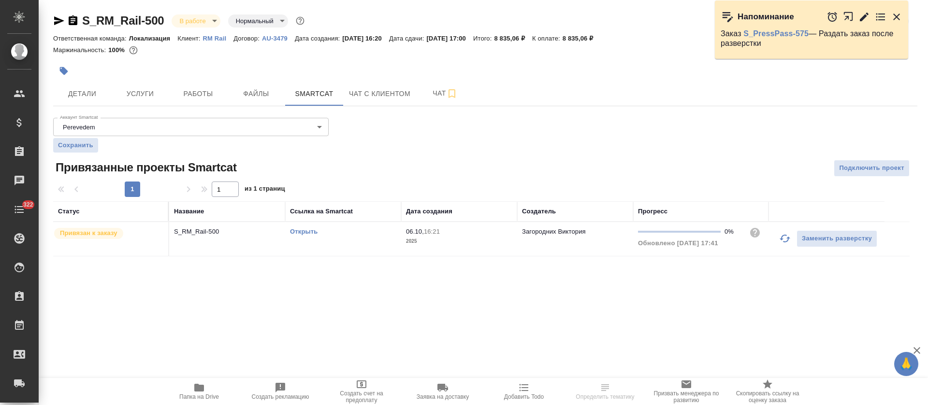
click at [303, 231] on link "Открыть" at bounding box center [304, 231] width 28 height 7
click at [73, 101] on button "Детали" at bounding box center [82, 94] width 58 height 24
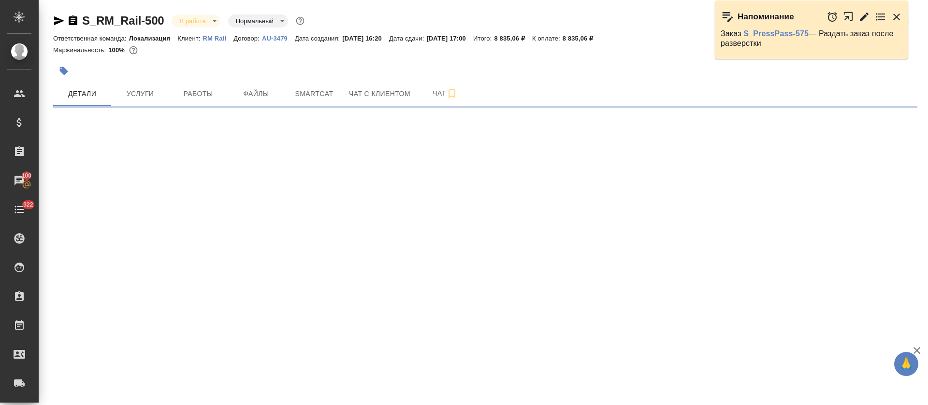
select select "RU"
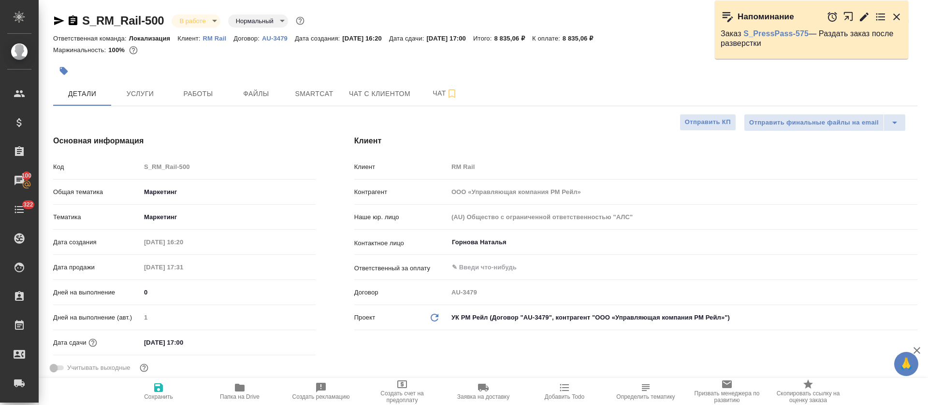
type textarea "x"
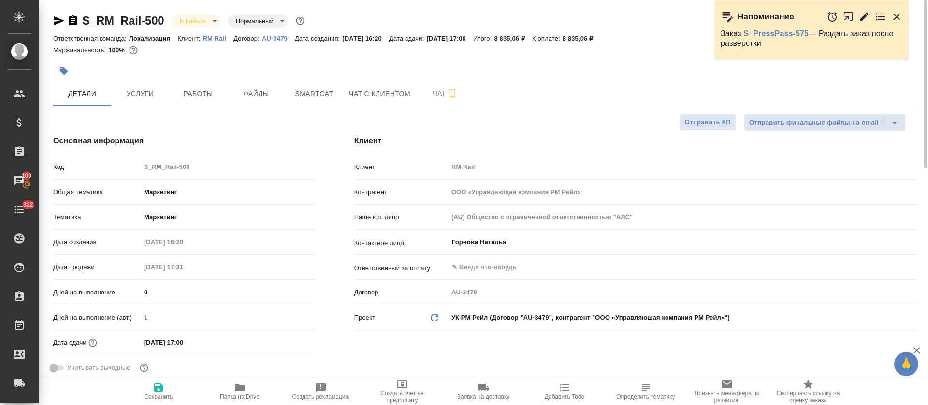
type textarea "x"
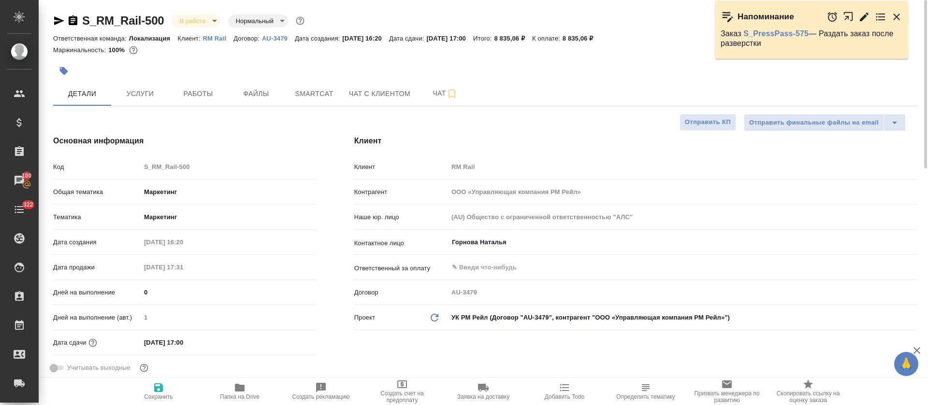
type textarea "x"
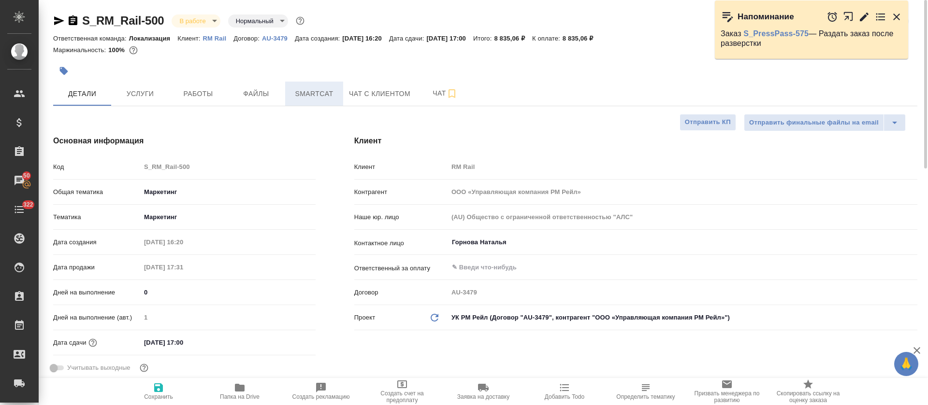
click at [307, 93] on span "Smartcat" at bounding box center [314, 94] width 46 height 12
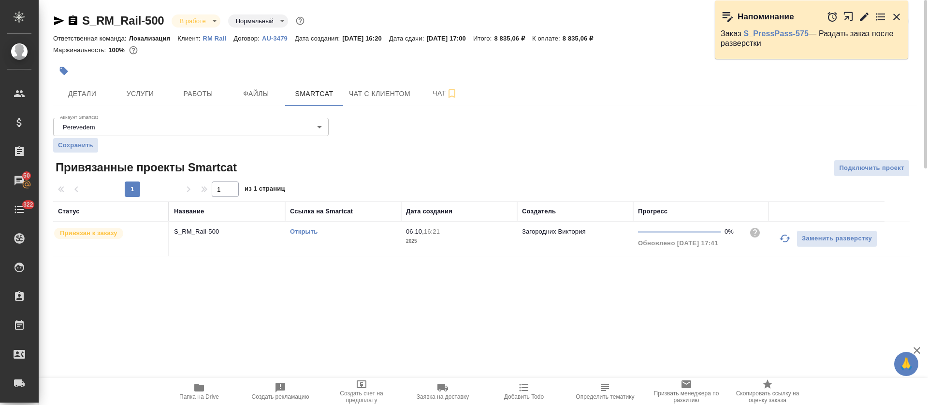
click at [370, 251] on td "Открыть" at bounding box center [343, 239] width 116 height 34
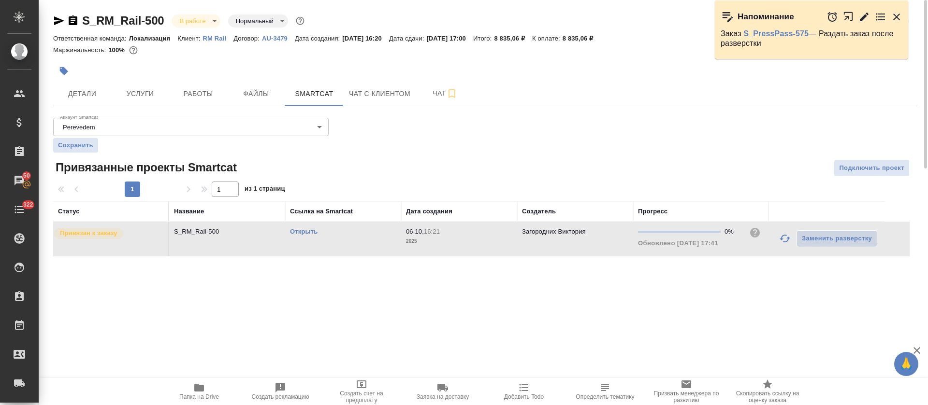
click at [370, 251] on td "Открыть" at bounding box center [343, 239] width 116 height 34
click at [314, 233] on link "Открыть" at bounding box center [304, 231] width 28 height 7
click at [200, 94] on span "Работы" at bounding box center [198, 94] width 46 height 12
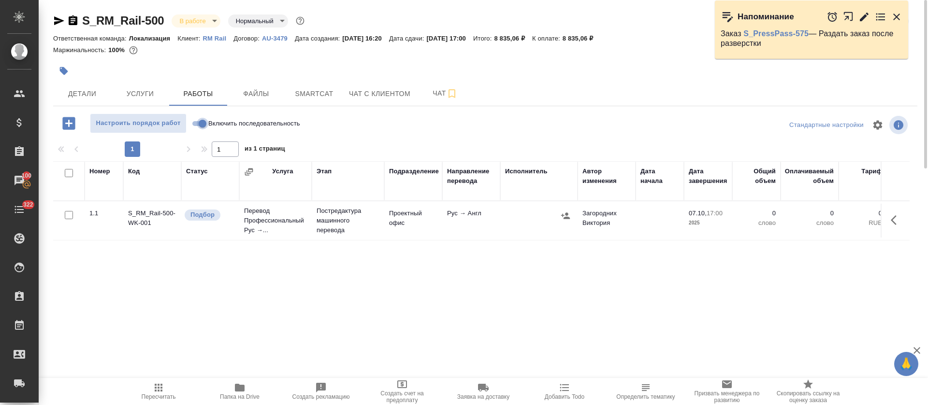
click at [199, 126] on input "Включить последовательность" at bounding box center [202, 124] width 35 height 12
checkbox input "true"
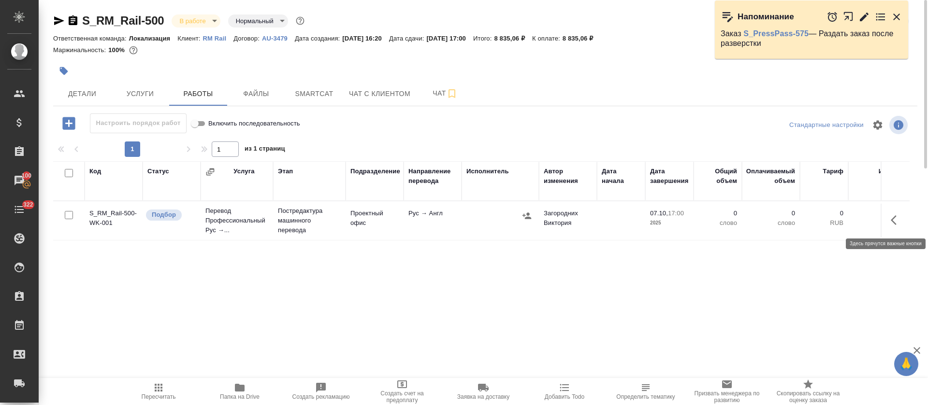
drag, startPoint x: 910, startPoint y: 229, endPoint x: 893, endPoint y: 221, distance: 18.6
click at [893, 221] on icon "button" at bounding box center [893, 220] width 6 height 10
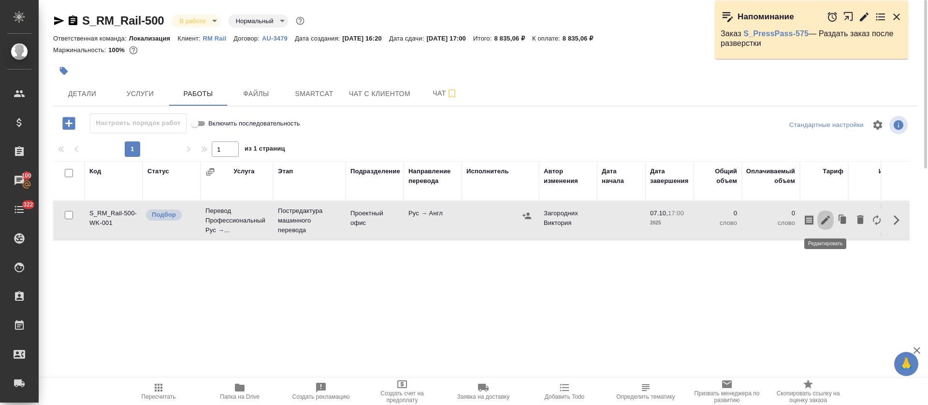
click at [827, 220] on icon "button" at bounding box center [825, 220] width 9 height 9
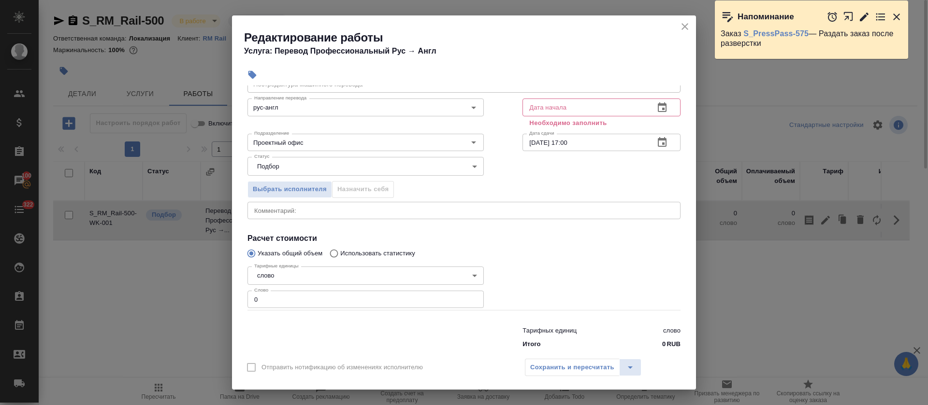
scroll to position [61, 0]
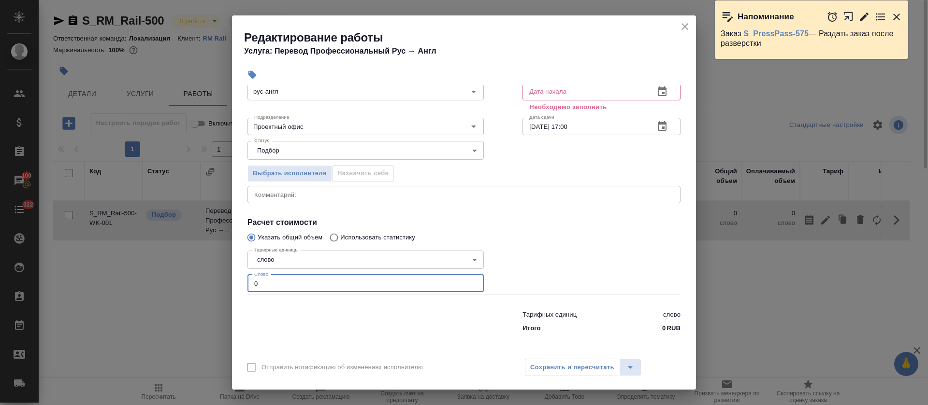
drag, startPoint x: 250, startPoint y: 281, endPoint x: 216, endPoint y: 281, distance: 34.3
click at [216, 281] on div "Редактирование работы Услуга: Перевод Профессиональный Рус → Англ Параметры Фай…" at bounding box center [464, 202] width 928 height 405
paste input "1457"
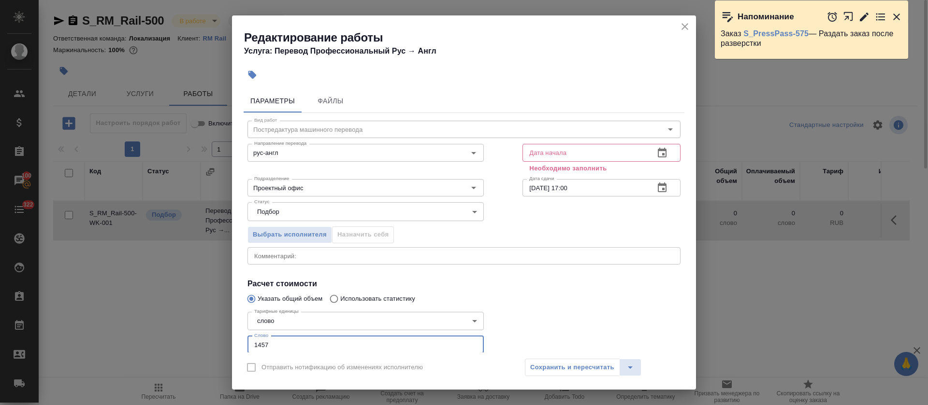
type input "1457"
click at [657, 153] on icon "button" at bounding box center [661, 153] width 9 height 10
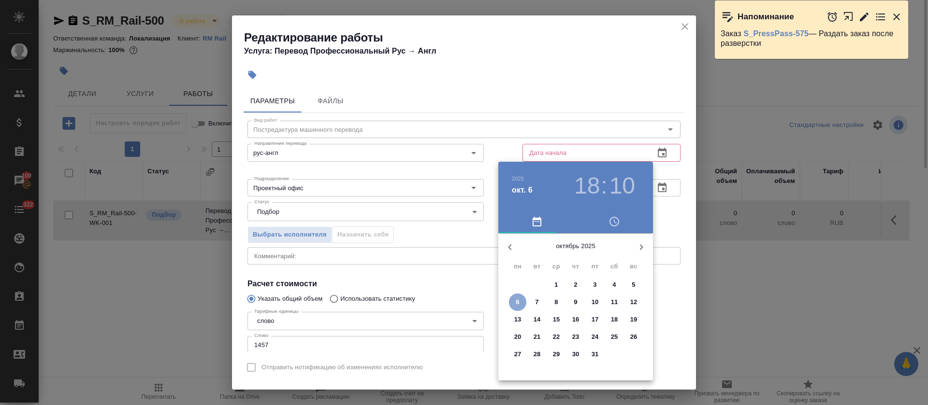
click at [518, 303] on p "6" at bounding box center [516, 303] width 3 height 10
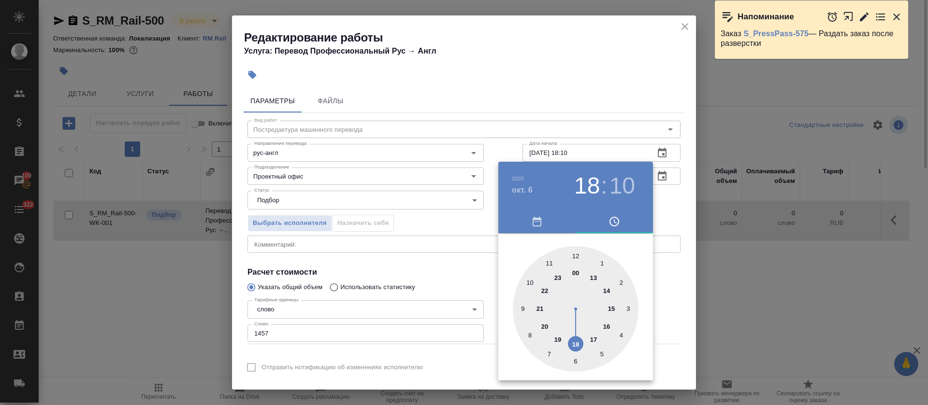
click at [619, 187] on h3 "10" at bounding box center [622, 185] width 26 height 27
drag, startPoint x: 574, startPoint y: 361, endPoint x: 516, endPoint y: 313, distance: 75.8
click at [575, 360] on div at bounding box center [576, 309] width 126 height 126
type input "06.10.2025 18:30"
click at [454, 290] on div at bounding box center [464, 202] width 928 height 405
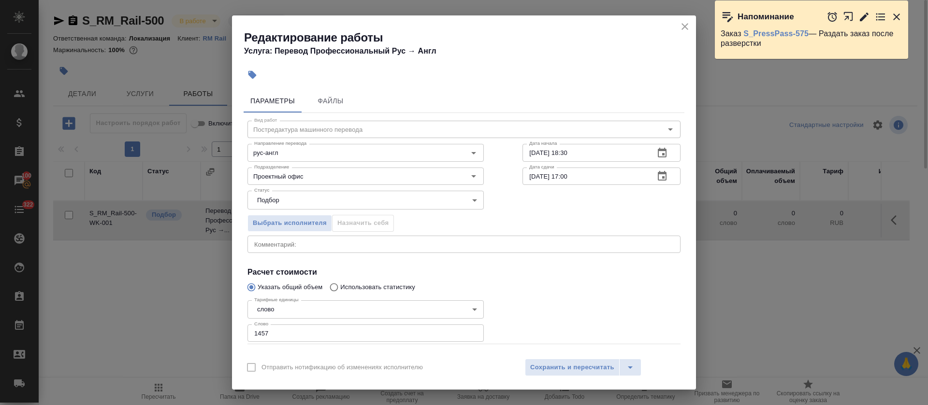
click at [659, 172] on button "button" at bounding box center [661, 176] width 23 height 23
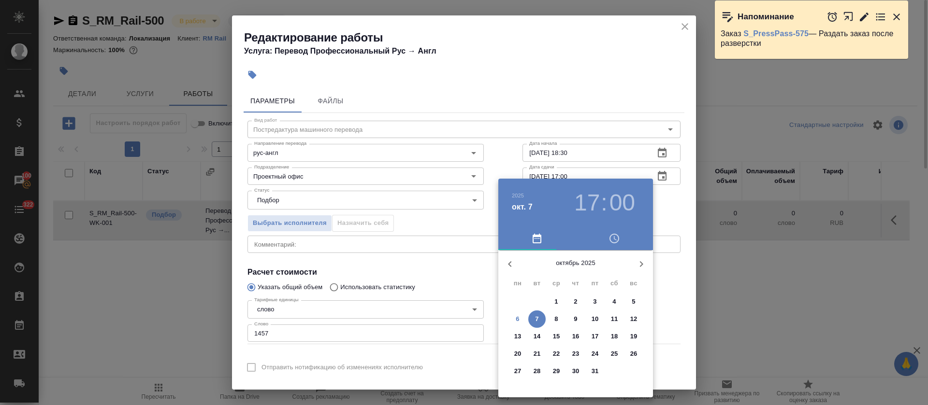
click at [593, 209] on h3 "17" at bounding box center [587, 202] width 26 height 27
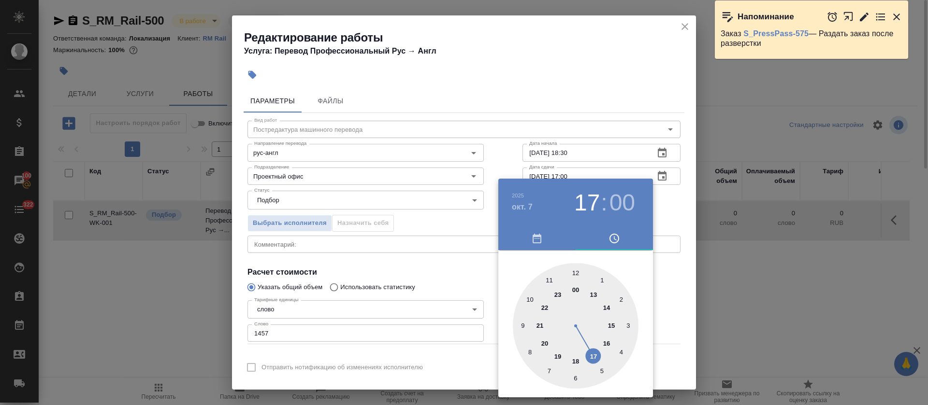
click at [600, 338] on div at bounding box center [576, 326] width 126 height 126
type input "07.10.2025 16:00"
click at [383, 282] on div at bounding box center [464, 202] width 928 height 405
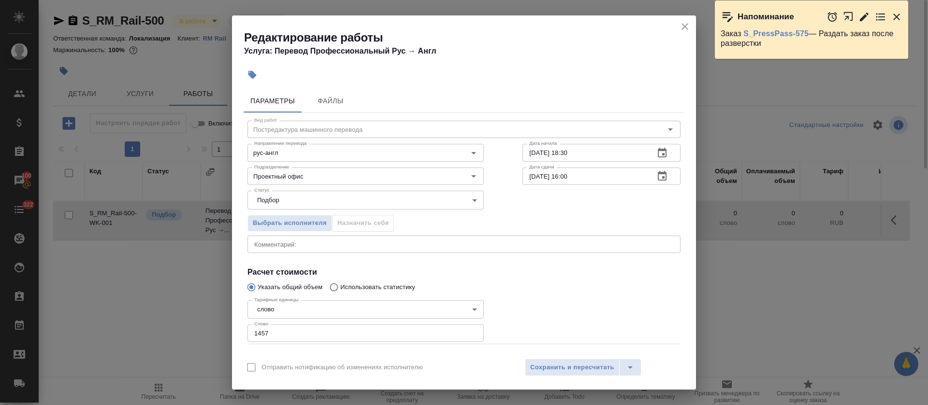
click at [555, 377] on div "Отправить нотификацию об изменениях исполнителю Сохранить и пересчитать" at bounding box center [464, 371] width 464 height 37
click at [555, 368] on span "Сохранить и пересчитать" at bounding box center [572, 367] width 84 height 11
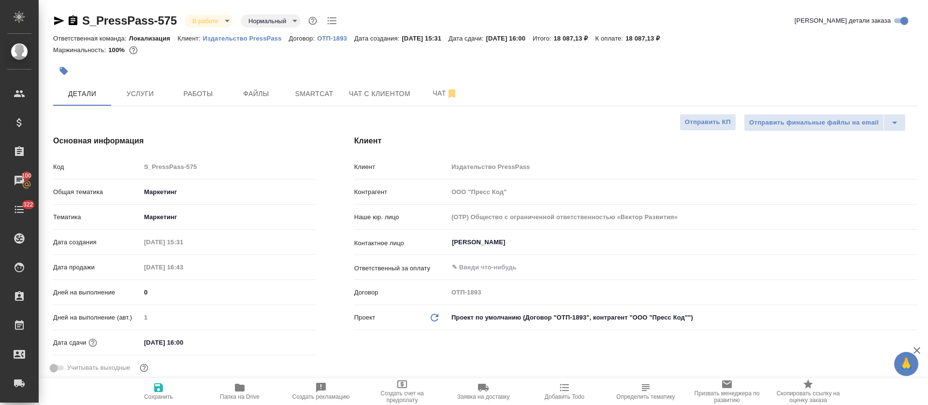
select select "RU"
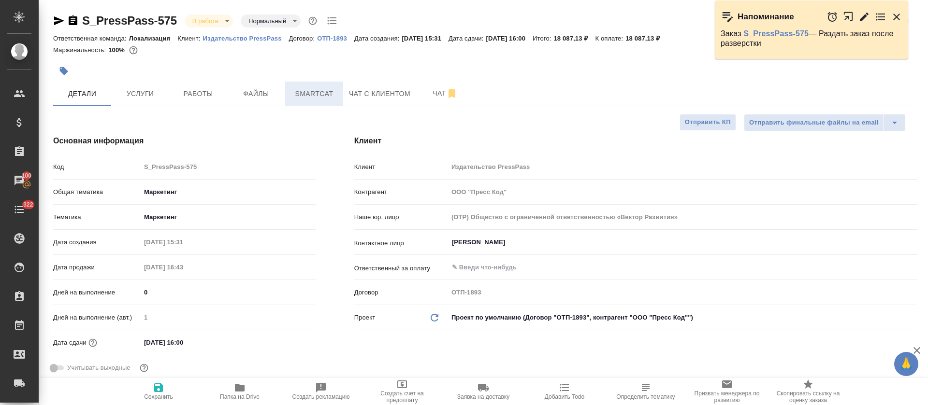
click at [328, 91] on span "Smartcat" at bounding box center [314, 94] width 46 height 12
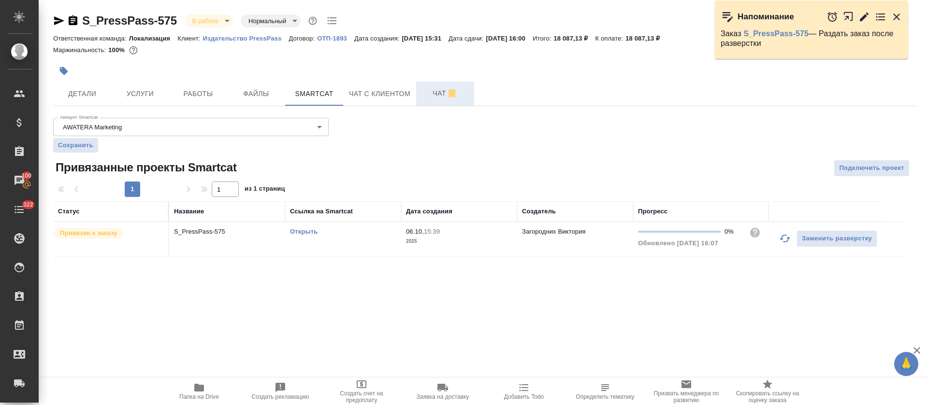
click at [422, 99] on span "Чат" at bounding box center [445, 93] width 46 height 12
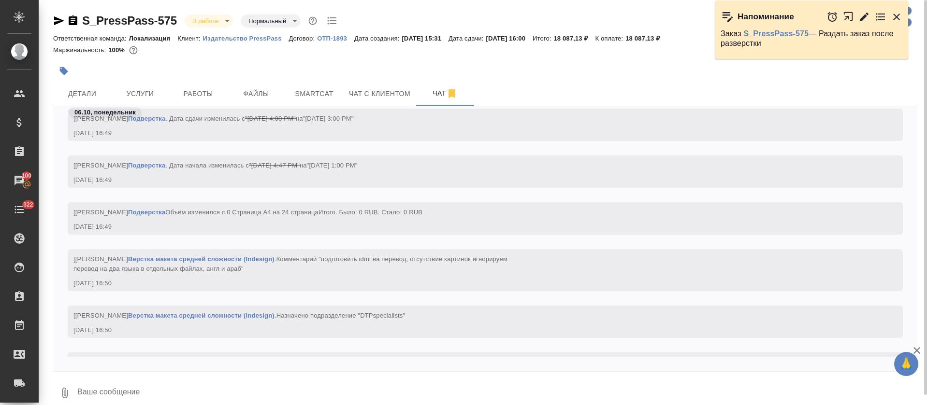
scroll to position [2457, 0]
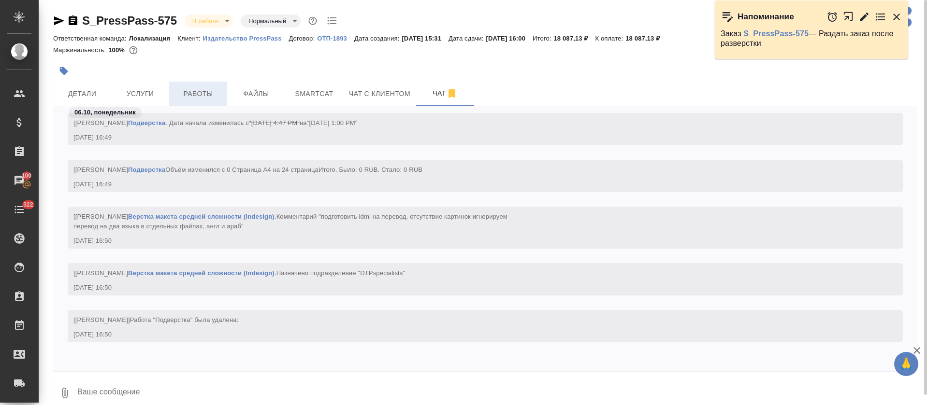
click at [191, 91] on span "Работы" at bounding box center [198, 94] width 46 height 12
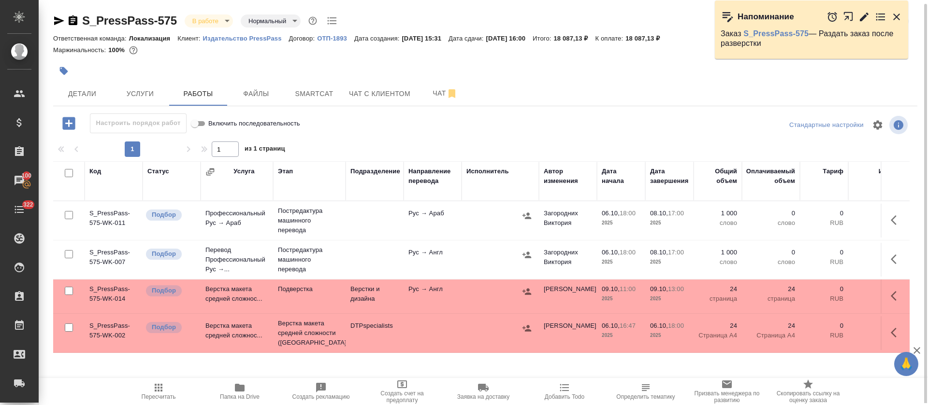
scroll to position [2, 0]
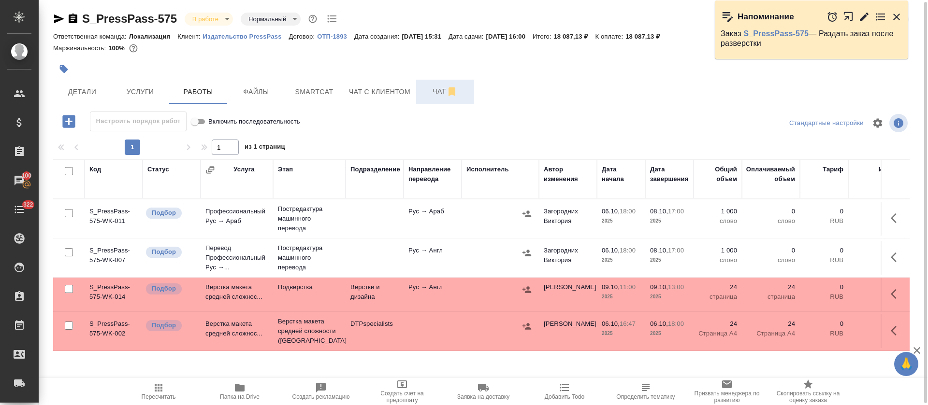
click at [433, 102] on button "Чат" at bounding box center [445, 92] width 58 height 24
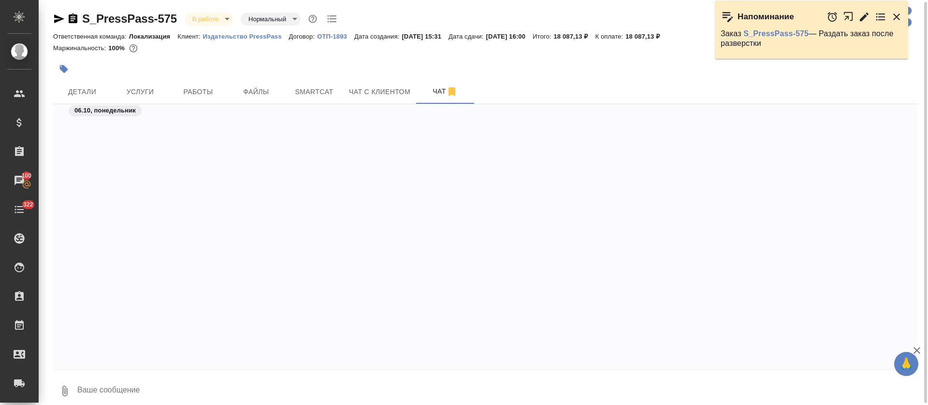
scroll to position [2457, 0]
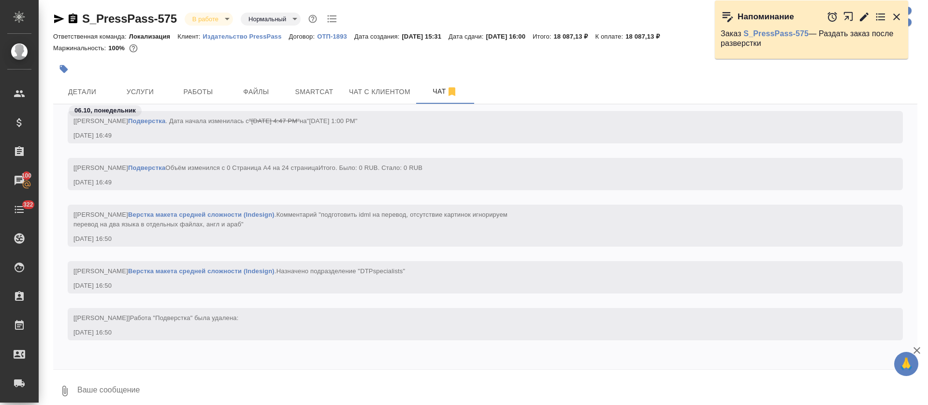
click at [894, 20] on icon "button" at bounding box center [896, 17] width 12 height 12
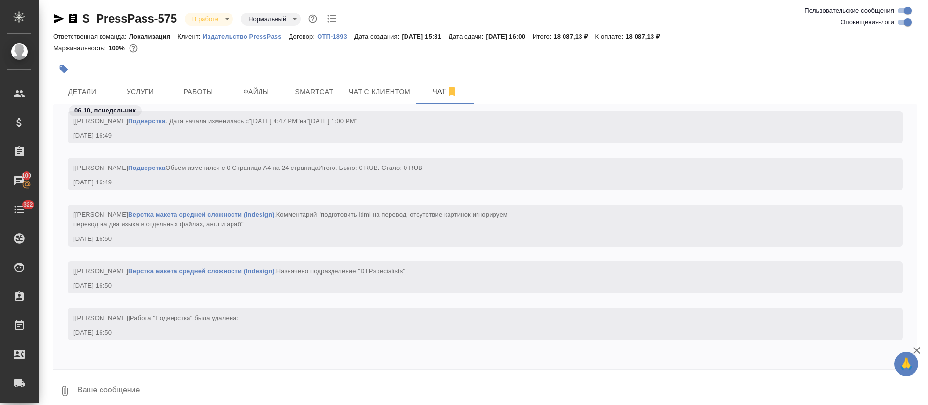
click at [900, 24] on input "Оповещения-логи" at bounding box center [907, 22] width 35 height 12
checkbox input "false"
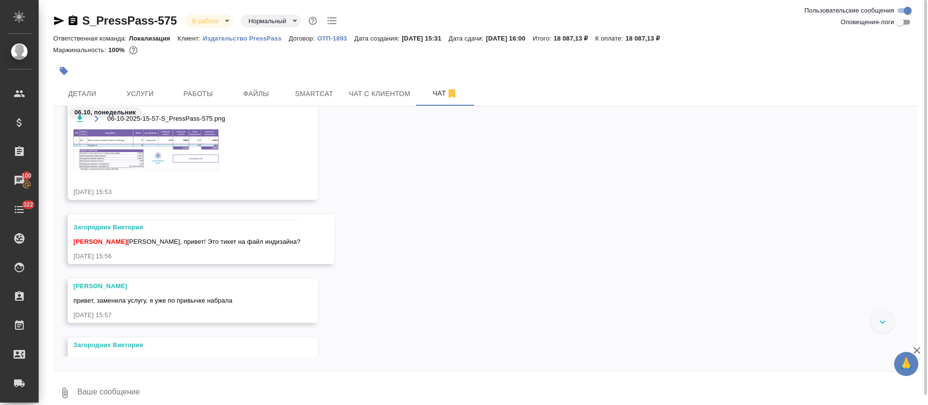
scroll to position [0, 0]
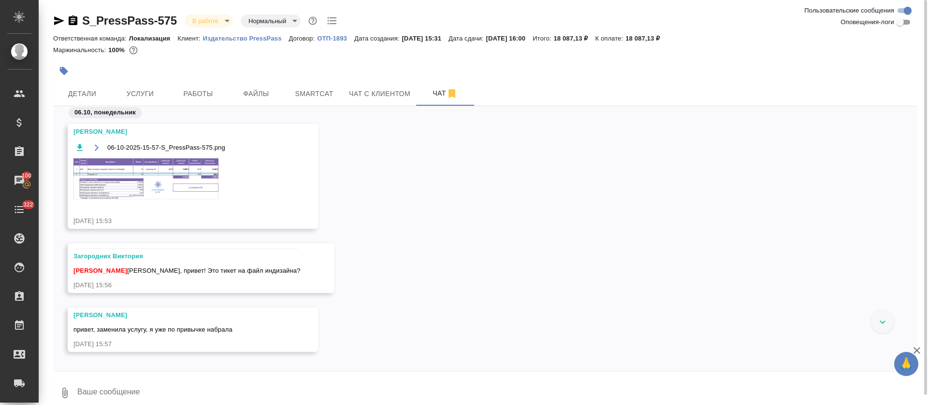
click at [177, 185] on img at bounding box center [145, 178] width 145 height 41
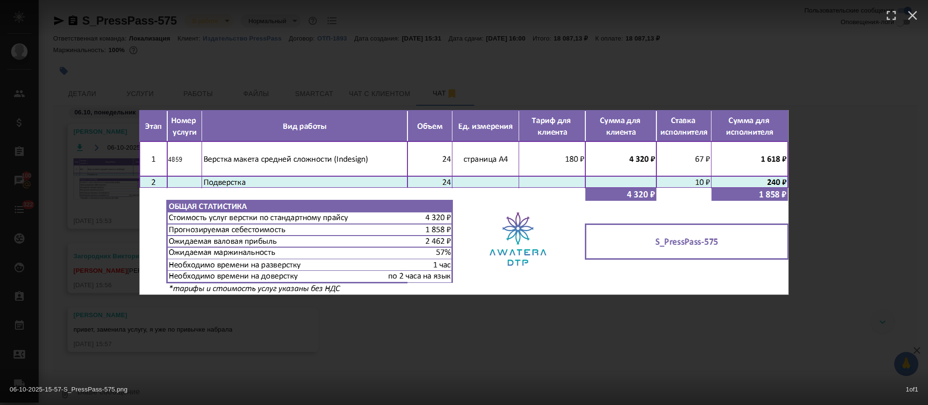
click at [437, 335] on div "06-10-2025-15-57-S_PressPass-575.png 1 of 1" at bounding box center [464, 202] width 928 height 405
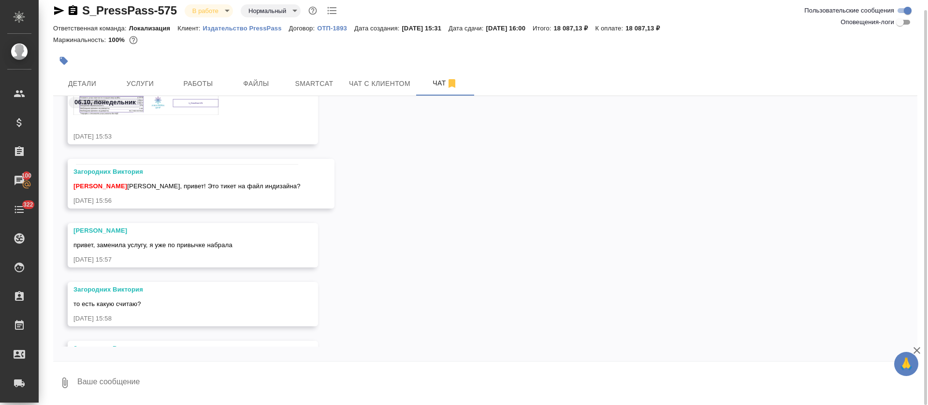
scroll to position [137, 0]
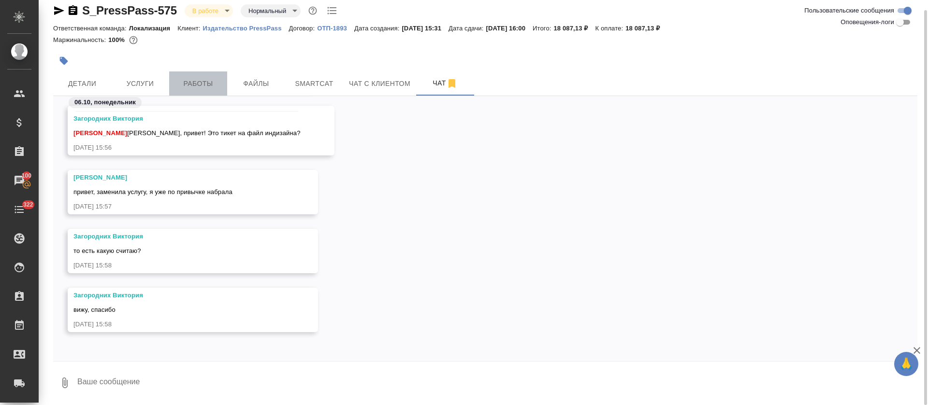
click at [210, 79] on span "Работы" at bounding box center [198, 84] width 46 height 12
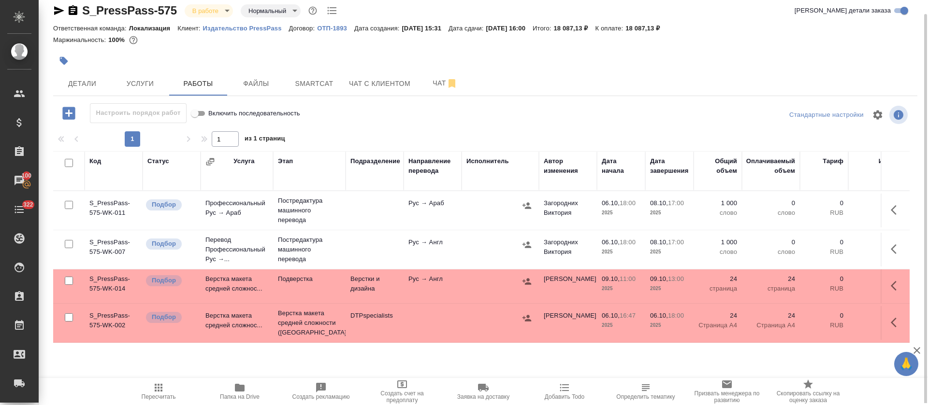
scroll to position [12, 0]
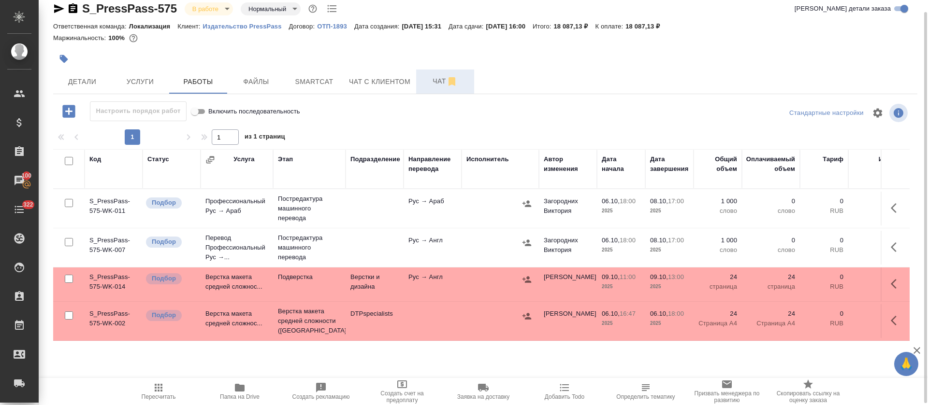
click at [429, 89] on button "Чат" at bounding box center [445, 82] width 58 height 24
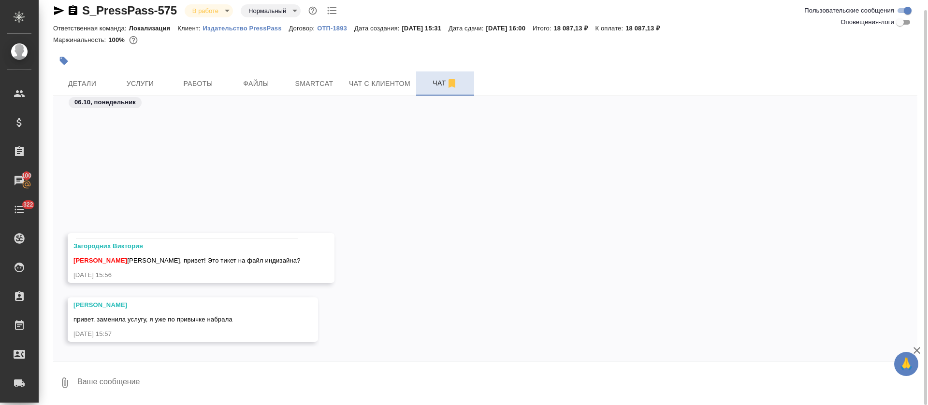
scroll to position [137, 0]
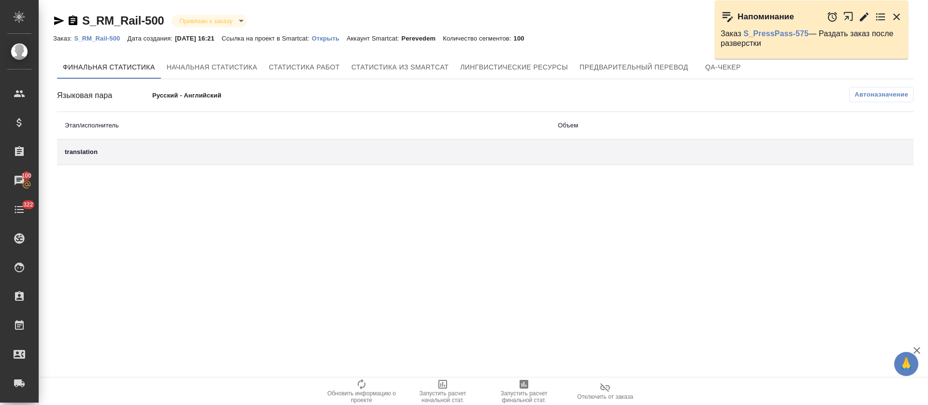
click at [682, 43] on div "Заказ: S_RM_Rail-500 Дата создания: [DATE] 16:21 Ссылка на проект в Smartcat: О…" at bounding box center [485, 38] width 864 height 12
click at [669, 62] on span "Предварительный перевод" at bounding box center [633, 67] width 109 height 12
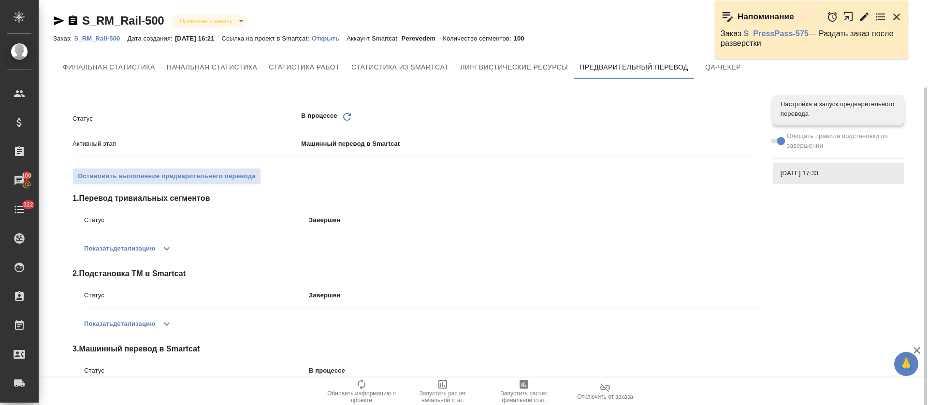
scroll to position [46, 0]
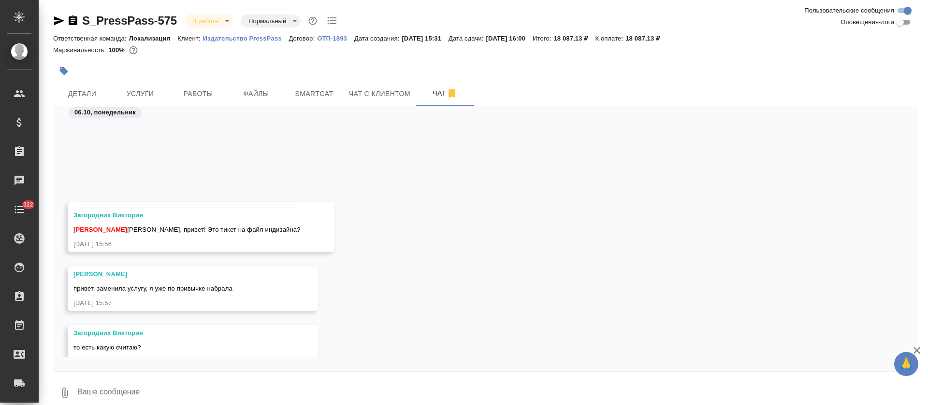
scroll to position [96, 0]
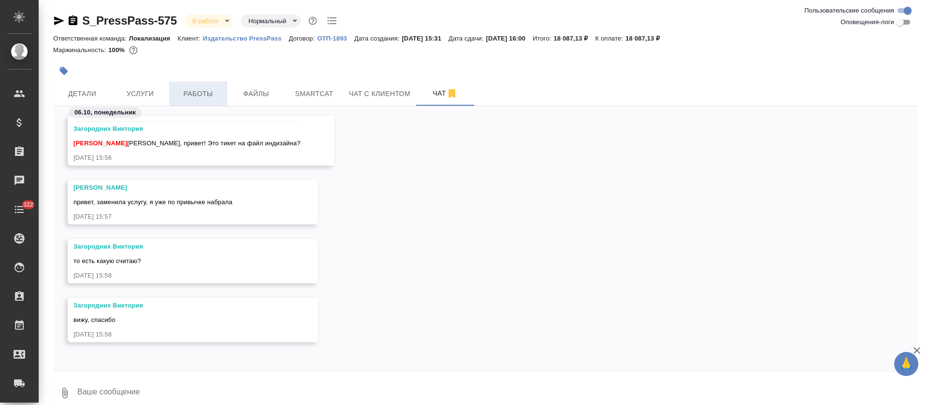
click at [214, 101] on button "Работы" at bounding box center [198, 94] width 58 height 24
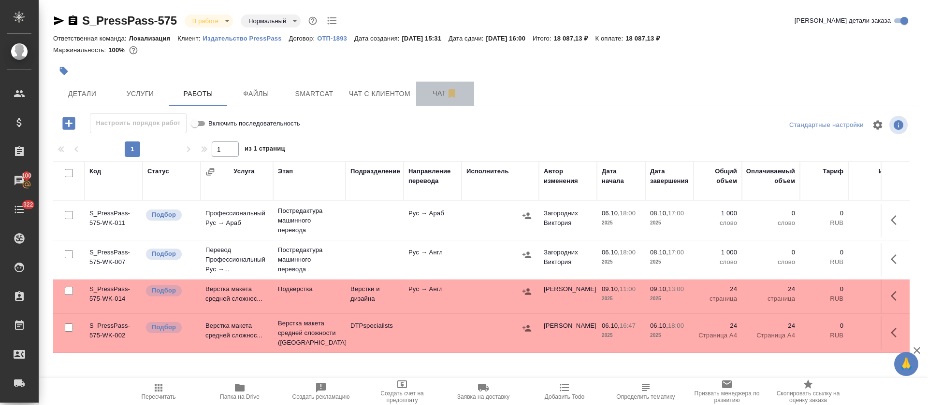
click at [424, 97] on span "Чат" at bounding box center [445, 93] width 46 height 12
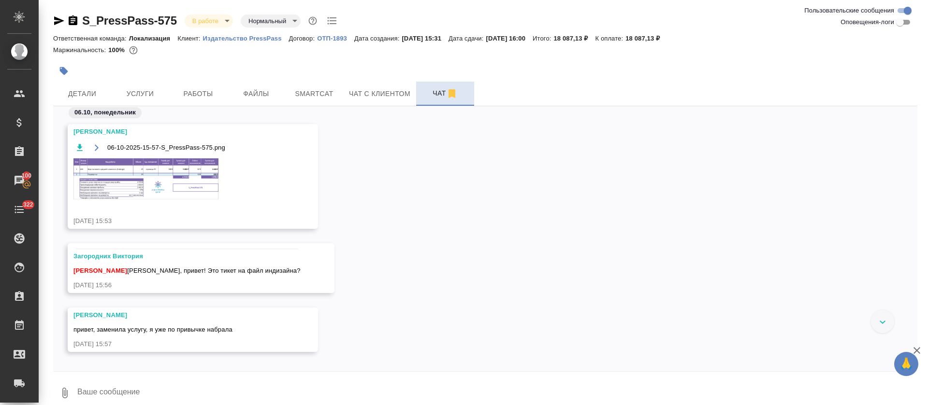
scroll to position [96, 0]
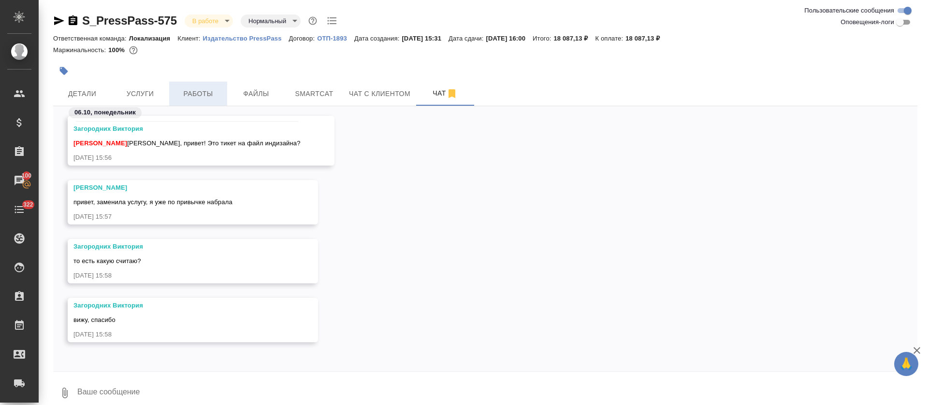
click at [217, 90] on span "Работы" at bounding box center [198, 94] width 46 height 12
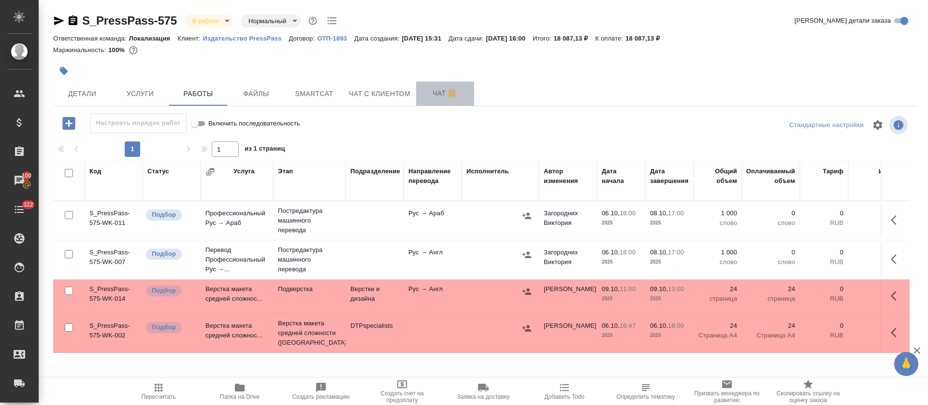
click at [430, 101] on button "Чат" at bounding box center [445, 94] width 58 height 24
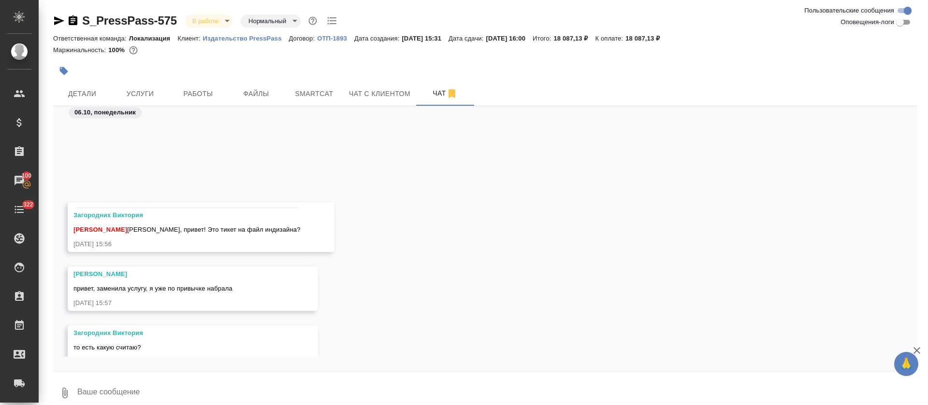
scroll to position [96, 0]
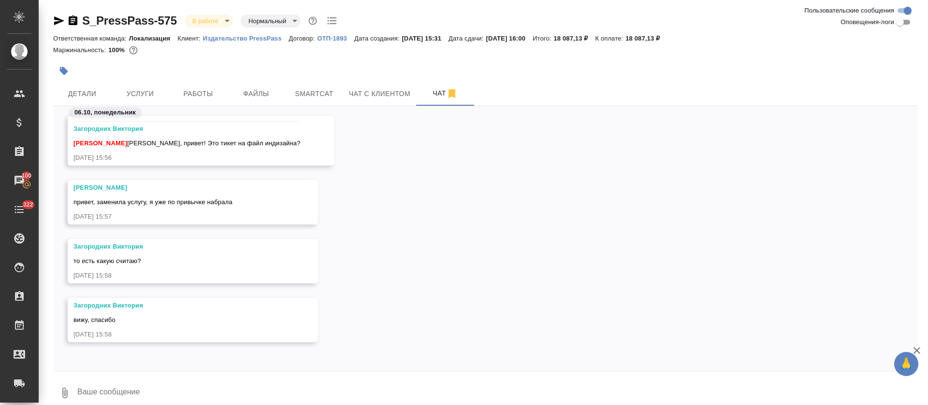
click at [160, 394] on textarea at bounding box center [496, 393] width 841 height 33
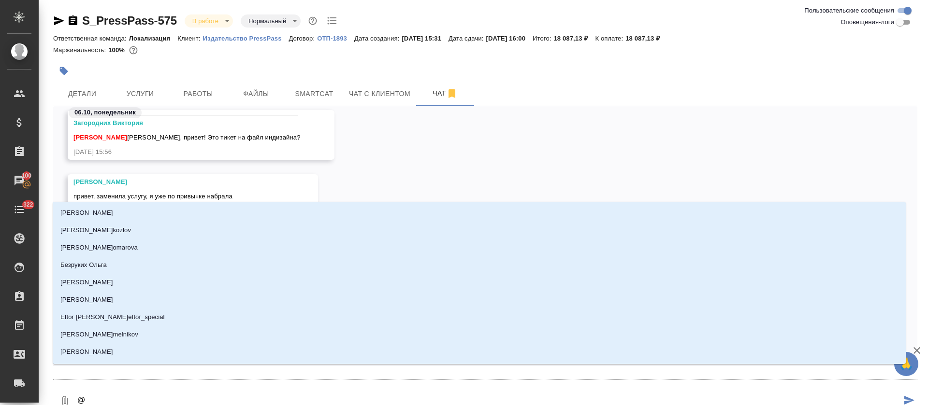
type textarea "@v"
type input "v"
type textarea "@vf"
type input "vf"
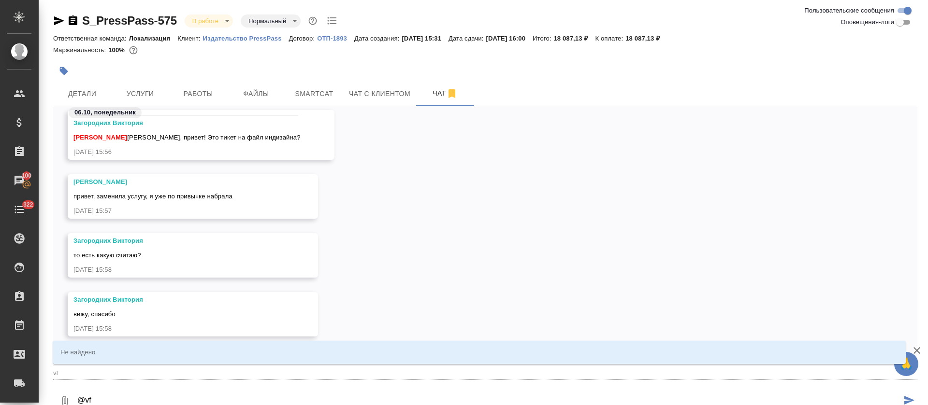
type textarea "@vfk"
type input "vfk"
type textarea "@vfkj"
type input "vfkj"
type textarea "@vfk"
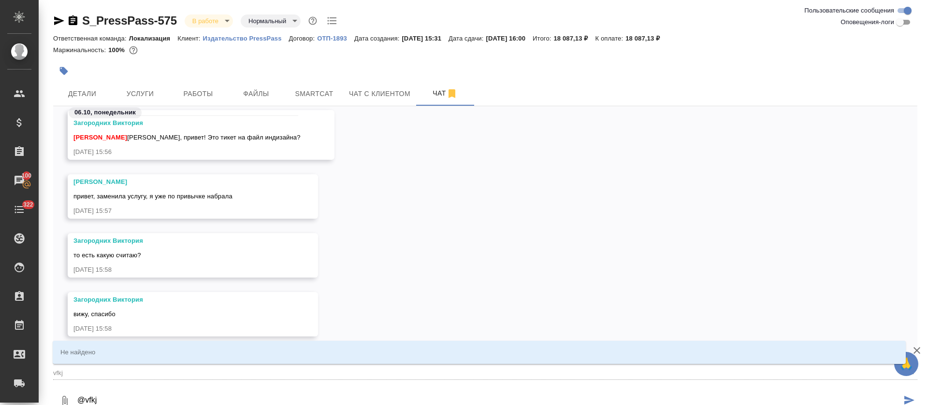
type input "vfk"
type textarea "@vf"
type input "vf"
type textarea "@v"
type input "v"
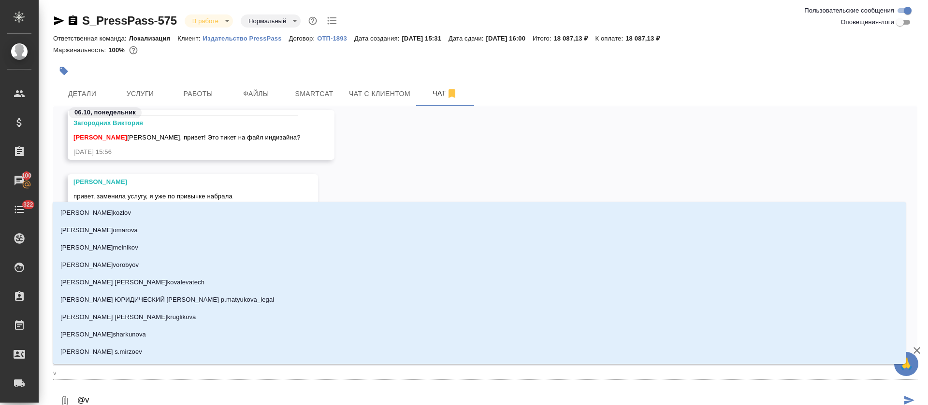
type textarea "@"
type textarea "@м"
type input "м"
type textarea "@ма"
type input "ма"
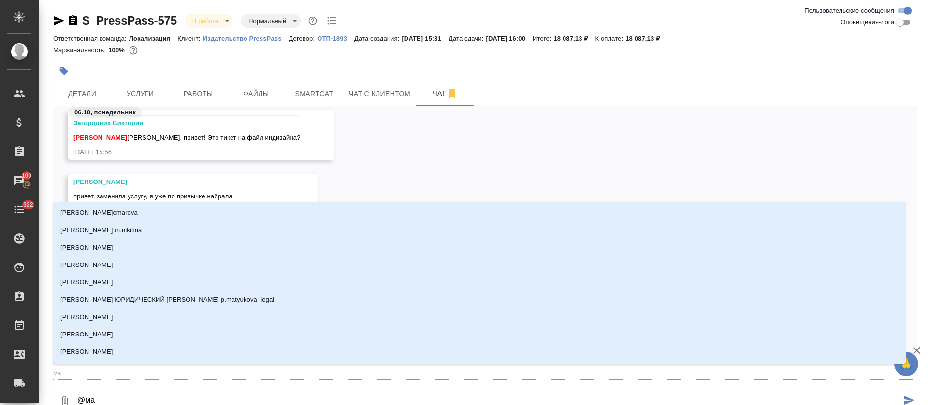
type textarea "@мал"
type input "мал"
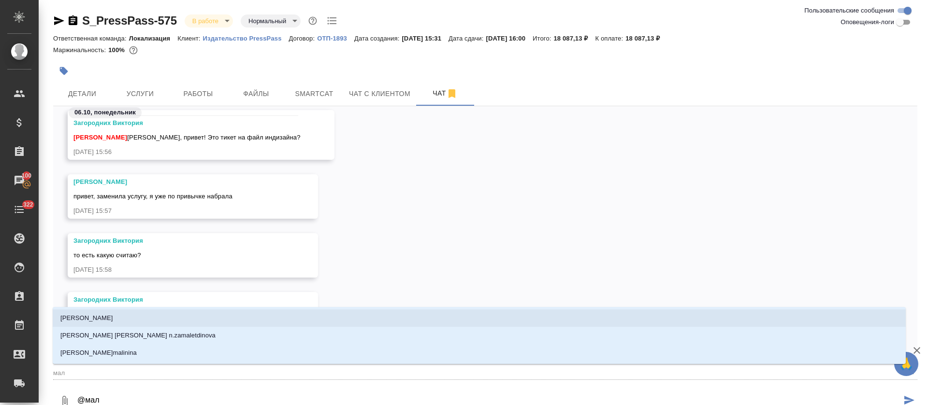
click at [134, 317] on li "[PERSON_NAME]" at bounding box center [479, 318] width 853 height 17
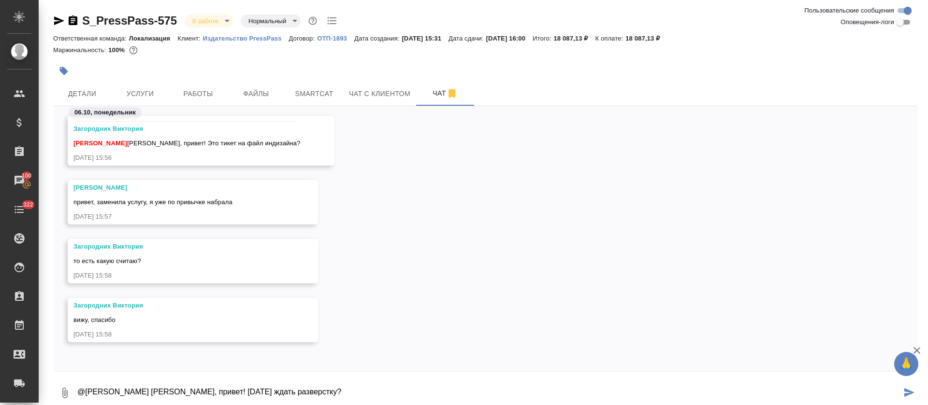
type textarea "@[PERSON_NAME] [PERSON_NAME], привет! [DATE] ждать разверстку?"
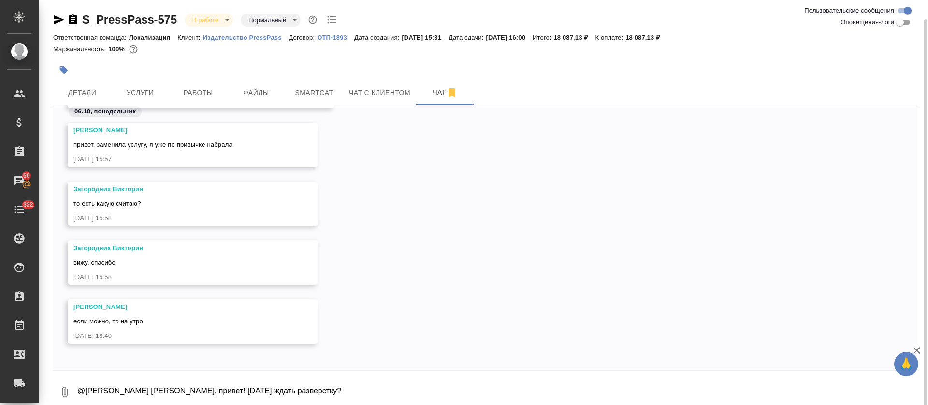
scroll to position [10, 0]
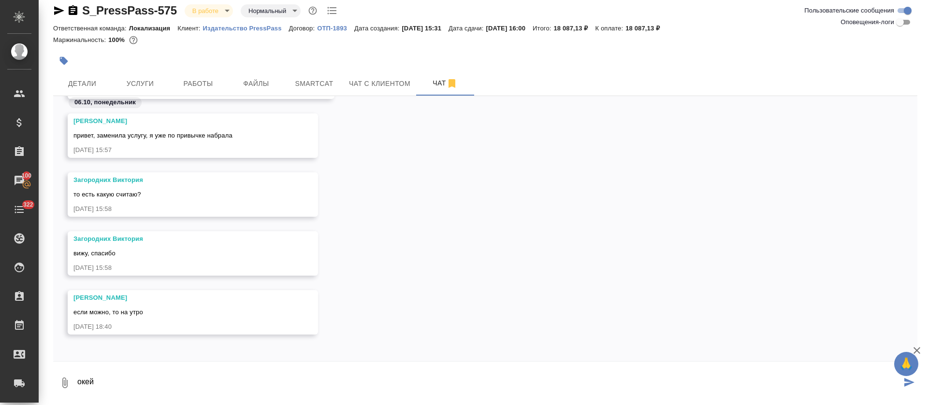
type textarea "окей"
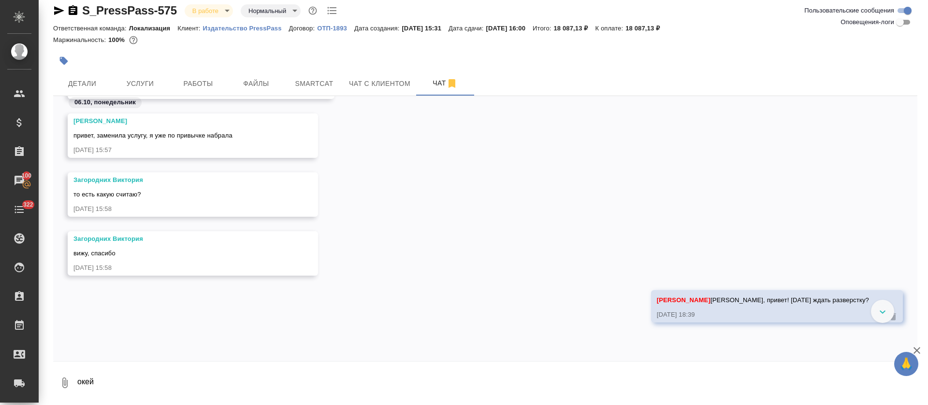
scroll to position [249, 0]
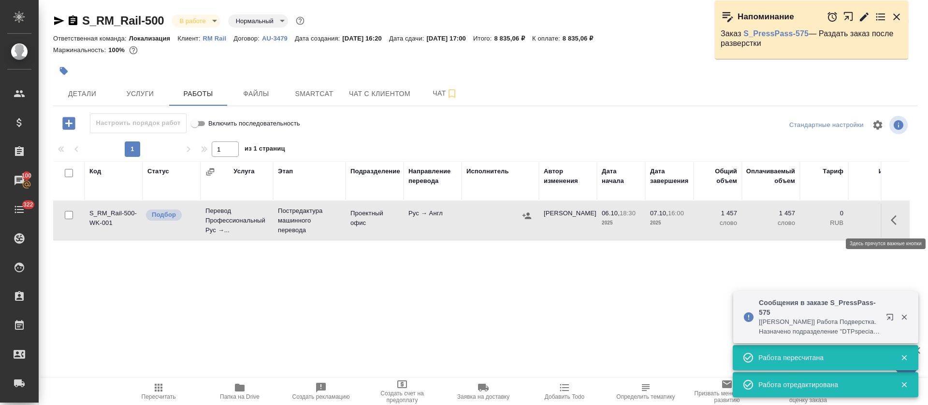
click at [899, 219] on icon "button" at bounding box center [896, 220] width 12 height 12
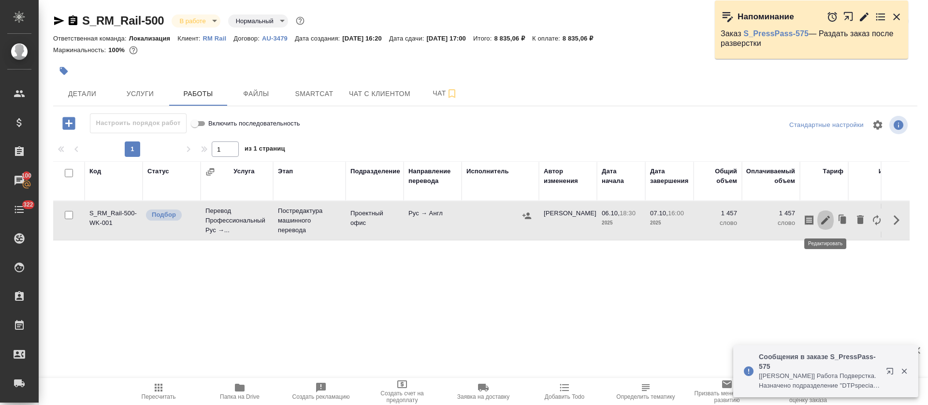
click at [825, 221] on icon "button" at bounding box center [825, 220] width 9 height 9
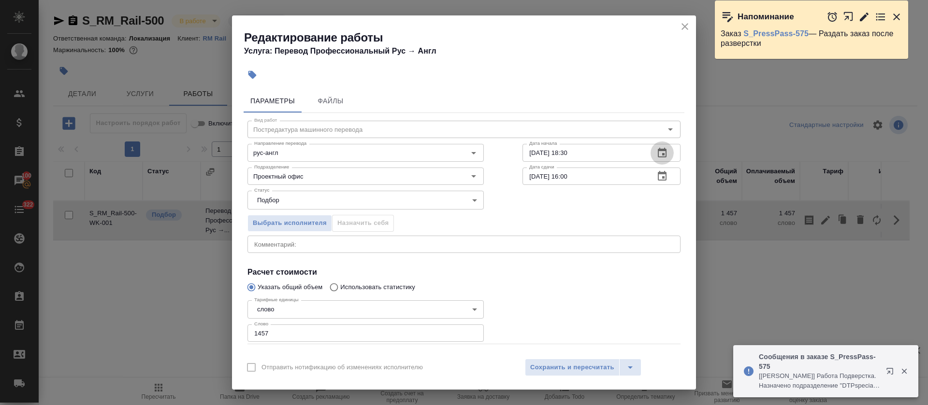
click at [656, 155] on icon "button" at bounding box center [662, 153] width 12 height 12
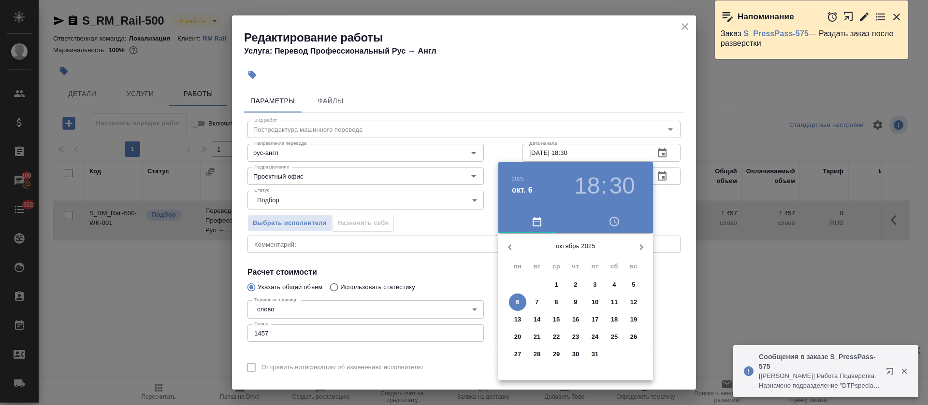
click at [614, 179] on h3 "30" at bounding box center [622, 185] width 26 height 27
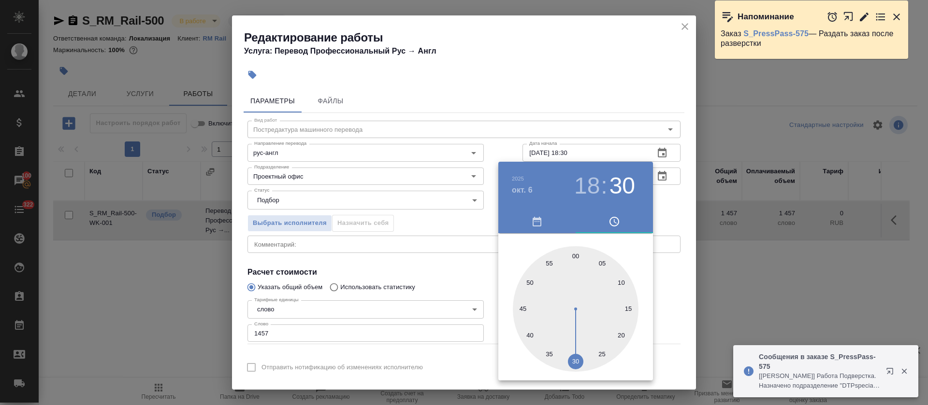
click at [530, 280] on div at bounding box center [576, 309] width 126 height 126
type input "06.10.2025 18:50"
click at [475, 274] on div at bounding box center [464, 202] width 928 height 405
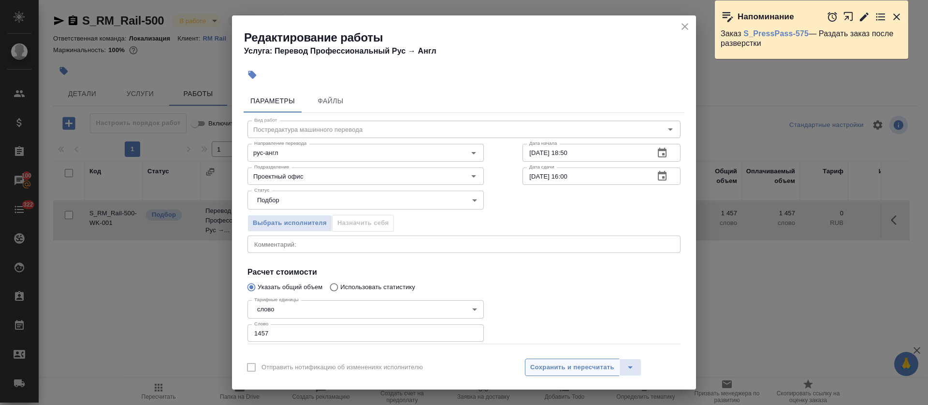
click at [617, 367] on button "Сохранить и пересчитать" at bounding box center [572, 367] width 95 height 17
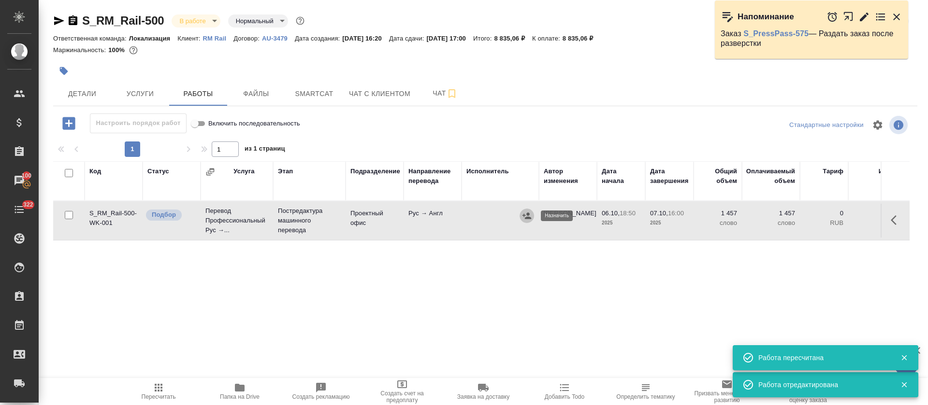
click at [522, 214] on icon "button" at bounding box center [527, 216] width 10 height 10
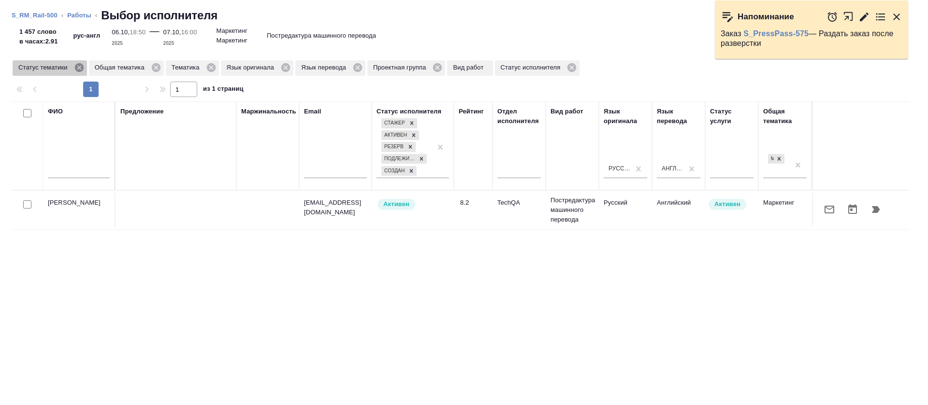
click at [78, 66] on icon at bounding box center [79, 67] width 11 height 11
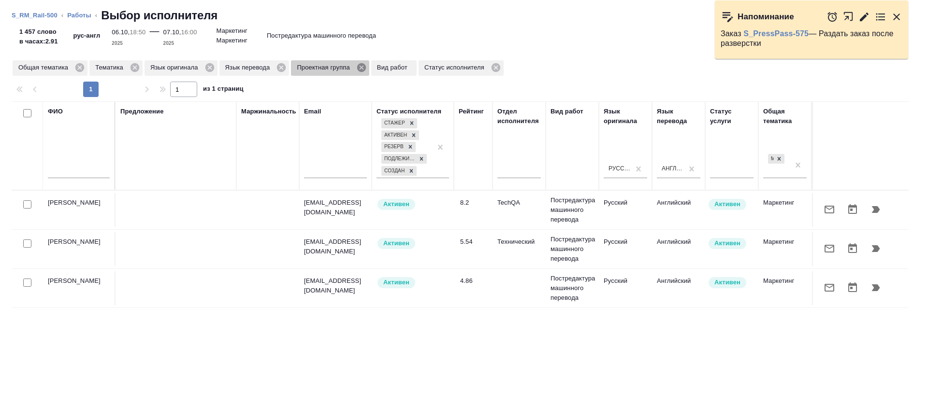
click at [359, 70] on icon at bounding box center [361, 67] width 9 height 9
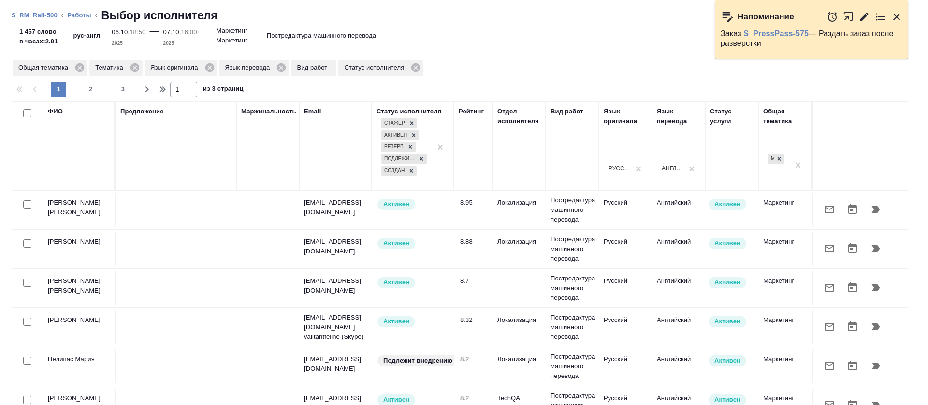
scroll to position [72, 0]
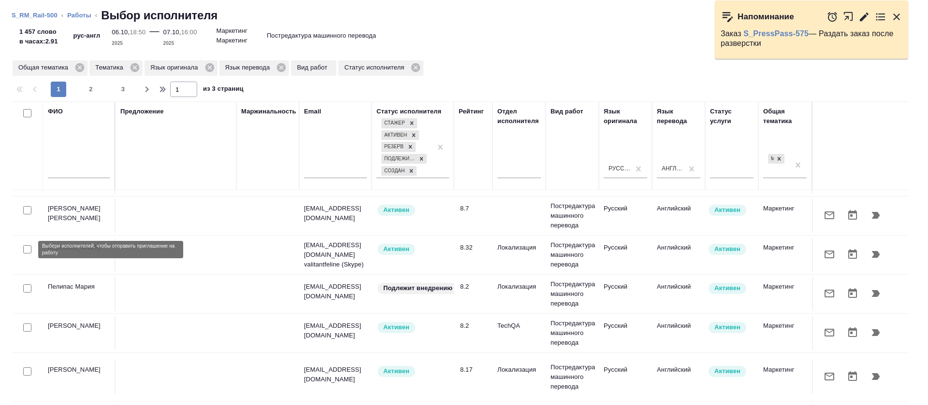
click at [27, 249] on input "checkbox" at bounding box center [27, 249] width 8 height 8
checkbox input "true"
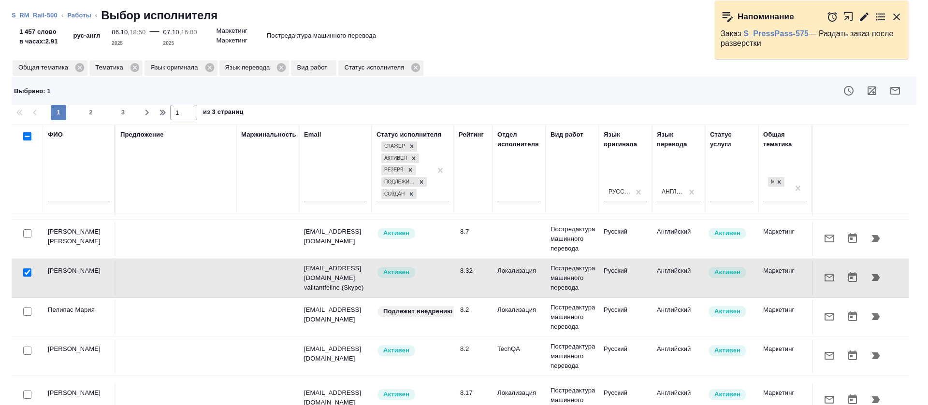
scroll to position [145, 0]
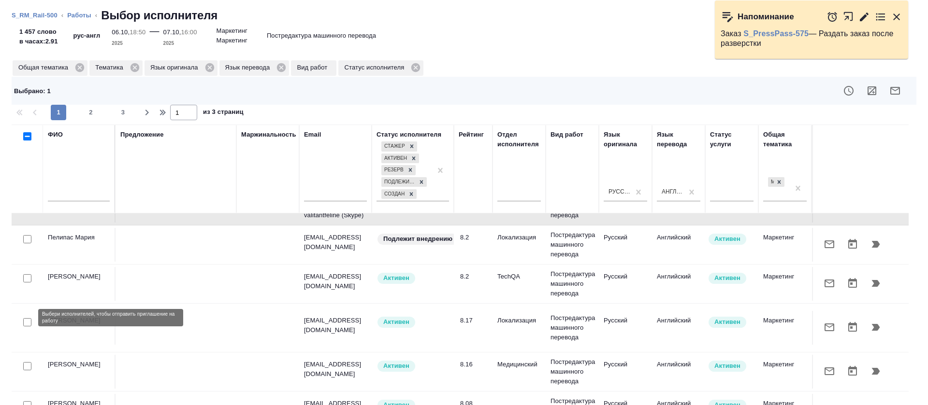
click at [27, 320] on input "checkbox" at bounding box center [27, 322] width 8 height 8
checkbox input "true"
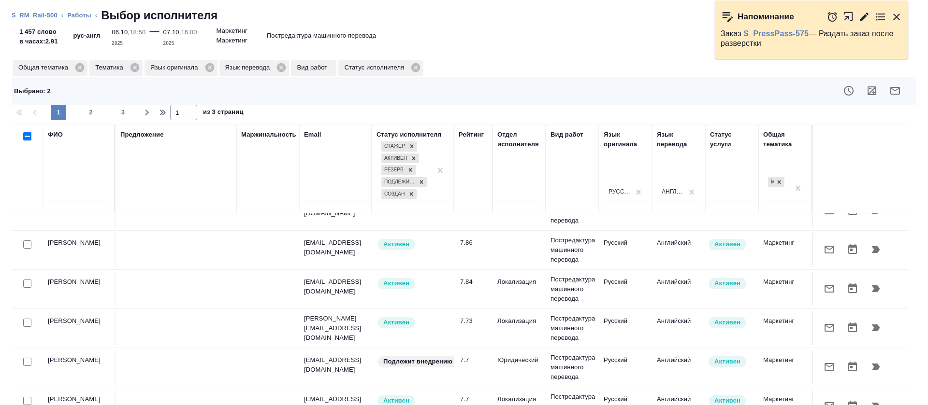
scroll to position [652, 0]
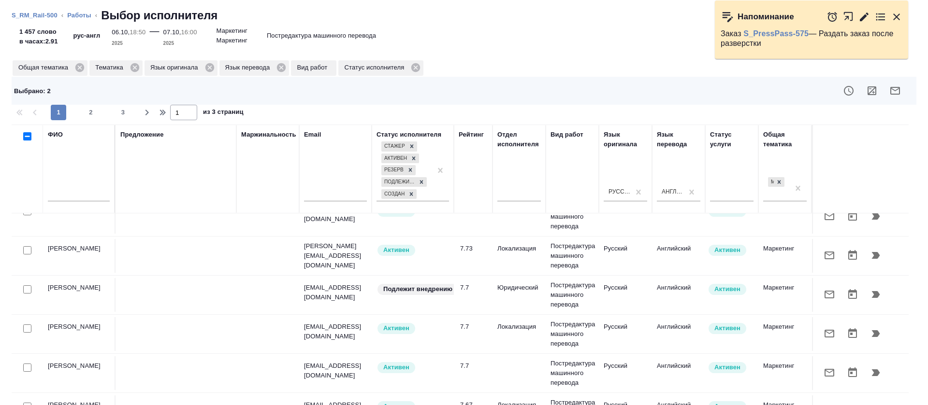
click at [896, 88] on div at bounding box center [554, 90] width 720 height 23
click at [889, 94] on icon "button" at bounding box center [895, 91] width 12 height 12
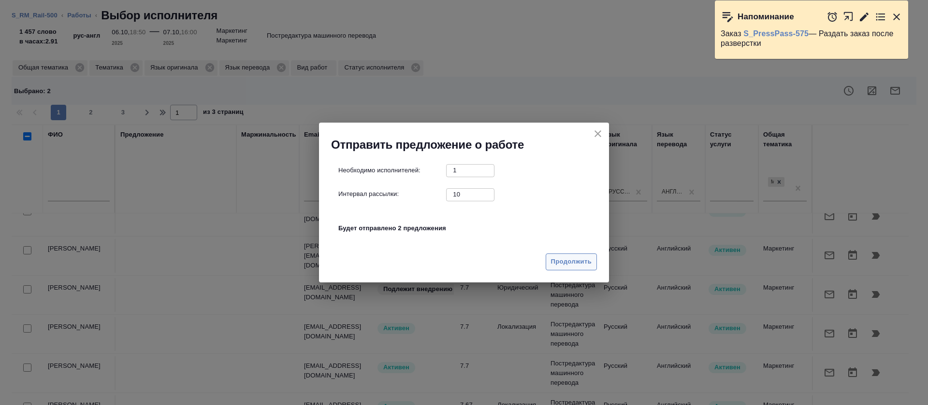
click at [559, 262] on span "Продолжить" at bounding box center [571, 262] width 41 height 11
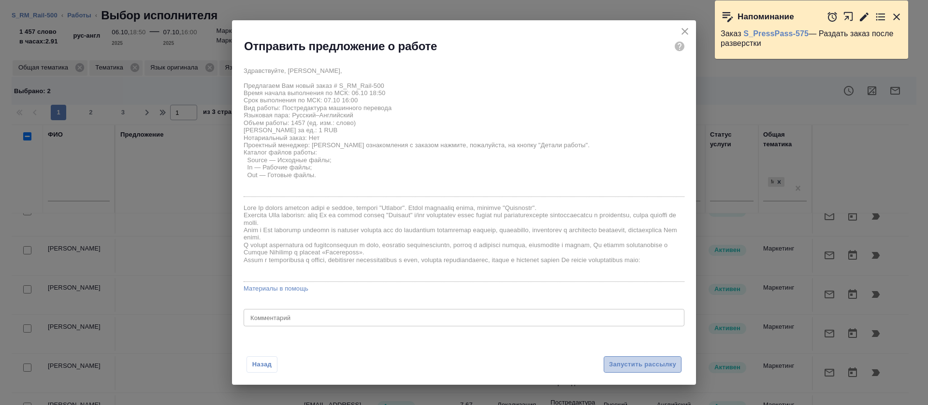
click at [642, 368] on span "Запустить рассылку" at bounding box center [642, 364] width 67 height 11
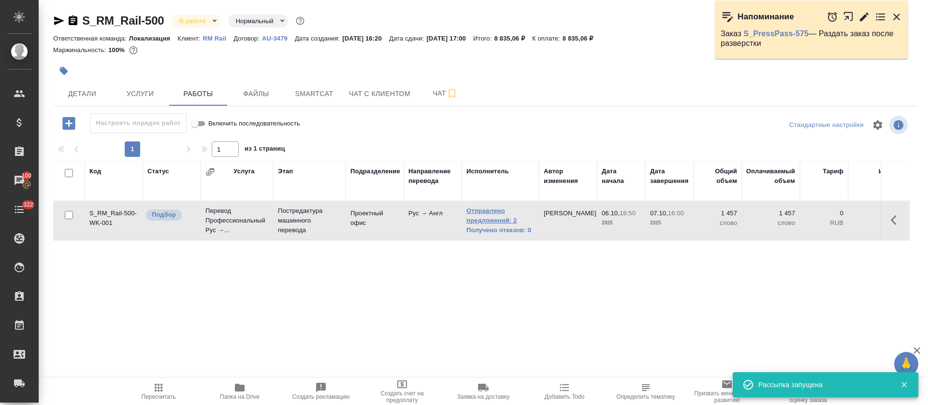
click at [489, 224] on link "Отправлено предложений: 2" at bounding box center [500, 215] width 68 height 19
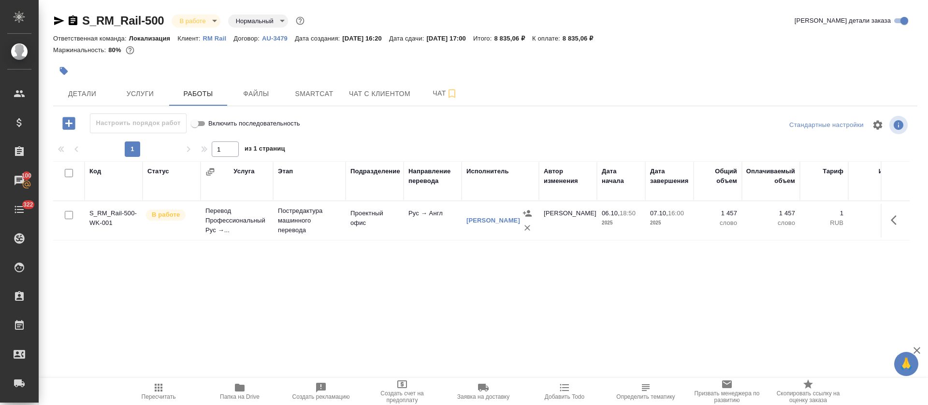
click at [508, 305] on div "Код Статус Услуга Этап Подразделение Направление перевода Исполнитель Автор изм…" at bounding box center [481, 269] width 856 height 217
click at [533, 264] on div "Код Статус Услуга Этап Подразделение Направление перевода Исполнитель Автор изм…" at bounding box center [481, 269] width 856 height 217
click at [534, 274] on div "Код Статус Услуга Этап Подразделение Направление перевода Исполнитель Автор изм…" at bounding box center [481, 269] width 856 height 217
click at [323, 90] on span "Smartcat" at bounding box center [314, 94] width 46 height 12
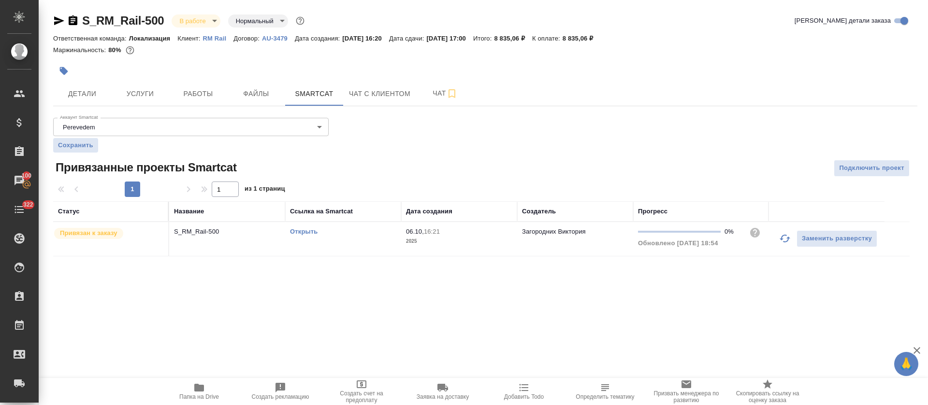
click at [787, 231] on button "button" at bounding box center [784, 238] width 23 height 23
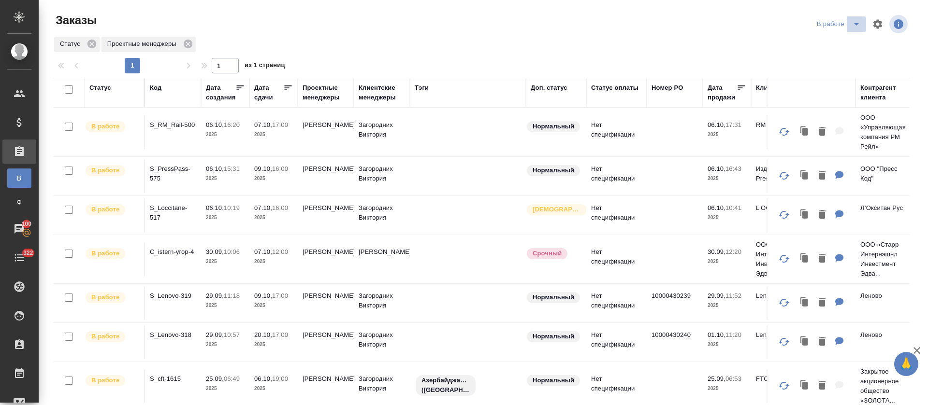
drag, startPoint x: 842, startPoint y: 20, endPoint x: 843, endPoint y: 25, distance: 5.3
click at [850, 20] on icon "split button" at bounding box center [856, 24] width 12 height 12
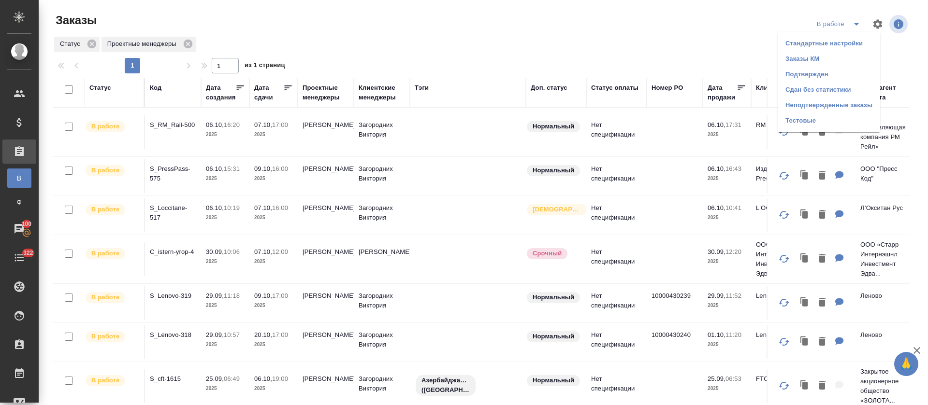
click at [672, 26] on div "В работе Стандартные настройки Заказы КМ Подтвержден Сдан без статистики Неподт…" at bounding box center [769, 24] width 280 height 23
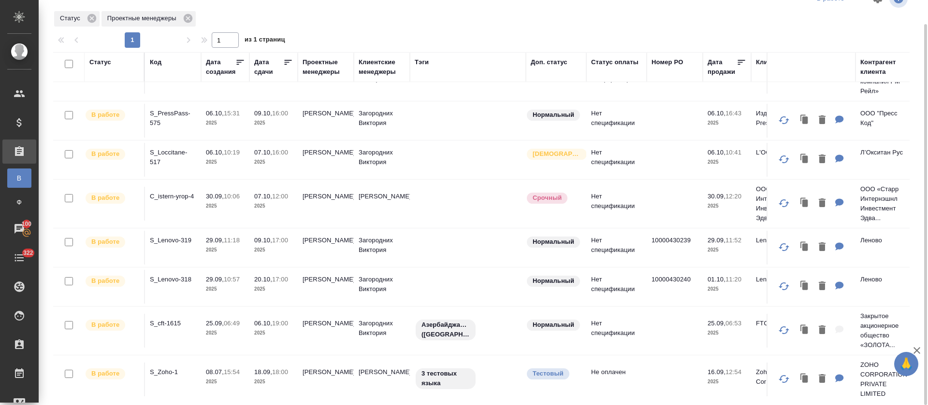
scroll to position [45, 0]
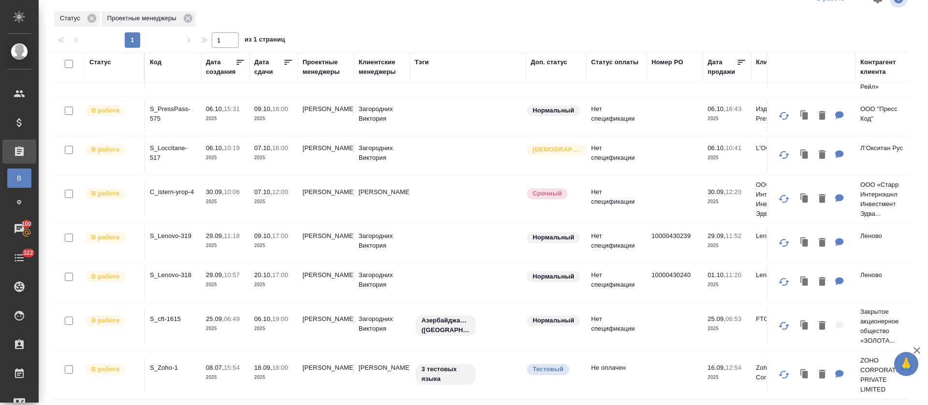
click at [267, 315] on p "06.10," at bounding box center [263, 318] width 18 height 7
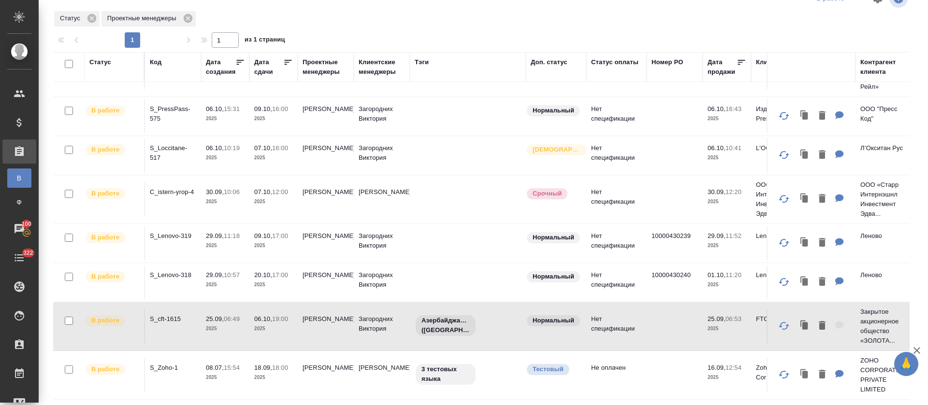
click at [267, 315] on p "06.10," at bounding box center [263, 318] width 18 height 7
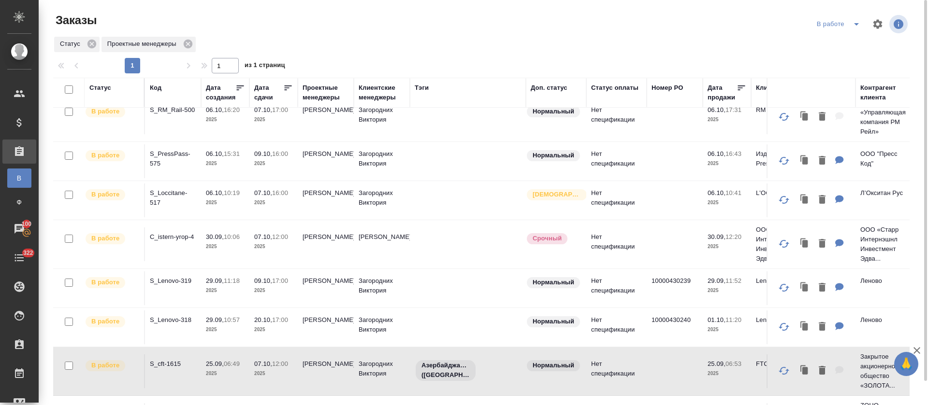
scroll to position [0, 0]
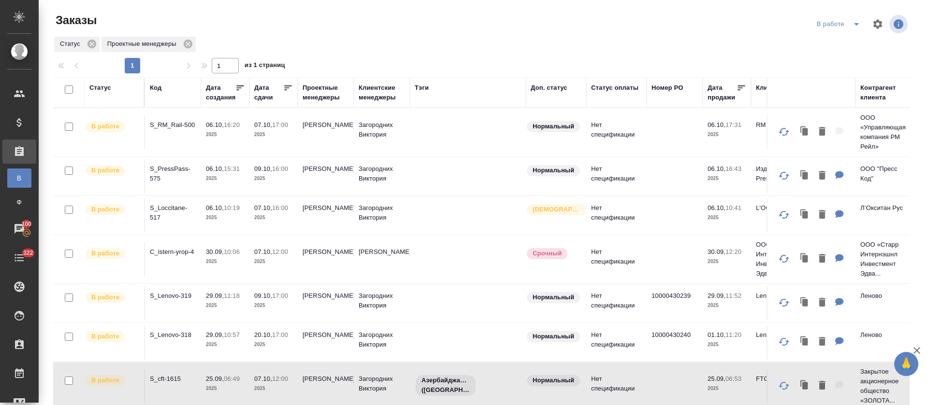
click at [854, 24] on icon "split button" at bounding box center [856, 24] width 5 height 2
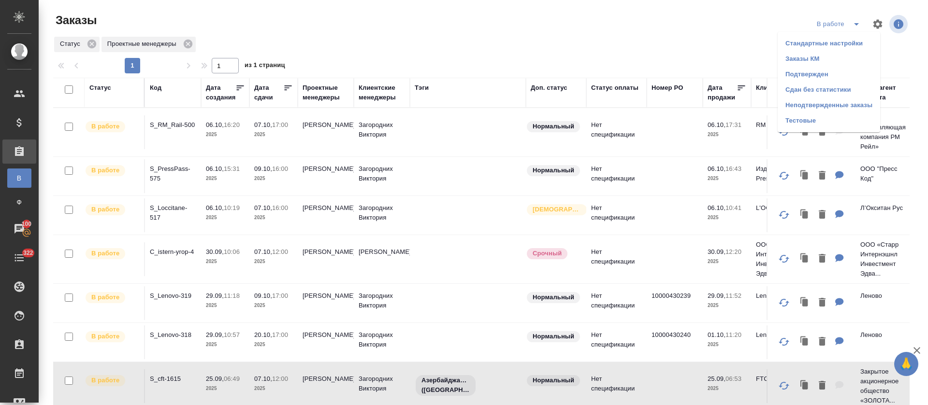
click at [819, 74] on li "Подтвержден" at bounding box center [828, 74] width 102 height 15
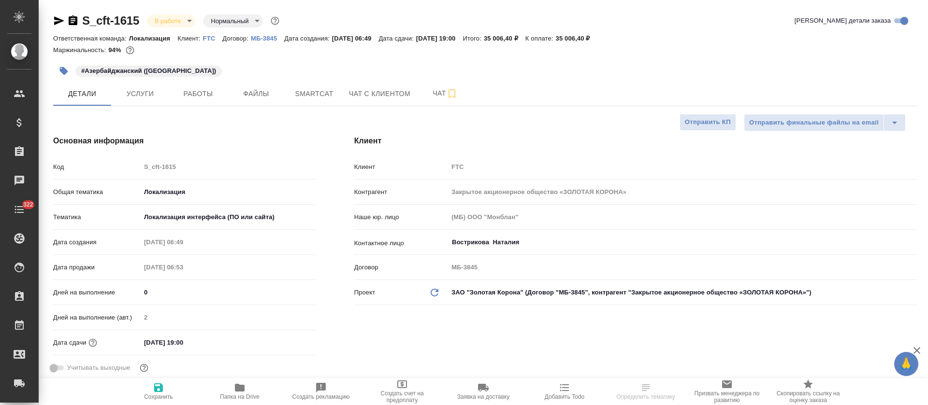
select select "RU"
type textarea "x"
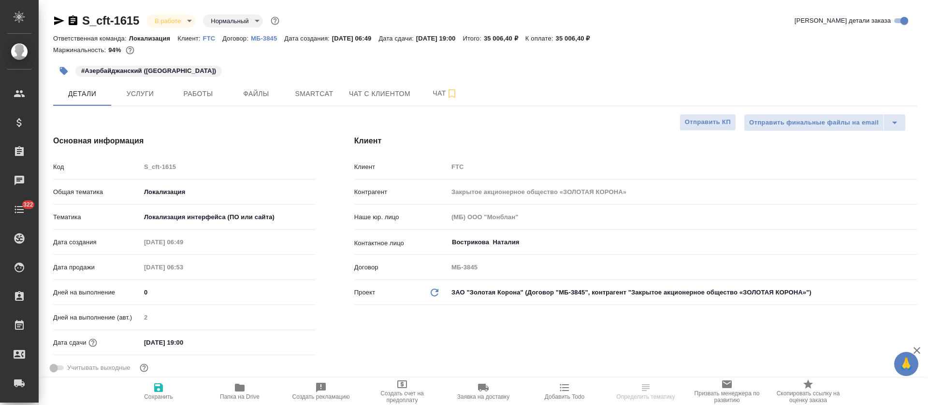
type textarea "x"
click at [158, 336] on input "[DATE] 19:00" at bounding box center [183, 343] width 85 height 14
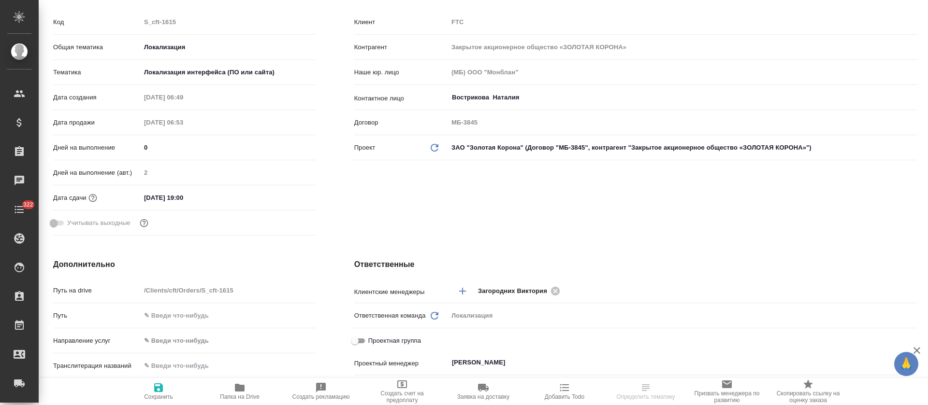
type textarea "x"
click at [286, 194] on icon "button" at bounding box center [287, 197] width 9 height 10
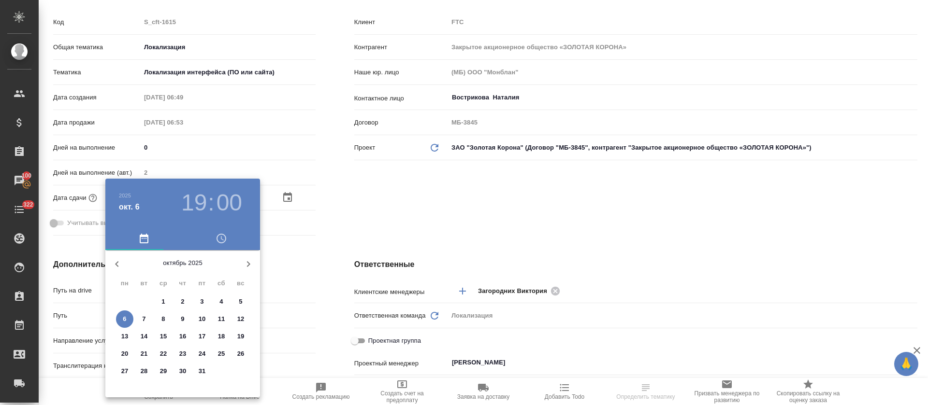
click at [146, 321] on span "7" at bounding box center [143, 319] width 17 height 10
type input "[DATE] 19:00"
type textarea "x"
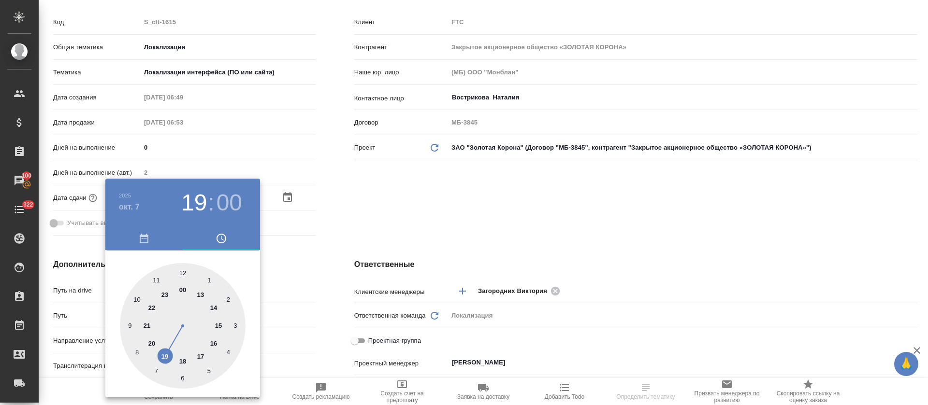
click at [183, 272] on div at bounding box center [183, 326] width 126 height 126
type input "[DATE] 12:00"
type textarea "x"
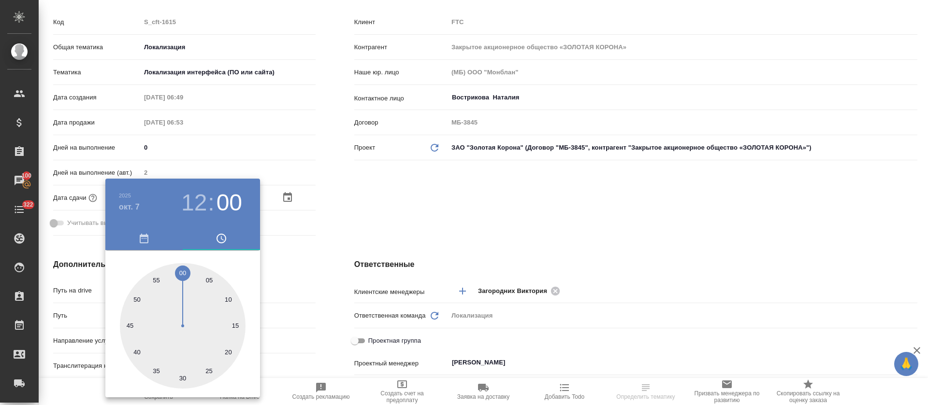
click at [339, 252] on div at bounding box center [464, 202] width 928 height 405
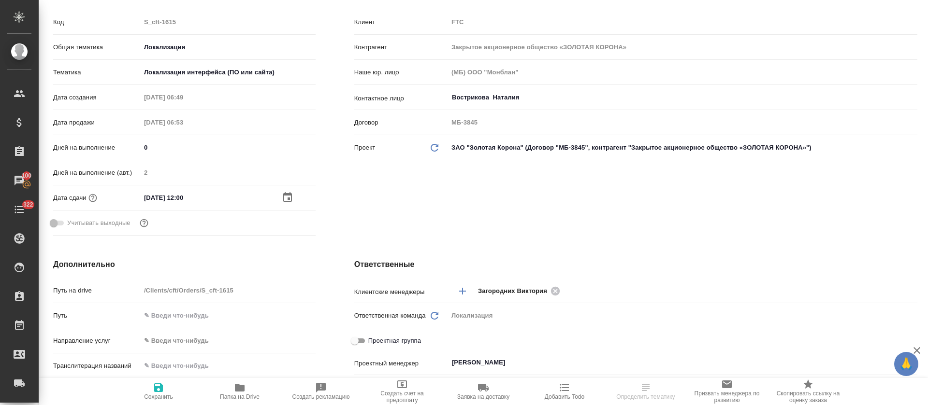
click at [156, 391] on icon "button" at bounding box center [158, 388] width 9 height 9
type textarea "x"
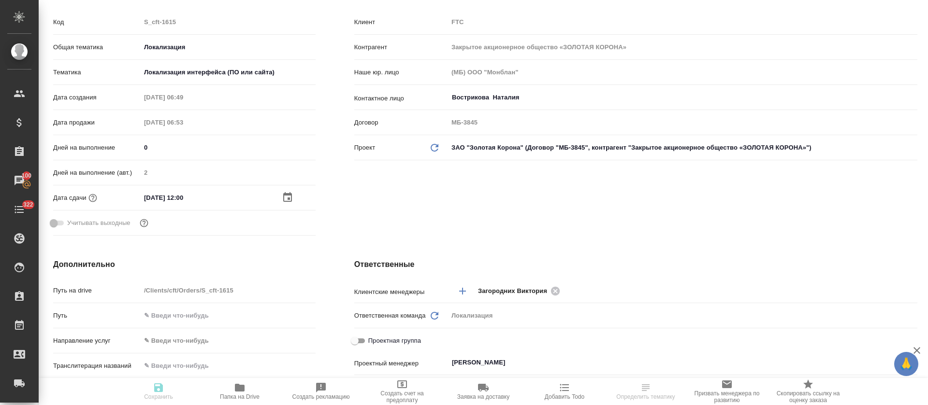
type textarea "x"
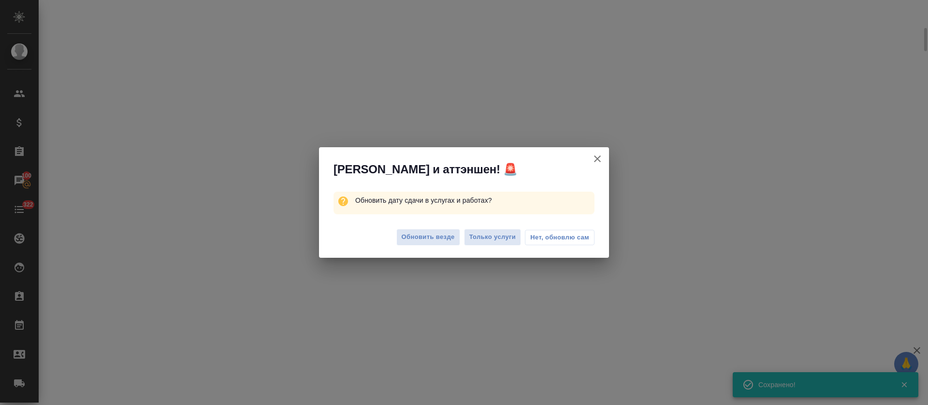
scroll to position [137, 0]
click at [475, 240] on span "Только услуги" at bounding box center [492, 237] width 47 height 11
select select "RU"
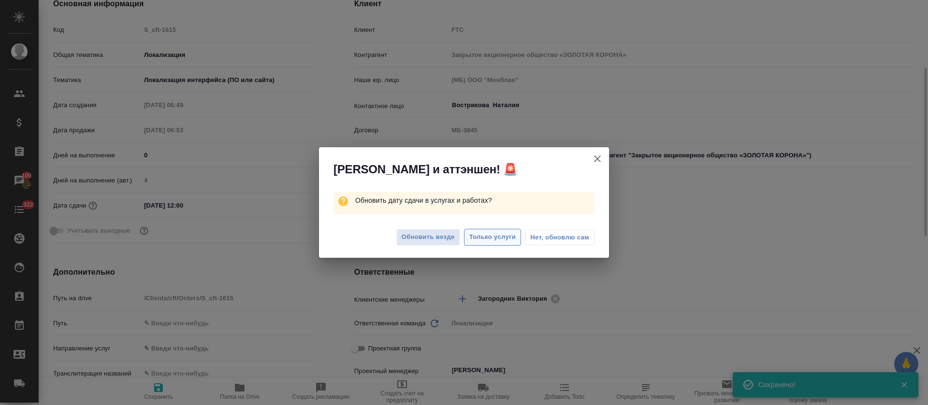
type textarea "x"
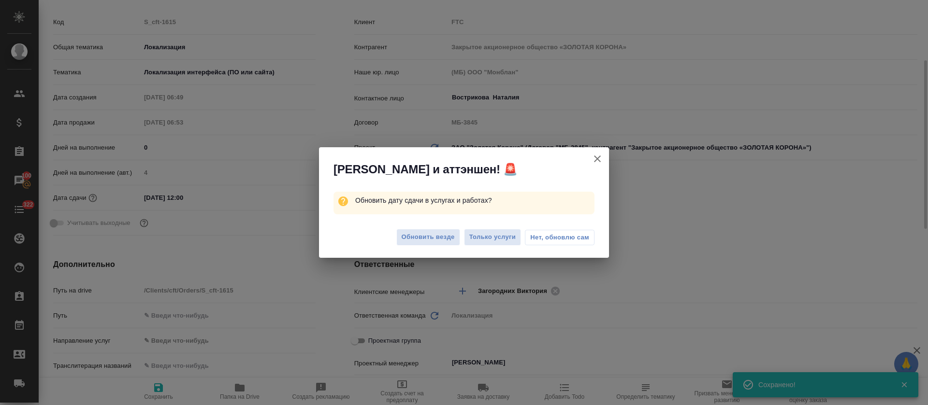
type textarea "x"
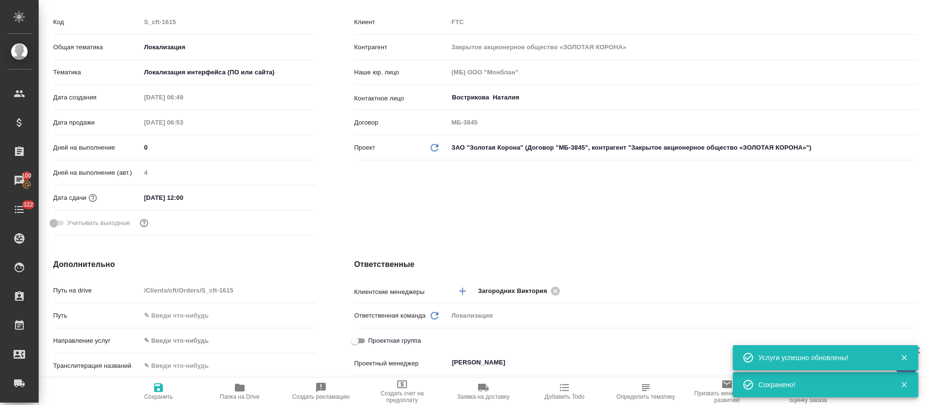
scroll to position [0, 0]
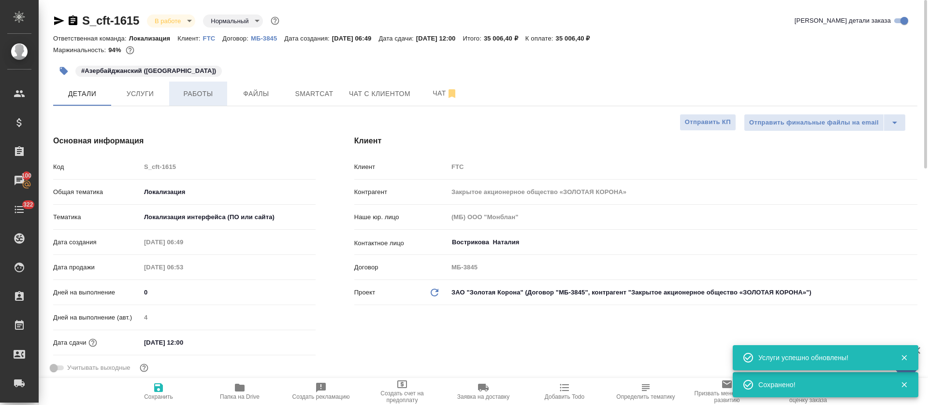
click at [206, 90] on span "Работы" at bounding box center [198, 94] width 46 height 12
type textarea "x"
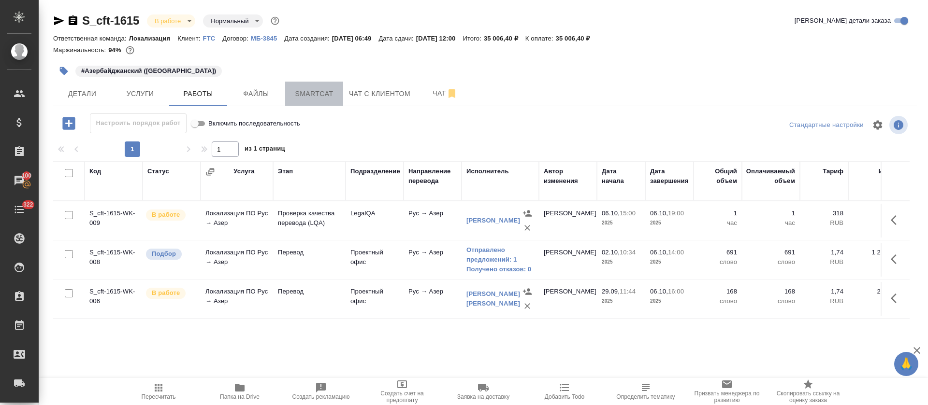
click at [314, 85] on button "Smartcat" at bounding box center [314, 94] width 58 height 24
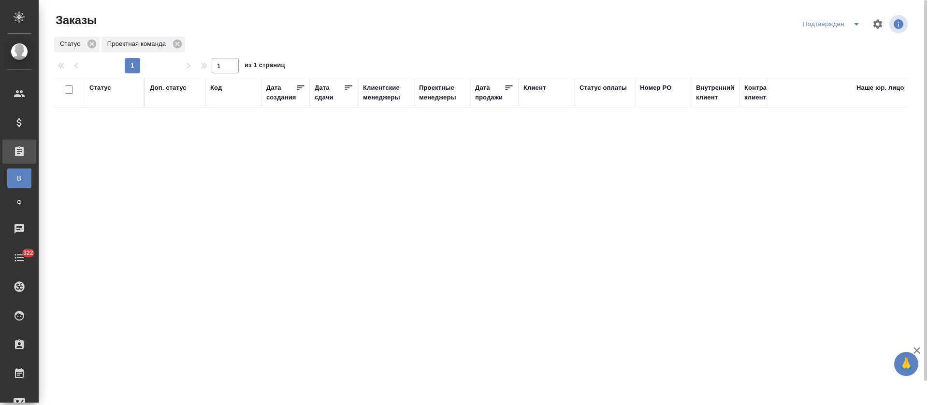
click at [853, 25] on icon "split button" at bounding box center [856, 24] width 12 height 12
click at [843, 64] on li "В работе" at bounding box center [833, 58] width 102 height 15
